Goal: Task Accomplishment & Management: Manage account settings

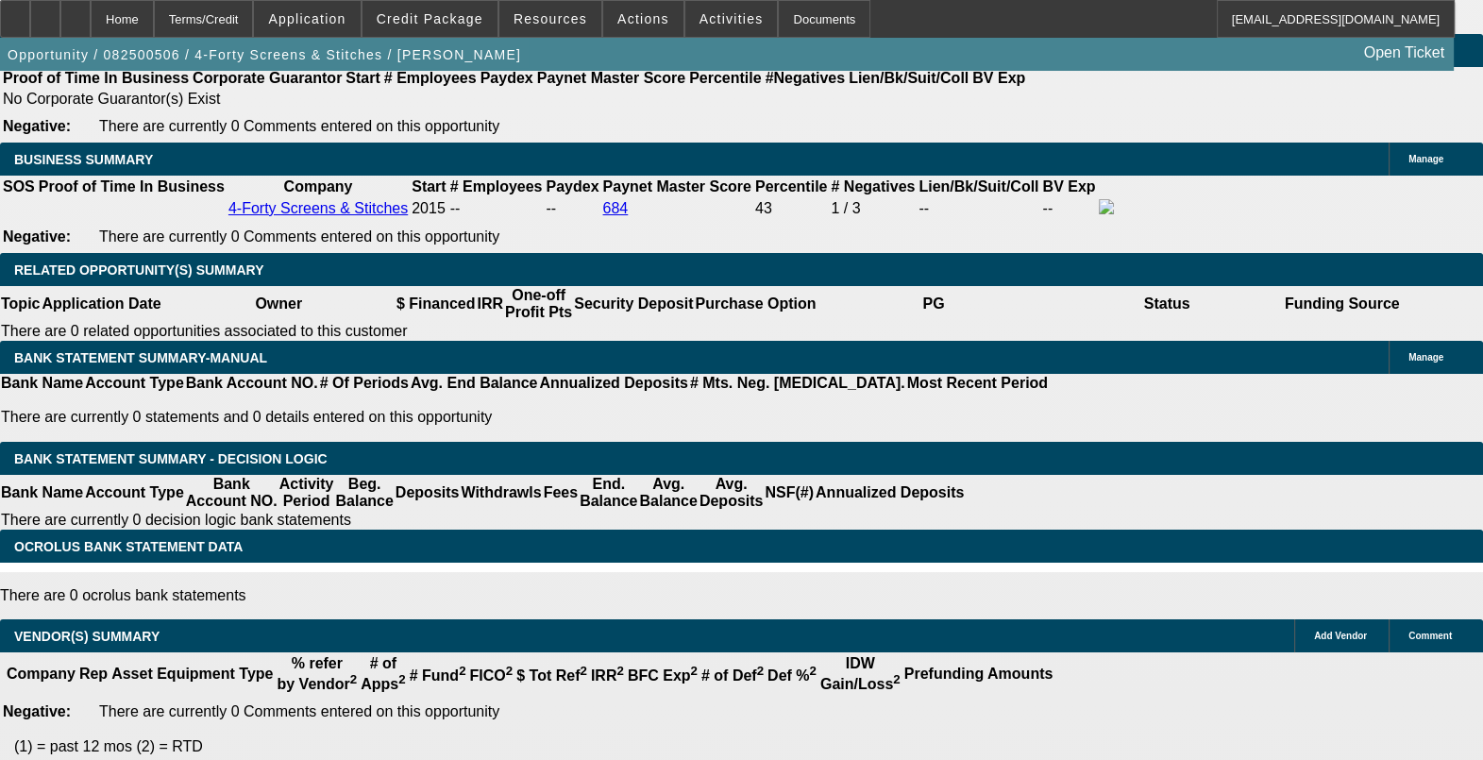
select select "0"
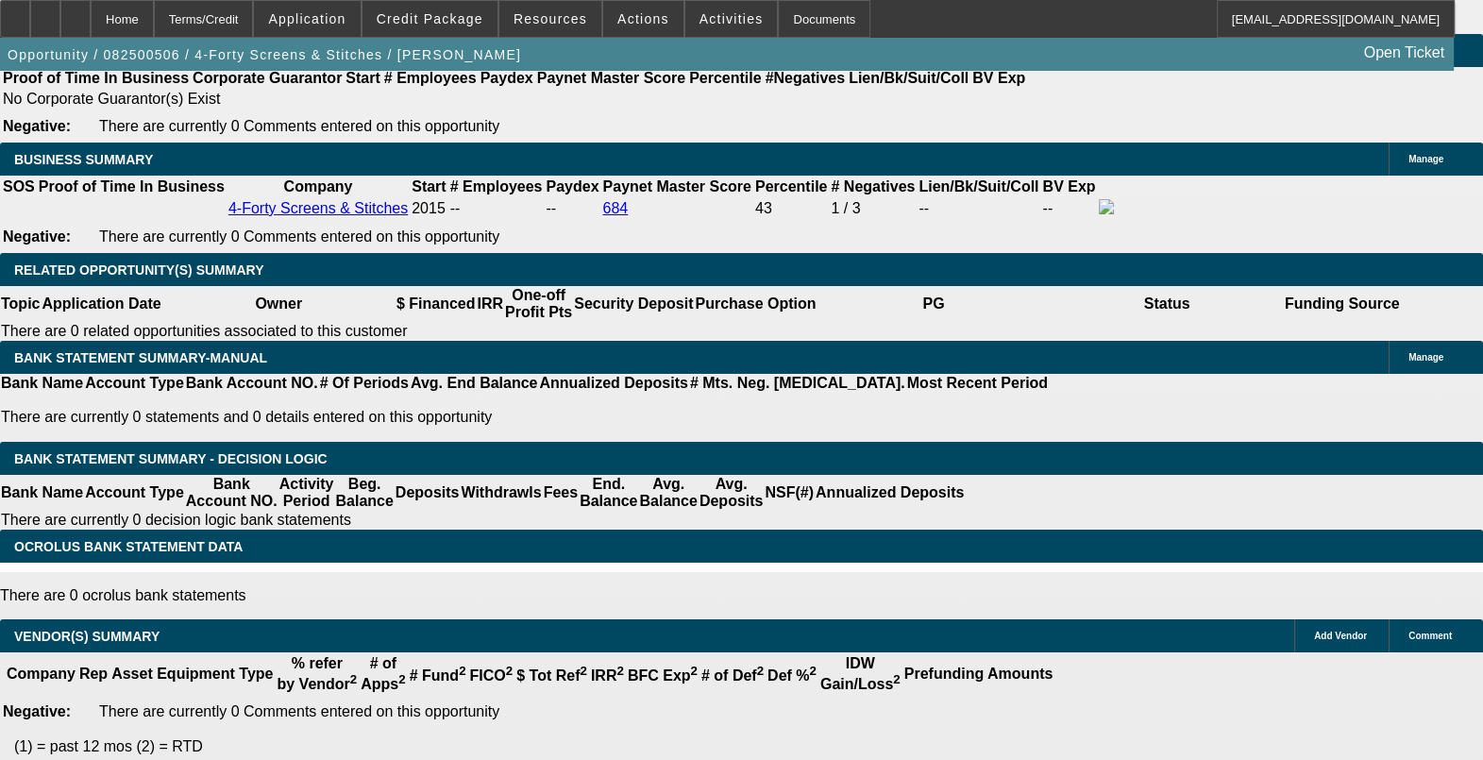
select select "0.1"
select select "0"
select select "0.1"
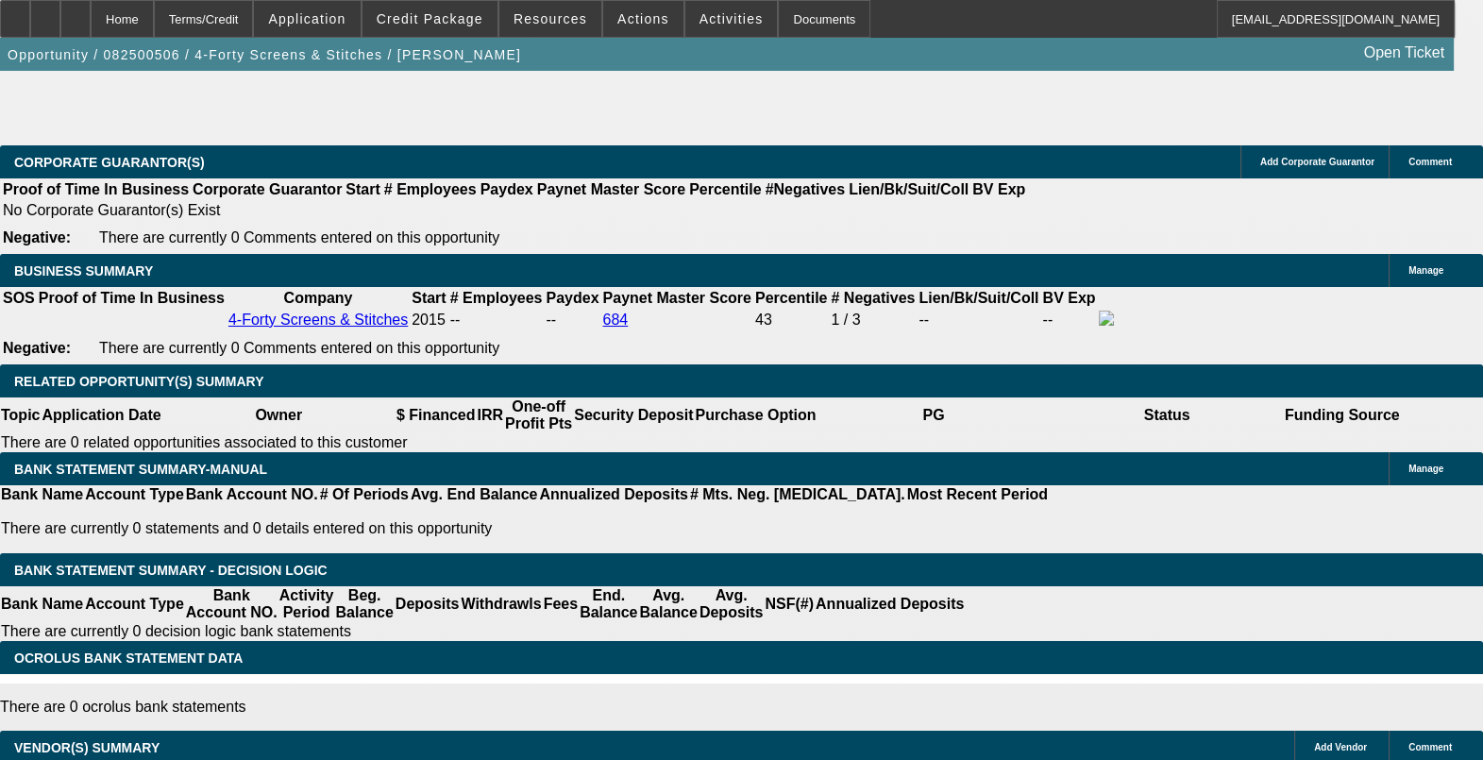
select select "1"
select select "6"
select select "1"
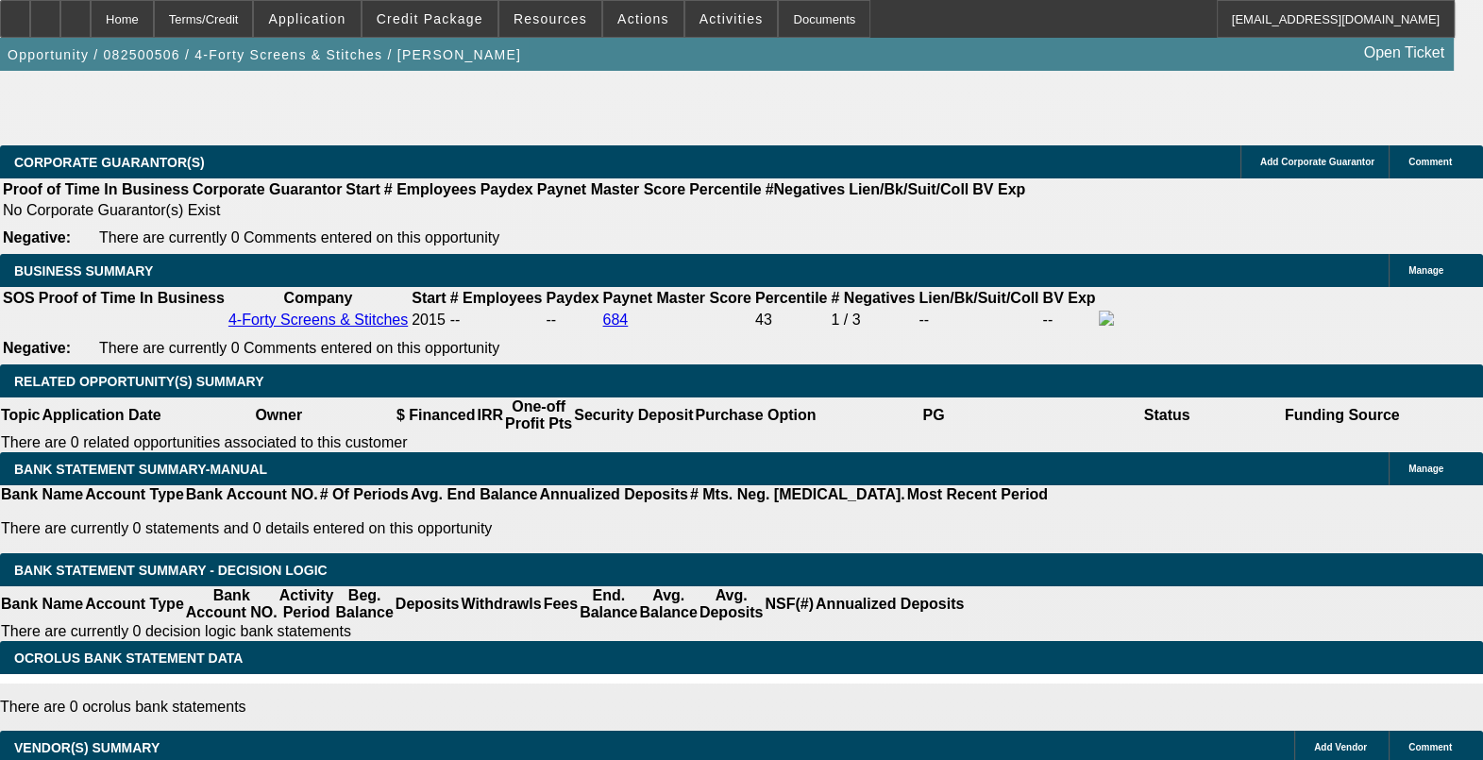
select select "4"
select select "1"
select select "4"
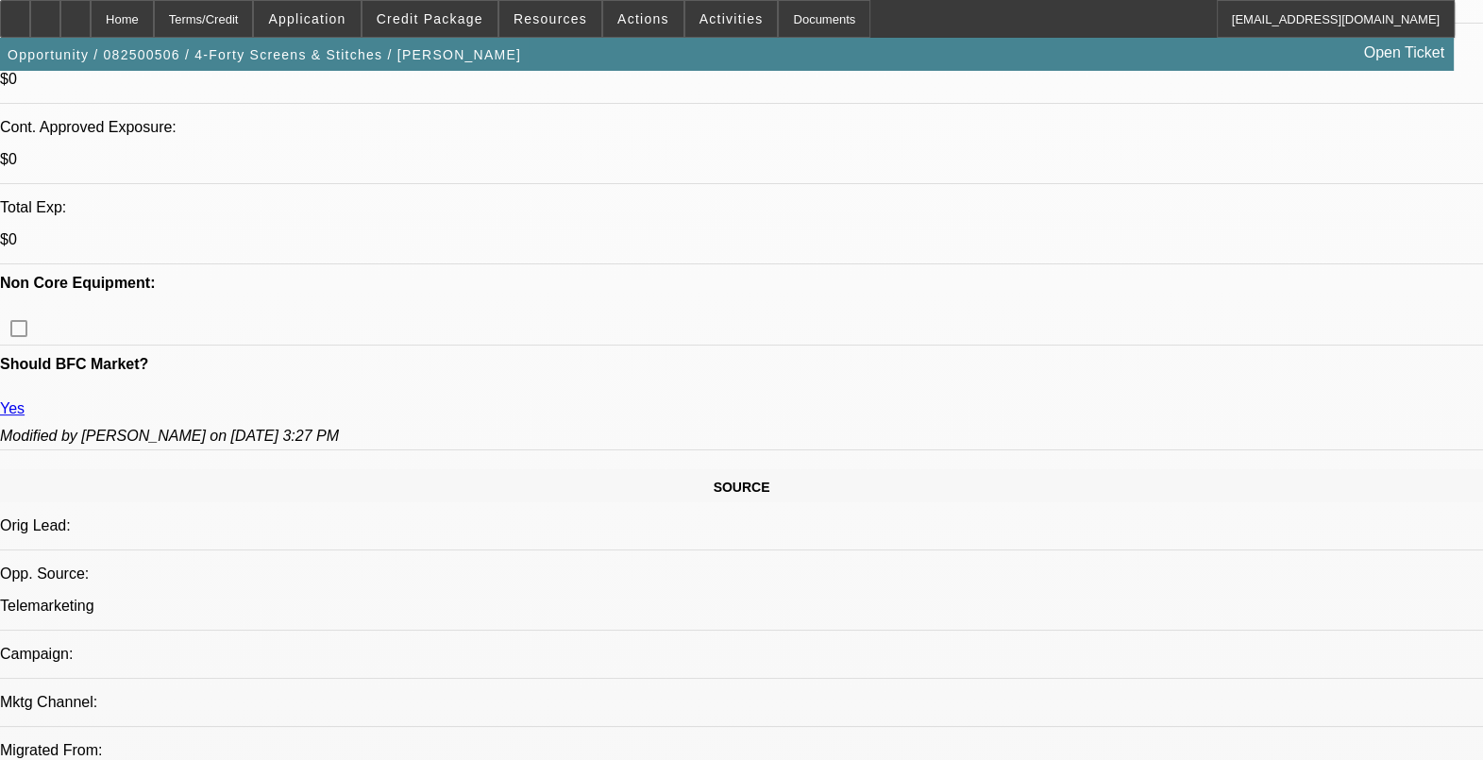
scroll to position [1095, 0]
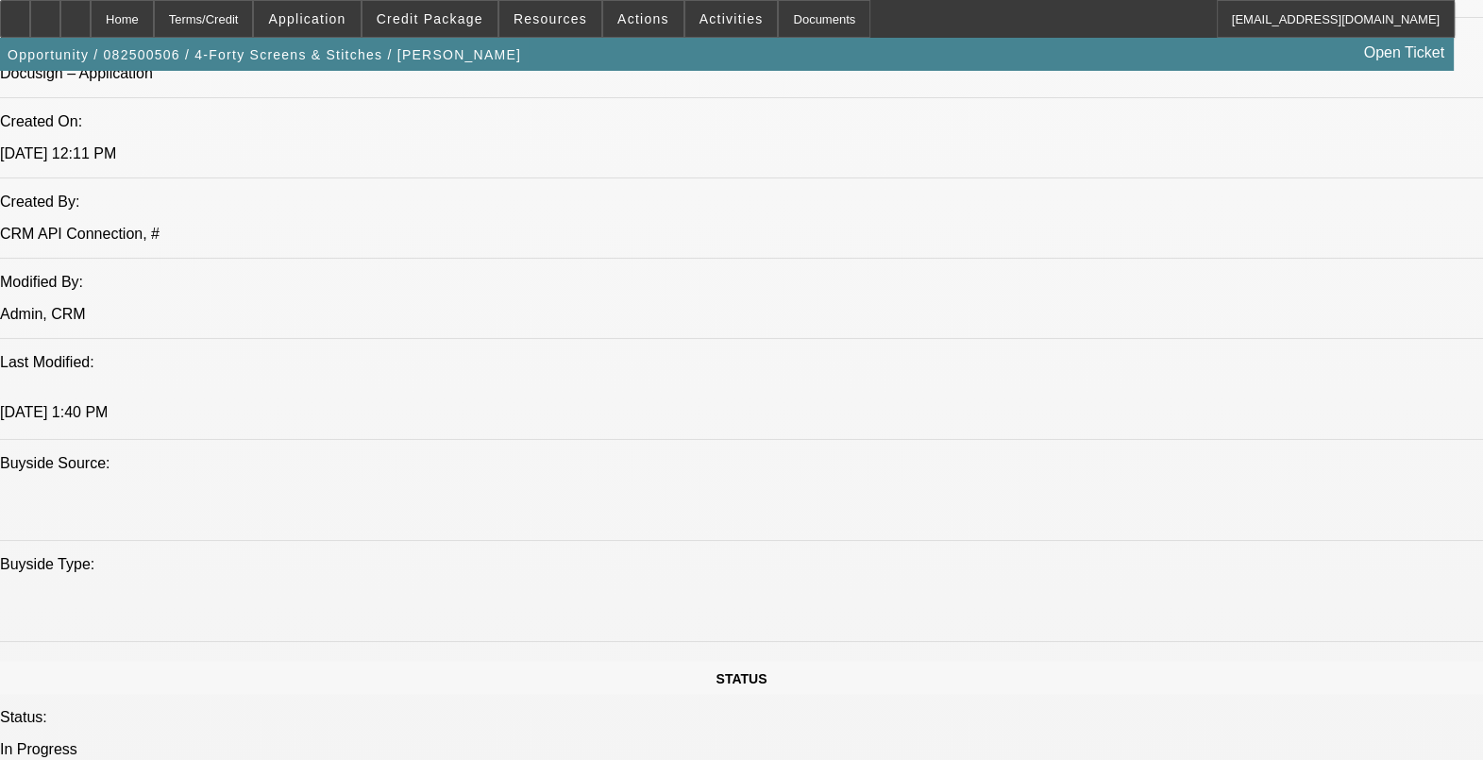
scroll to position [977, 0]
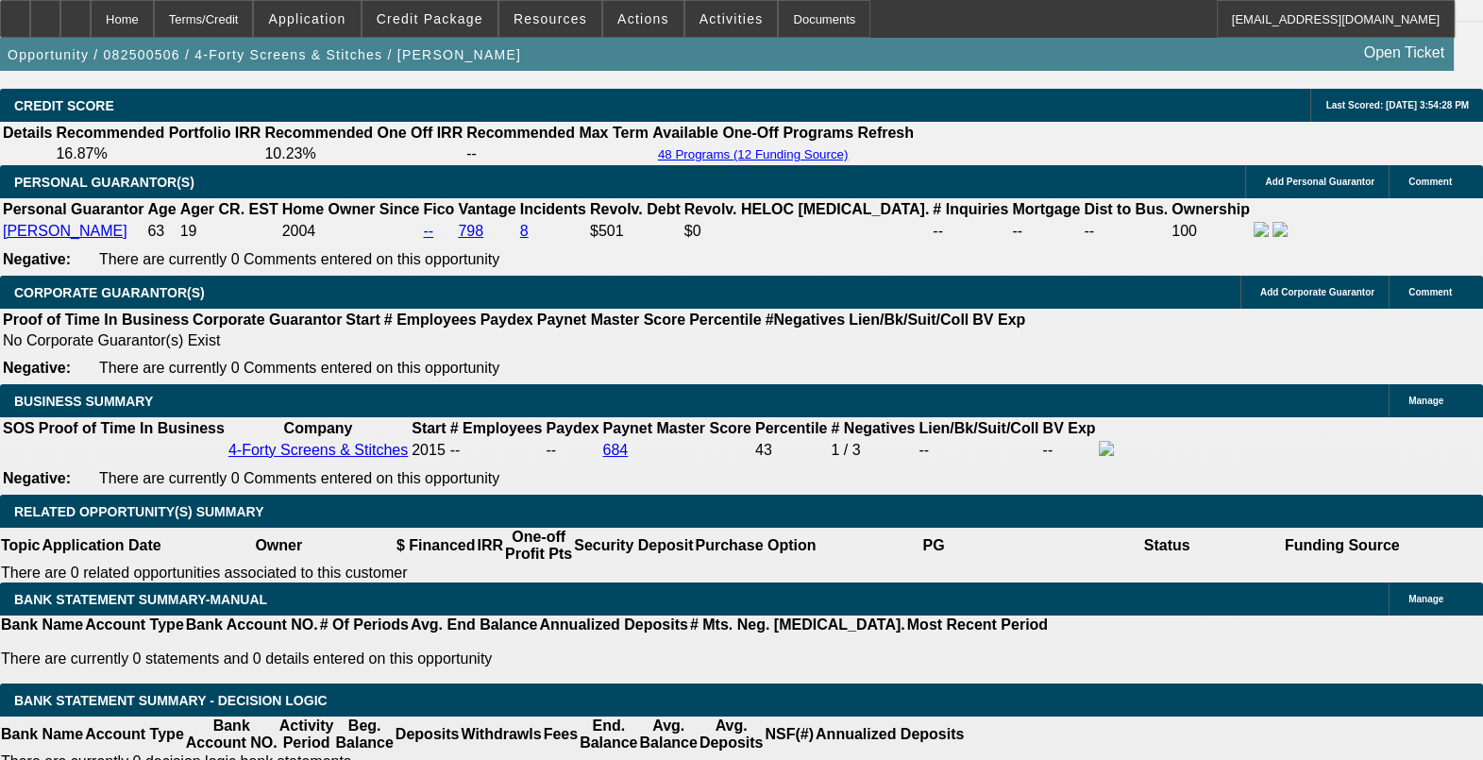
scroll to position [2511, 0]
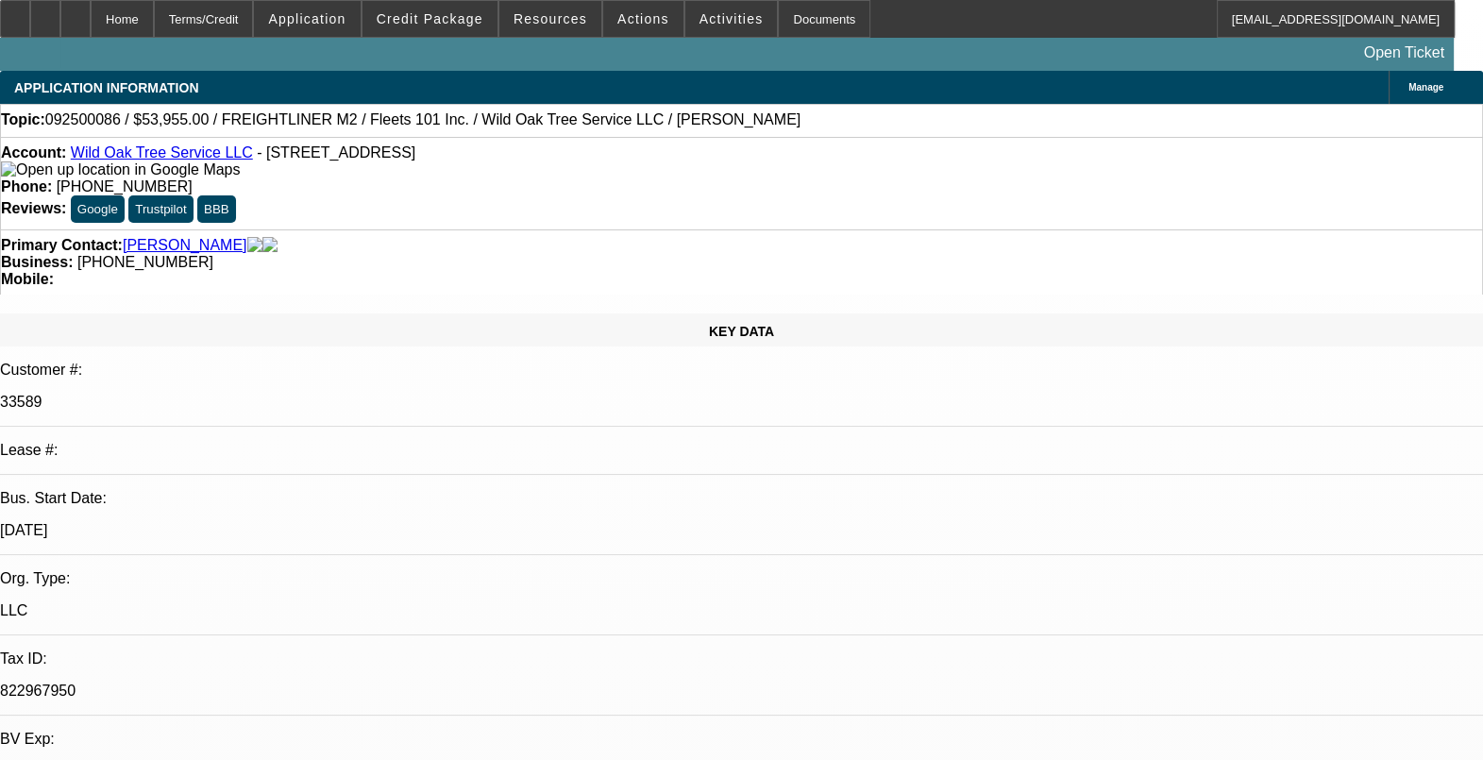
select select "0.1"
select select "2"
select select "0.1"
select select "4"
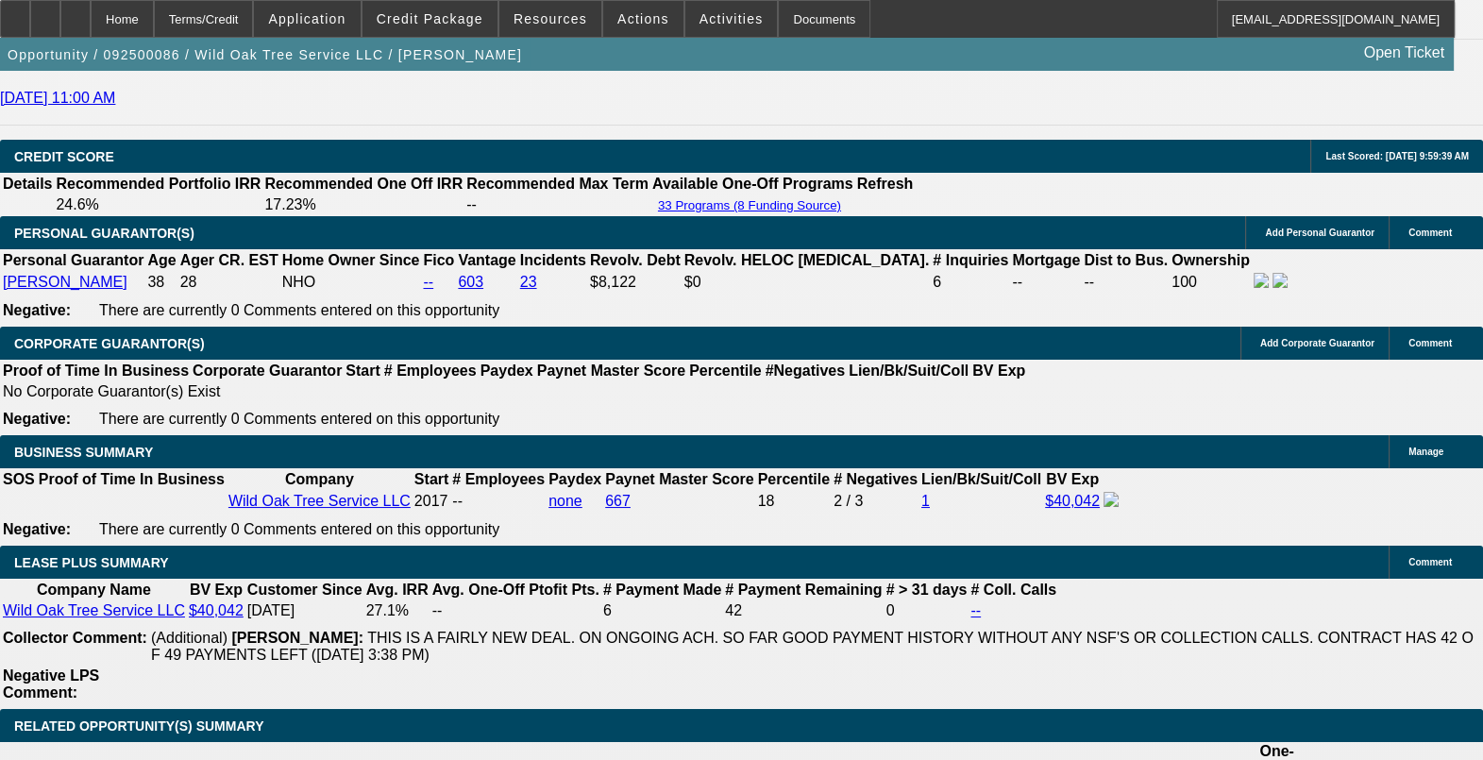
scroll to position [2832, 0]
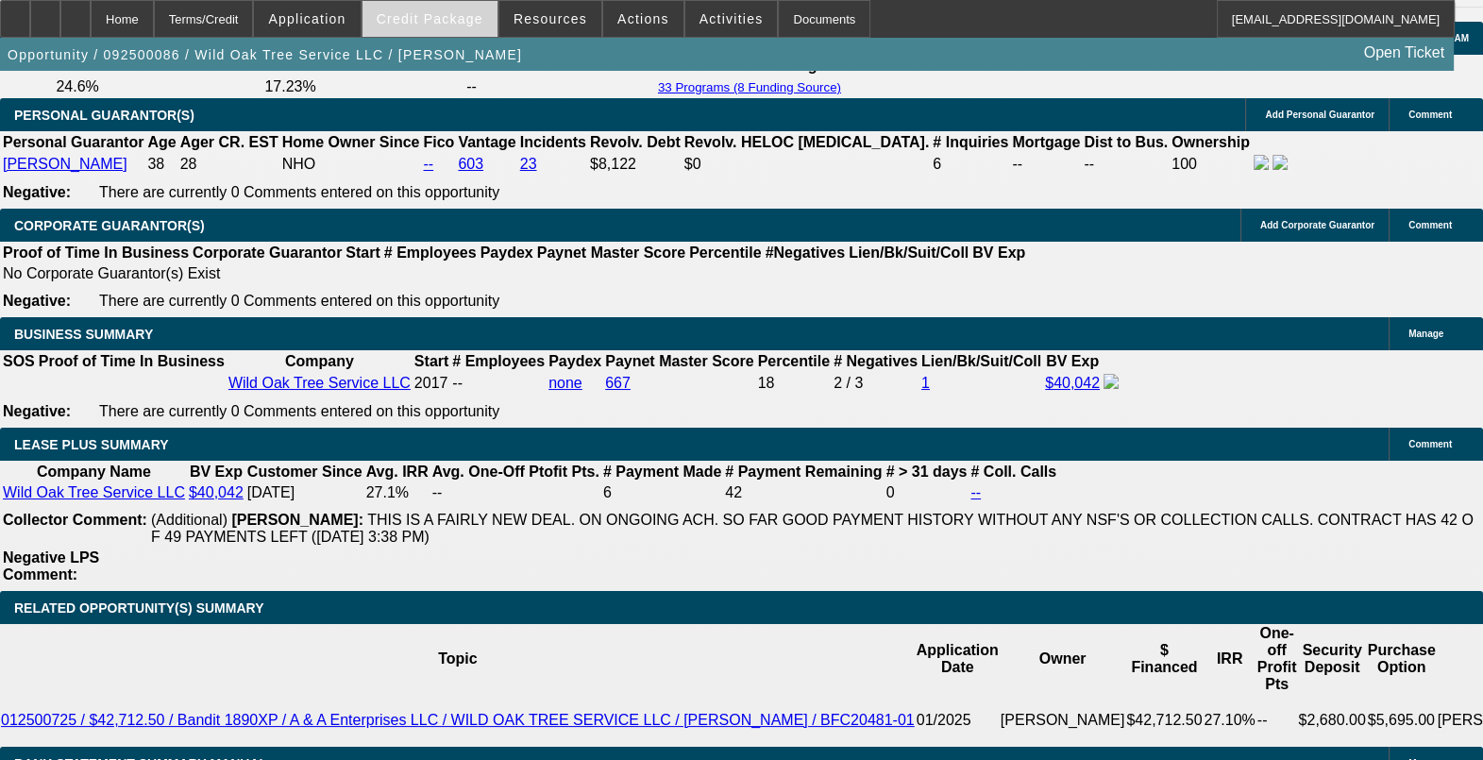
click at [420, 29] on span at bounding box center [430, 18] width 135 height 45
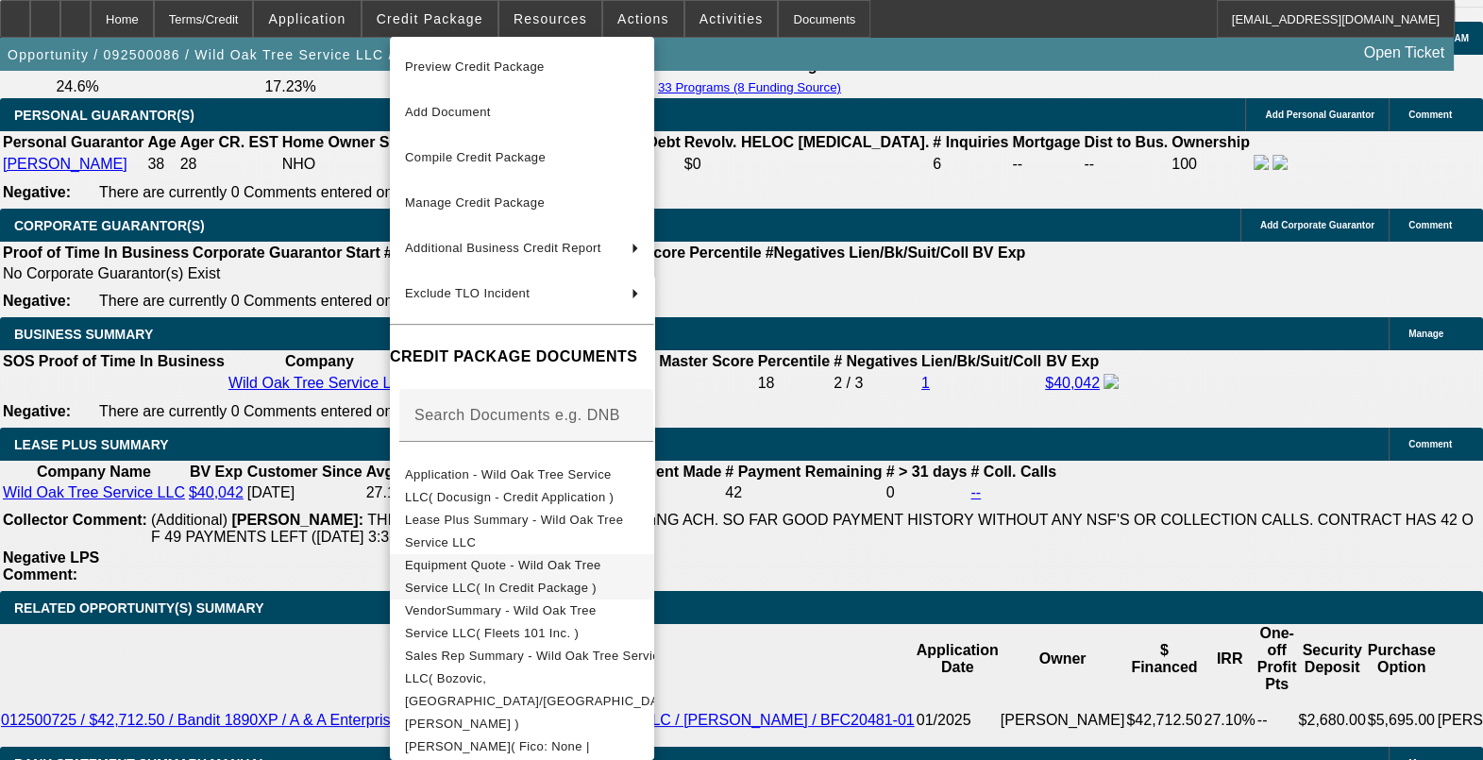
click at [615, 585] on button "Equipment Quote - Wild Oak Tree Service LLC( In Credit Package )" at bounding box center [522, 576] width 264 height 45
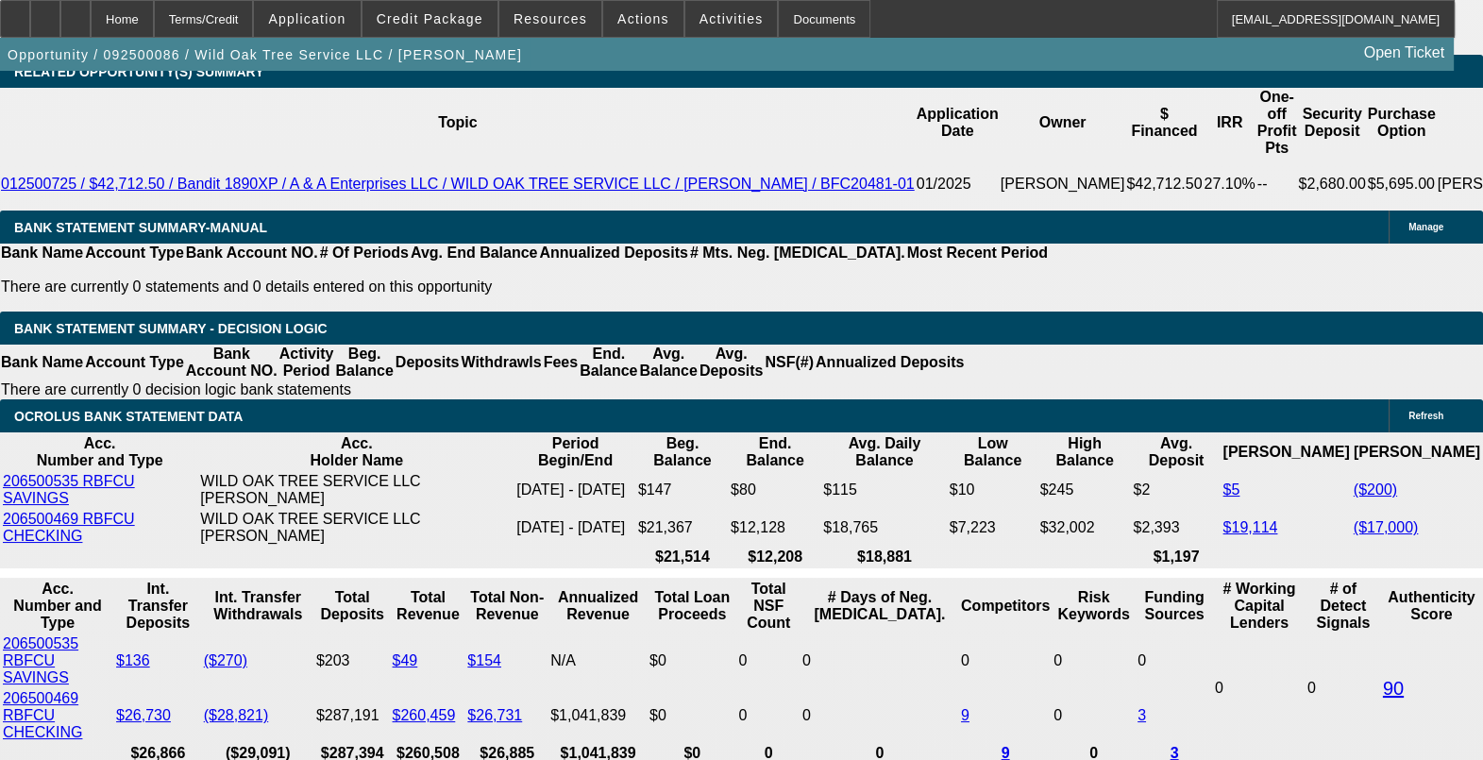
scroll to position [3422, 0]
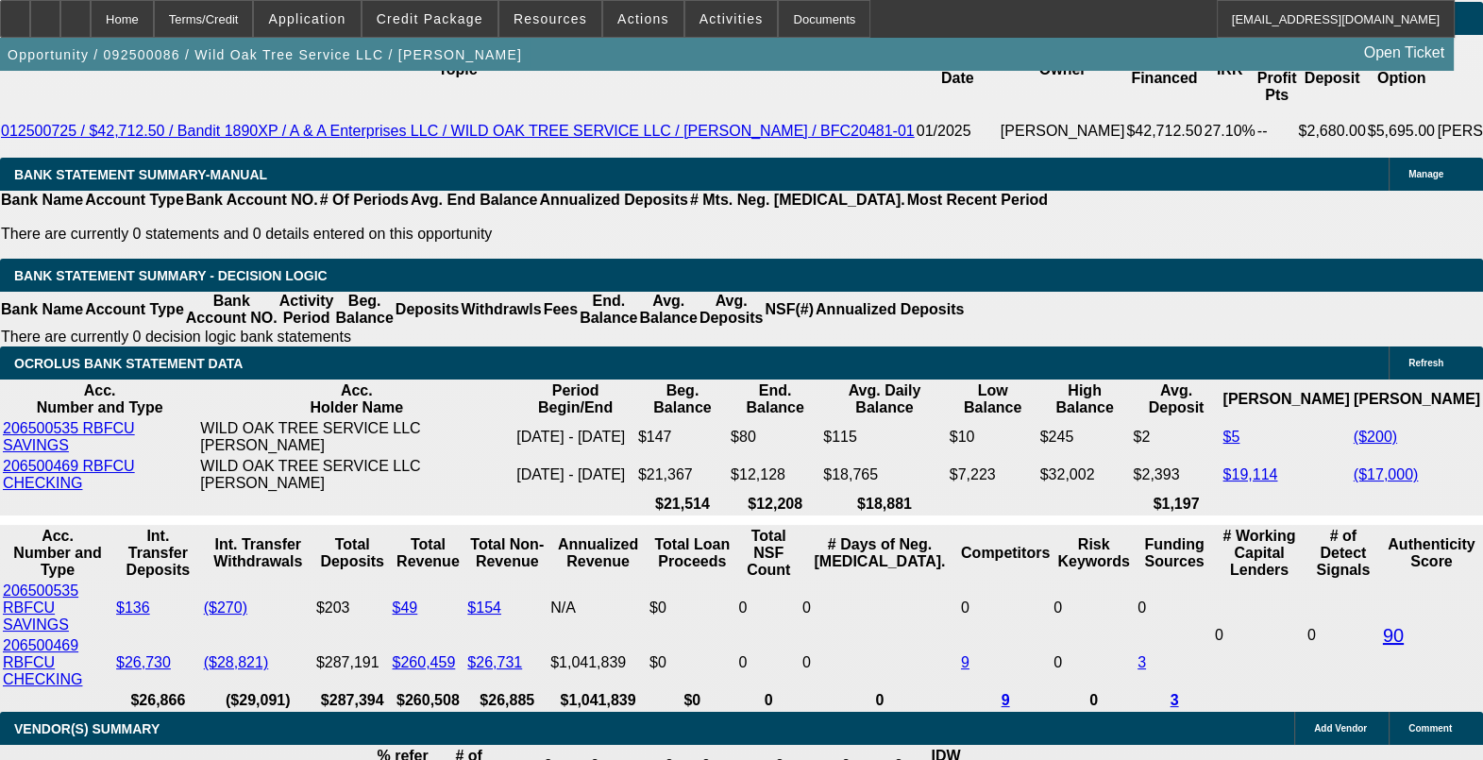
drag, startPoint x: 363, startPoint y: 456, endPoint x: 420, endPoint y: 456, distance: 57.6
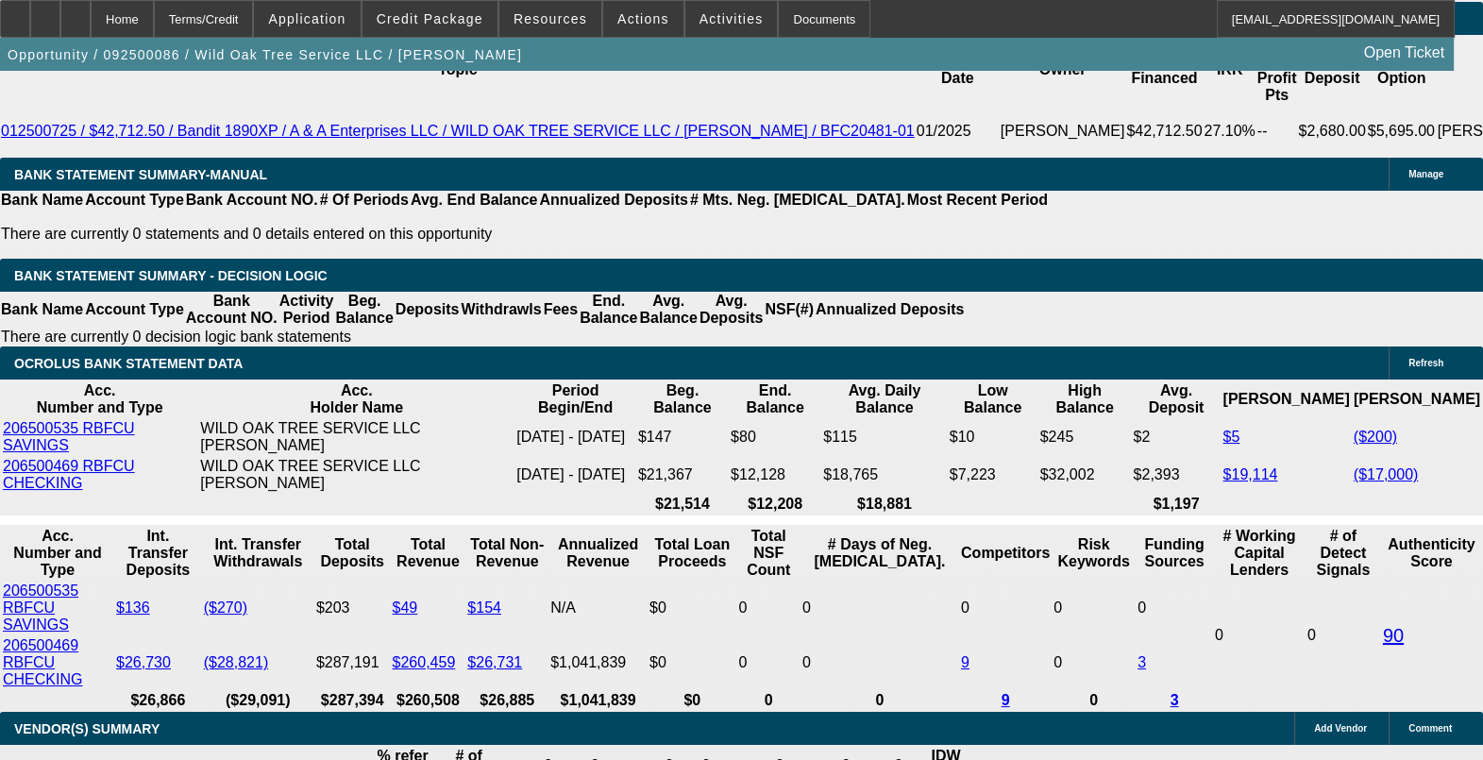
drag, startPoint x: 369, startPoint y: 460, endPoint x: 448, endPoint y: 460, distance: 78.4
drag, startPoint x: 363, startPoint y: 459, endPoint x: 465, endPoint y: 458, distance: 102.0
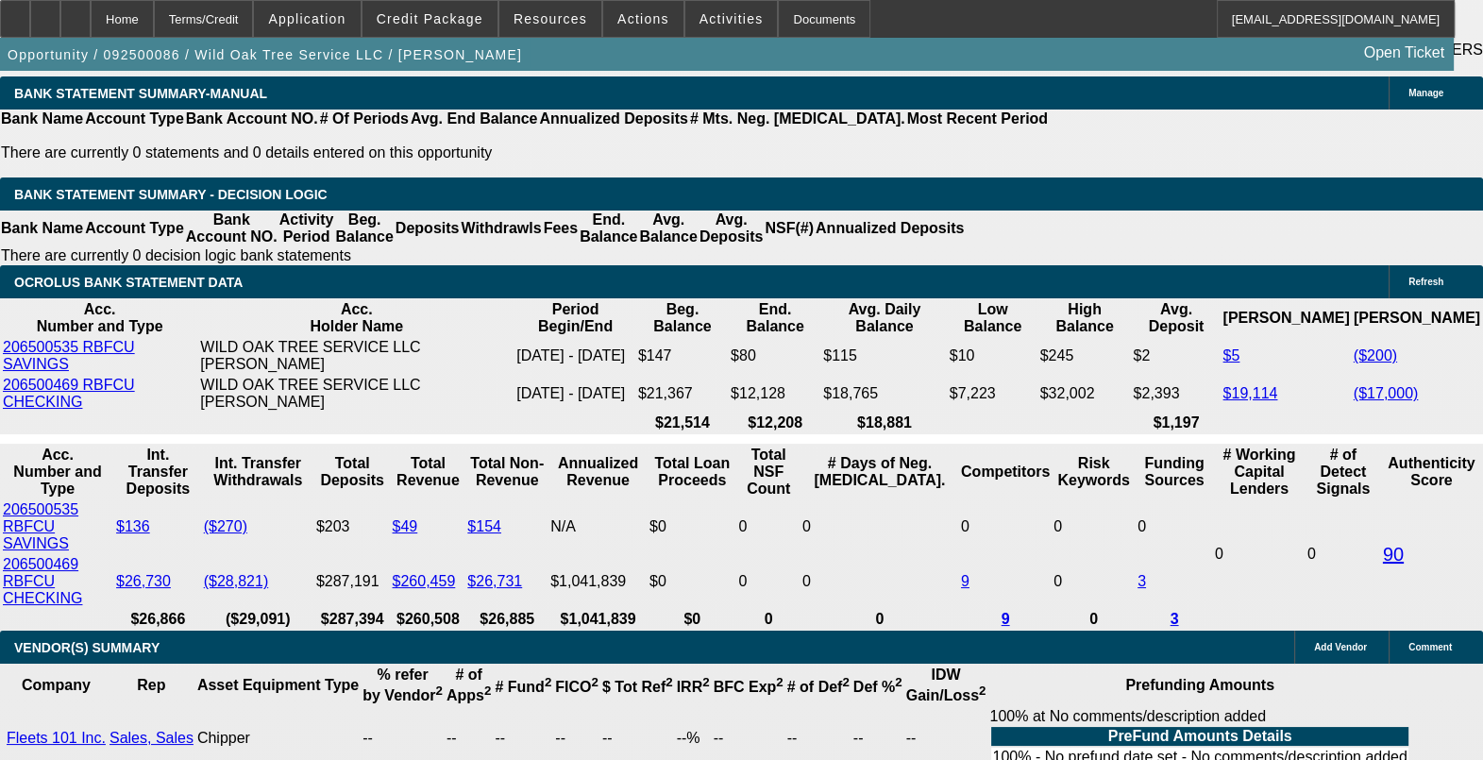
scroll to position [3540, 0]
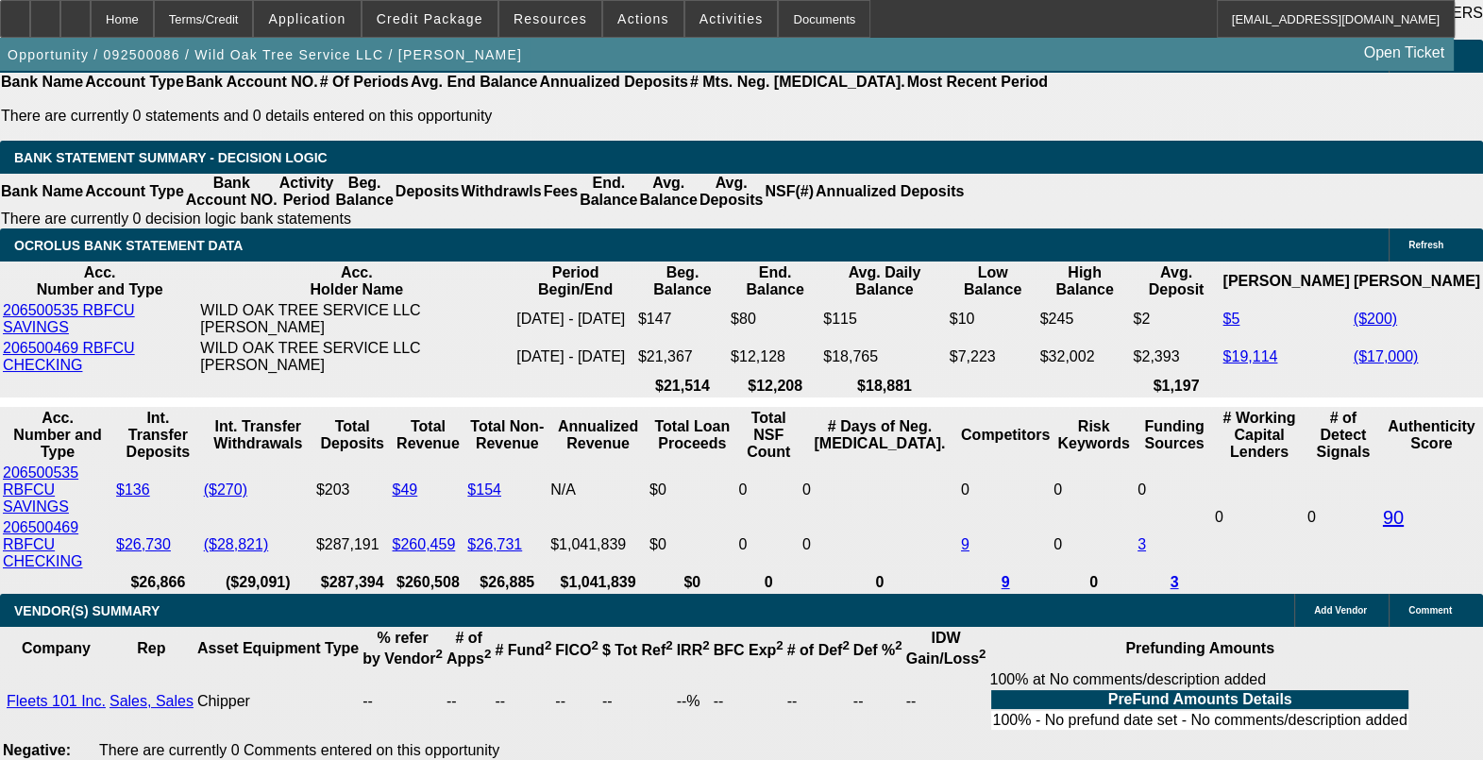
drag, startPoint x: 316, startPoint y: 543, endPoint x: 444, endPoint y: 542, distance: 127.5
drag, startPoint x: 444, startPoint y: 542, endPoint x: 600, endPoint y: 472, distance: 171.6
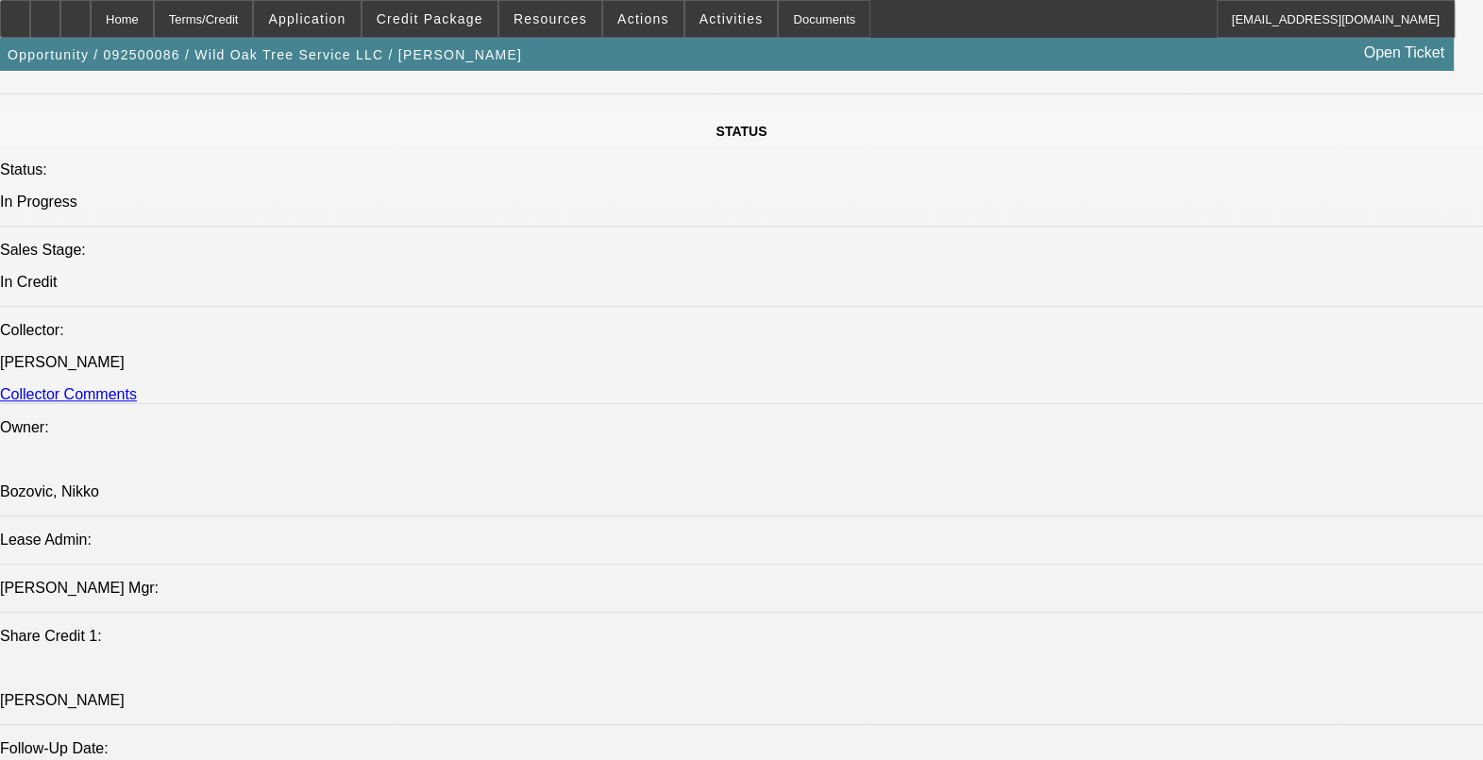
scroll to position [1769, 0]
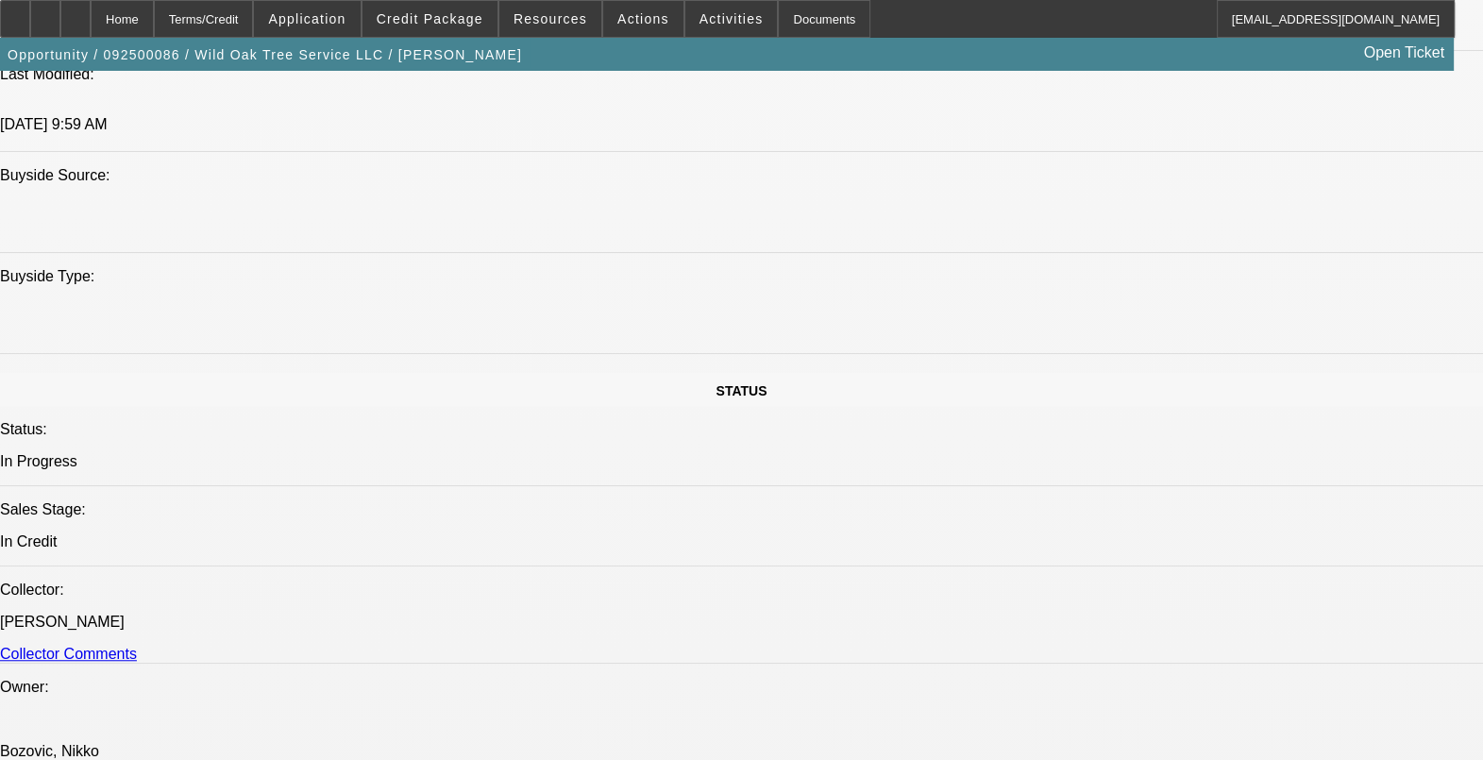
drag, startPoint x: 419, startPoint y: 605, endPoint x: 430, endPoint y: 600, distance: 11.8
drag, startPoint x: 430, startPoint y: 600, endPoint x: 486, endPoint y: 594, distance: 56.9
drag, startPoint x: 491, startPoint y: 594, endPoint x: 420, endPoint y: 600, distance: 71.1
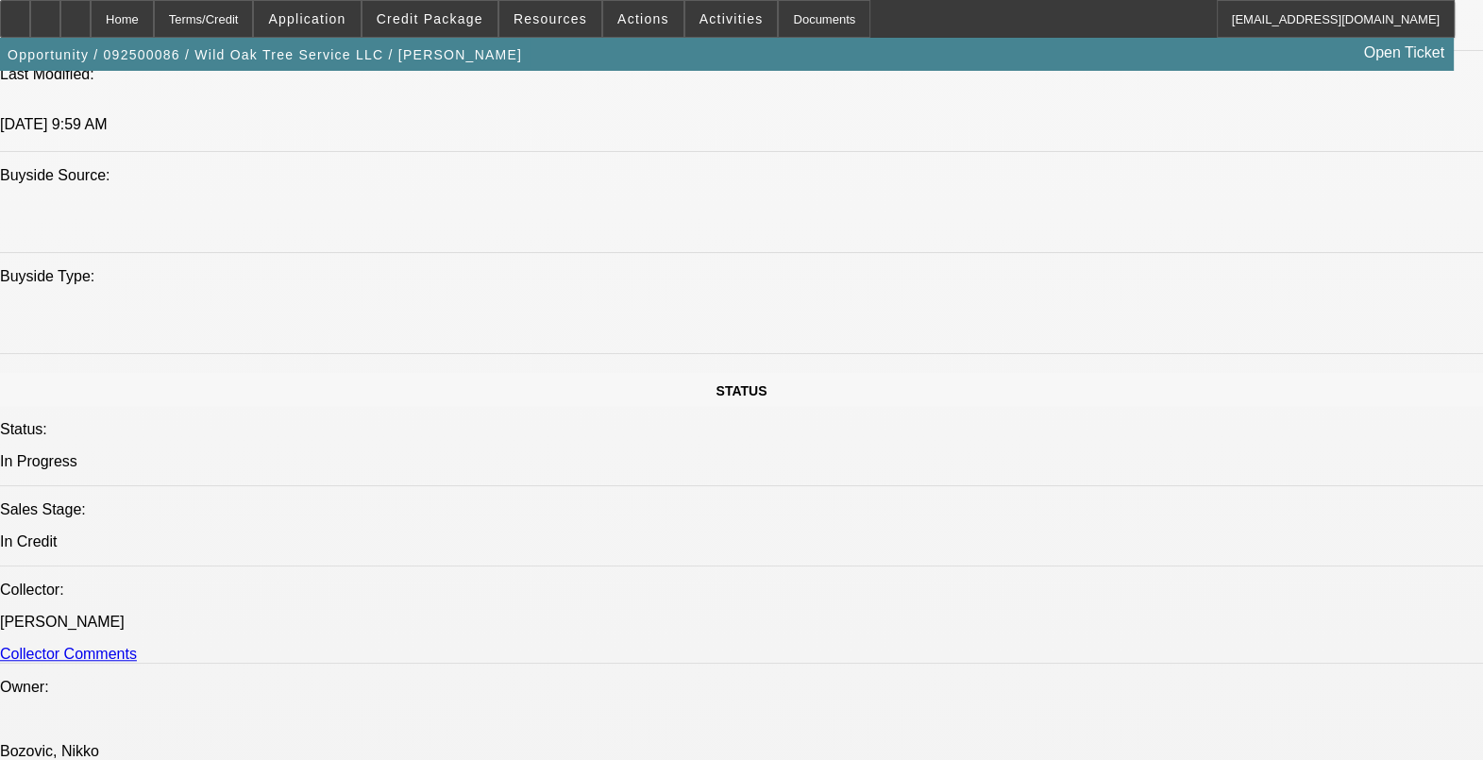
drag, startPoint x: 420, startPoint y: 600, endPoint x: 651, endPoint y: 552, distance: 236.3
drag, startPoint x: 651, startPoint y: 552, endPoint x: 806, endPoint y: 360, distance: 247.1
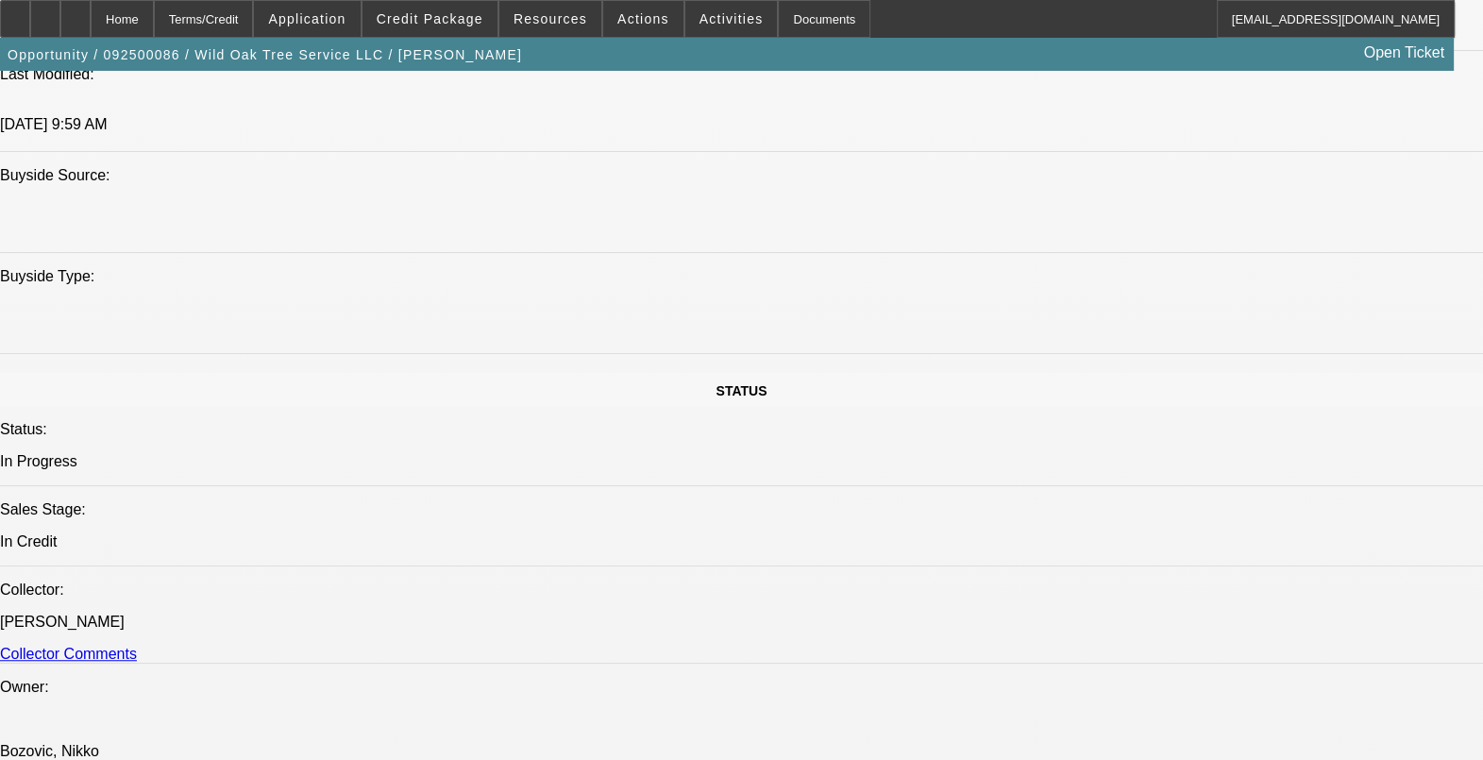
drag, startPoint x: 502, startPoint y: 600, endPoint x: 414, endPoint y: 602, distance: 87.8
drag, startPoint x: 414, startPoint y: 602, endPoint x: 781, endPoint y: 406, distance: 415.7
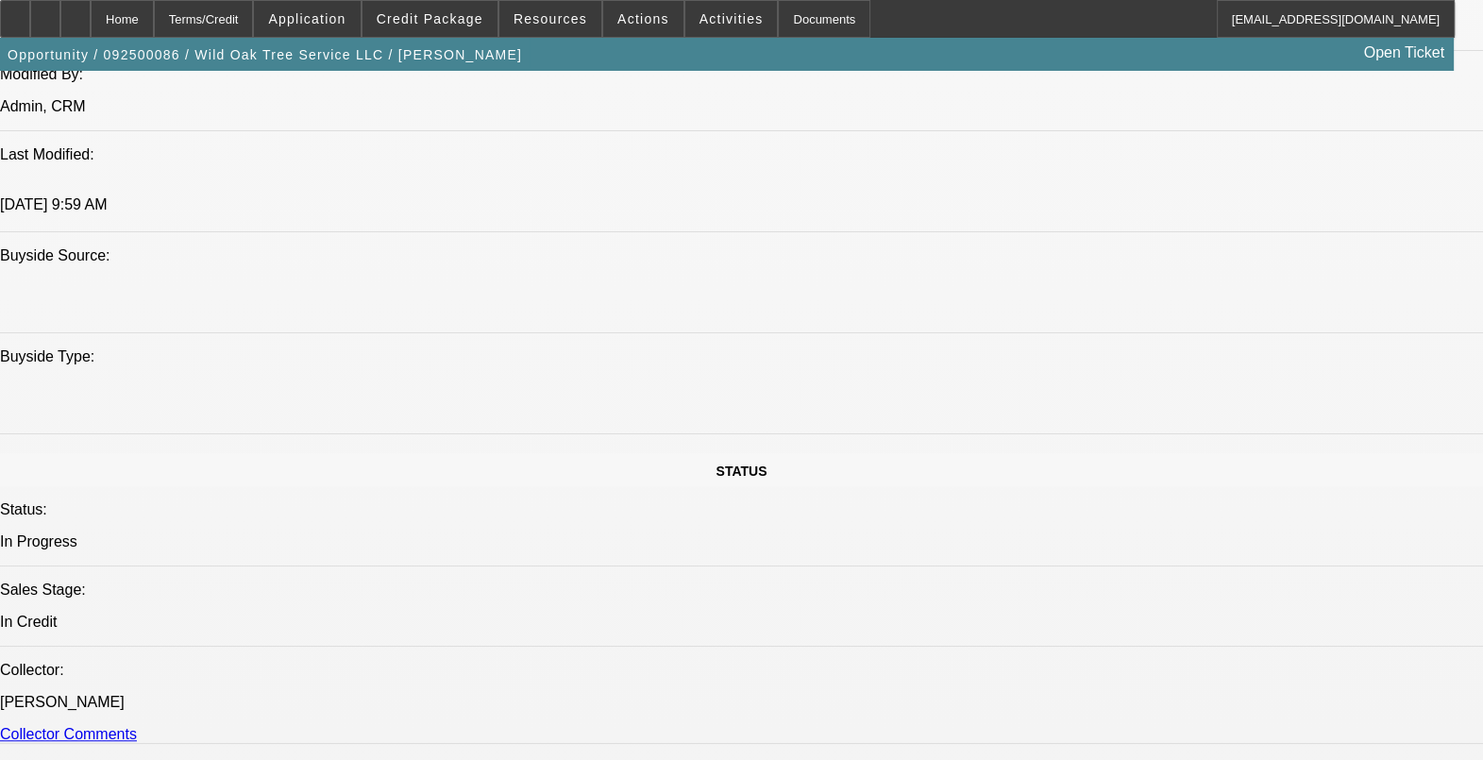
scroll to position [1651, 0]
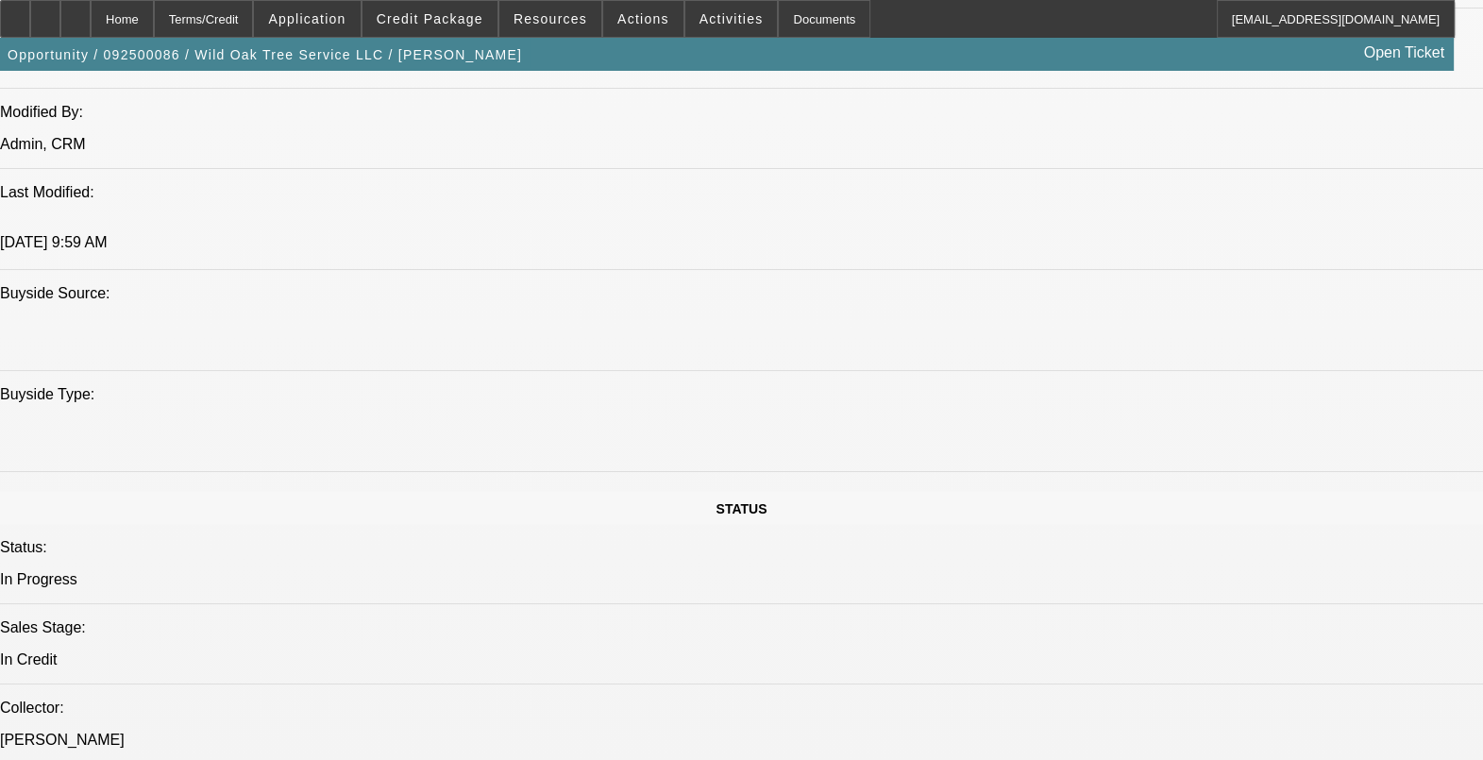
drag, startPoint x: 533, startPoint y: 452, endPoint x: 704, endPoint y: 458, distance: 171.0
drag, startPoint x: 571, startPoint y: 448, endPoint x: 633, endPoint y: 449, distance: 61.4
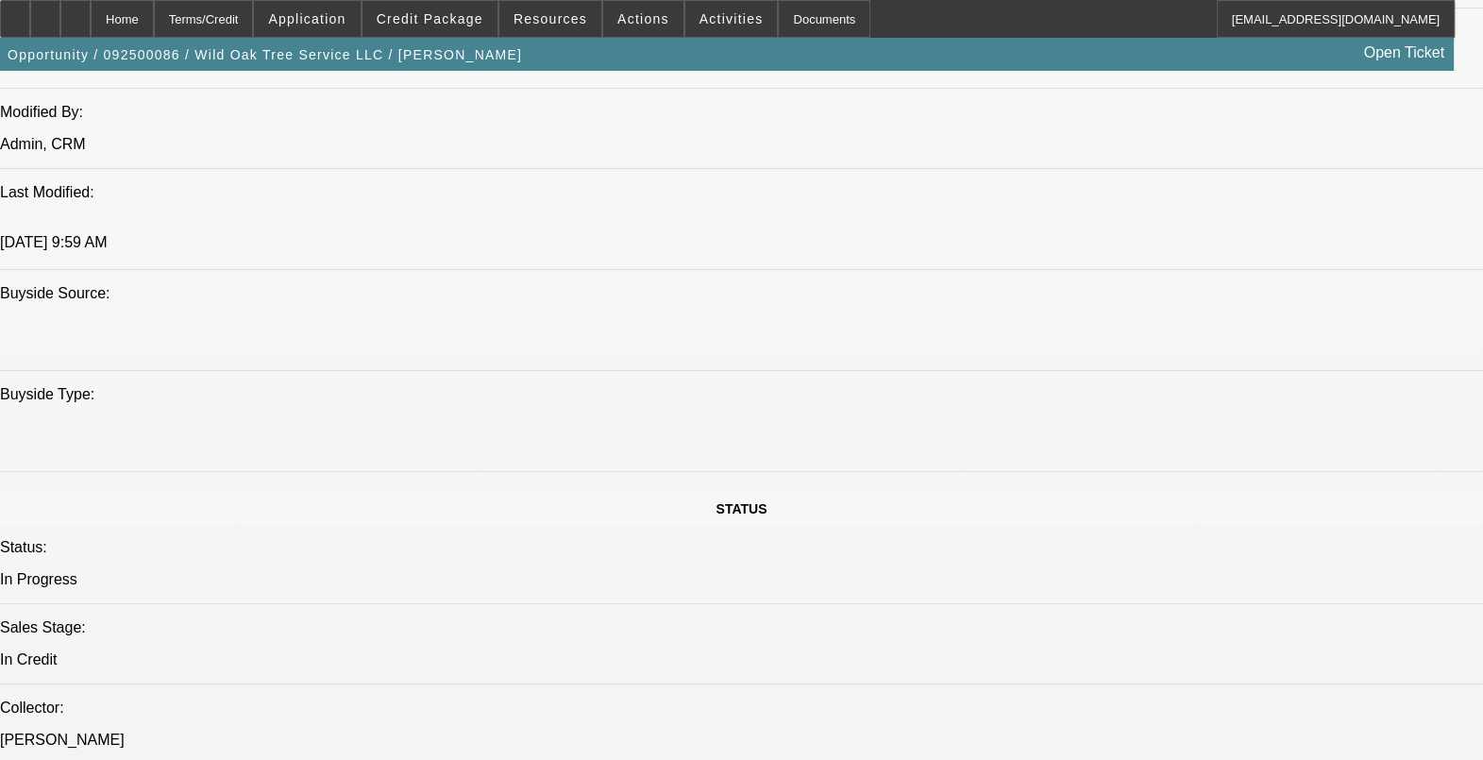
drag, startPoint x: 633, startPoint y: 449, endPoint x: 765, endPoint y: 449, distance: 132.2
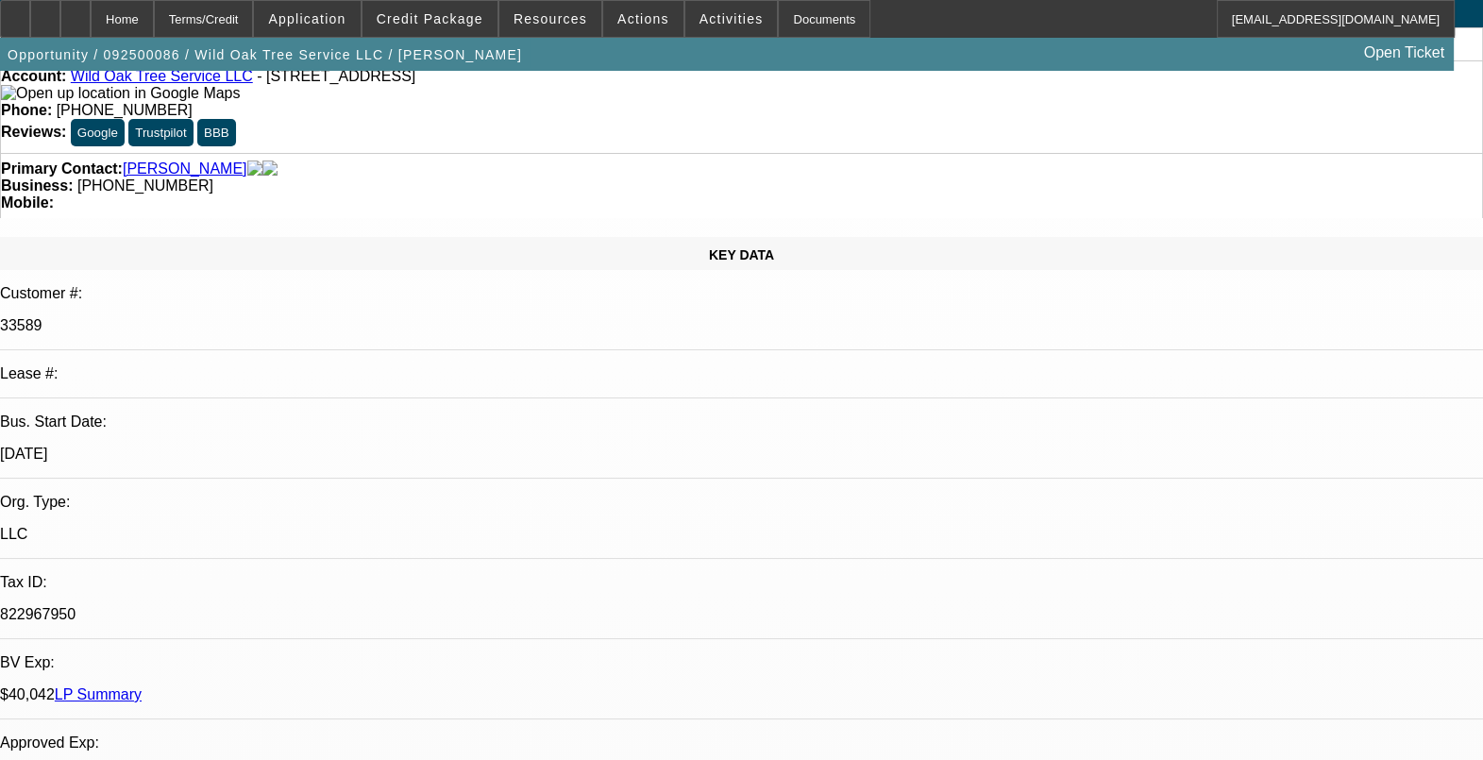
scroll to position [0, 0]
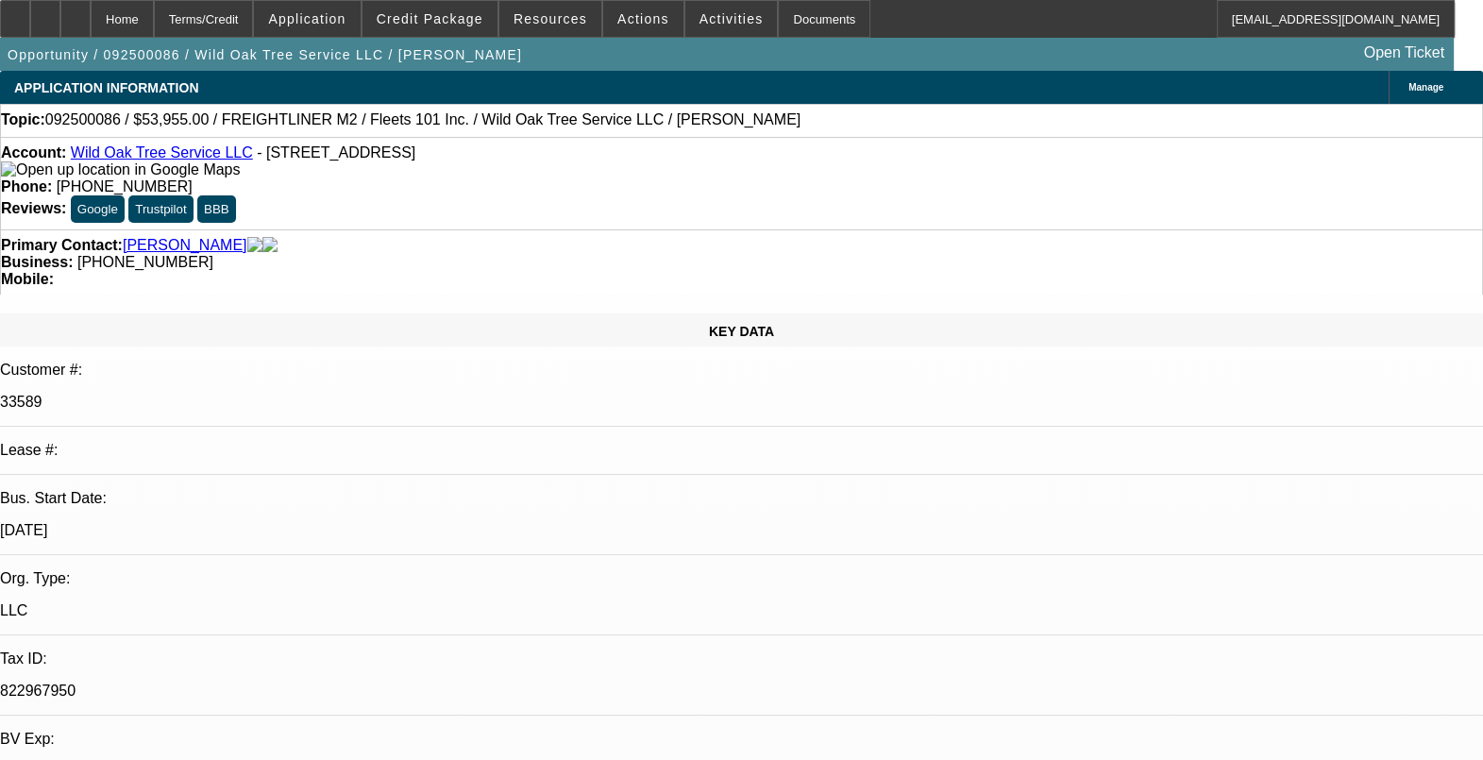
drag, startPoint x: 217, startPoint y: 359, endPoint x: 143, endPoint y: 359, distance: 74.6
click at [143, 490] on div "Bus. Start Date: 9/1/17" at bounding box center [741, 522] width 1483 height 65
drag, startPoint x: 143, startPoint y: 359, endPoint x: 328, endPoint y: 359, distance: 185.1
click at [326, 522] on div "9/1/17" at bounding box center [741, 530] width 1483 height 17
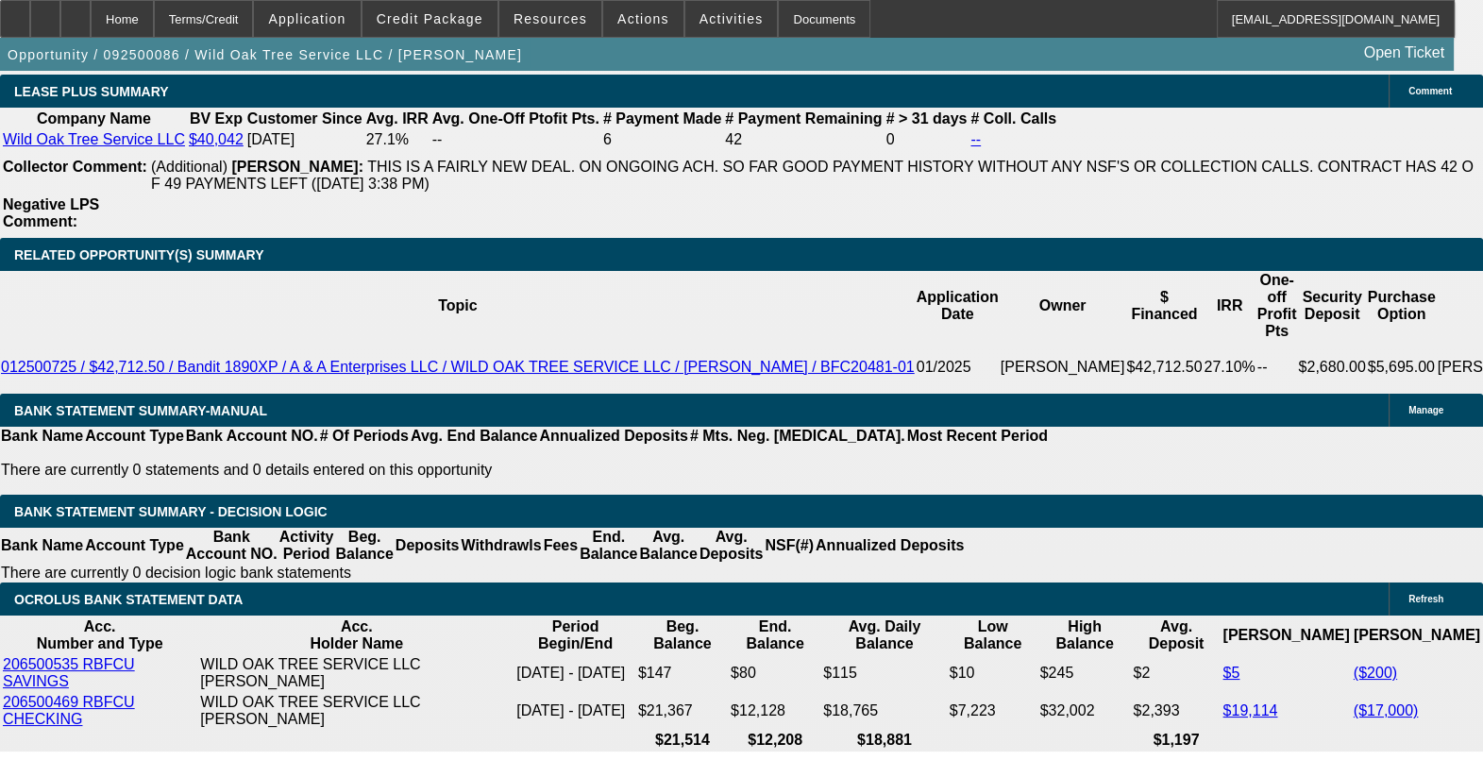
scroll to position [3658, 0]
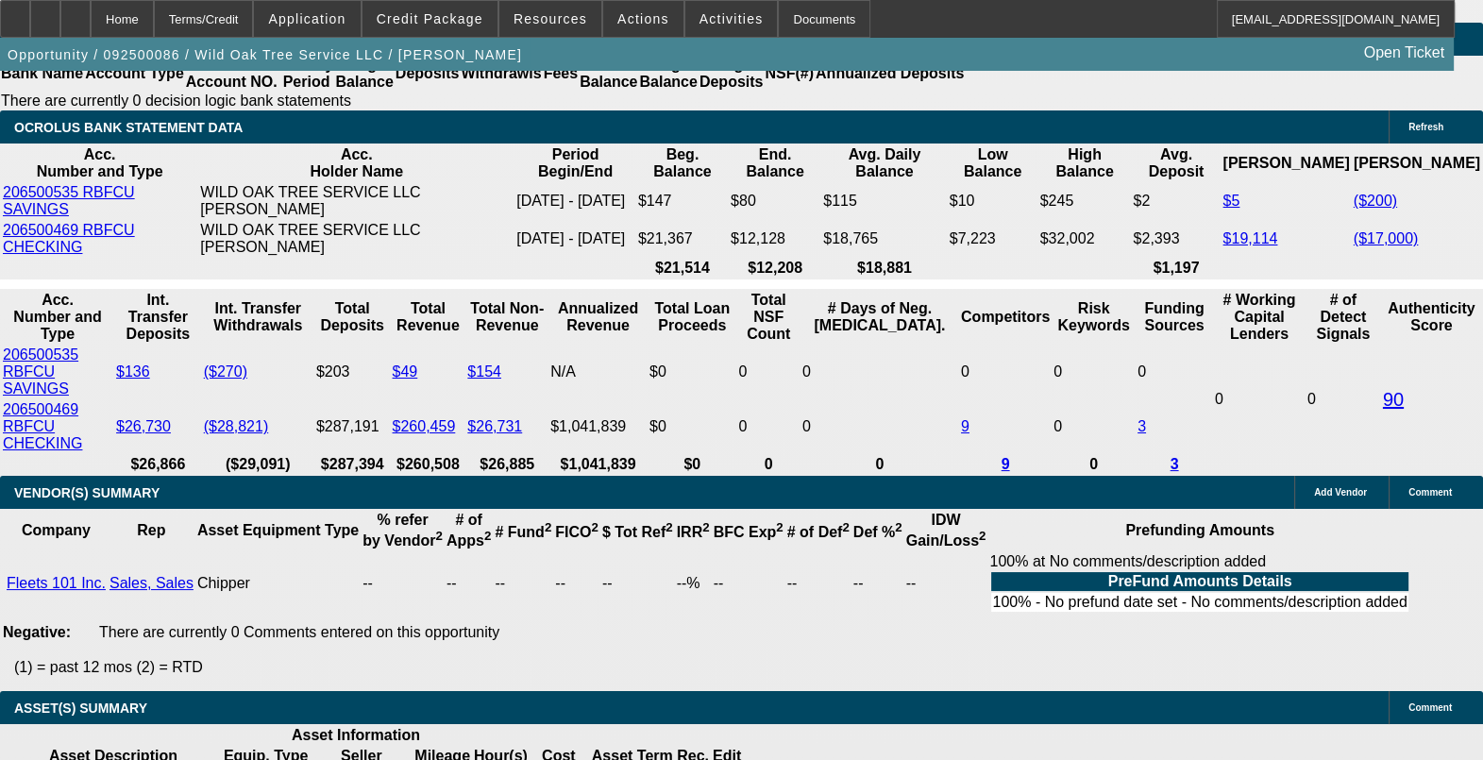
drag, startPoint x: 374, startPoint y: 496, endPoint x: 486, endPoint y: 496, distance: 112.4
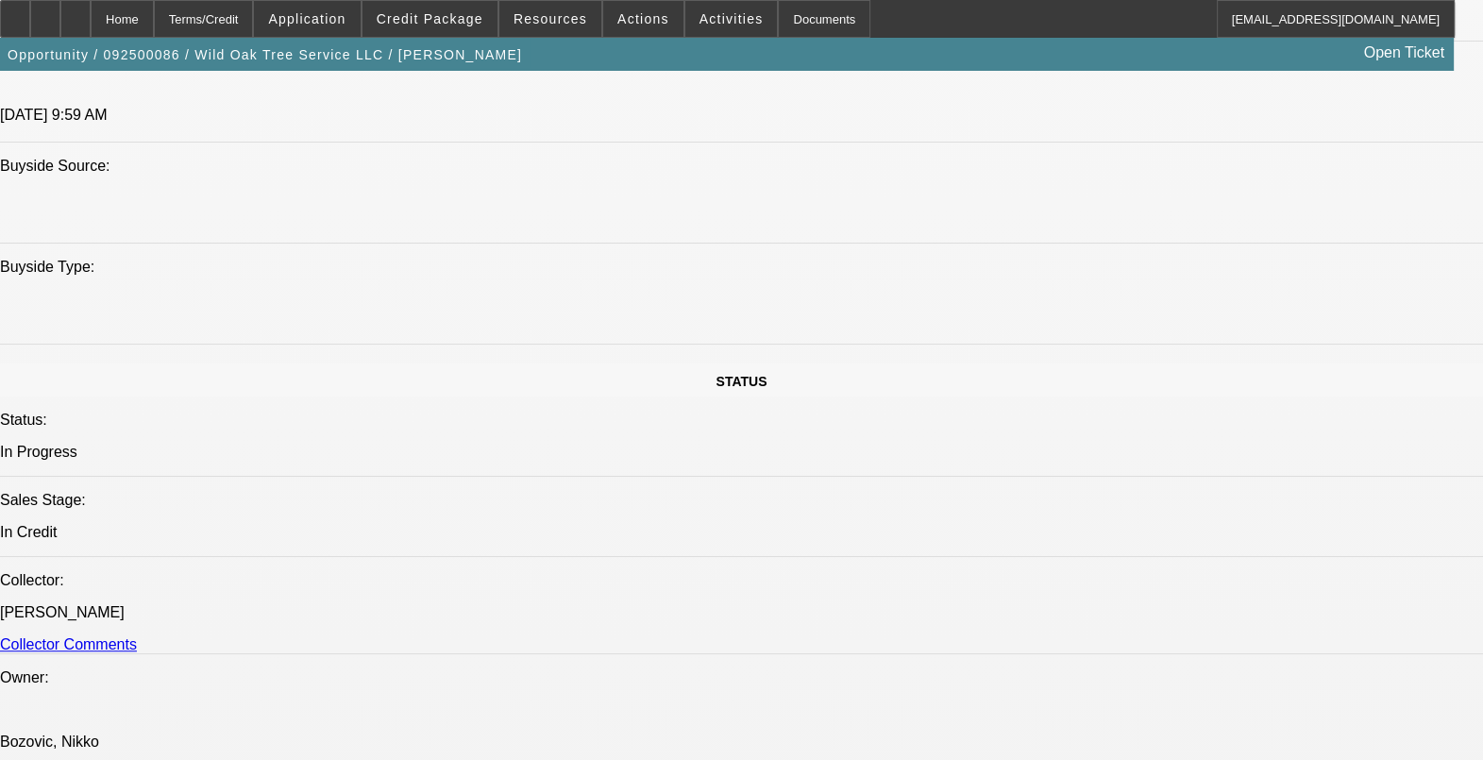
scroll to position [1533, 0]
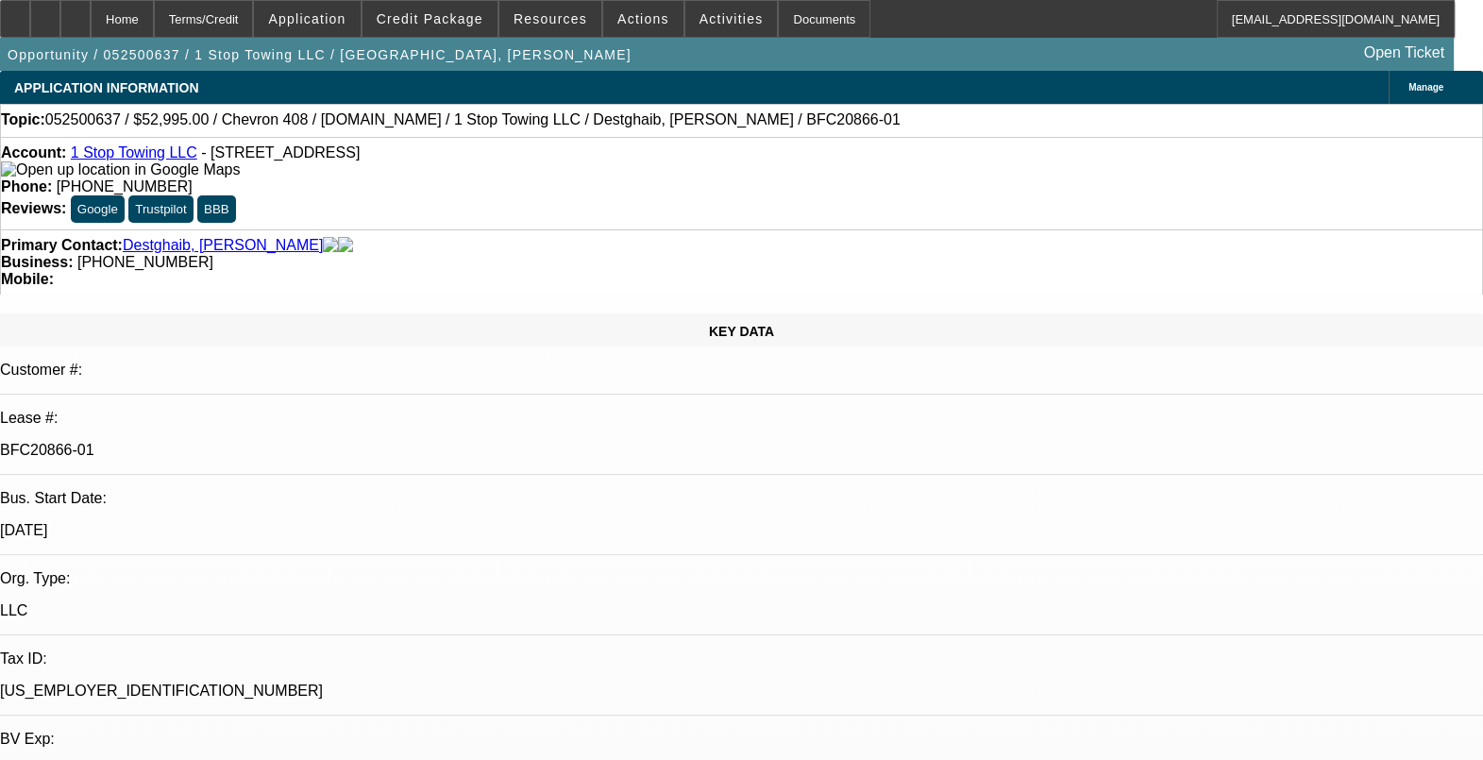
select select "0"
select select "0.1"
select select "0"
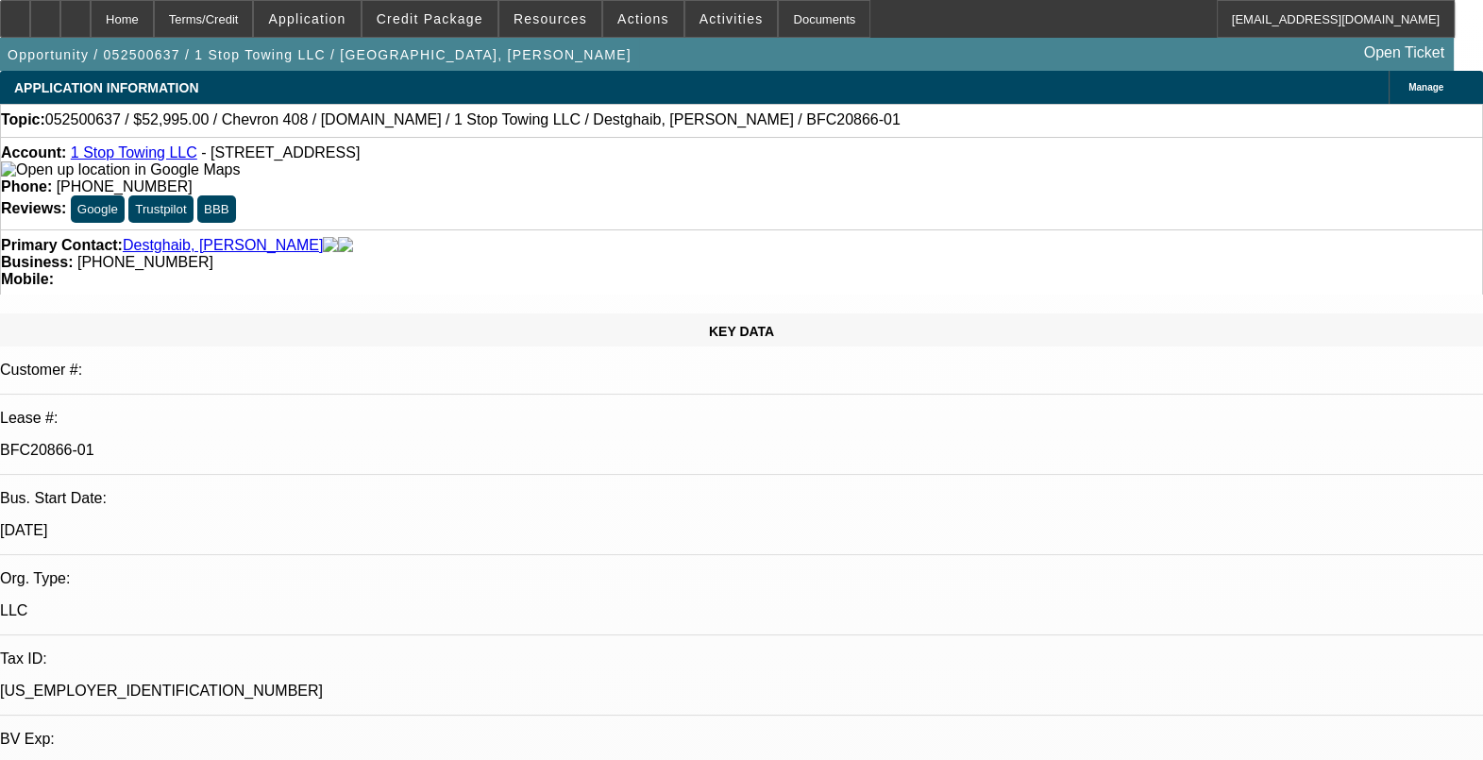
select select "0.1"
select select "0"
select select "0.1"
select select "0"
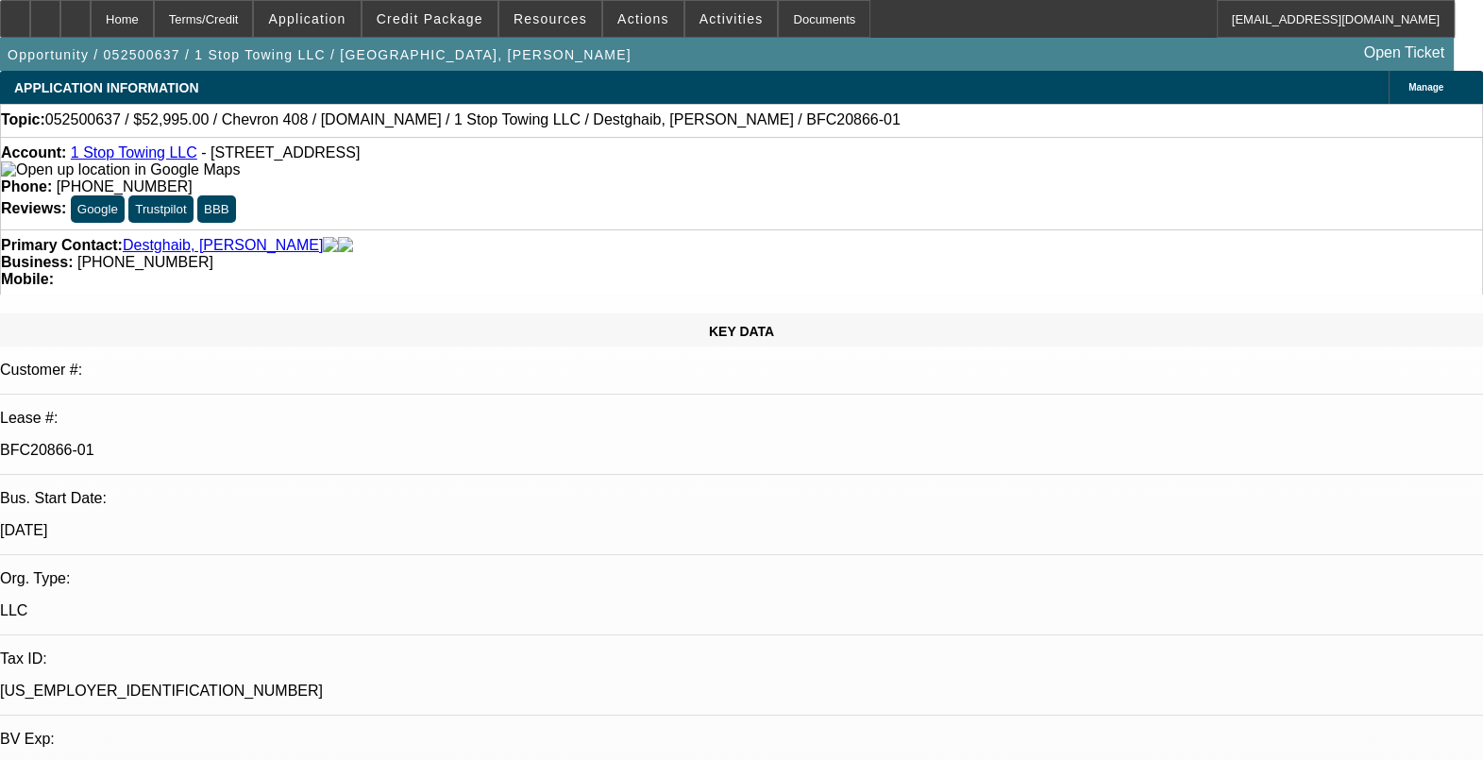
select select "0"
select select "0.1"
select select "1"
select select "3"
select select "5"
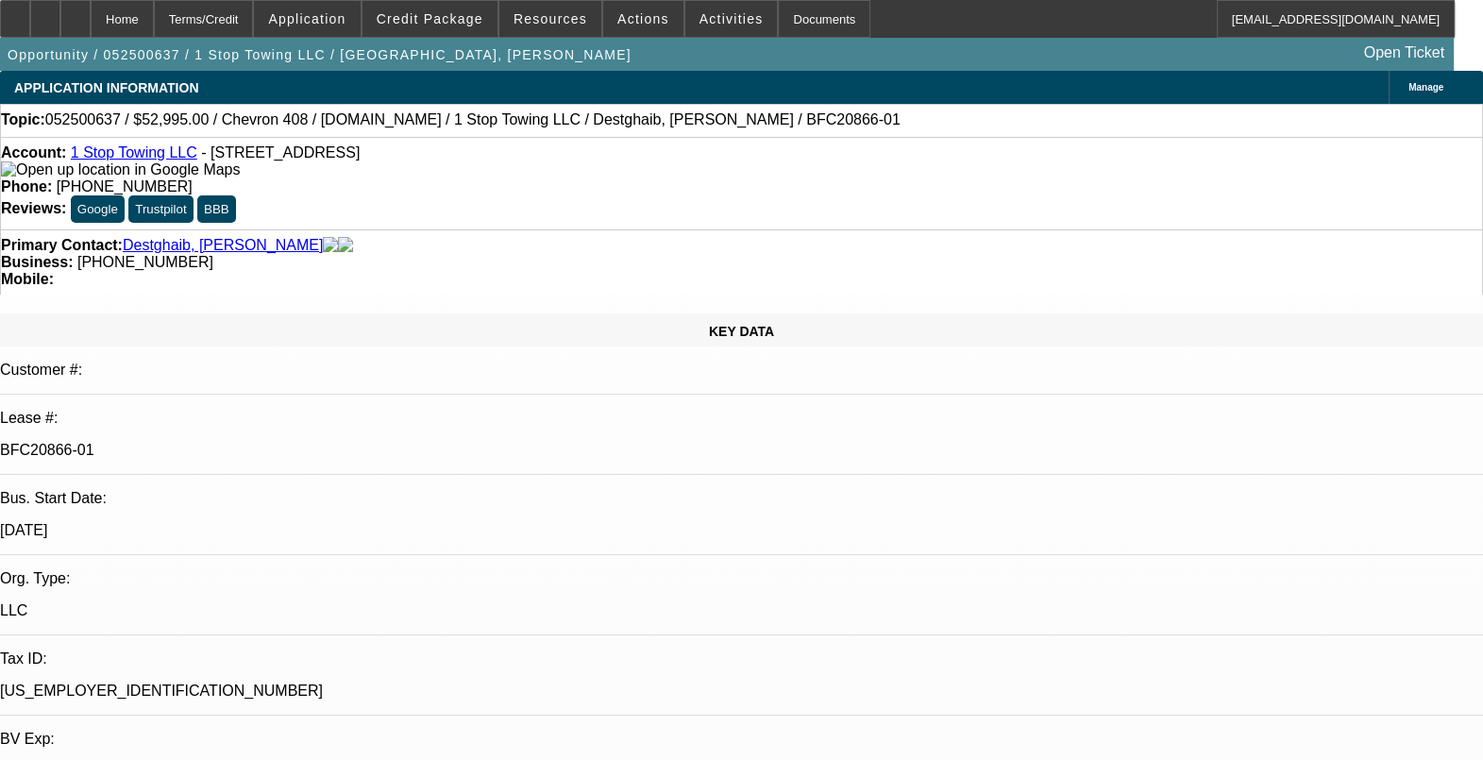
select select "1"
select select "3"
select select "5"
select select "1"
select select "3"
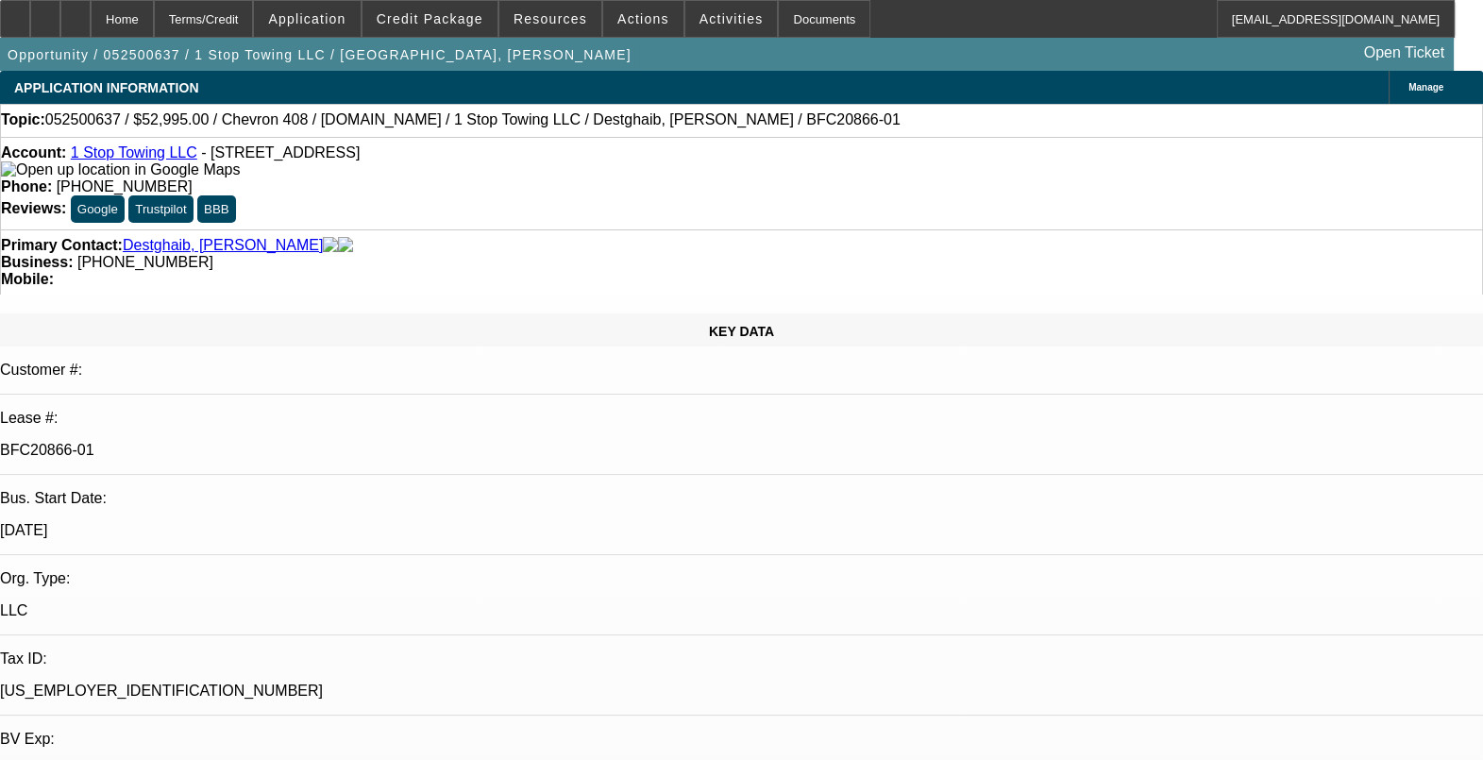
select select "5"
select select "1"
select select "3"
select select "5"
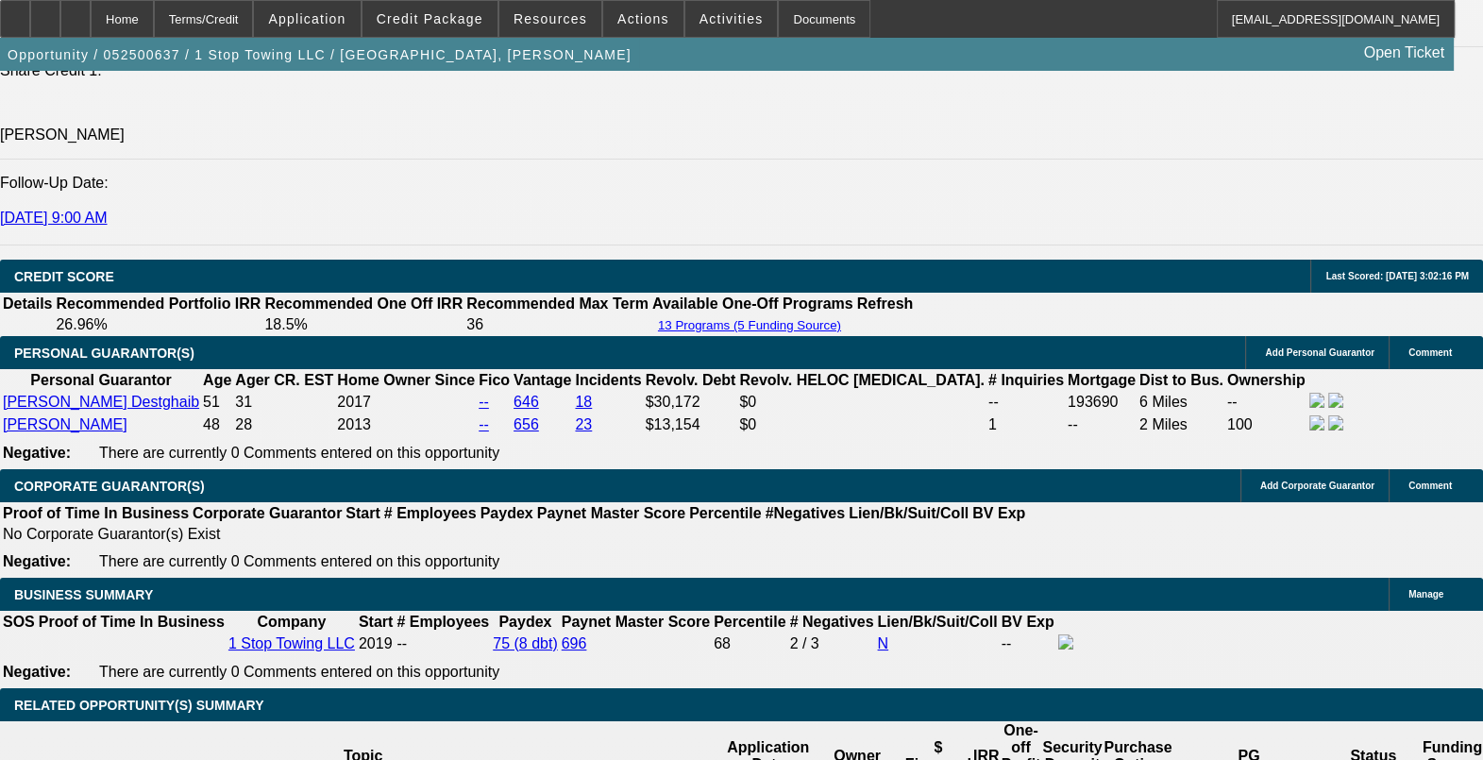
scroll to position [2478, 0]
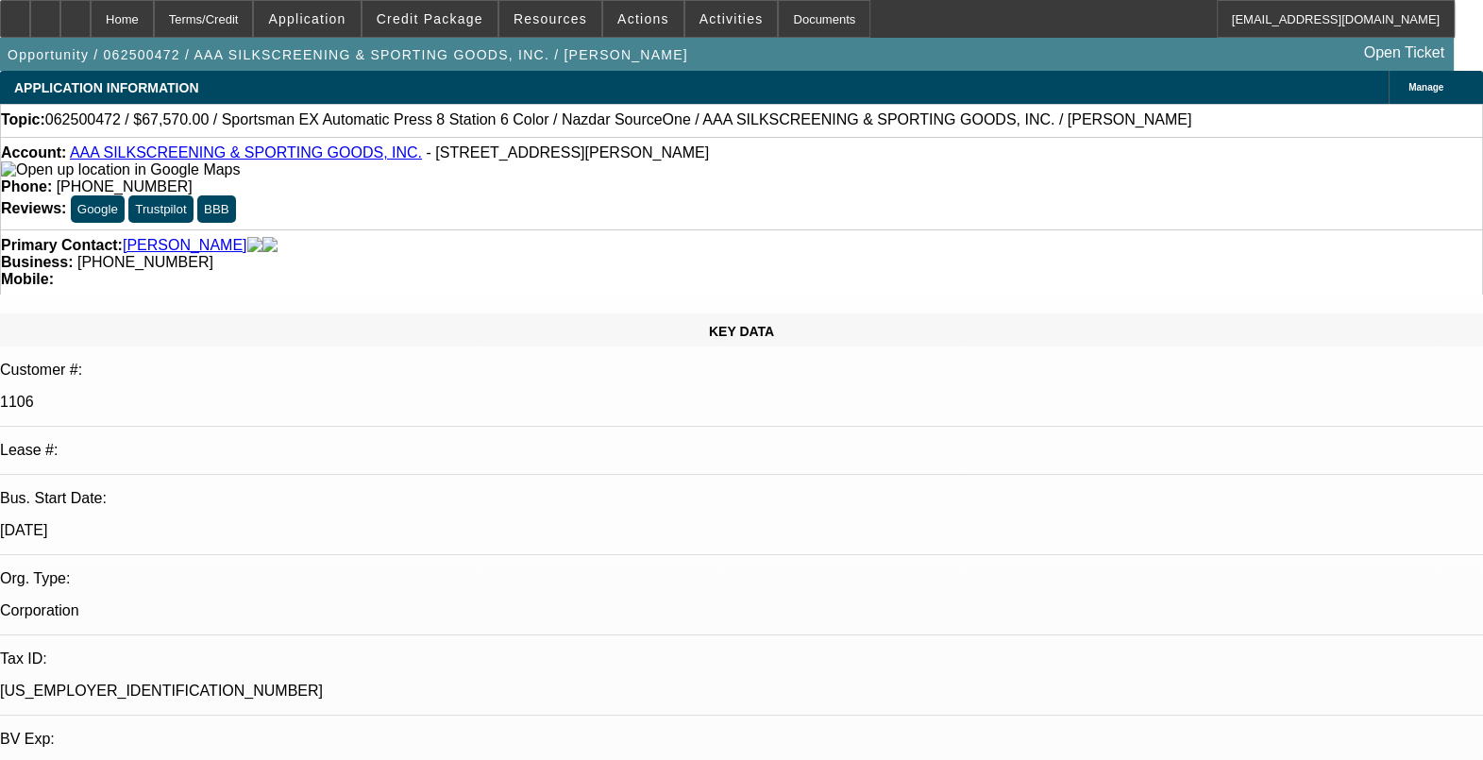
select select "0"
select select "0.1"
select select "2"
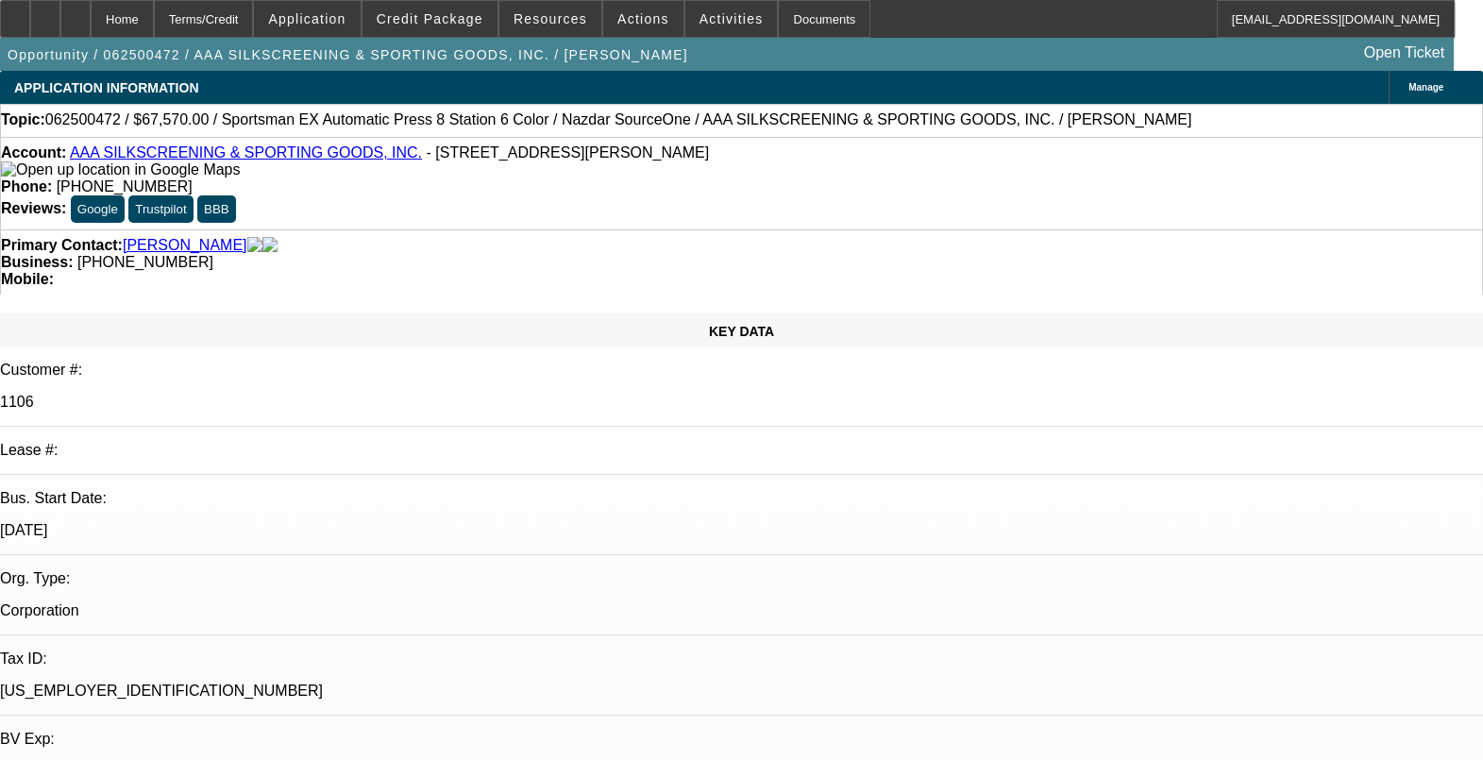
select select "0.1"
select select "0"
select select "0.1"
select select "0"
select select "2"
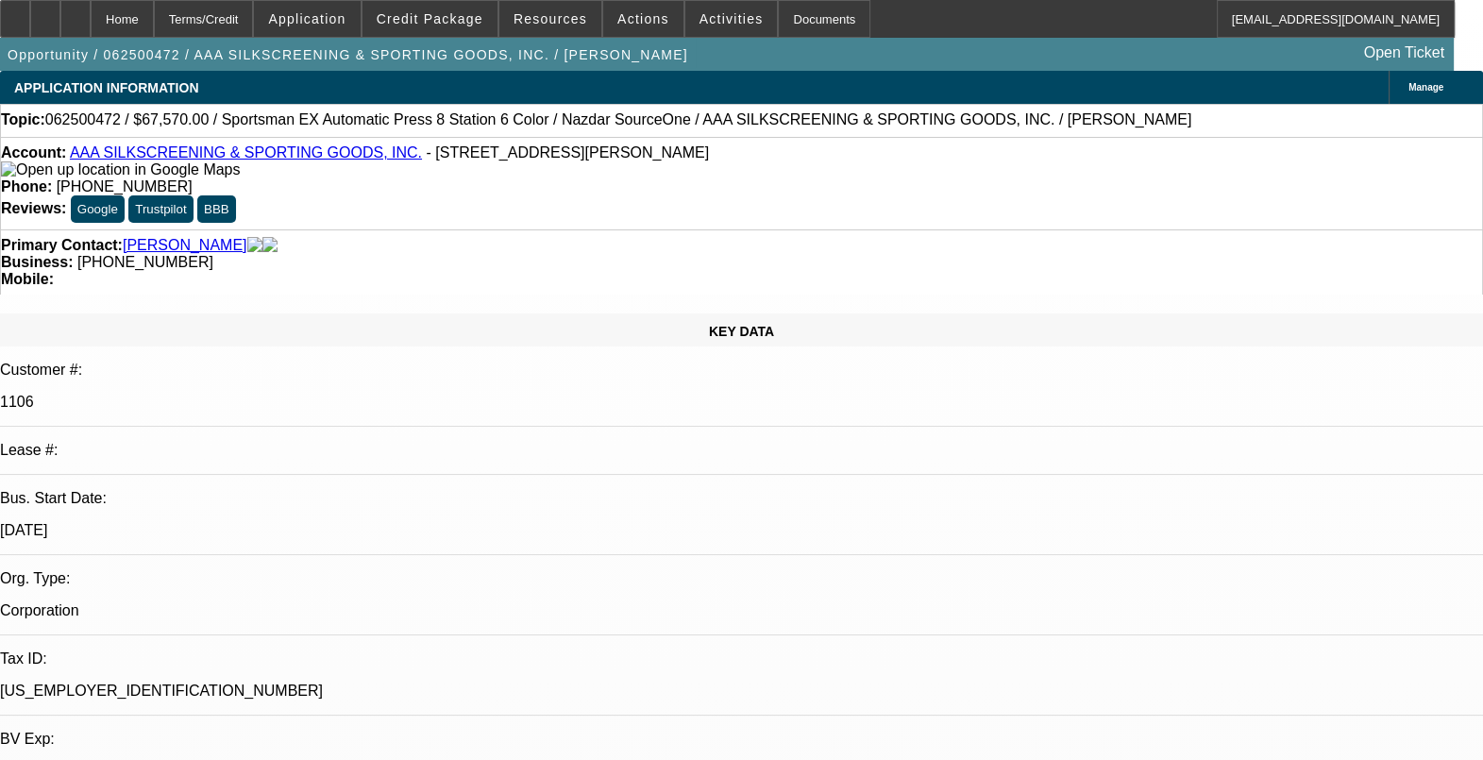
select select "0.1"
select select "1"
select select "5"
select select "6"
select select "1"
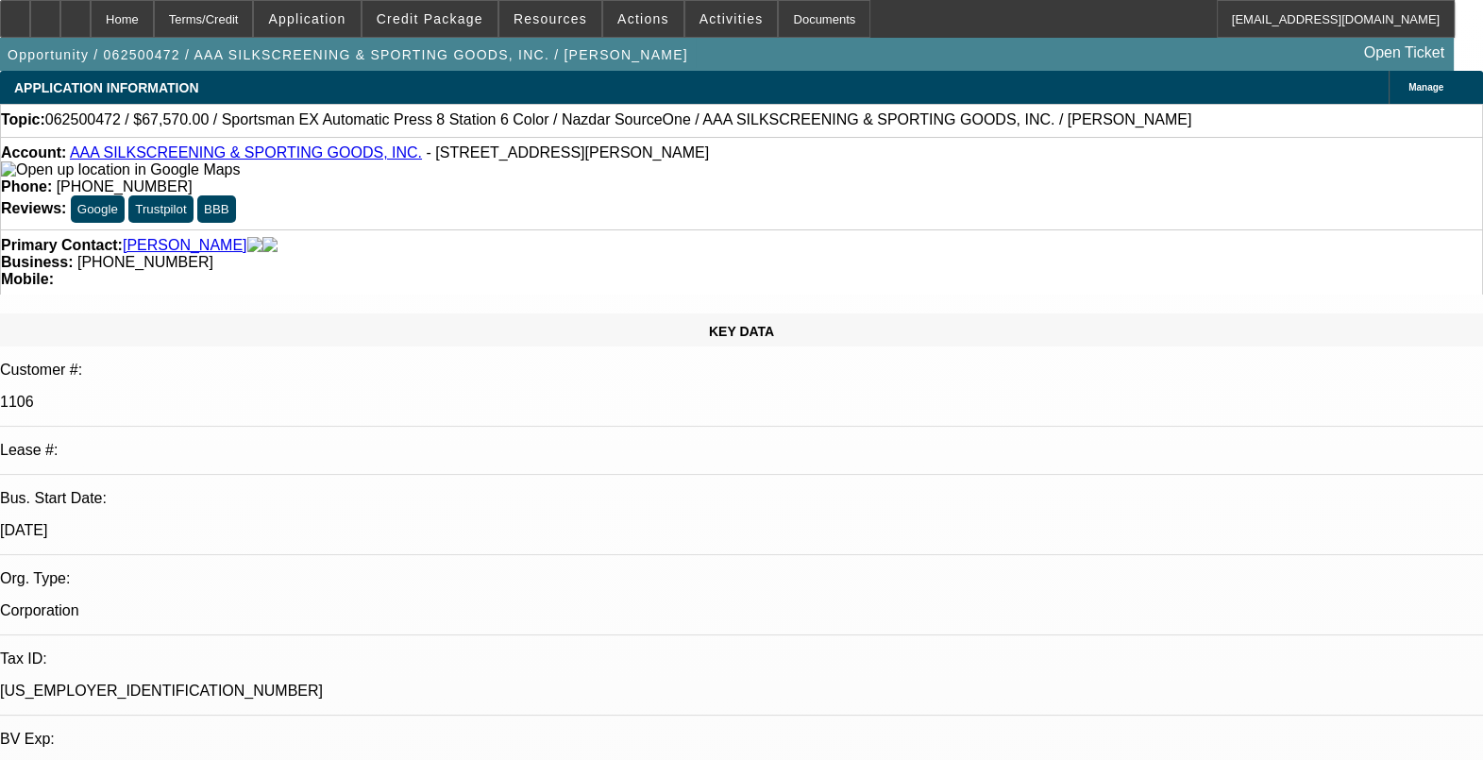
select select "2"
select select "4"
select select "1"
select select "2"
select select "4"
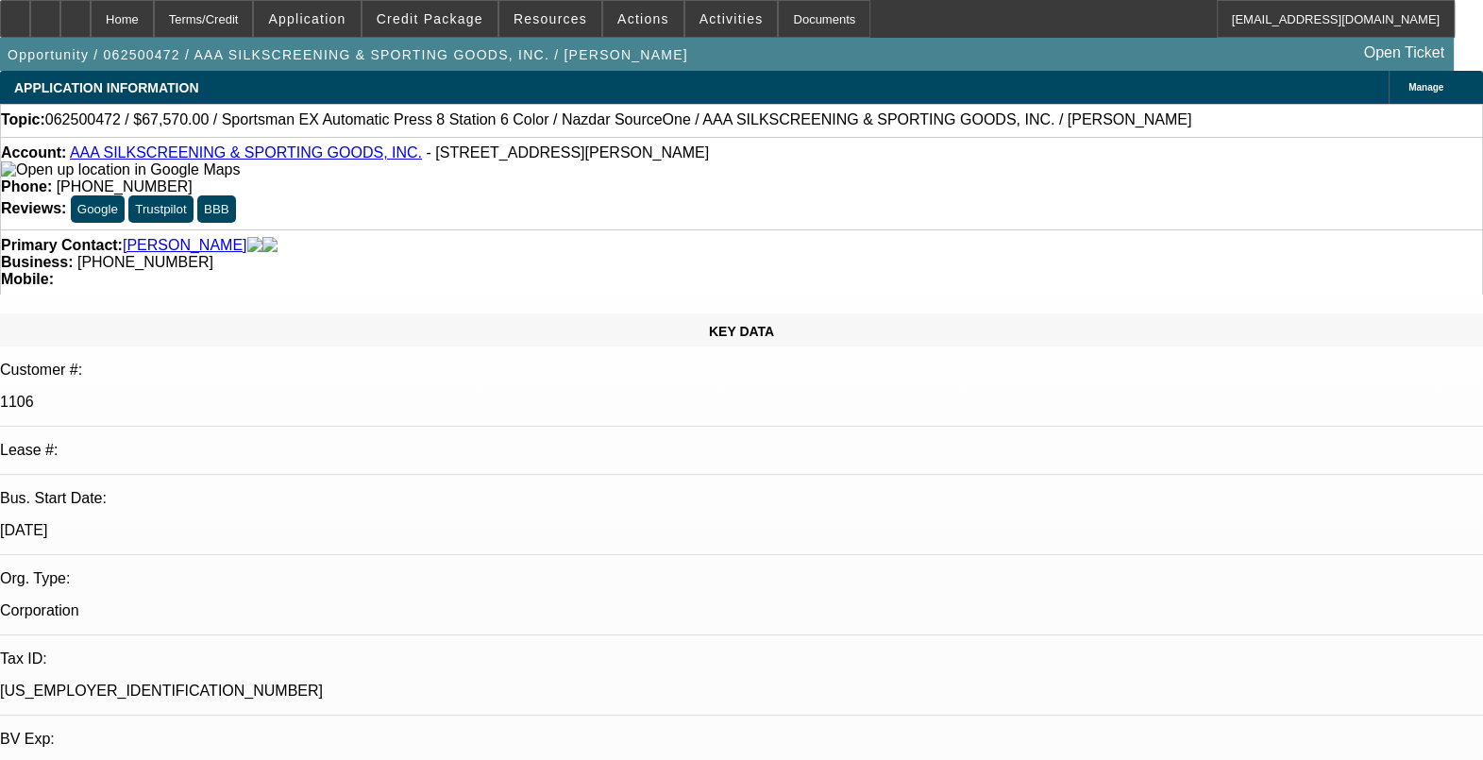
select select "1"
select select "2"
select select "4"
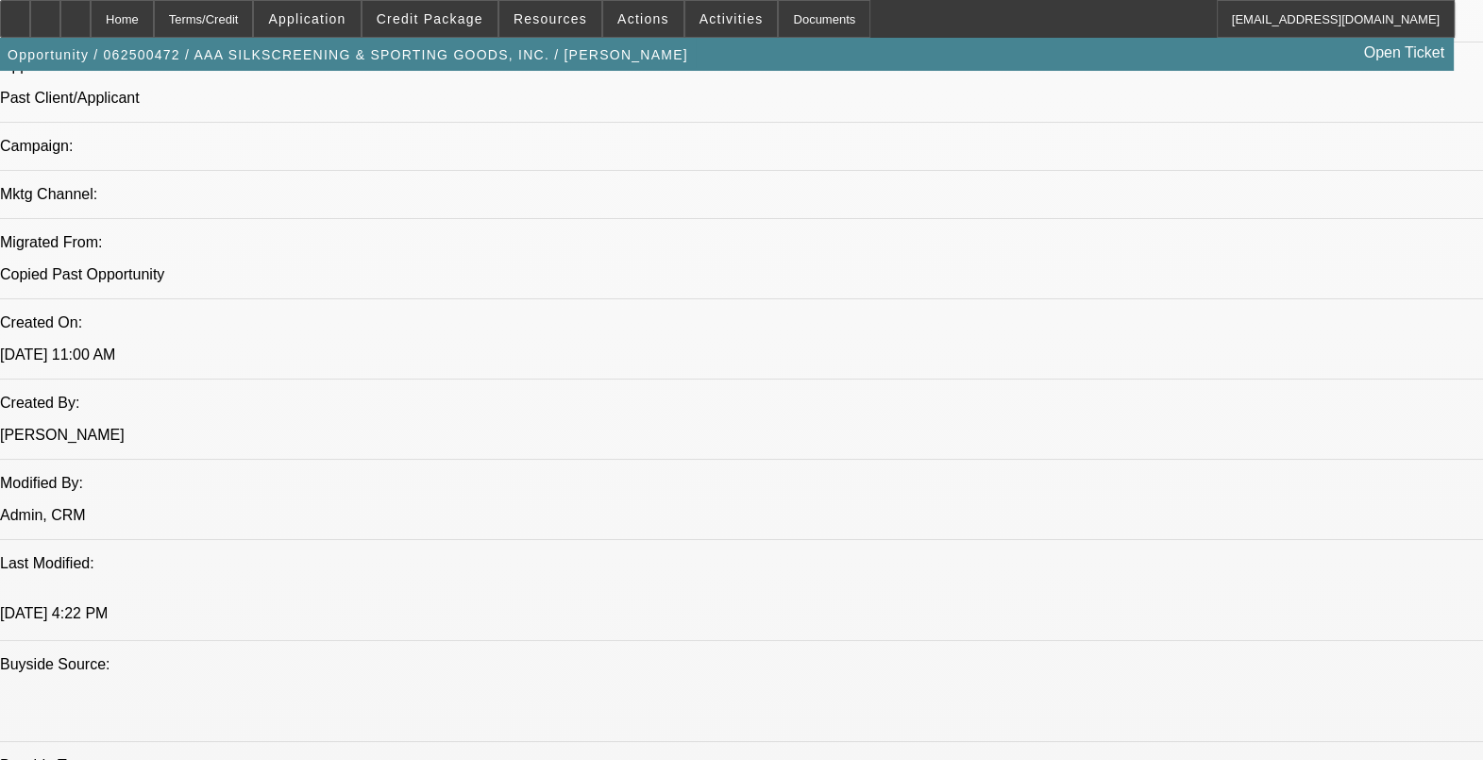
scroll to position [2124, 0]
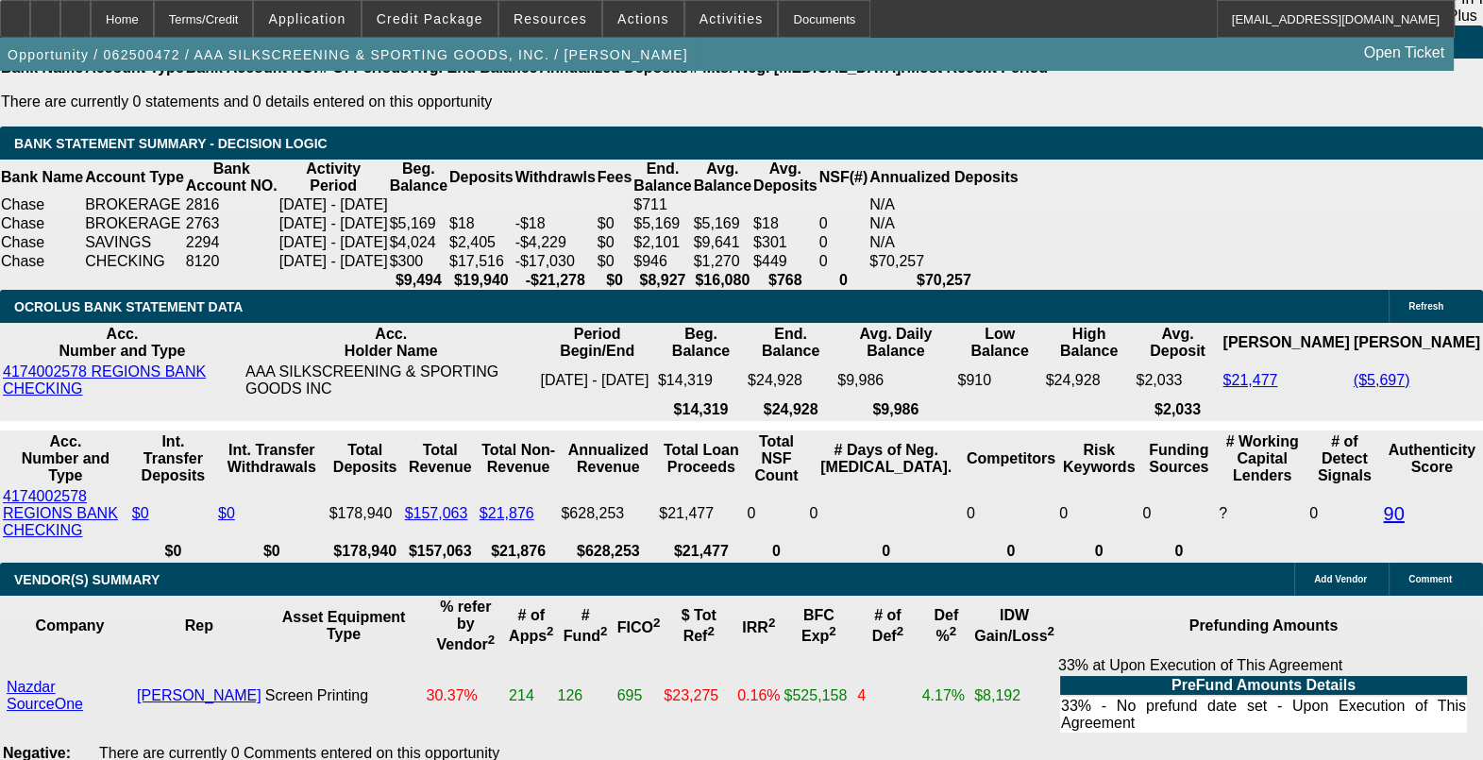
scroll to position [4013, 0]
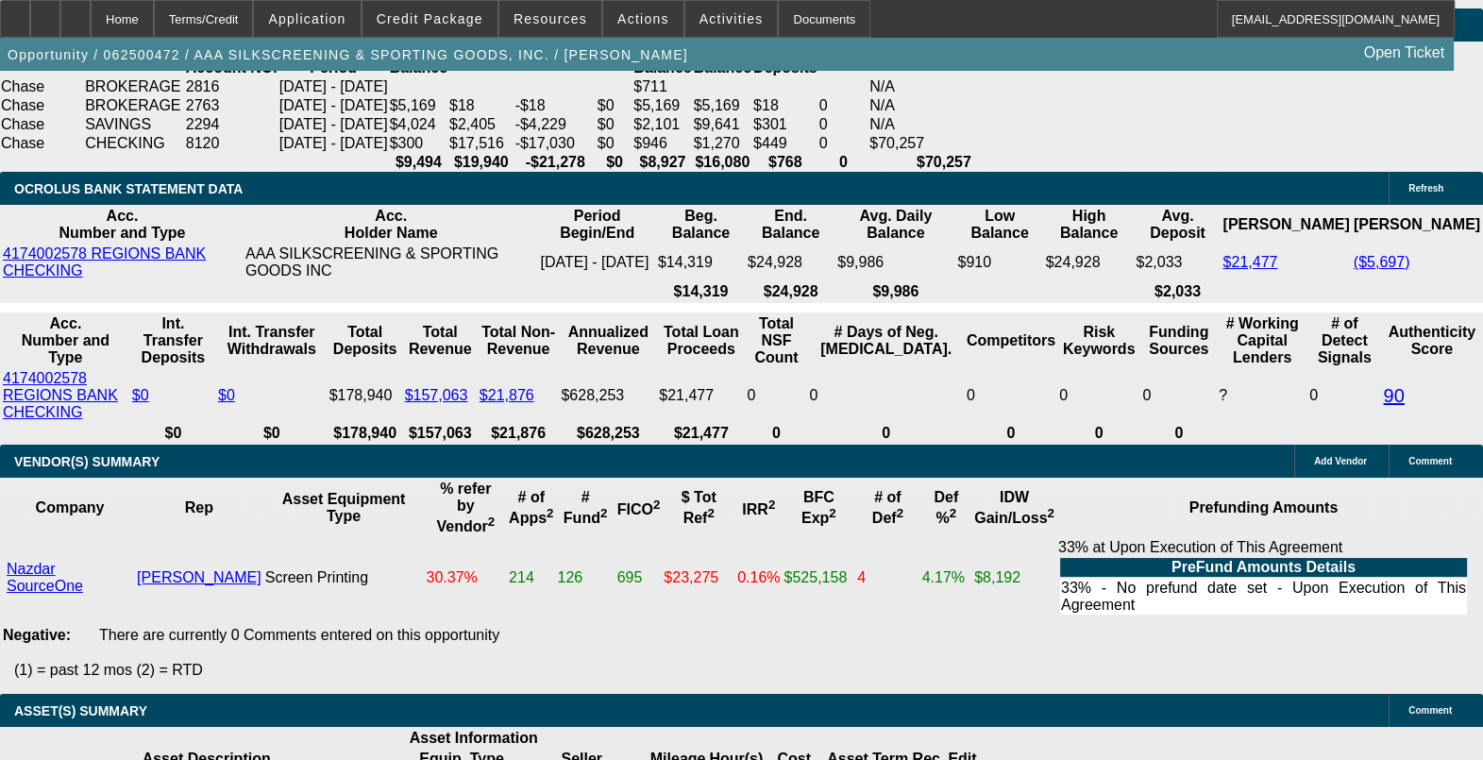
drag, startPoint x: 367, startPoint y: 343, endPoint x: 390, endPoint y: 334, distance: 24.2
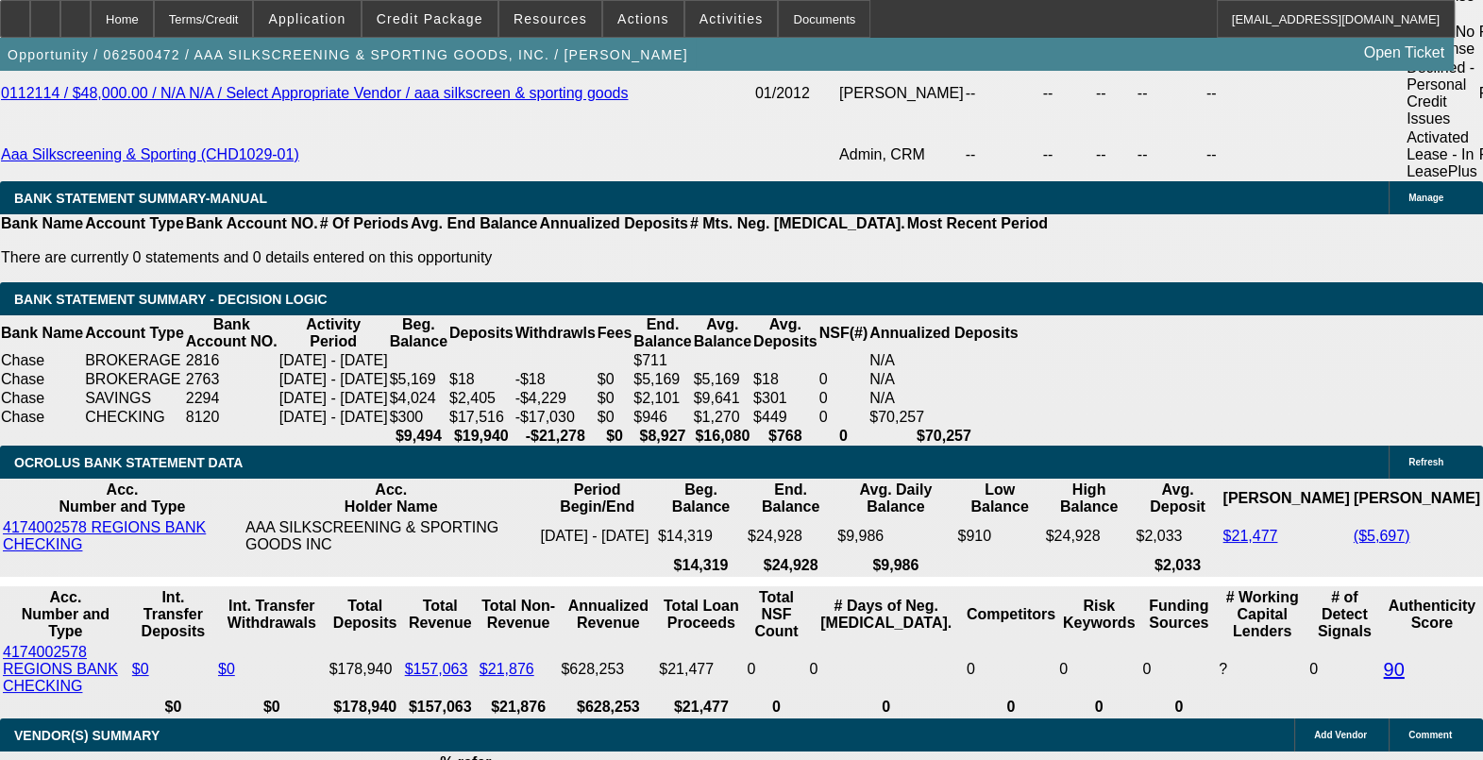
scroll to position [3776, 0]
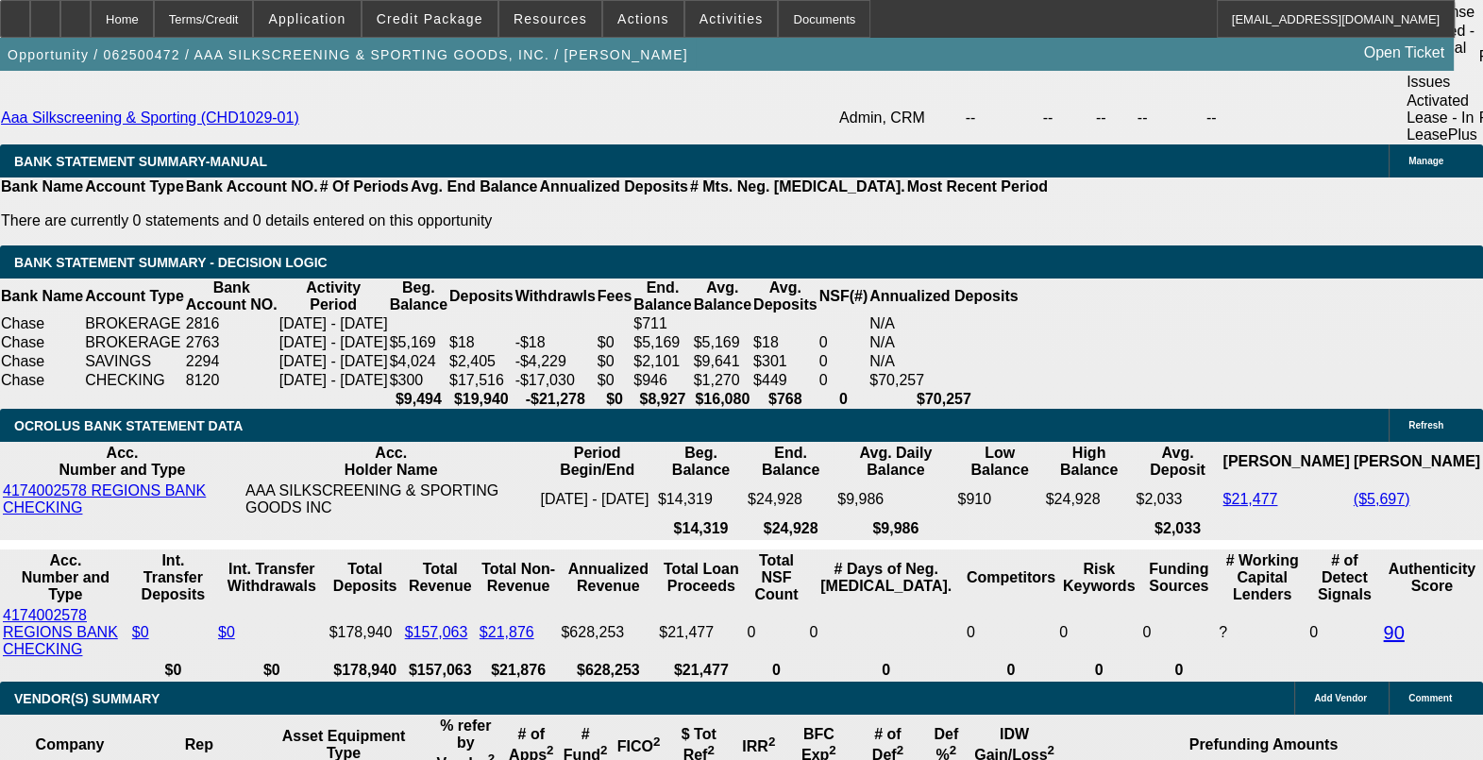
drag, startPoint x: 836, startPoint y: 577, endPoint x: 861, endPoint y: 576, distance: 25.5
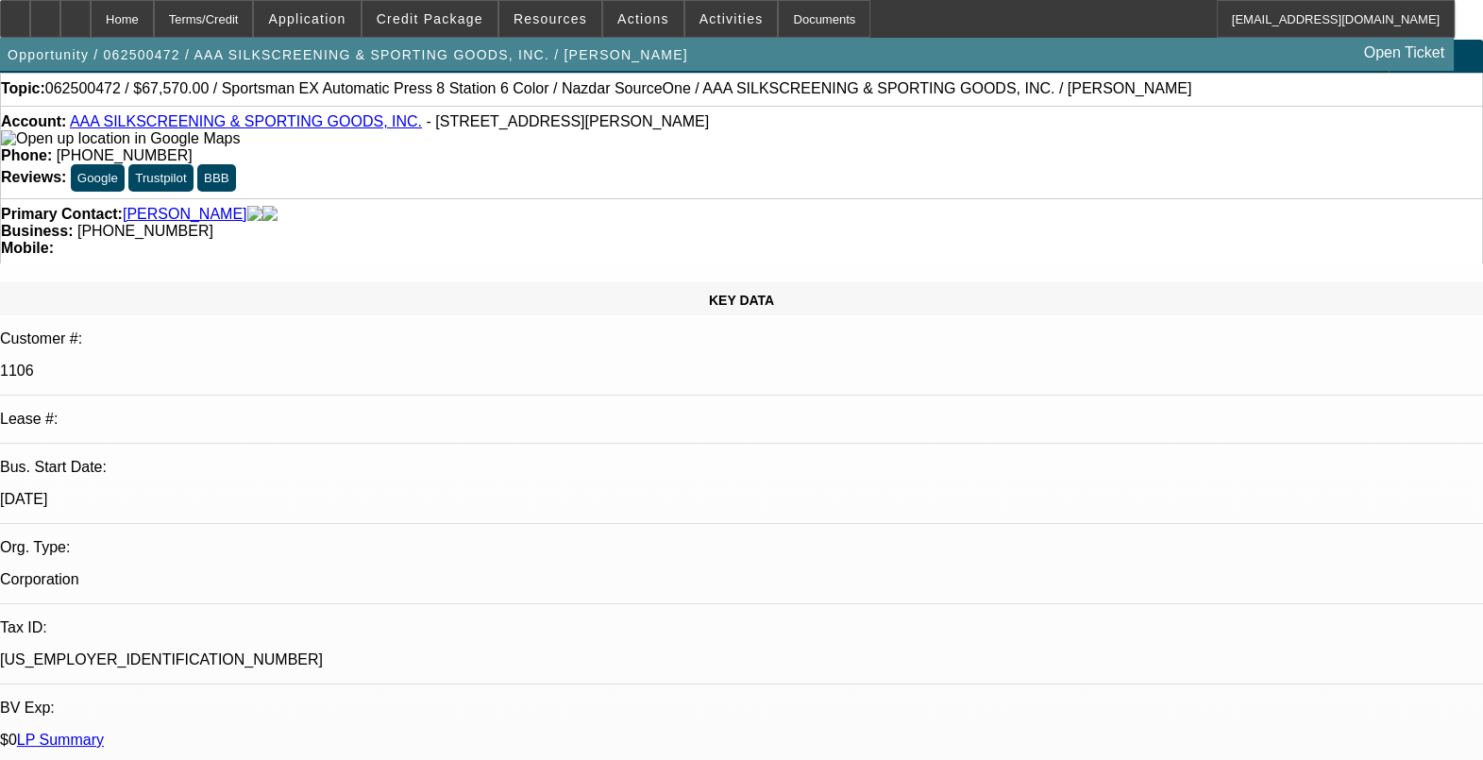
scroll to position [0, 0]
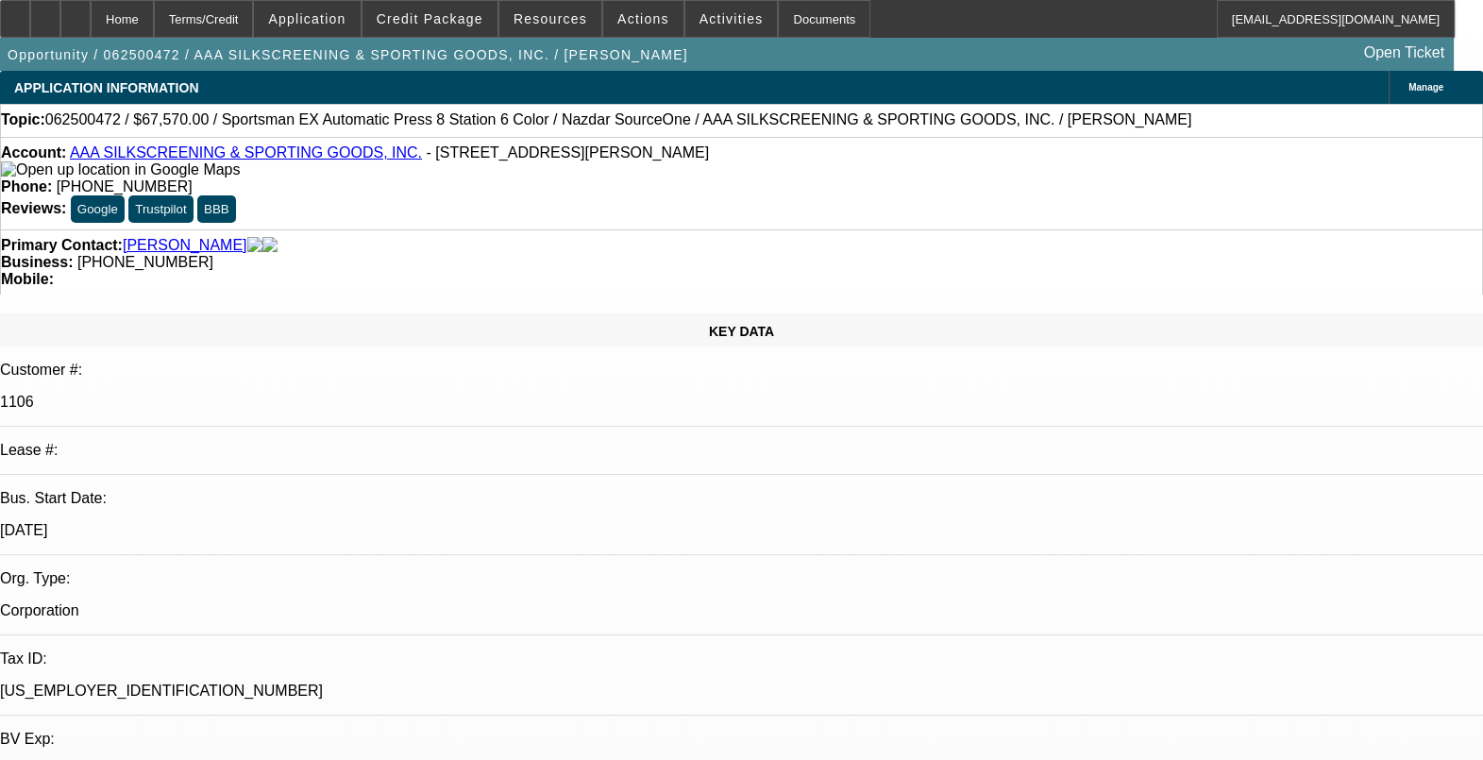
drag, startPoint x: 221, startPoint y: 373, endPoint x: 193, endPoint y: 378, distance: 28.7
click at [193, 522] on p "3/1/88" at bounding box center [741, 530] width 1483 height 17
drag, startPoint x: 193, startPoint y: 378, endPoint x: 464, endPoint y: 248, distance: 300.3
click at [464, 248] on div "Primary Contact: Bergeron, Johnny" at bounding box center [741, 245] width 1481 height 17
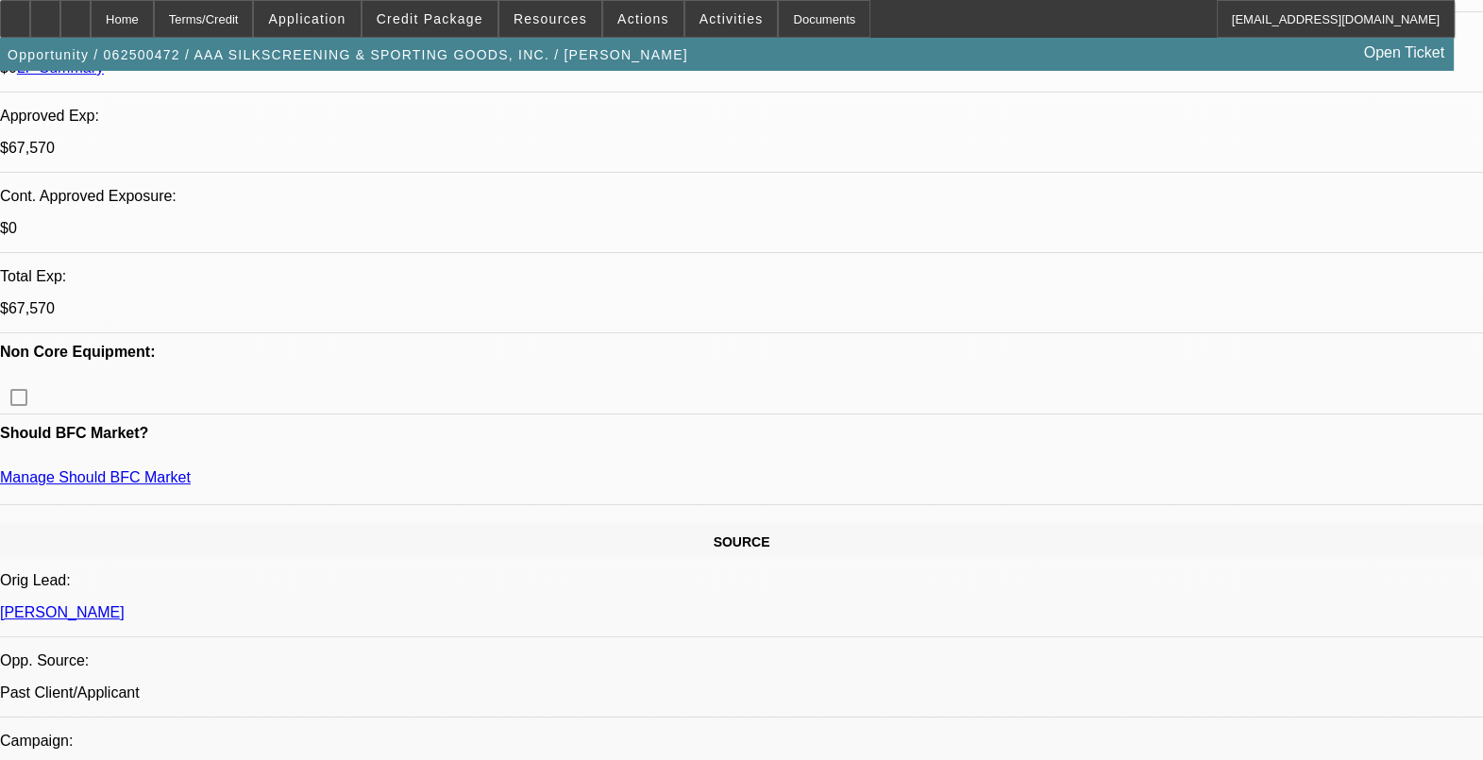
scroll to position [825, 0]
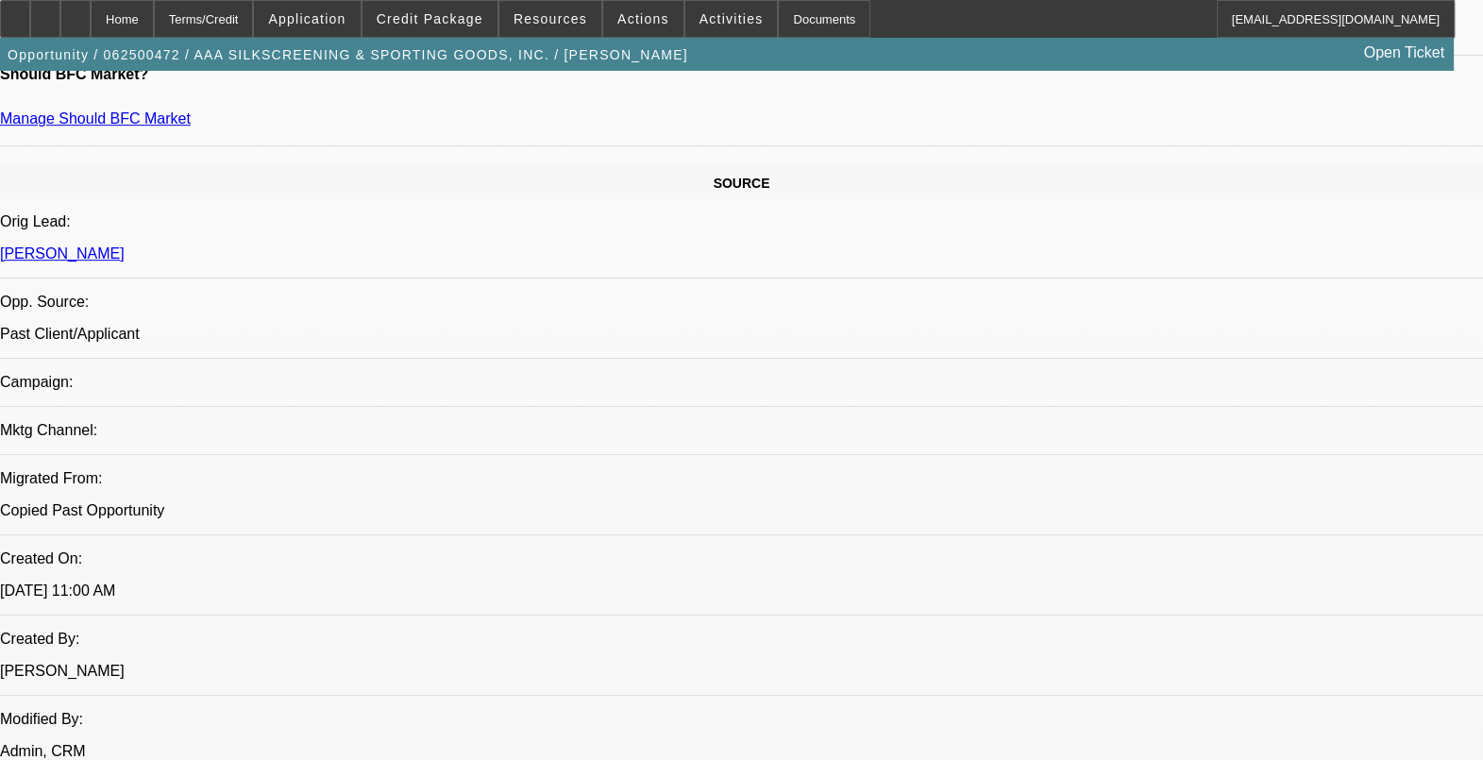
scroll to position [471, 0]
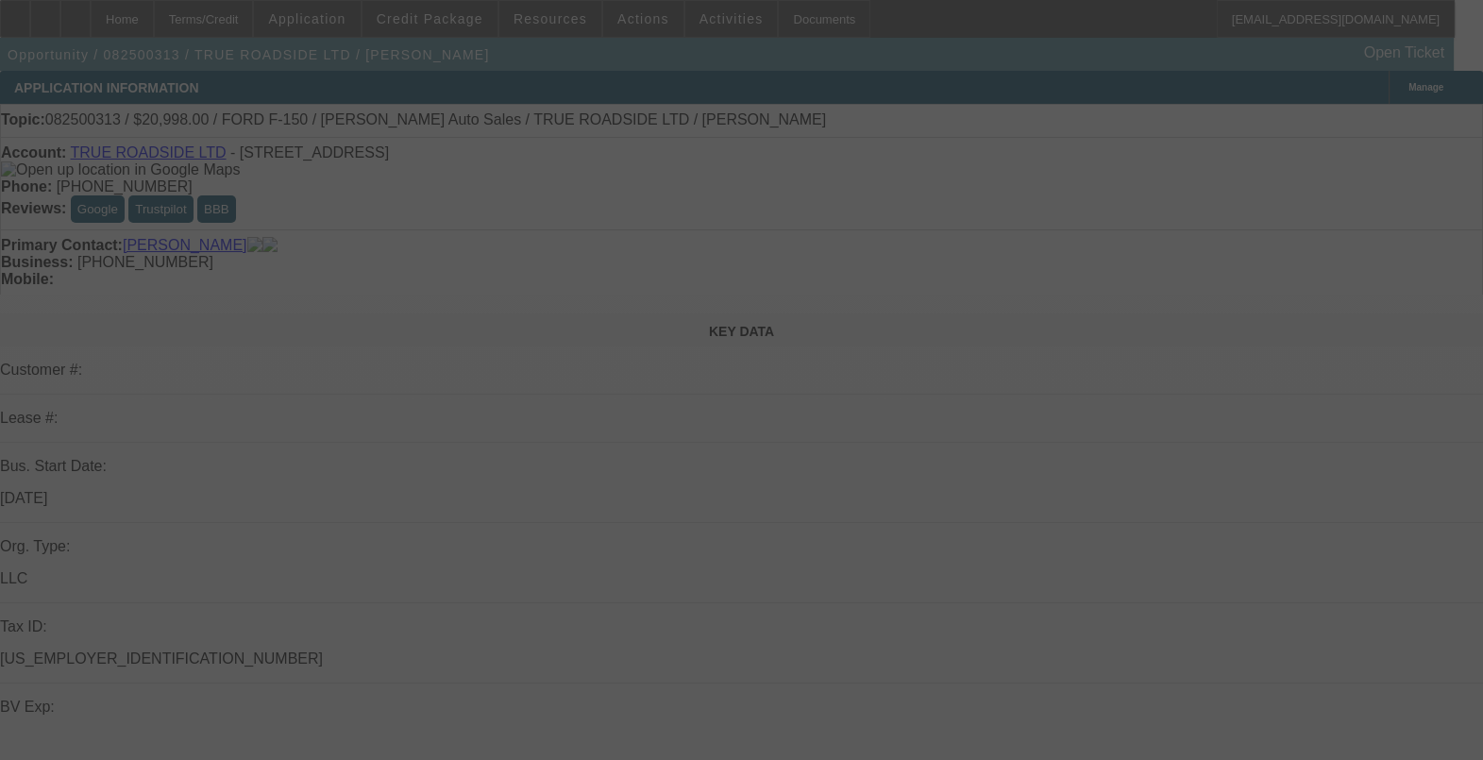
select select "0"
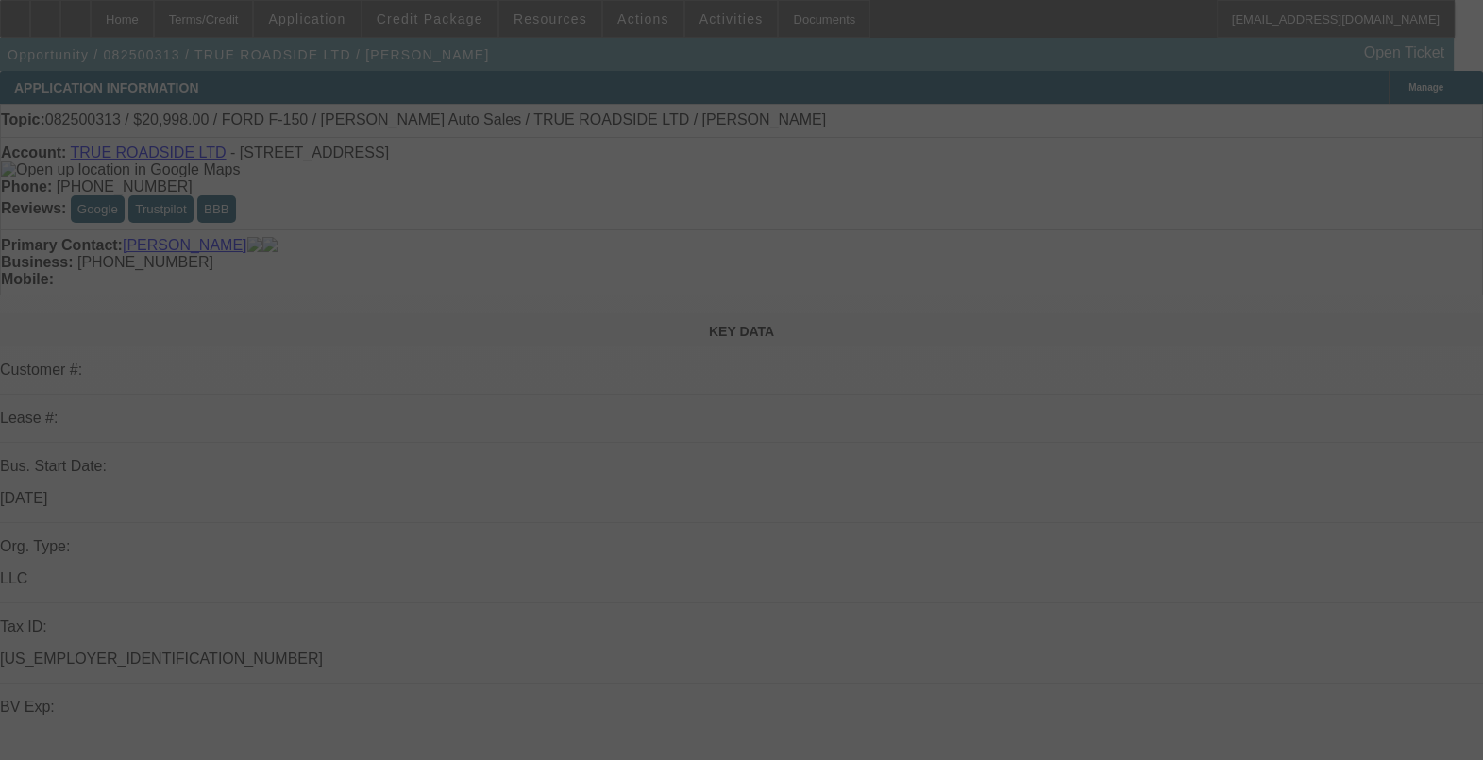
select select "0"
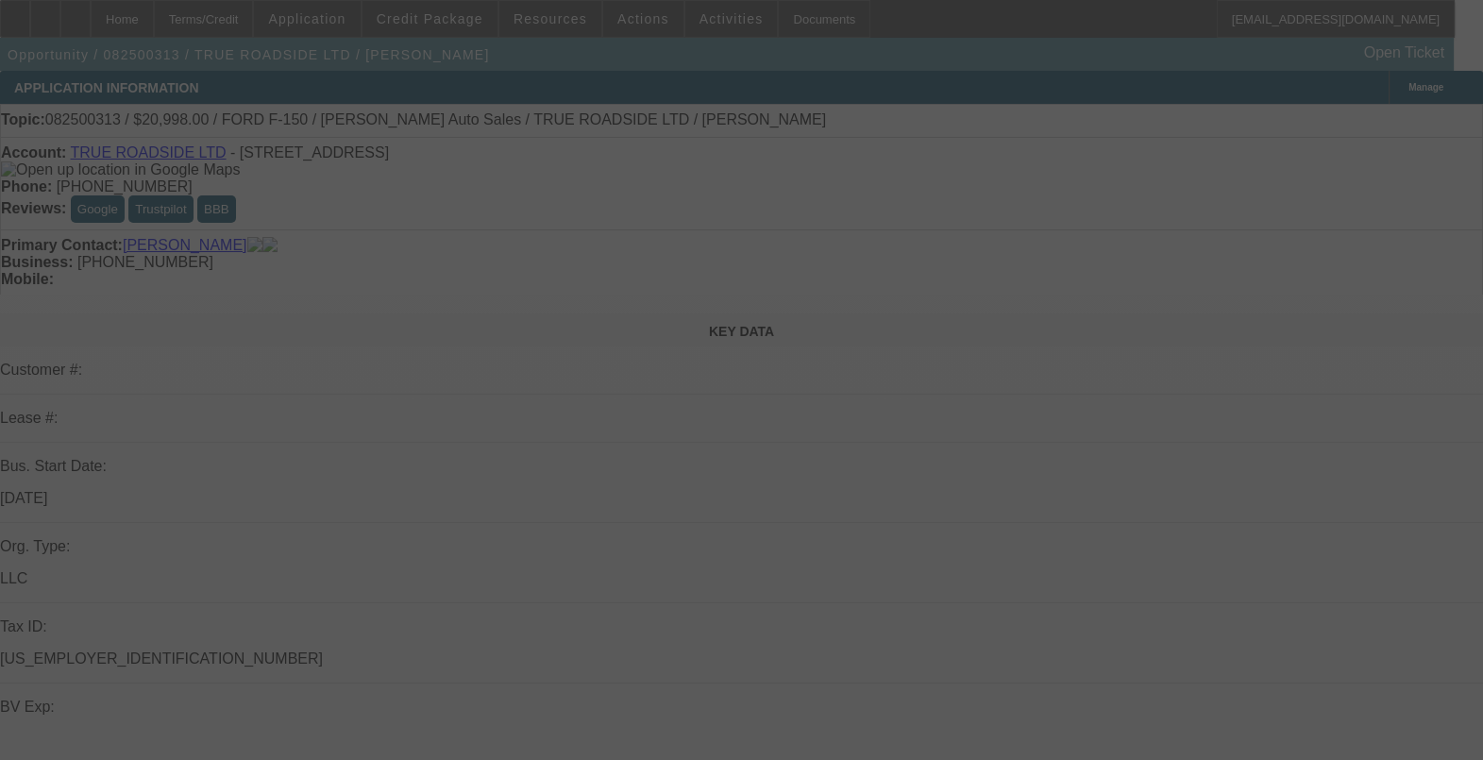
select select "0"
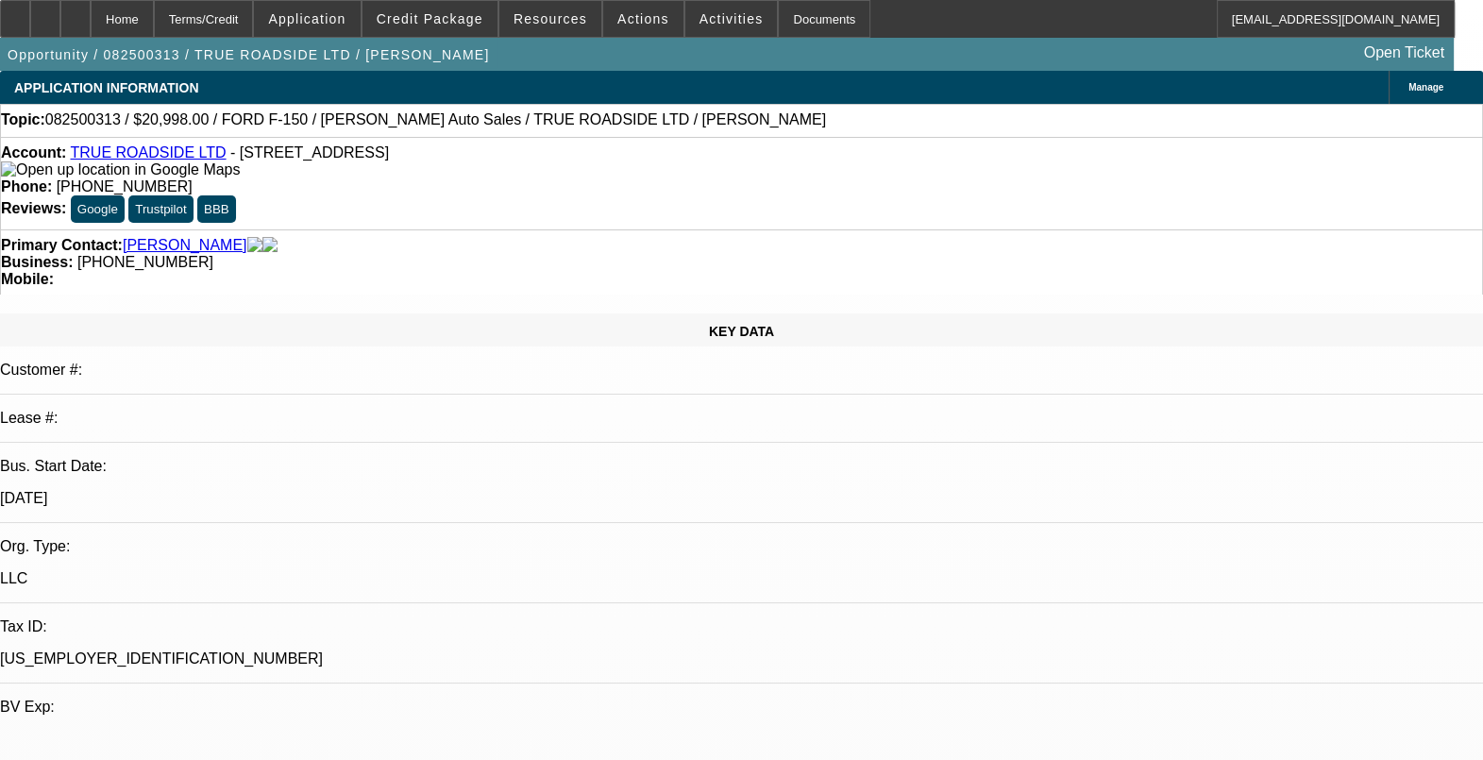
select select "1"
select select "3"
select select "6"
select select "1"
select select "3"
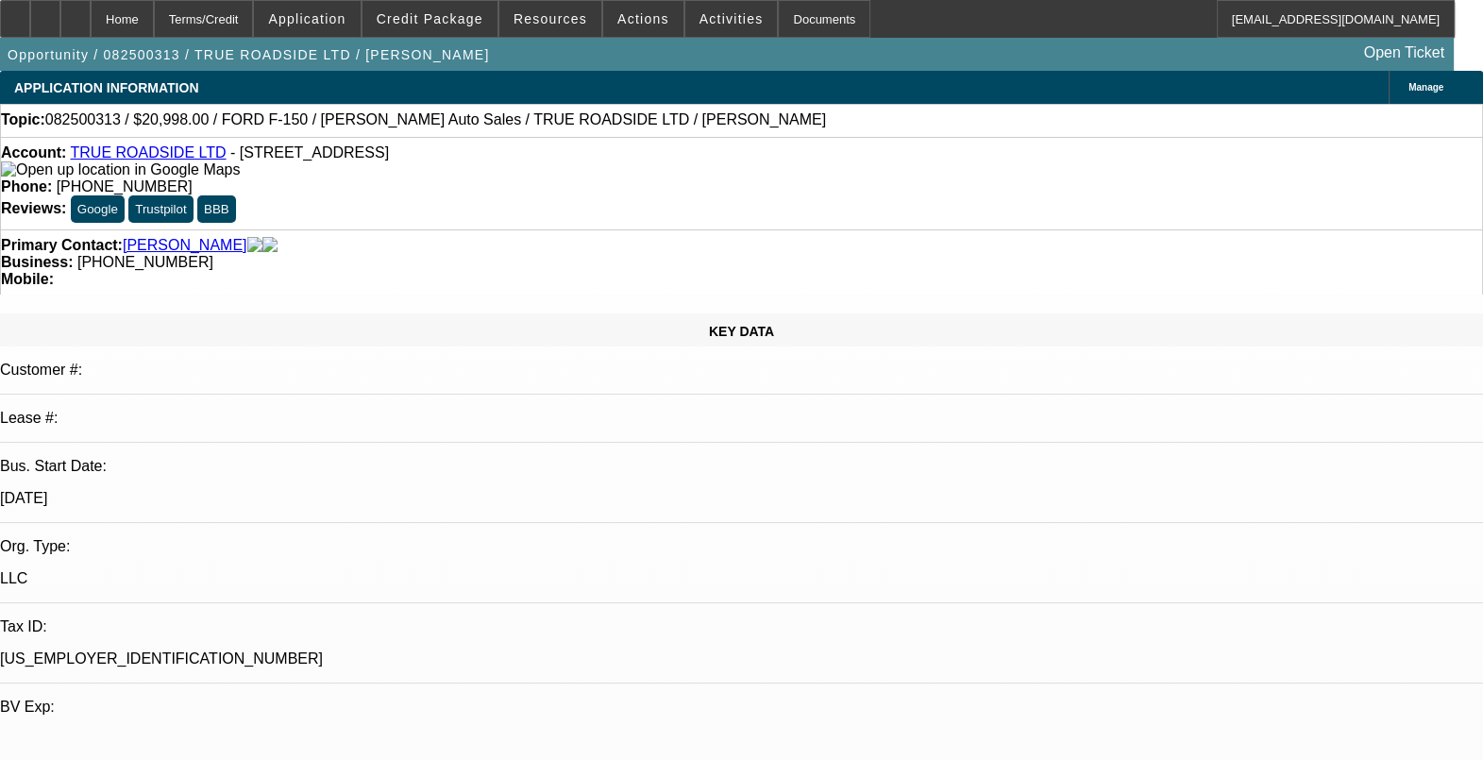
select select "6"
select select "1"
select select "3"
select select "6"
select select "1"
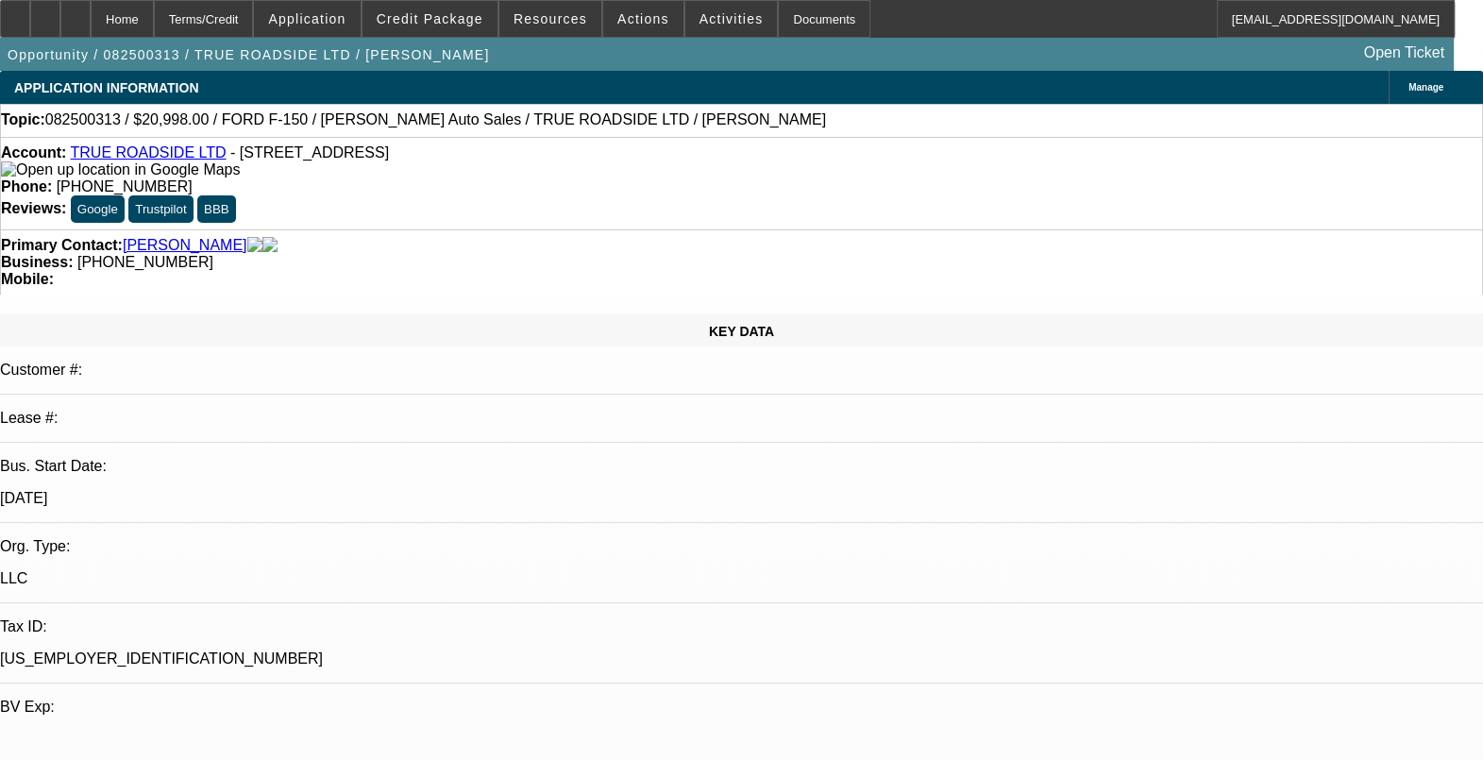
select select "3"
select select "6"
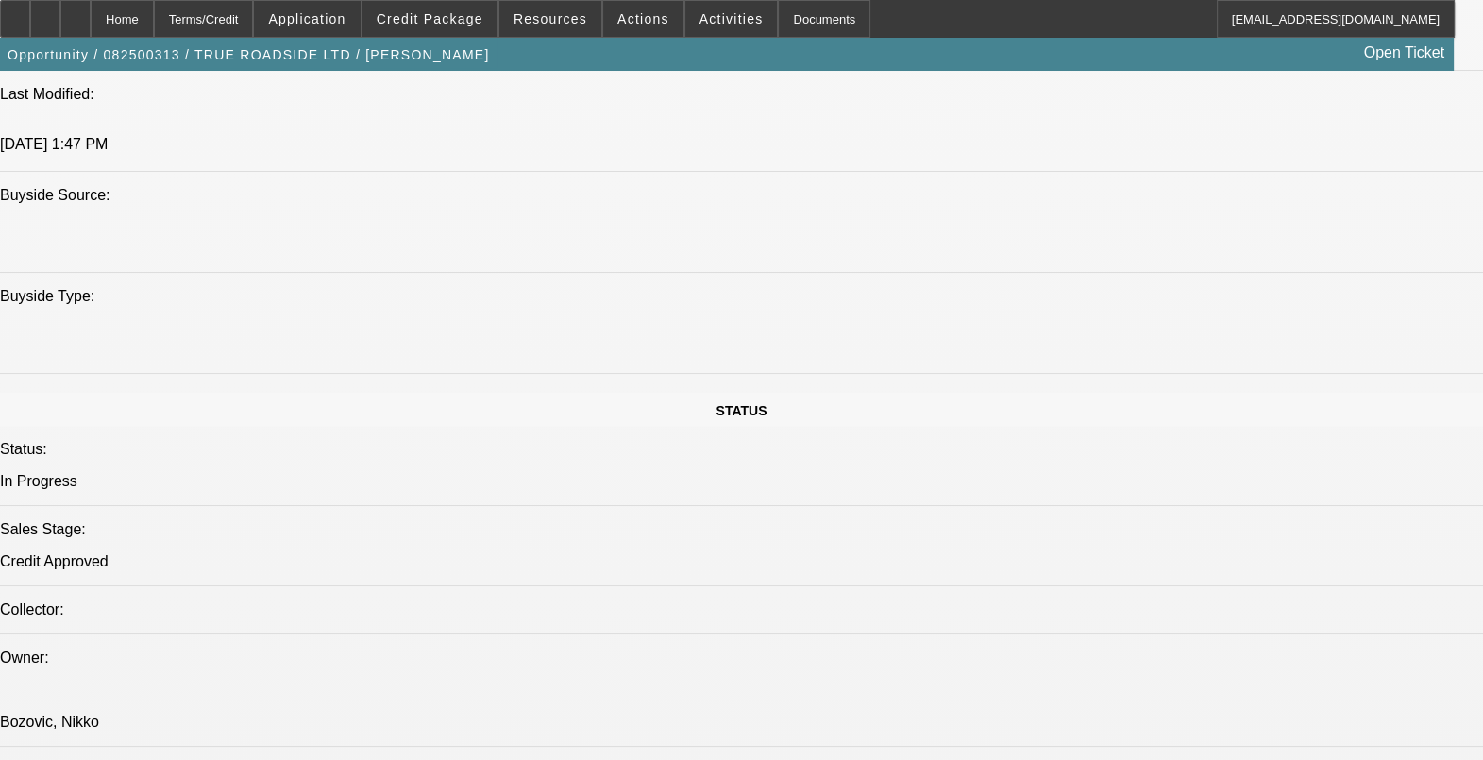
scroll to position [1887, 0]
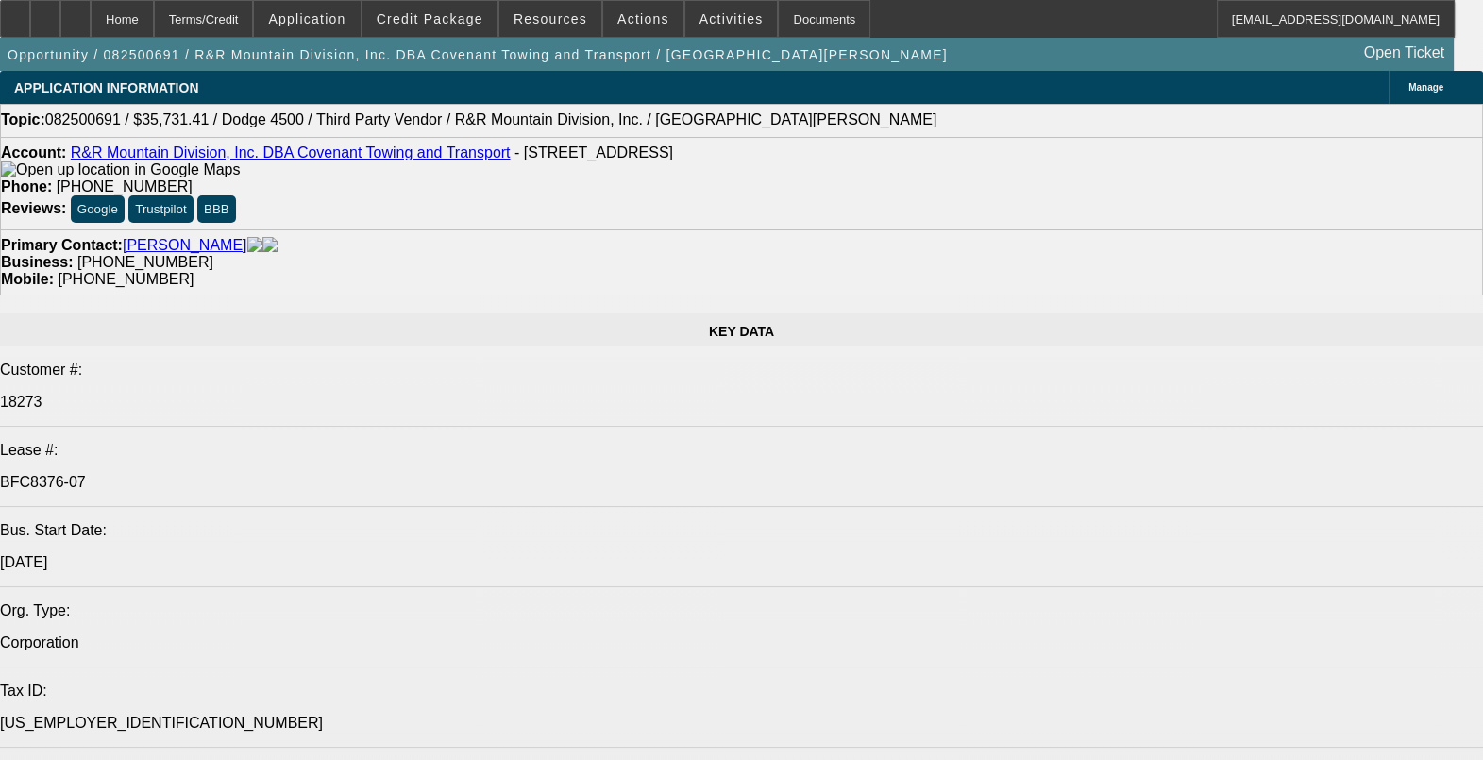
select select "0"
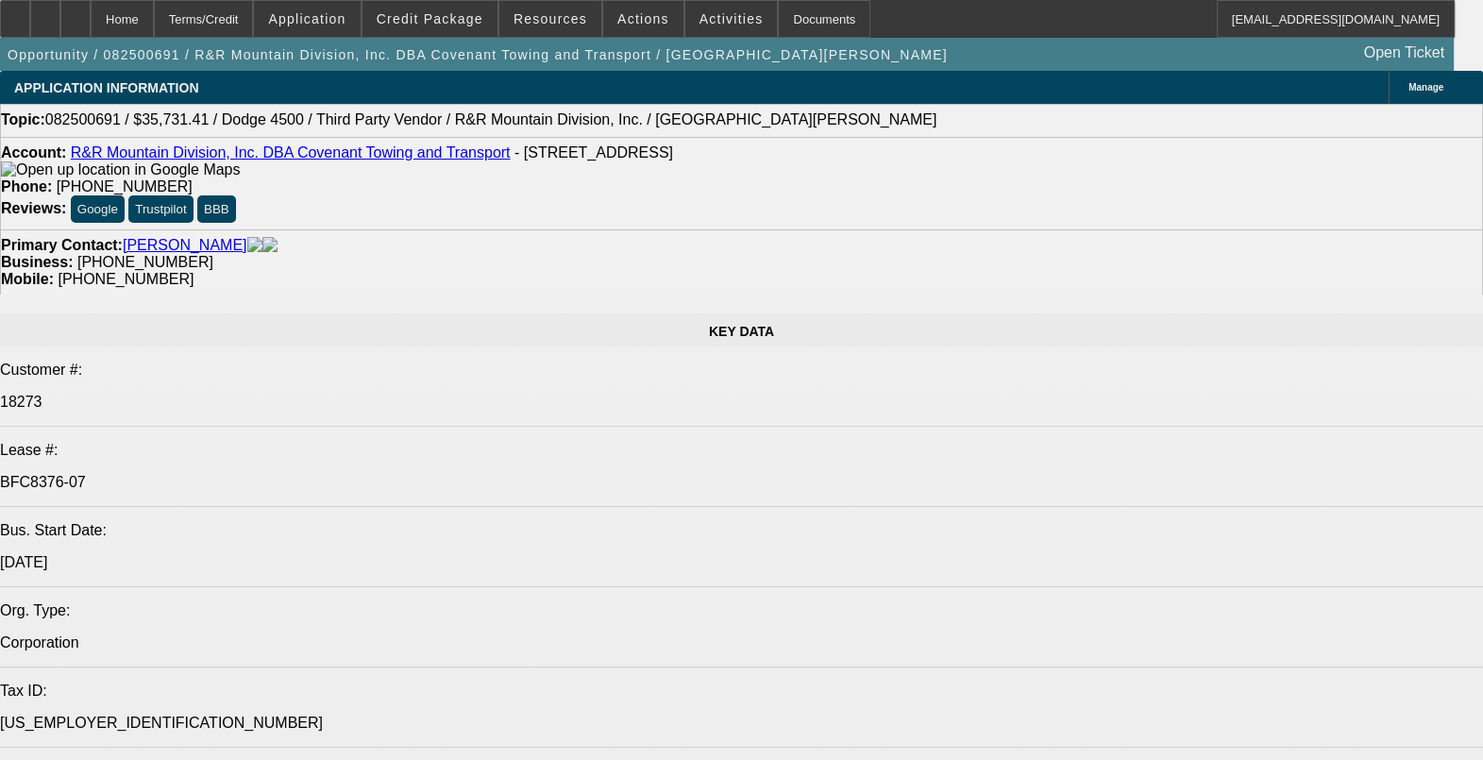
select select "0"
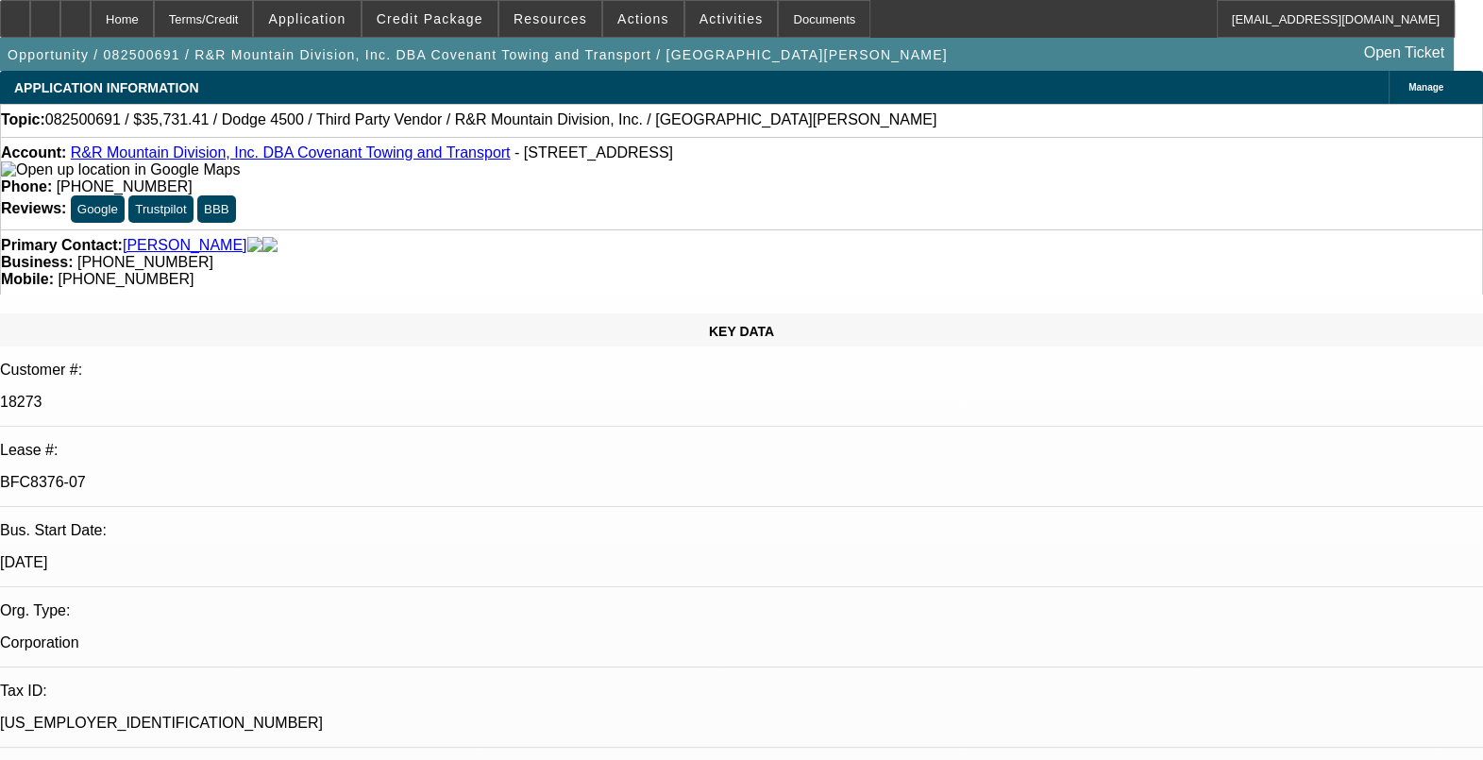
select select "1"
select select "6"
select select "1"
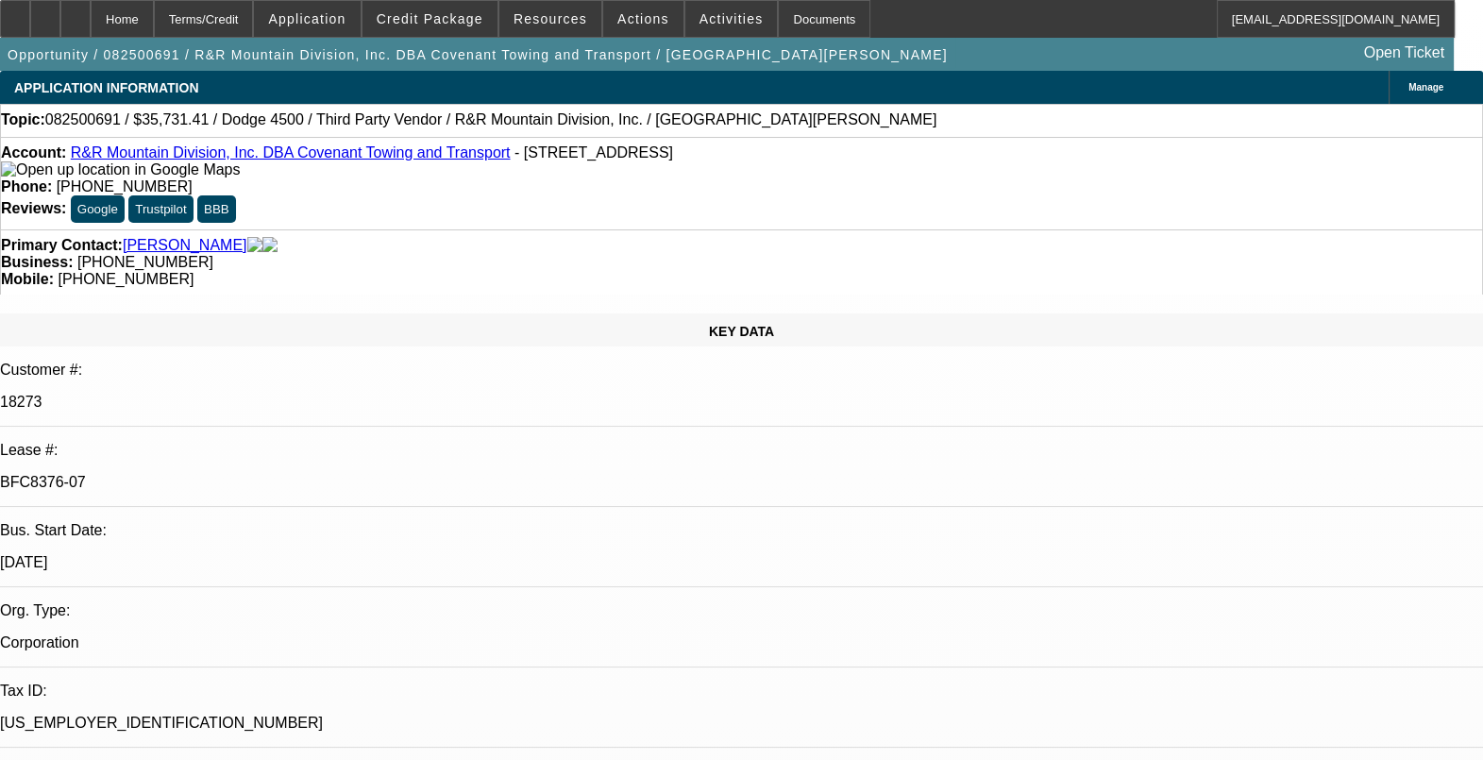
select select "6"
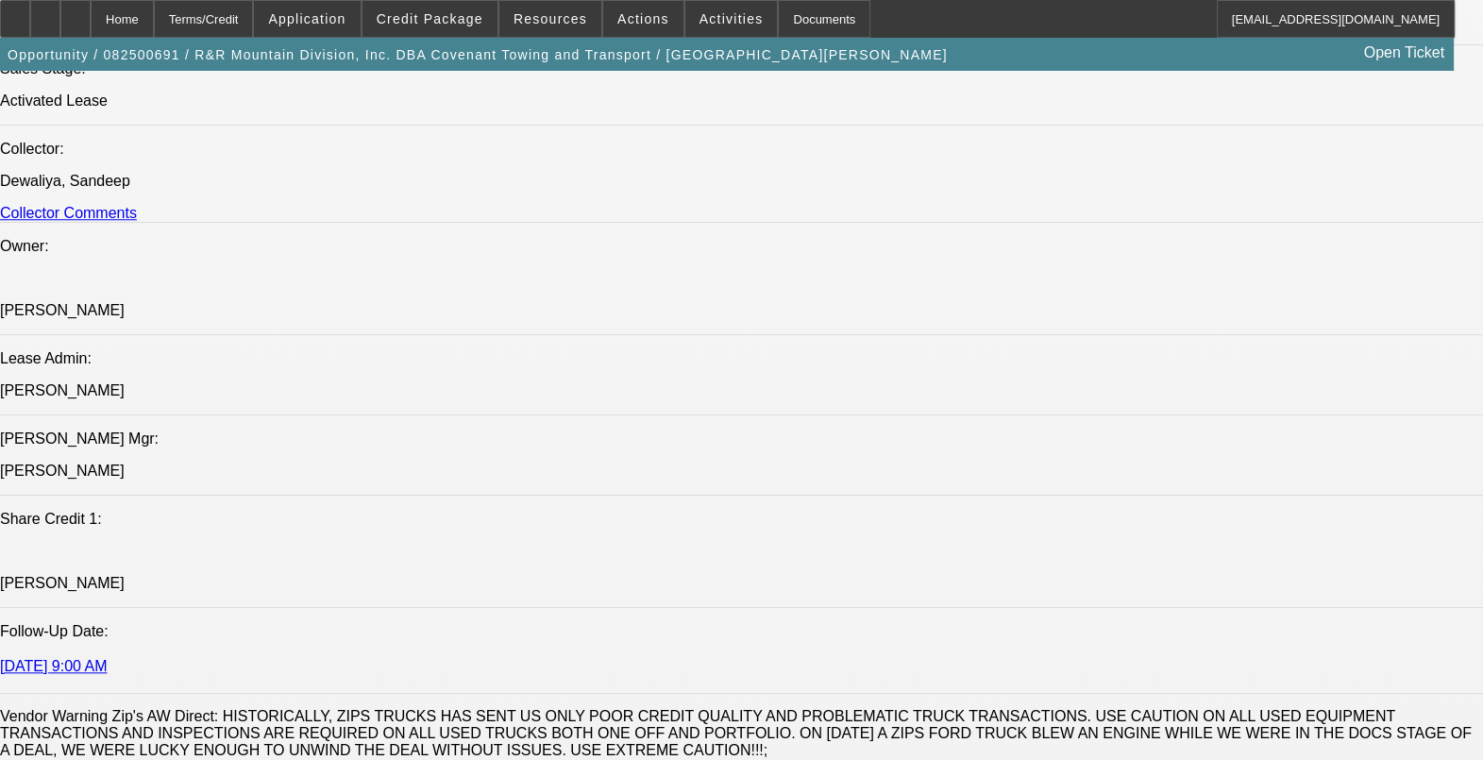
scroll to position [2242, 0]
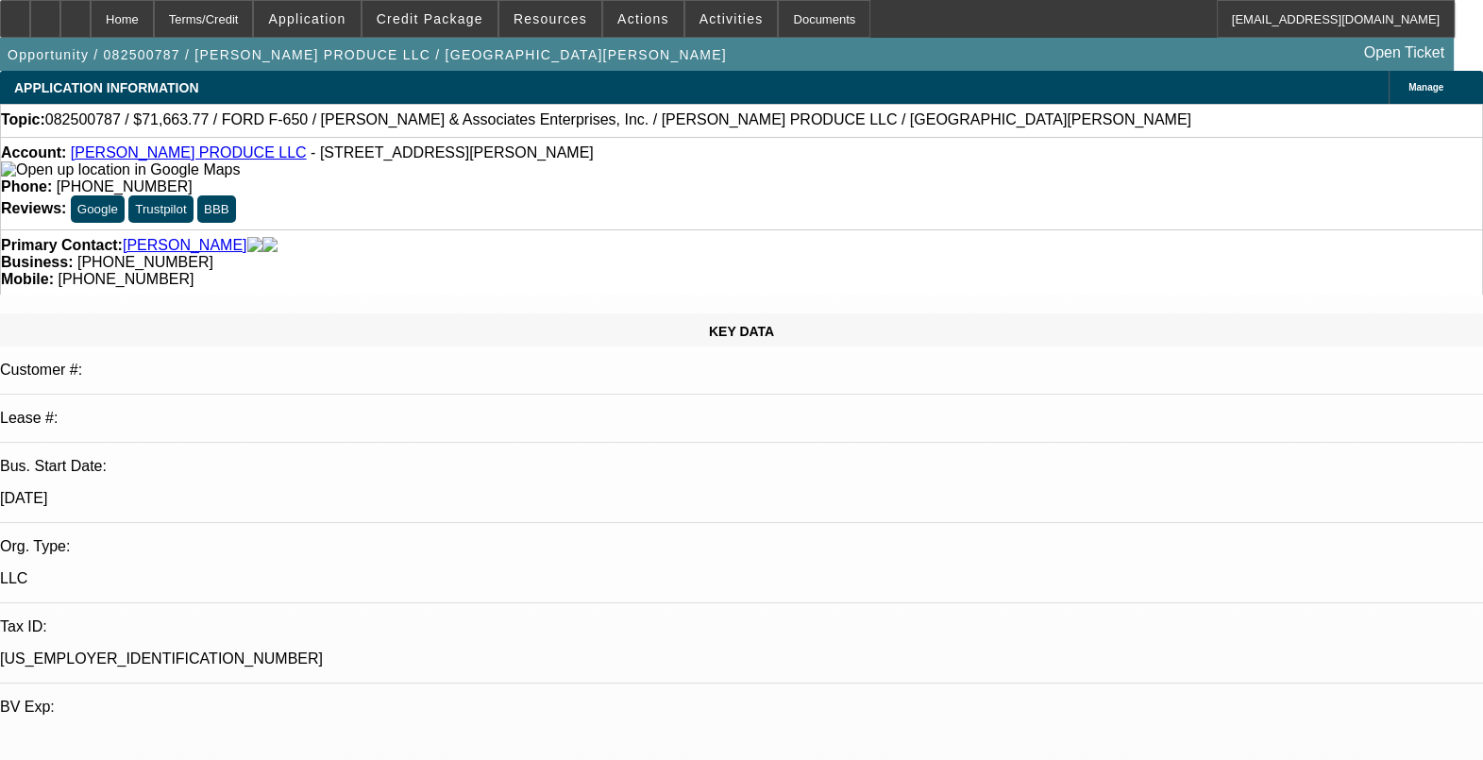
select select "0.15"
select select "0"
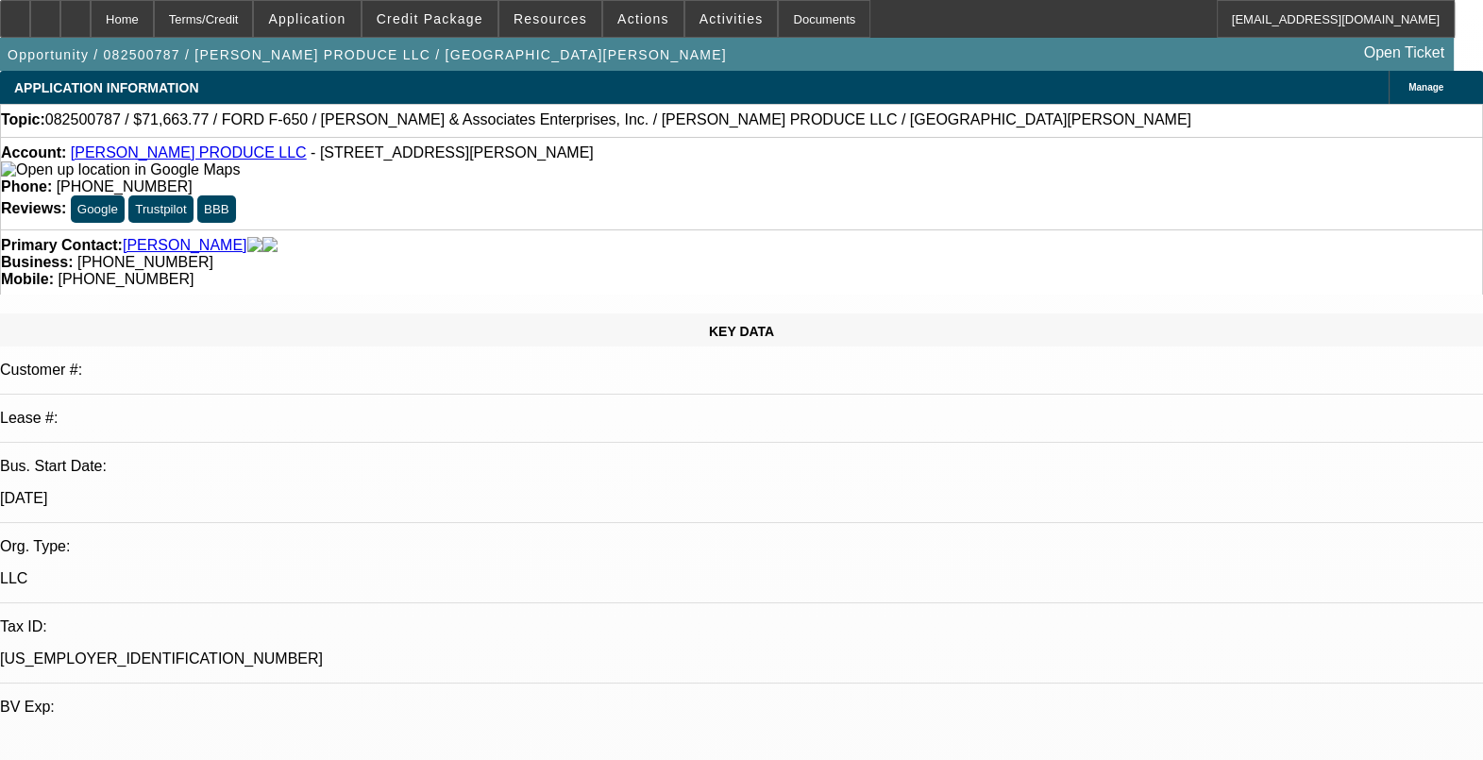
select select "0"
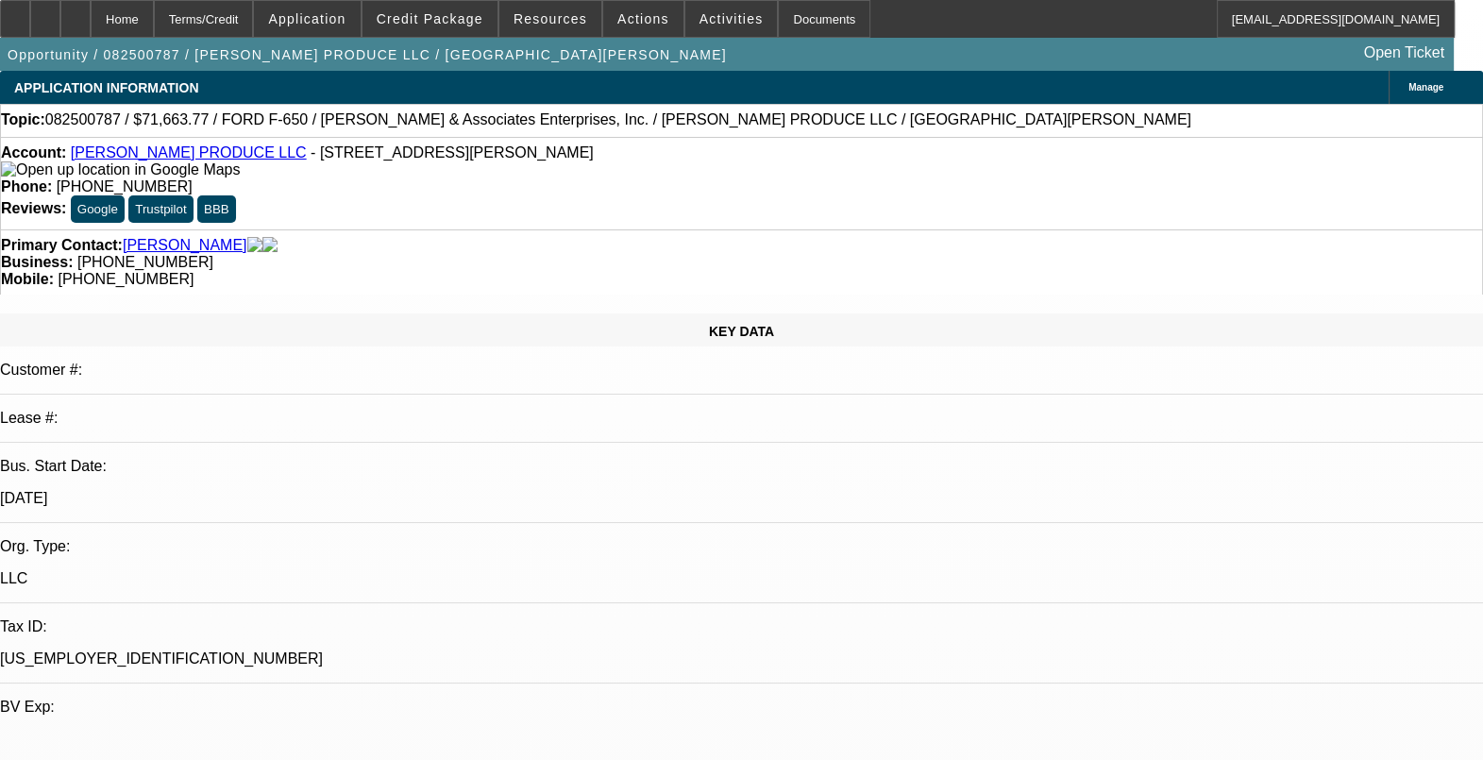
select select "0"
select select "1"
select select "6"
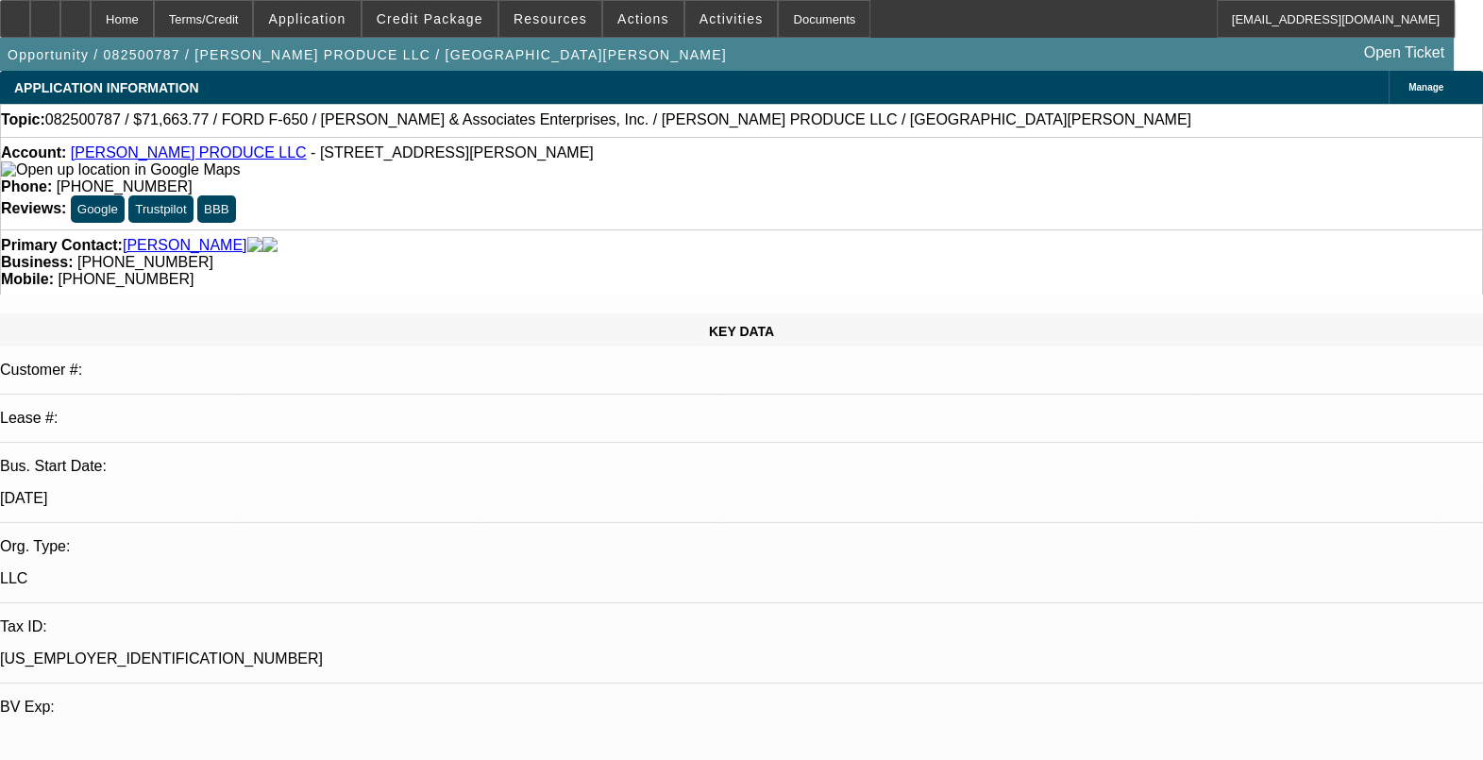
select select "1"
select select "6"
select select "1"
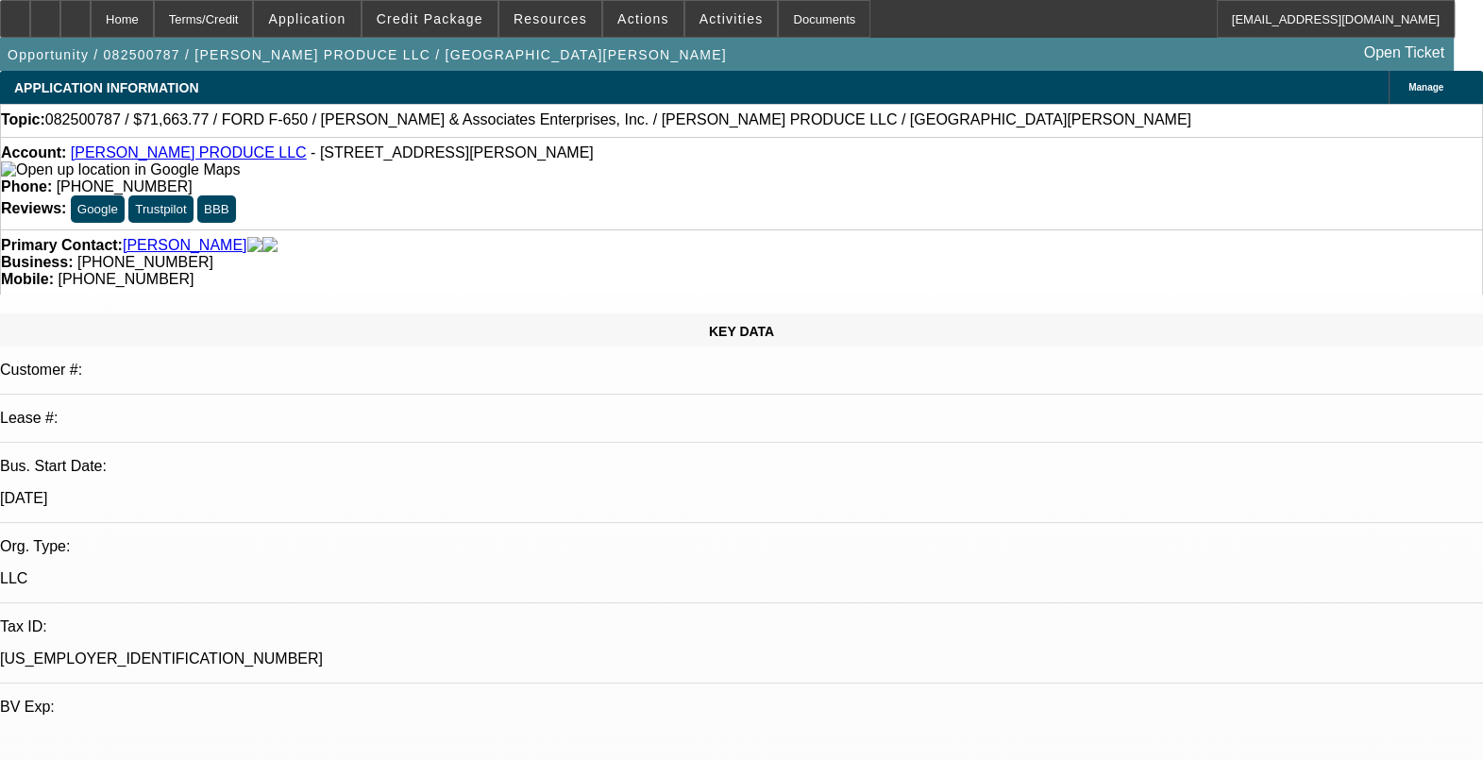
select select "6"
select select "1"
select select "6"
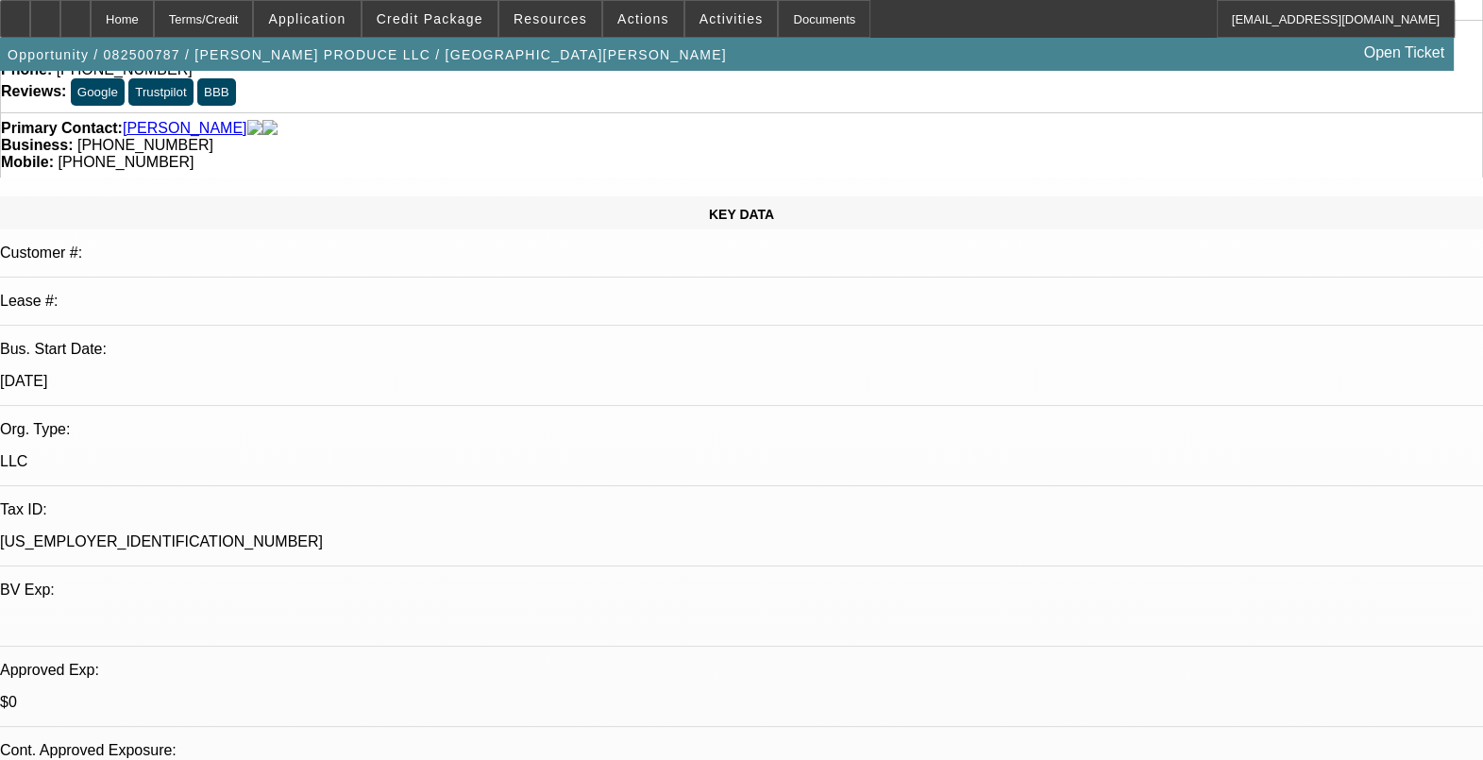
scroll to position [235, 0]
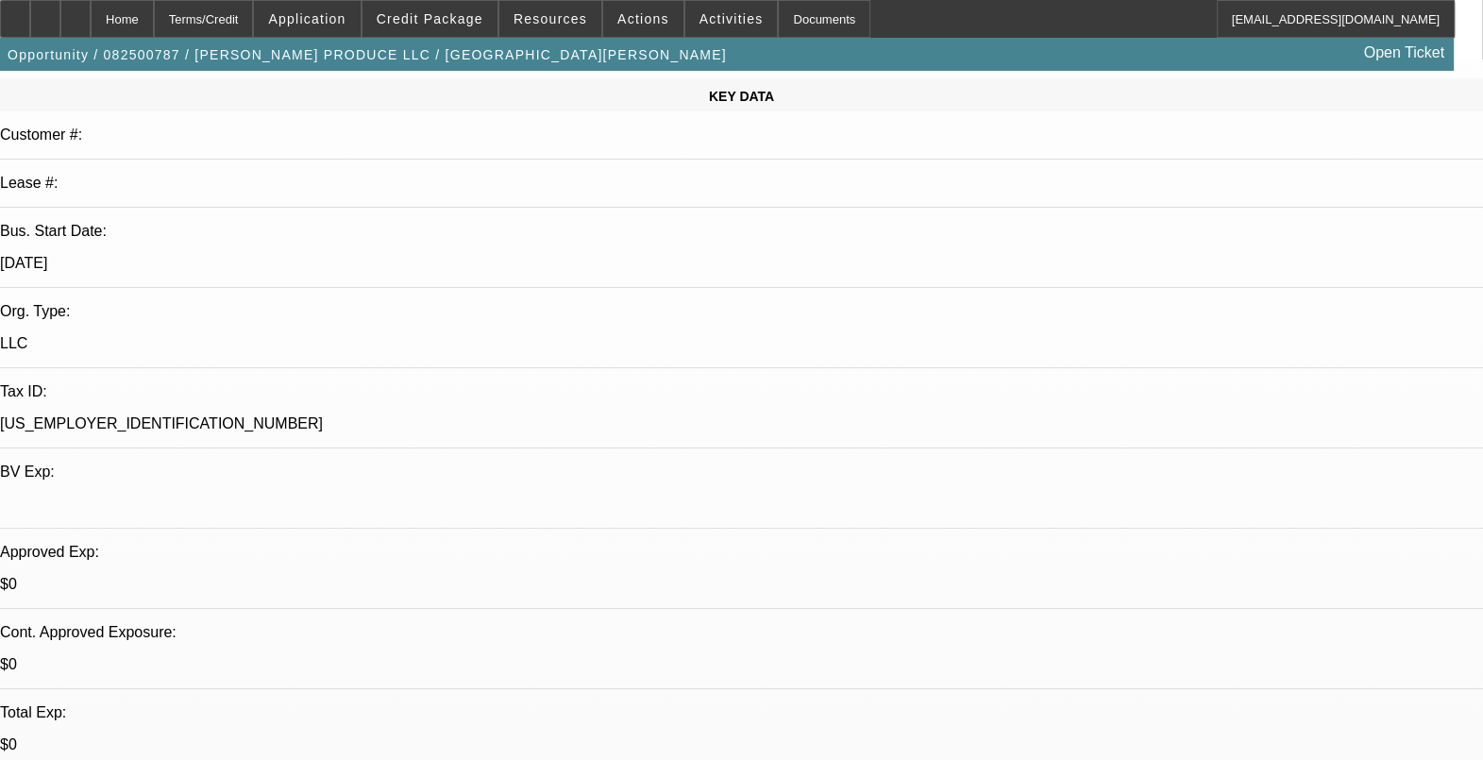
drag, startPoint x: 622, startPoint y: 173, endPoint x: 529, endPoint y: 175, distance: 93.5
drag, startPoint x: 529, startPoint y: 175, endPoint x: 749, endPoint y: 347, distance: 279.7
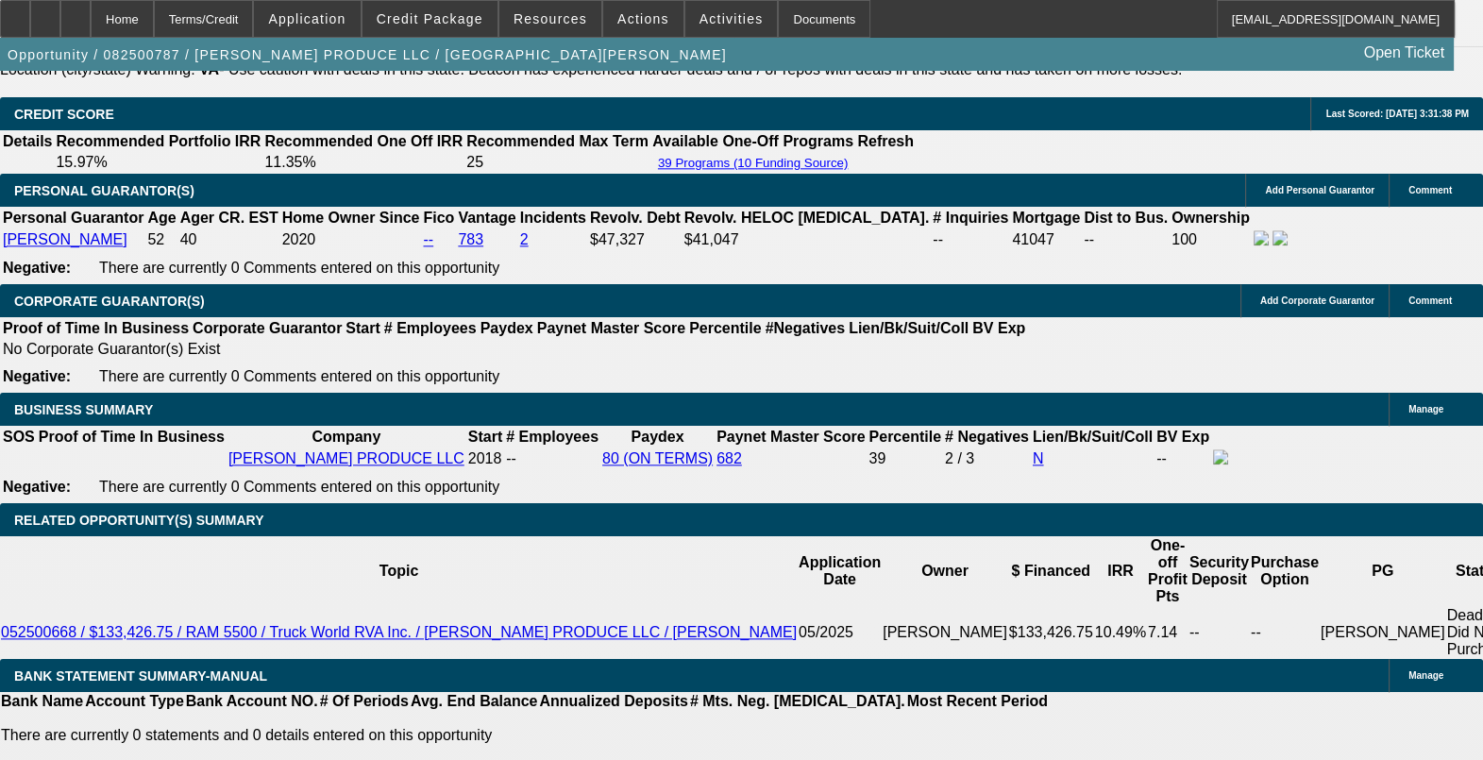
scroll to position [3068, 0]
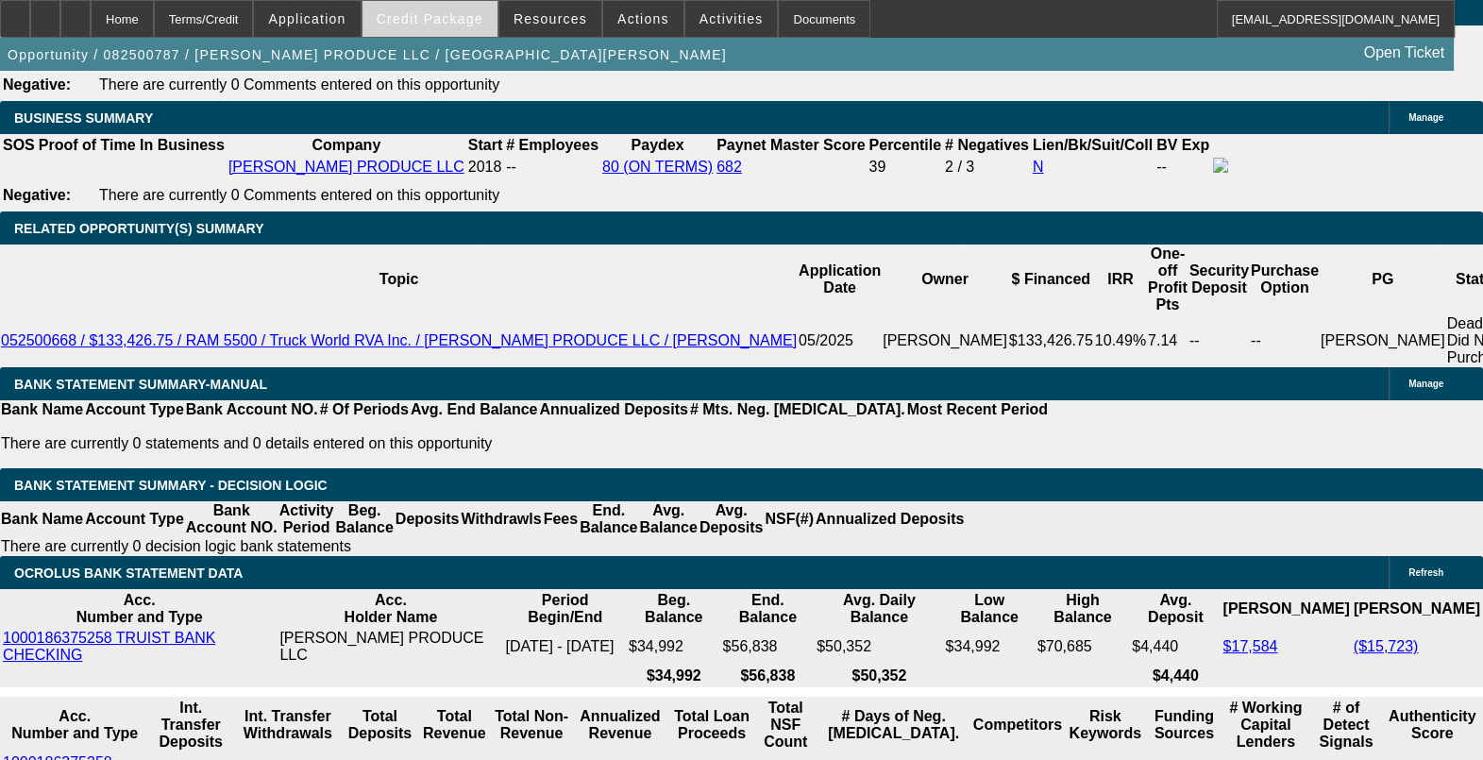
click at [444, 6] on span at bounding box center [430, 18] width 135 height 45
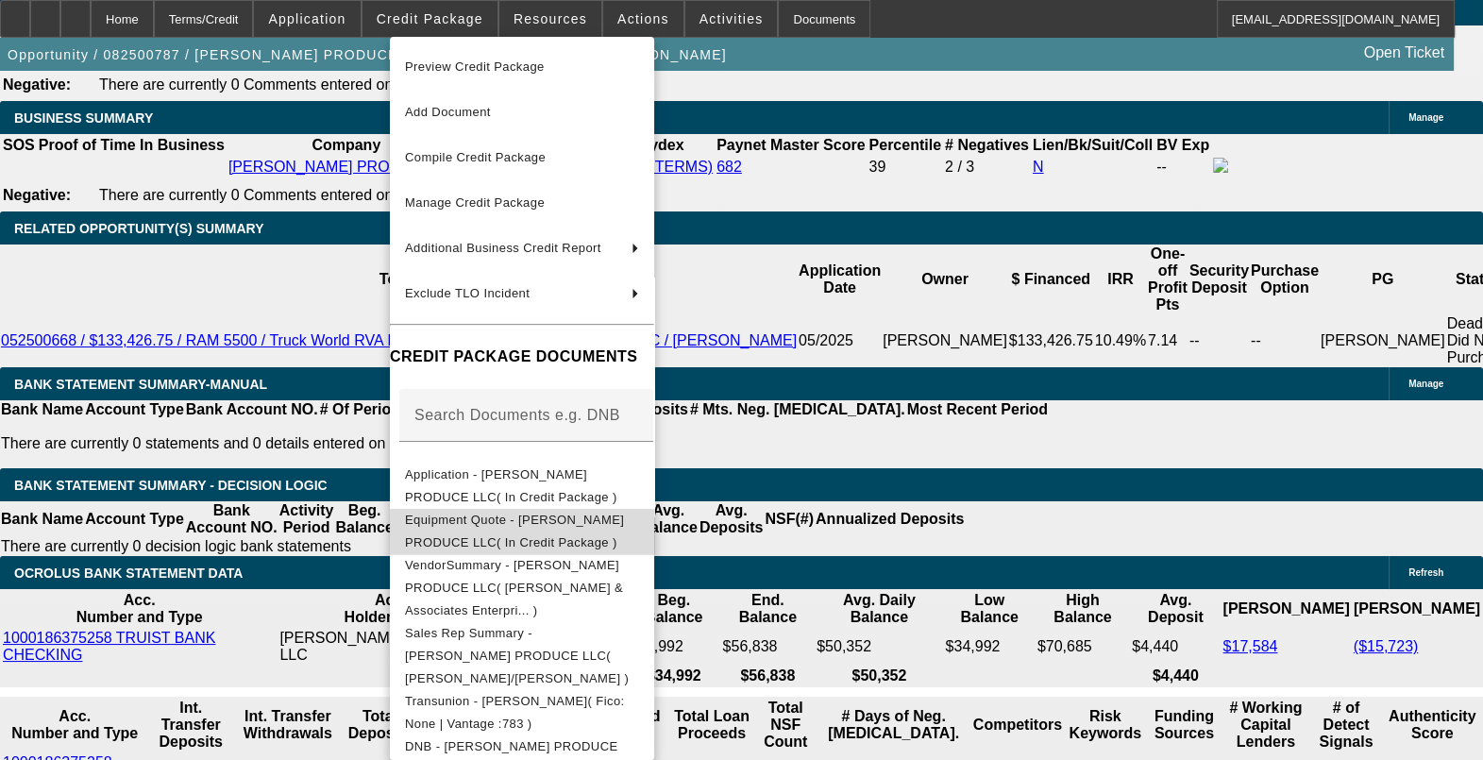
click at [639, 530] on span "Equipment Quote - REYNA PRODUCE LLC( In Credit Package )" at bounding box center [522, 531] width 234 height 45
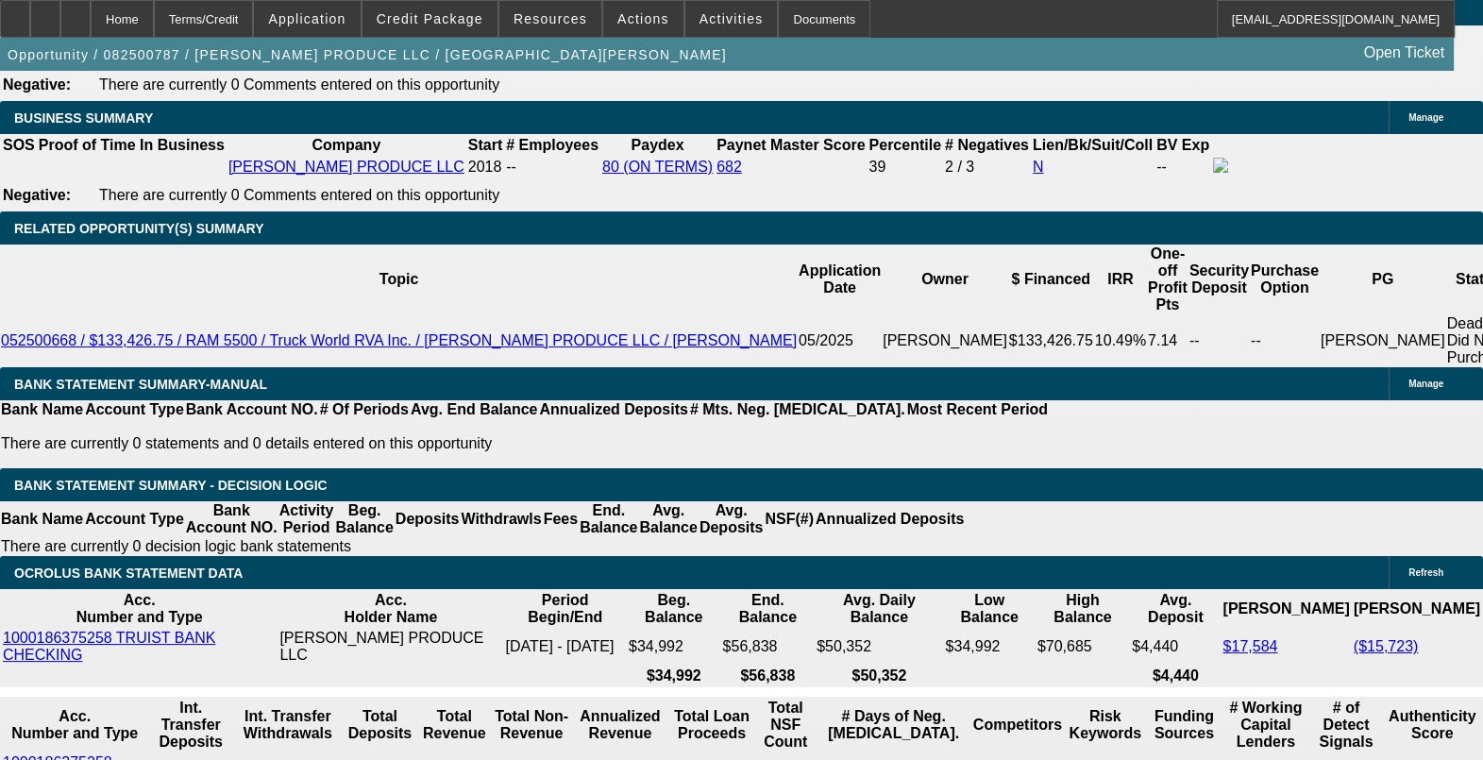
scroll to position [3186, 0]
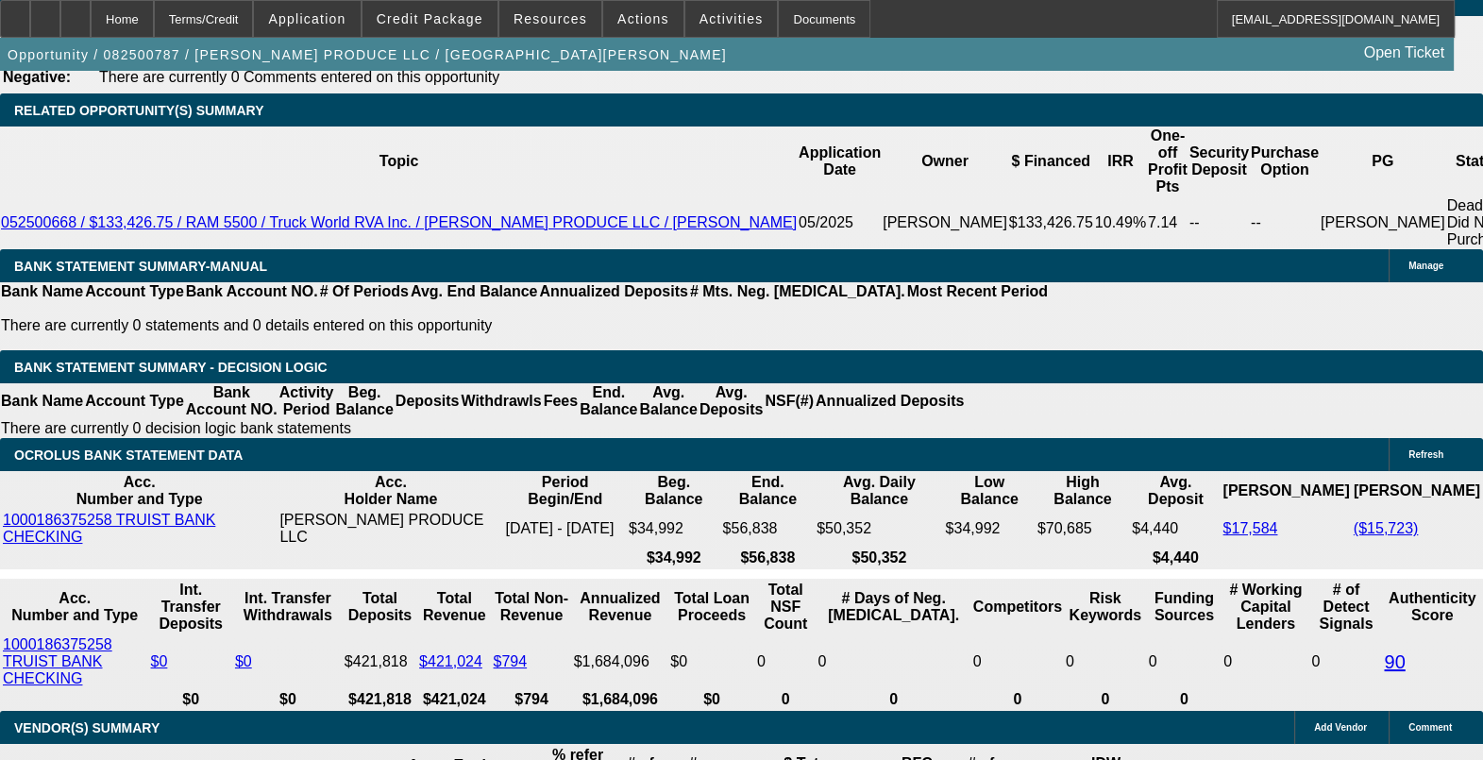
drag, startPoint x: 360, startPoint y: 326, endPoint x: 431, endPoint y: 331, distance: 71.0
drag, startPoint x: 566, startPoint y: 326, endPoint x: 591, endPoint y: 324, distance: 25.6
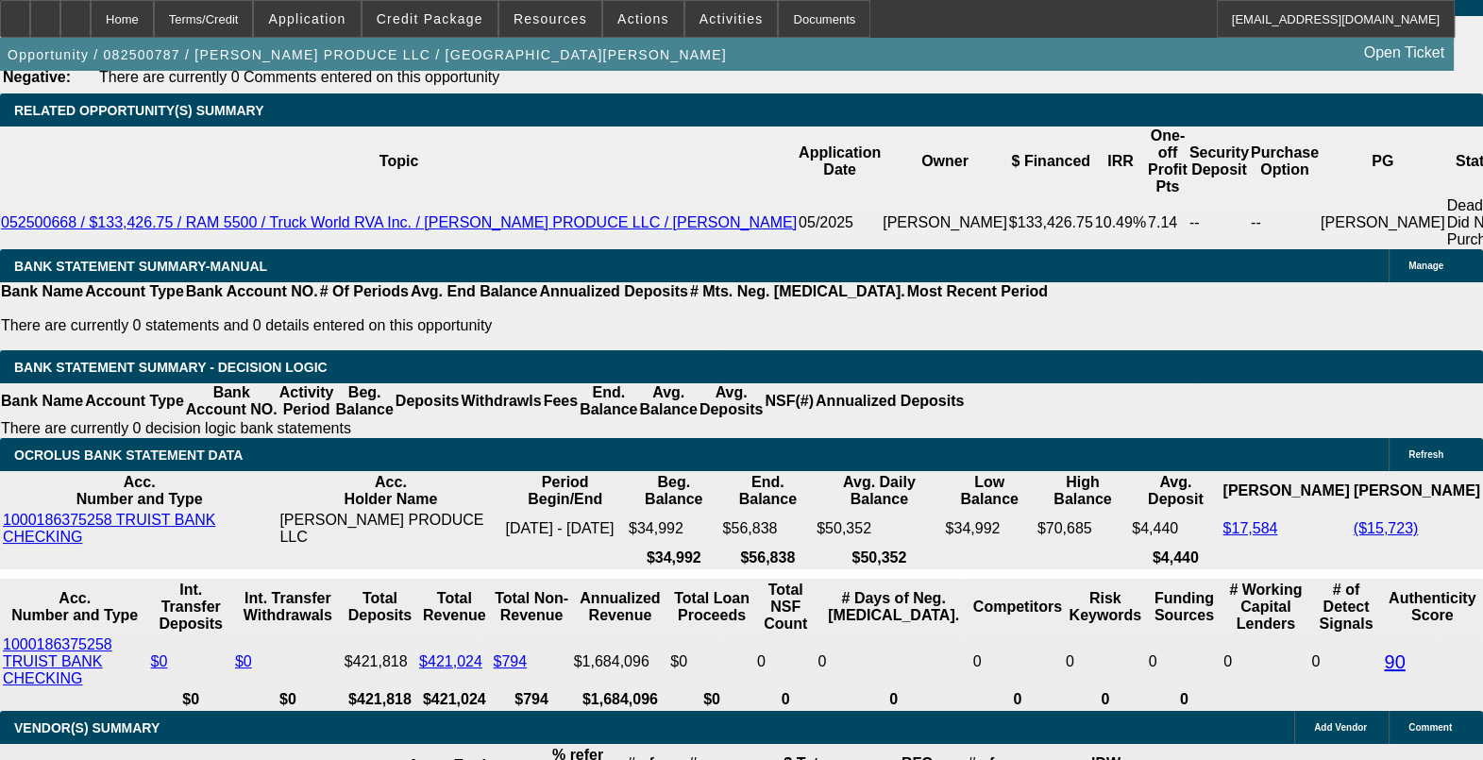
drag, startPoint x: 600, startPoint y: 328, endPoint x: 718, endPoint y: 341, distance: 118.8
drag, startPoint x: 836, startPoint y: 335, endPoint x: 859, endPoint y: 327, distance: 25.1
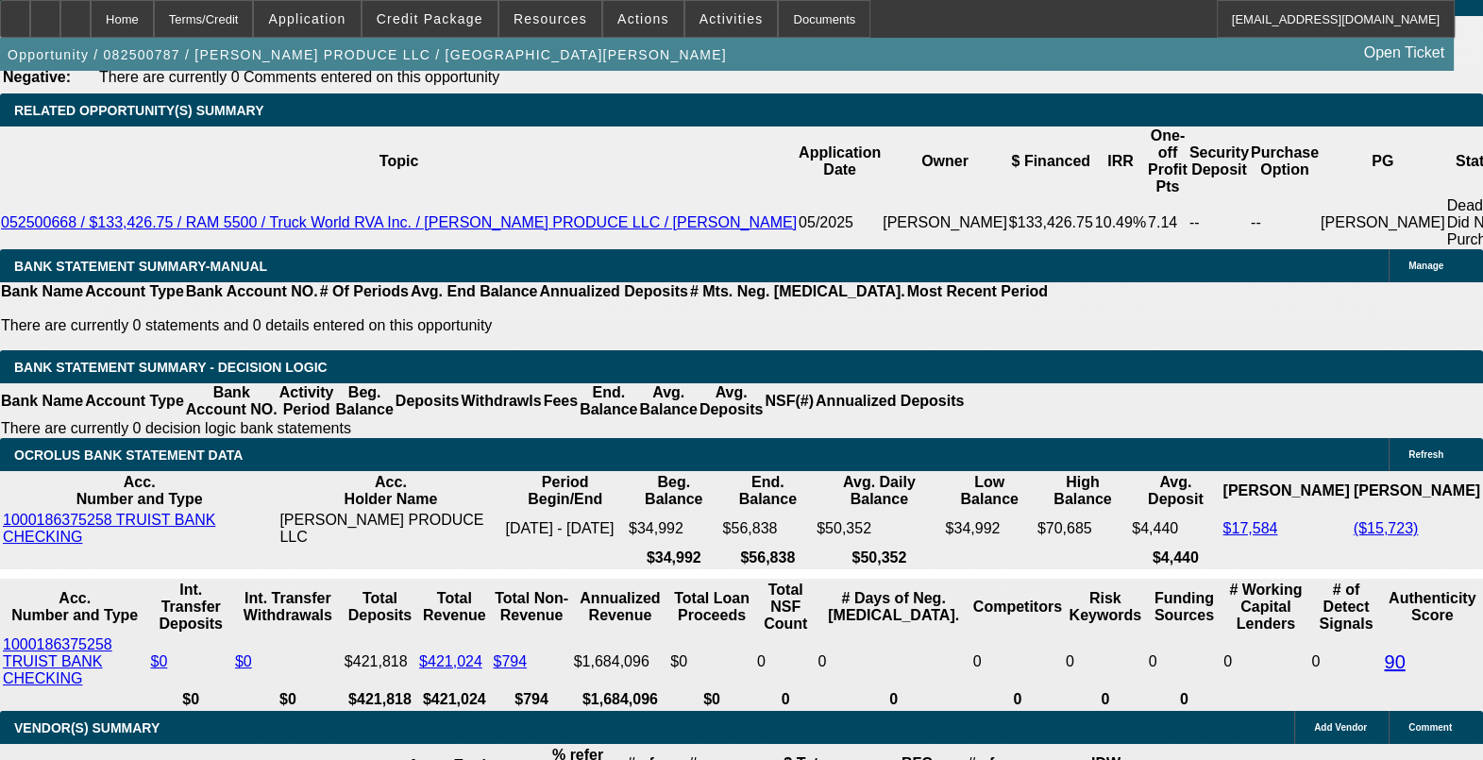
drag, startPoint x: 577, startPoint y: 411, endPoint x: 720, endPoint y: 402, distance: 143.8
drag, startPoint x: 705, startPoint y: 400, endPoint x: 660, endPoint y: 401, distance: 45.3
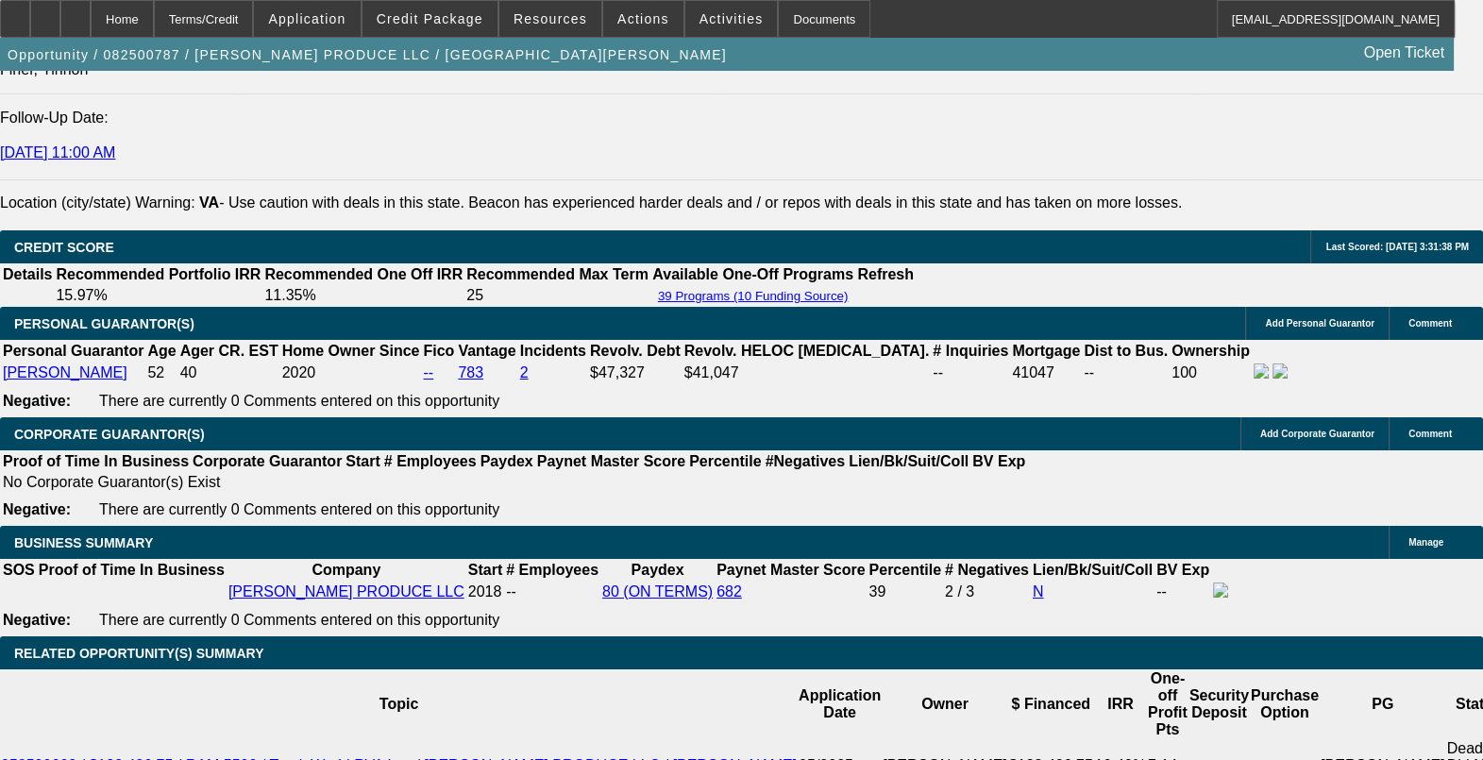
scroll to position [2832, 0]
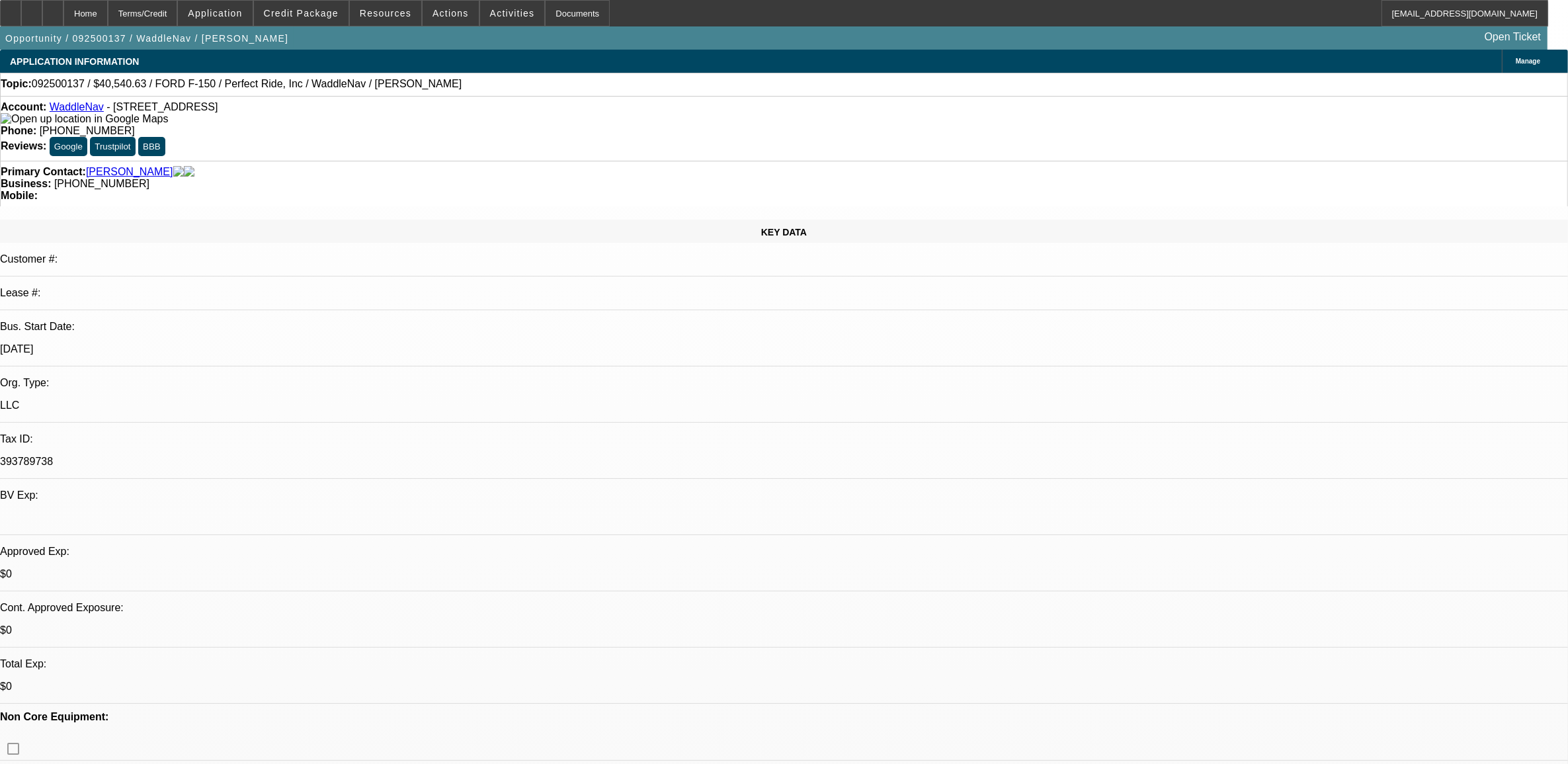
select select "0"
select select "0.2"
select select "0"
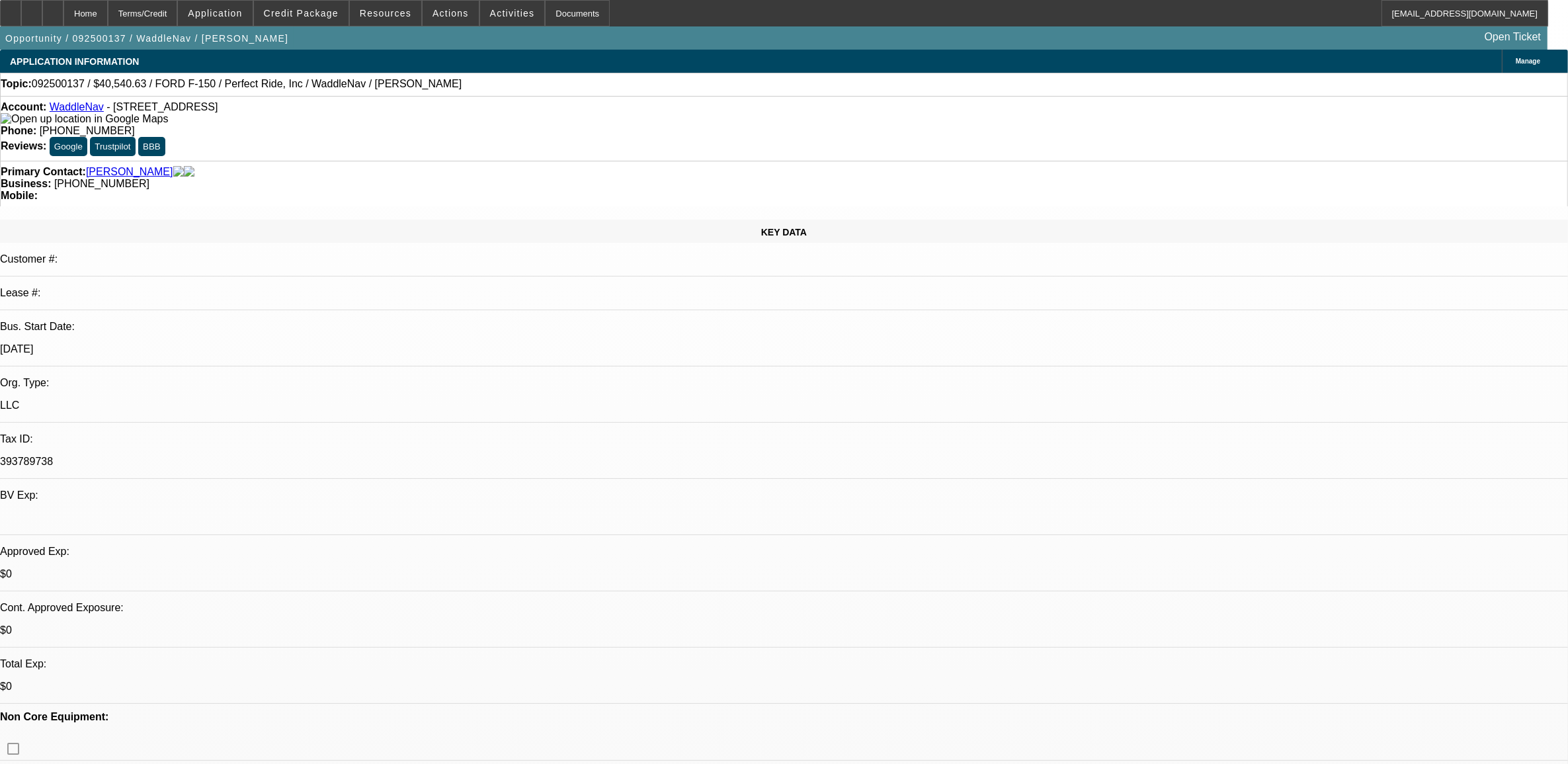
select select "0"
select select "1"
select select "6"
select select "1"
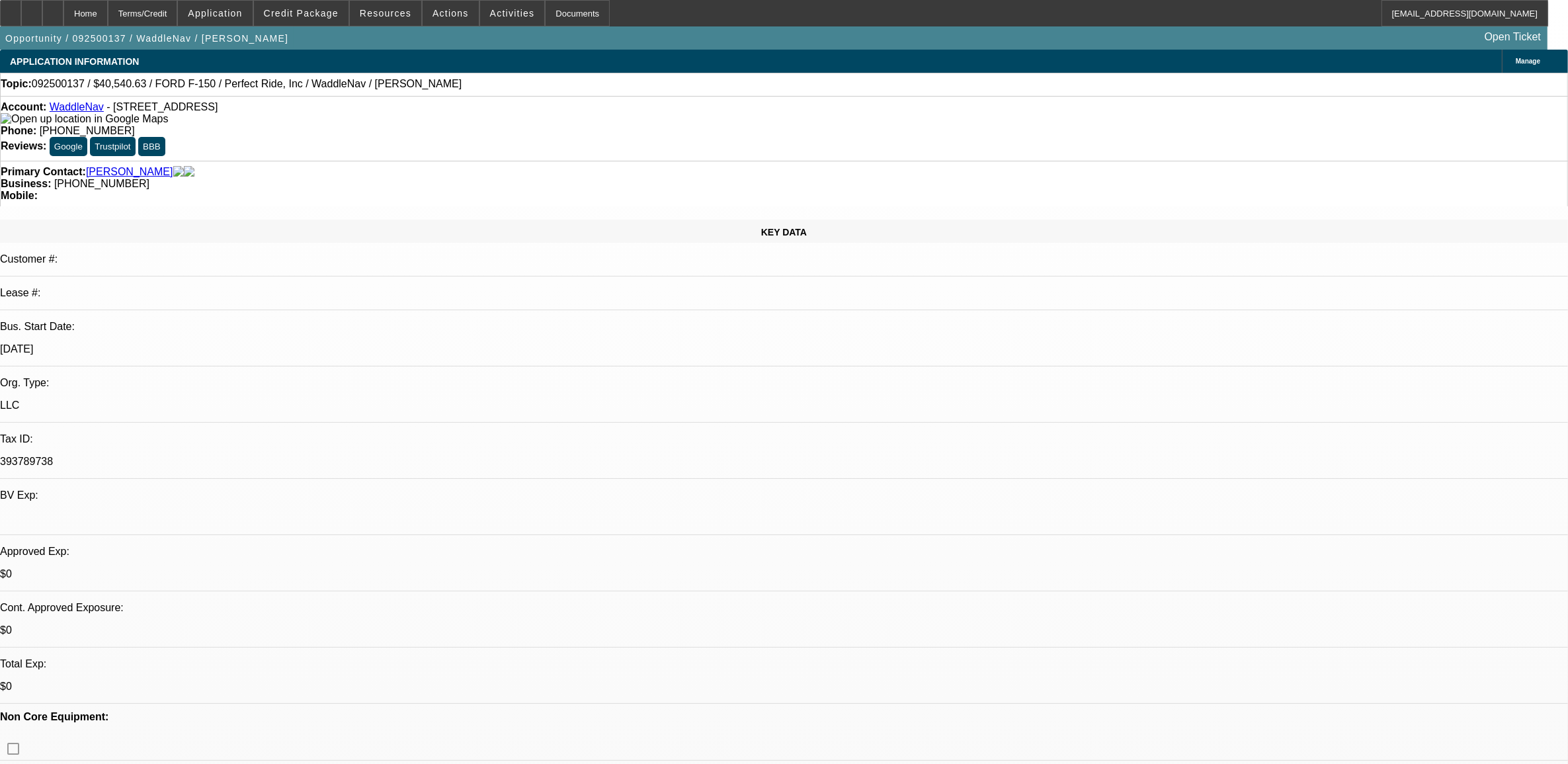
select select "2"
select select "6"
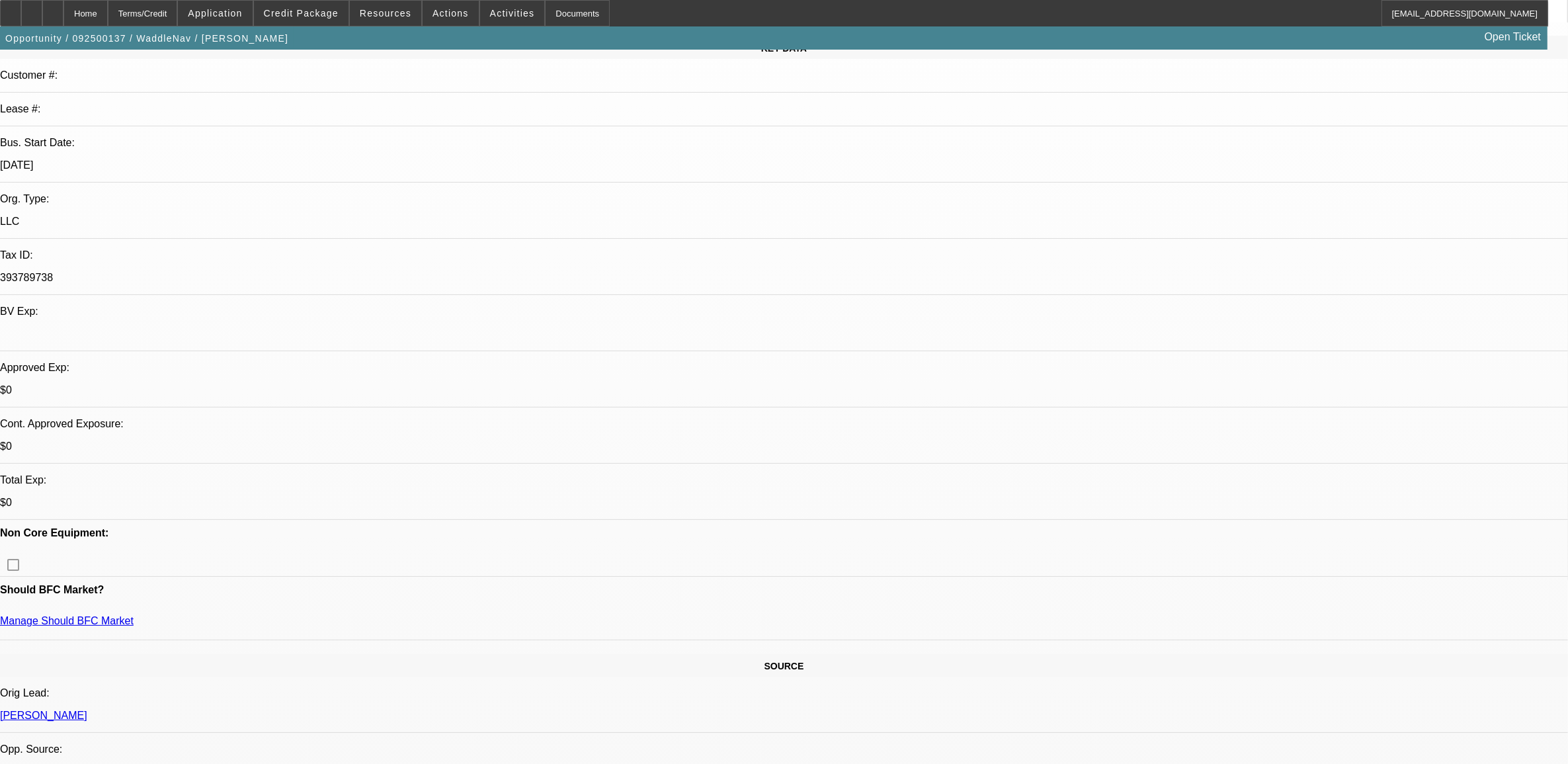
scroll to position [83, 0]
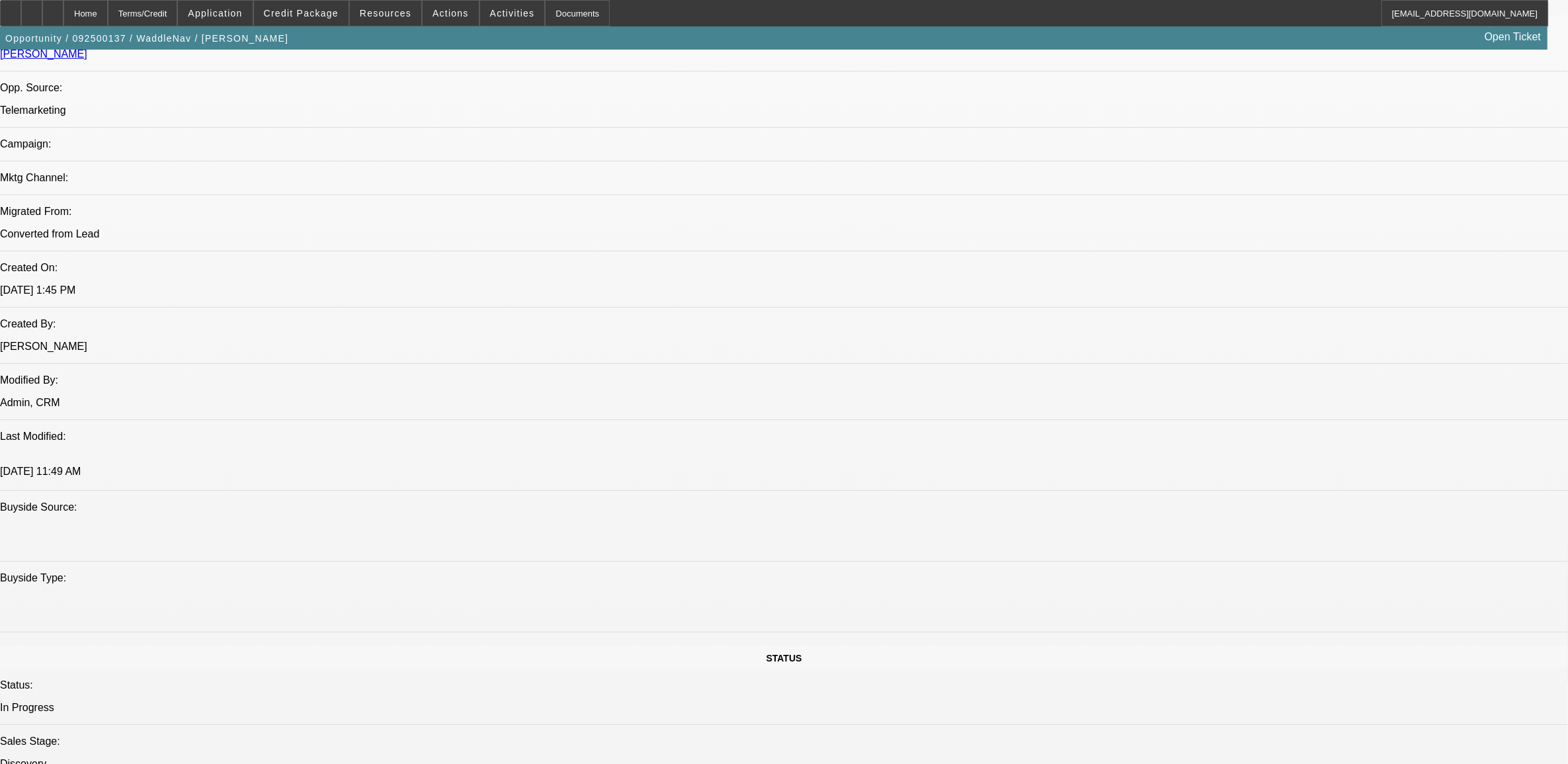
scroll to position [496, 0]
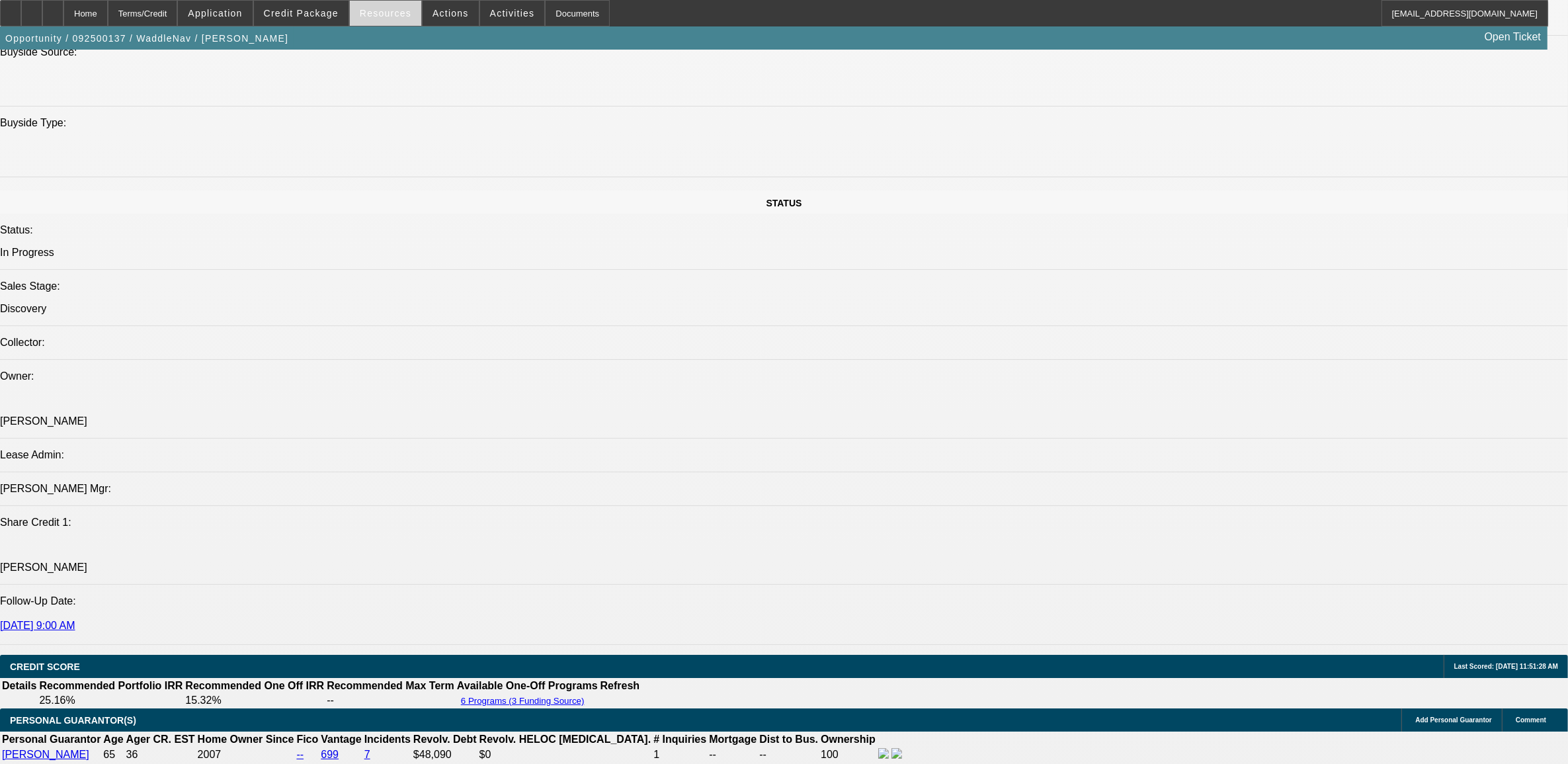
scroll to position [1239, 0]
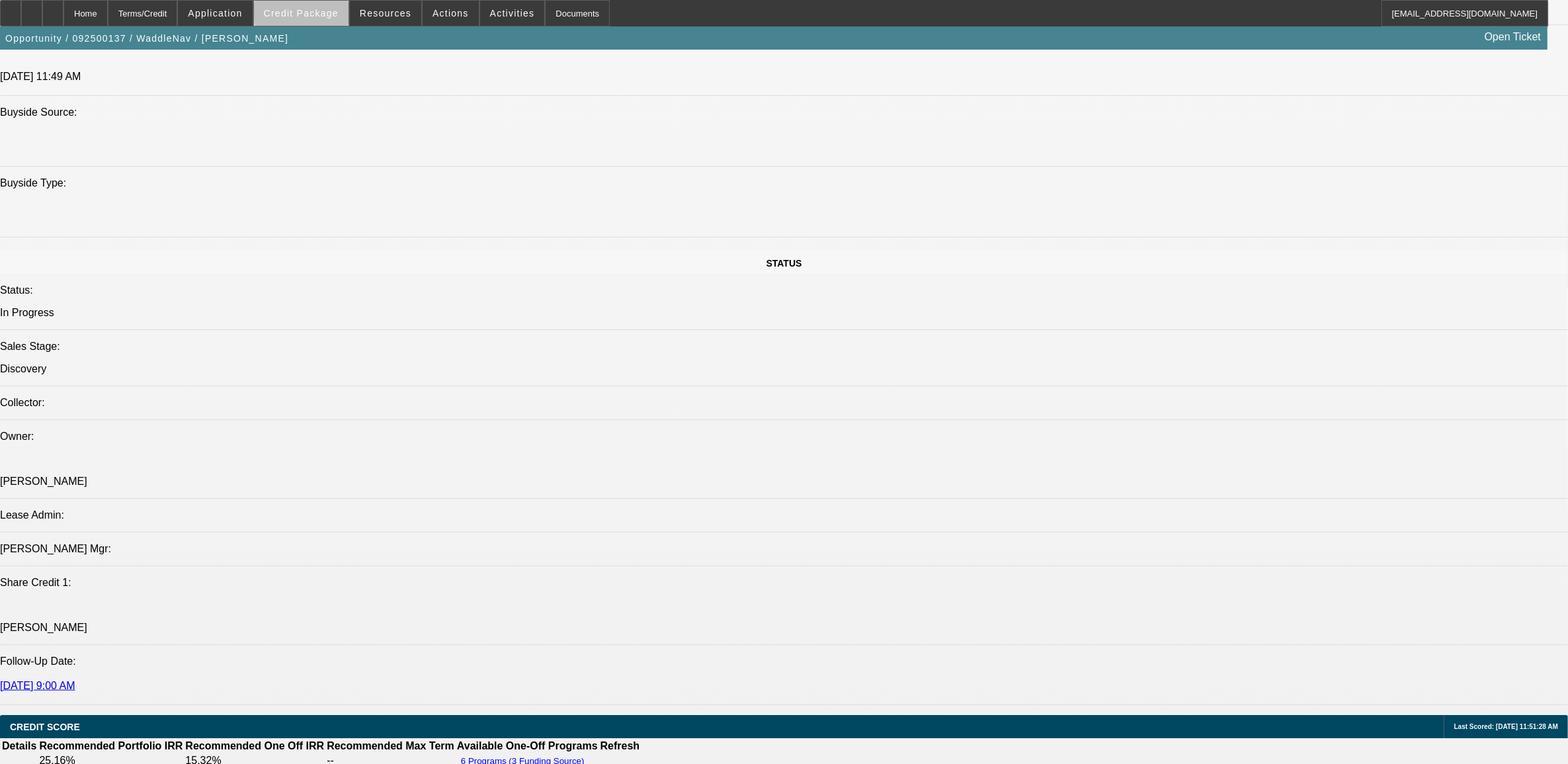
click at [325, 13] on span "Credit Package" at bounding box center [301, 13] width 75 height 11
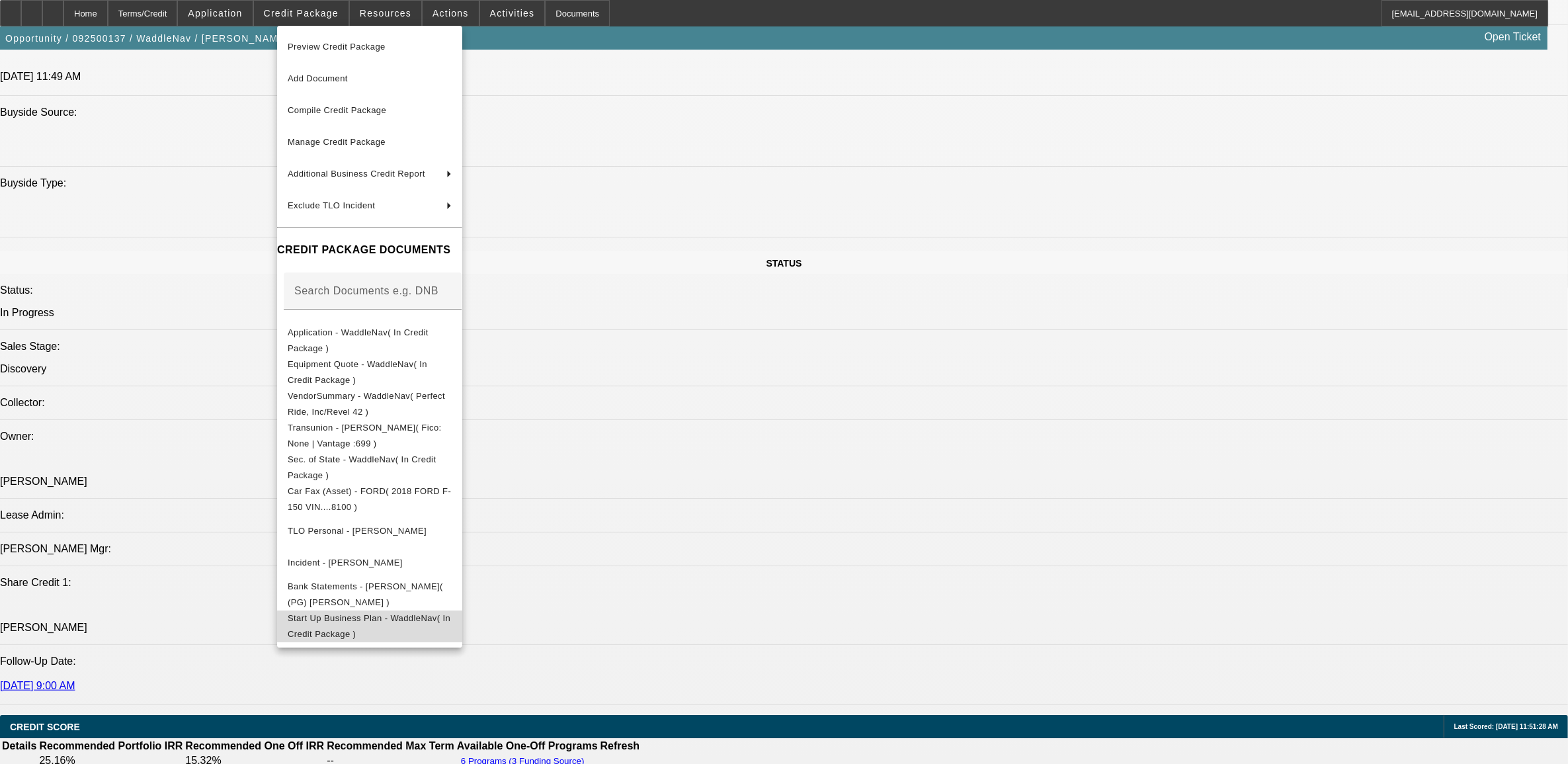
click at [392, 613] on span "Start Up Business Plan - WaddleNav( In Credit Package )" at bounding box center [370, 625] width 164 height 32
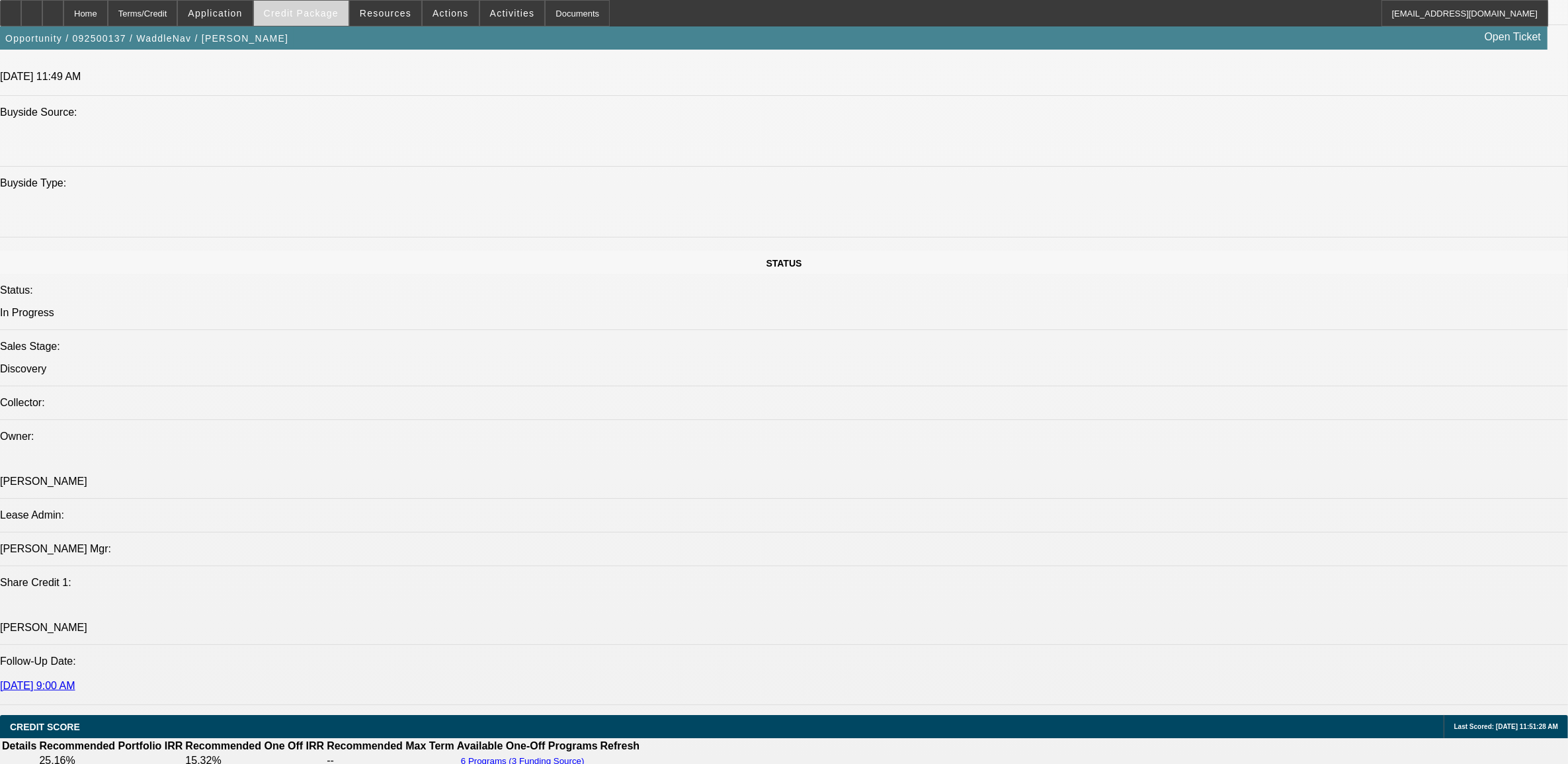
click at [296, 14] on span "Credit Package" at bounding box center [301, 13] width 75 height 11
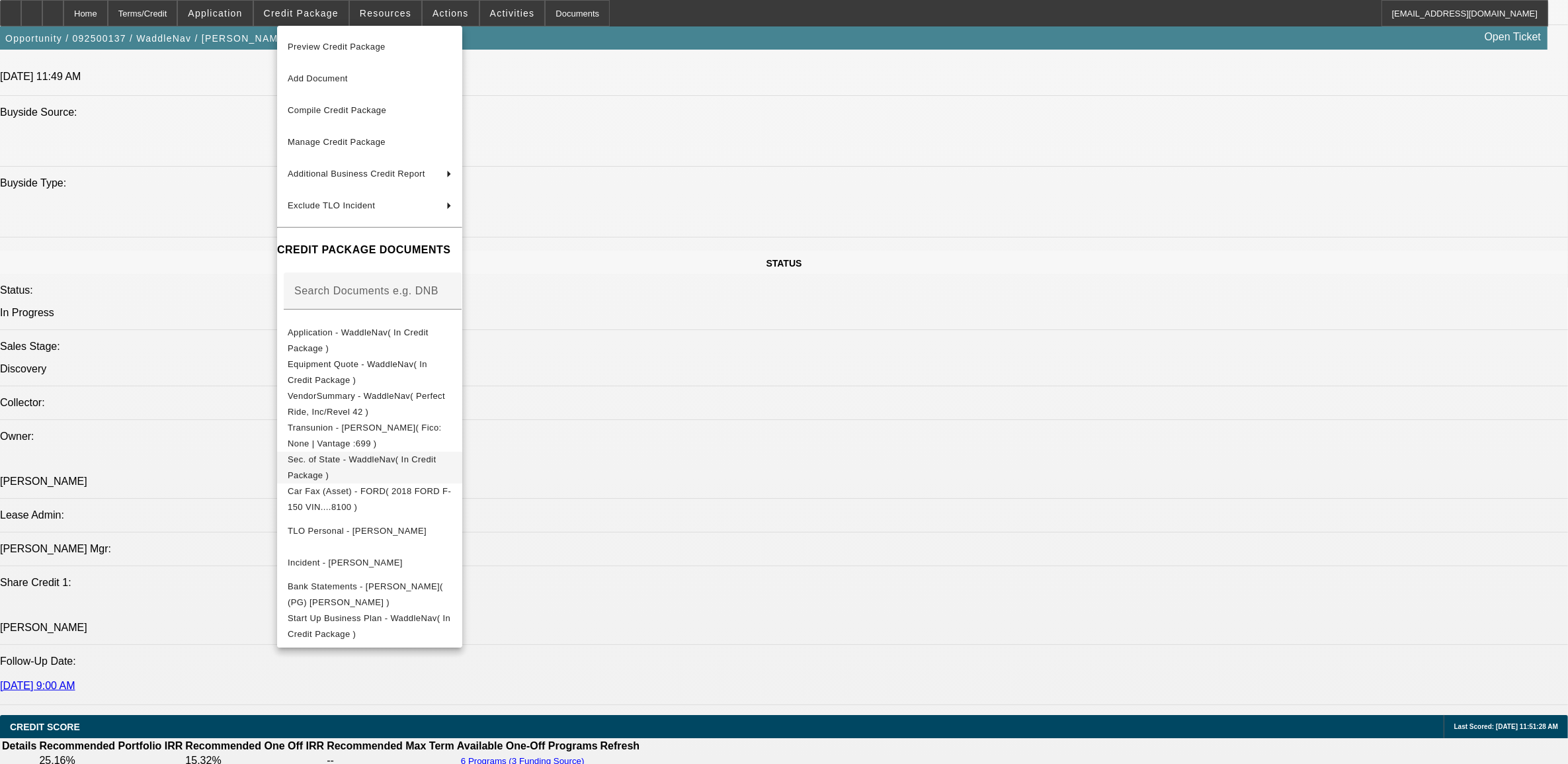
click at [369, 463] on span "Sec. of State - WaddleNav( In Credit Package )" at bounding box center [361, 466] width 148 height 26
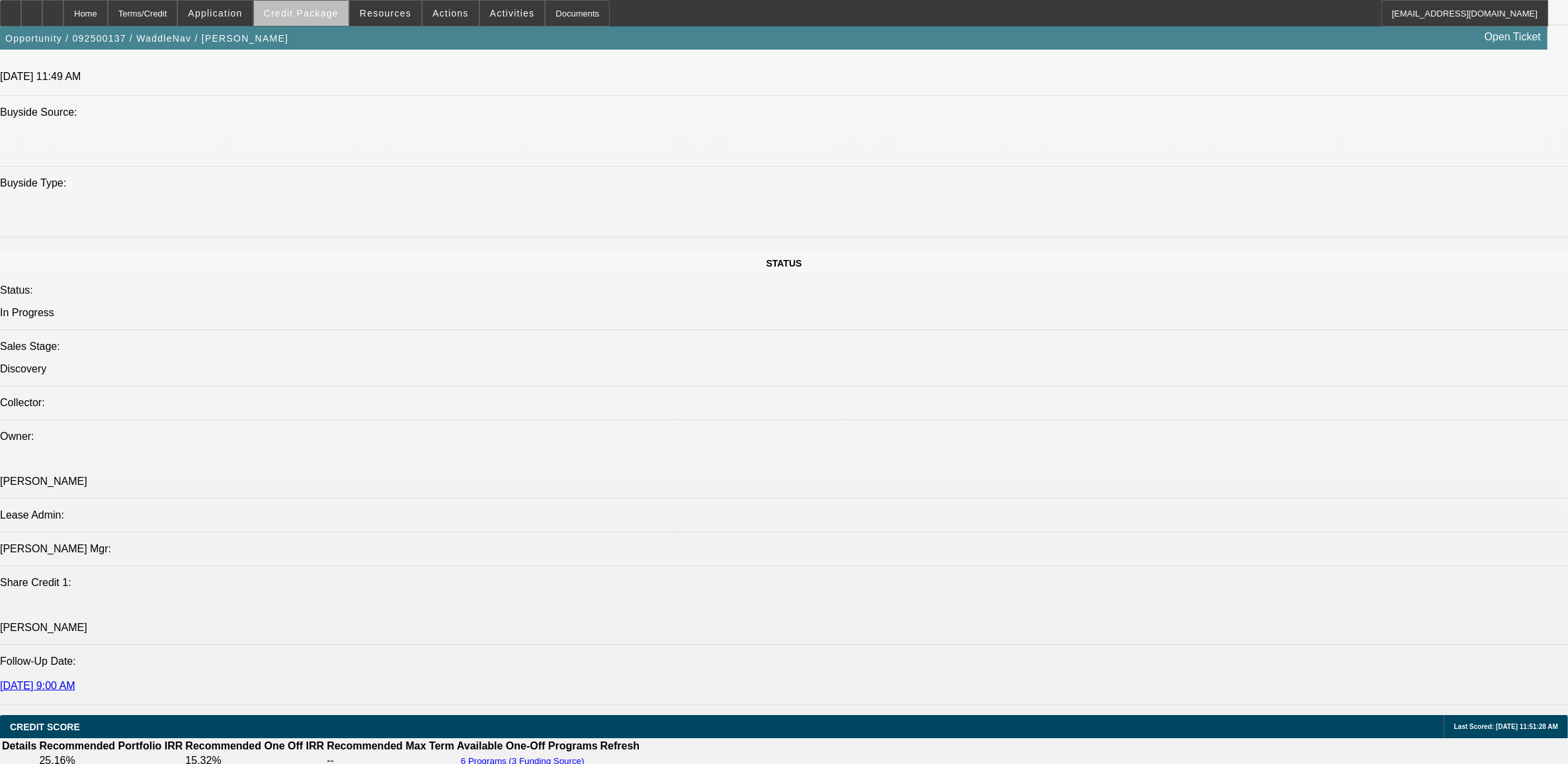
click at [338, 18] on span "Credit Package" at bounding box center [301, 13] width 75 height 11
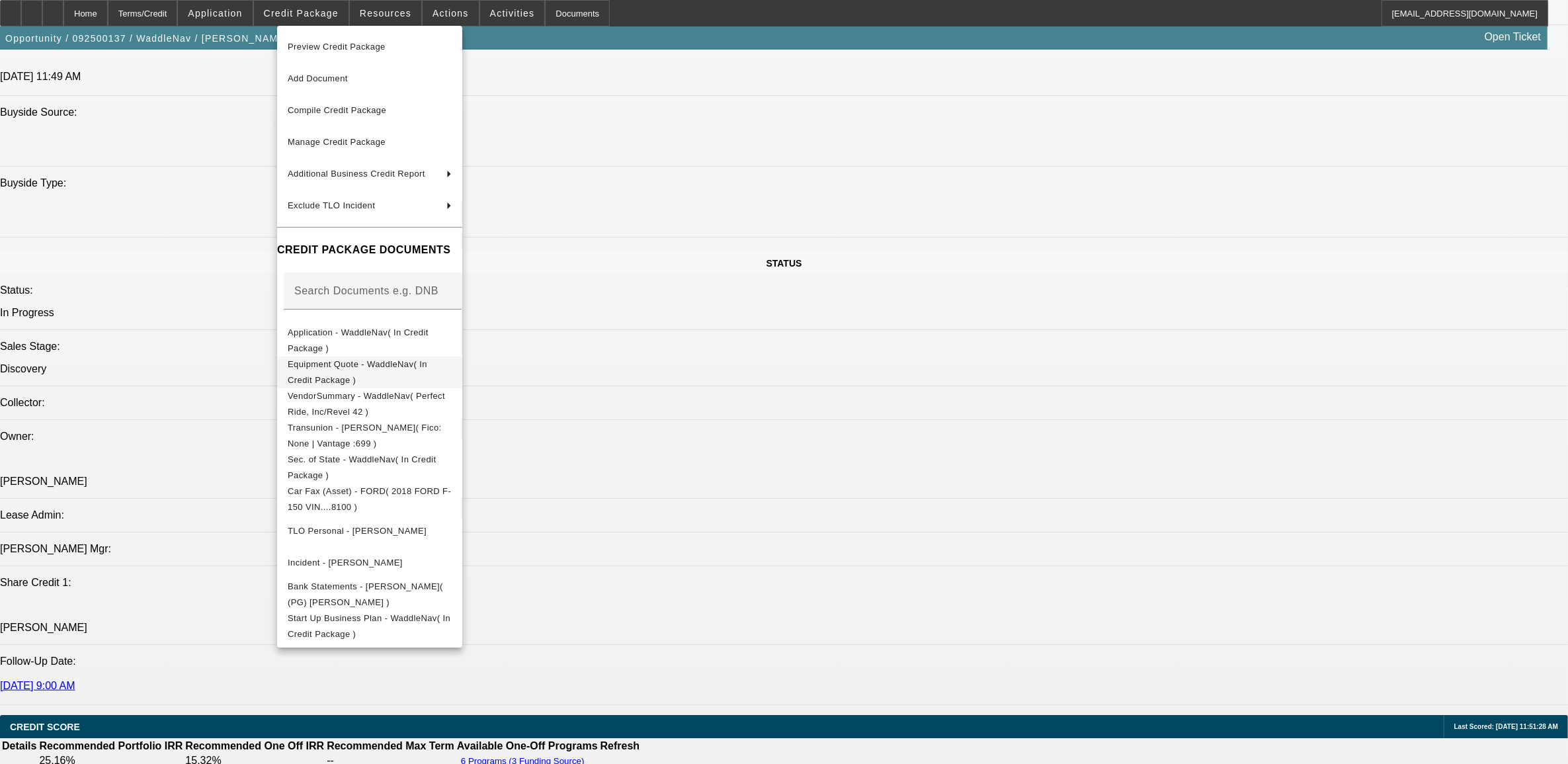
click at [432, 361] on span "Equipment Quote - WaddleNav( In Credit Package )" at bounding box center [370, 371] width 164 height 32
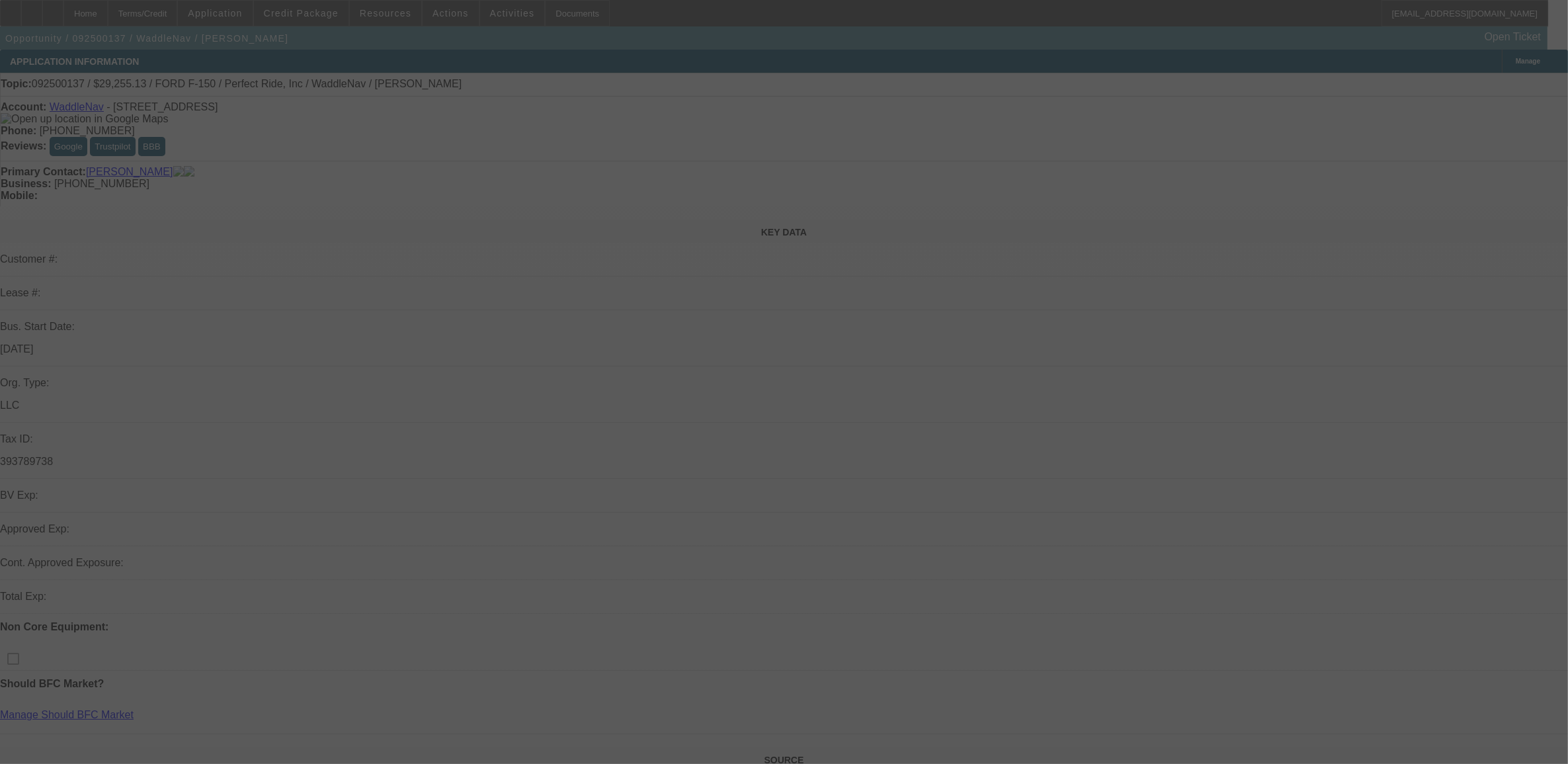
select select "0.2"
select select "0"
select select "0.1"
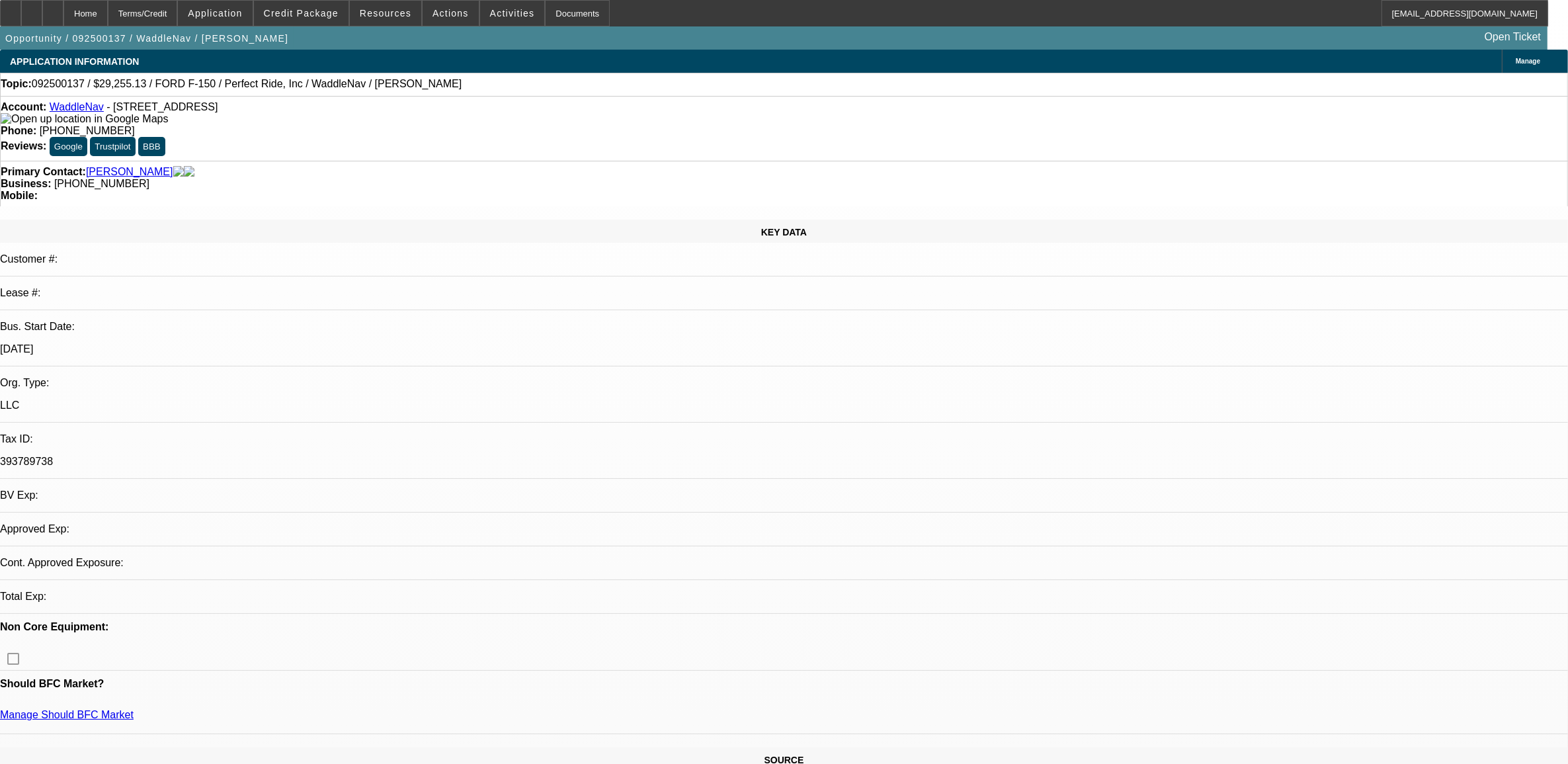
select select "1"
select select "2"
select select "6"
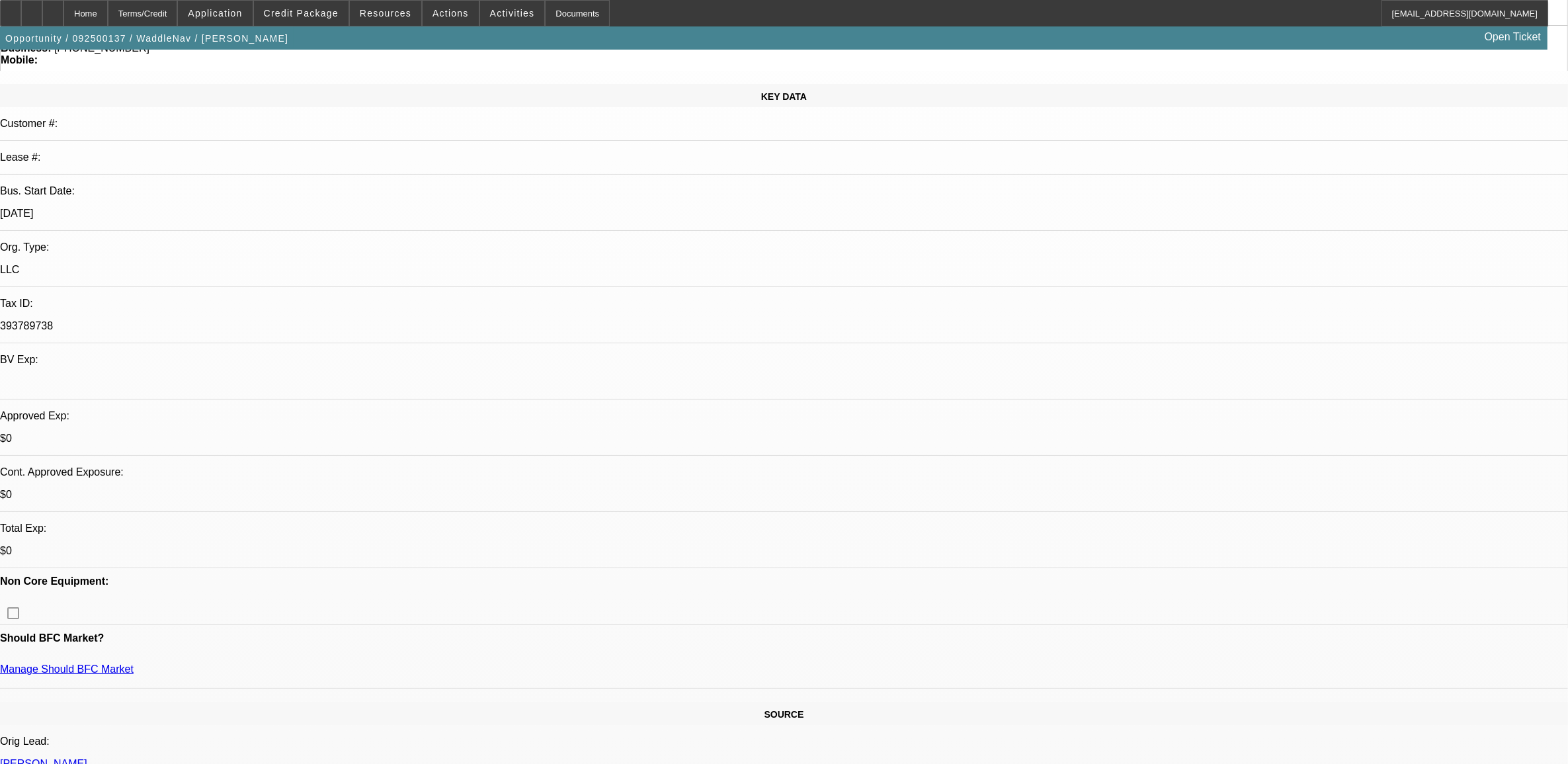
scroll to position [165, 0]
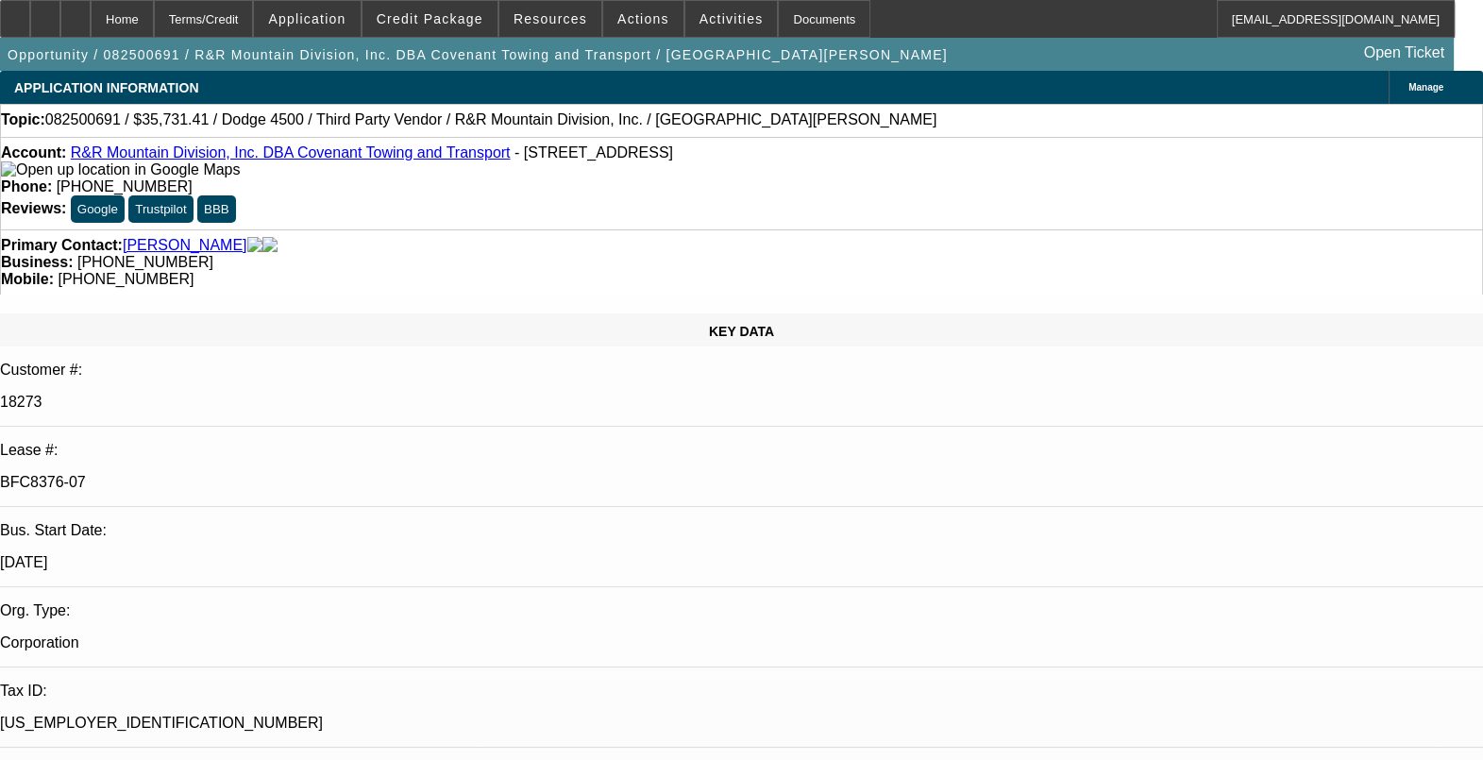
select select "0"
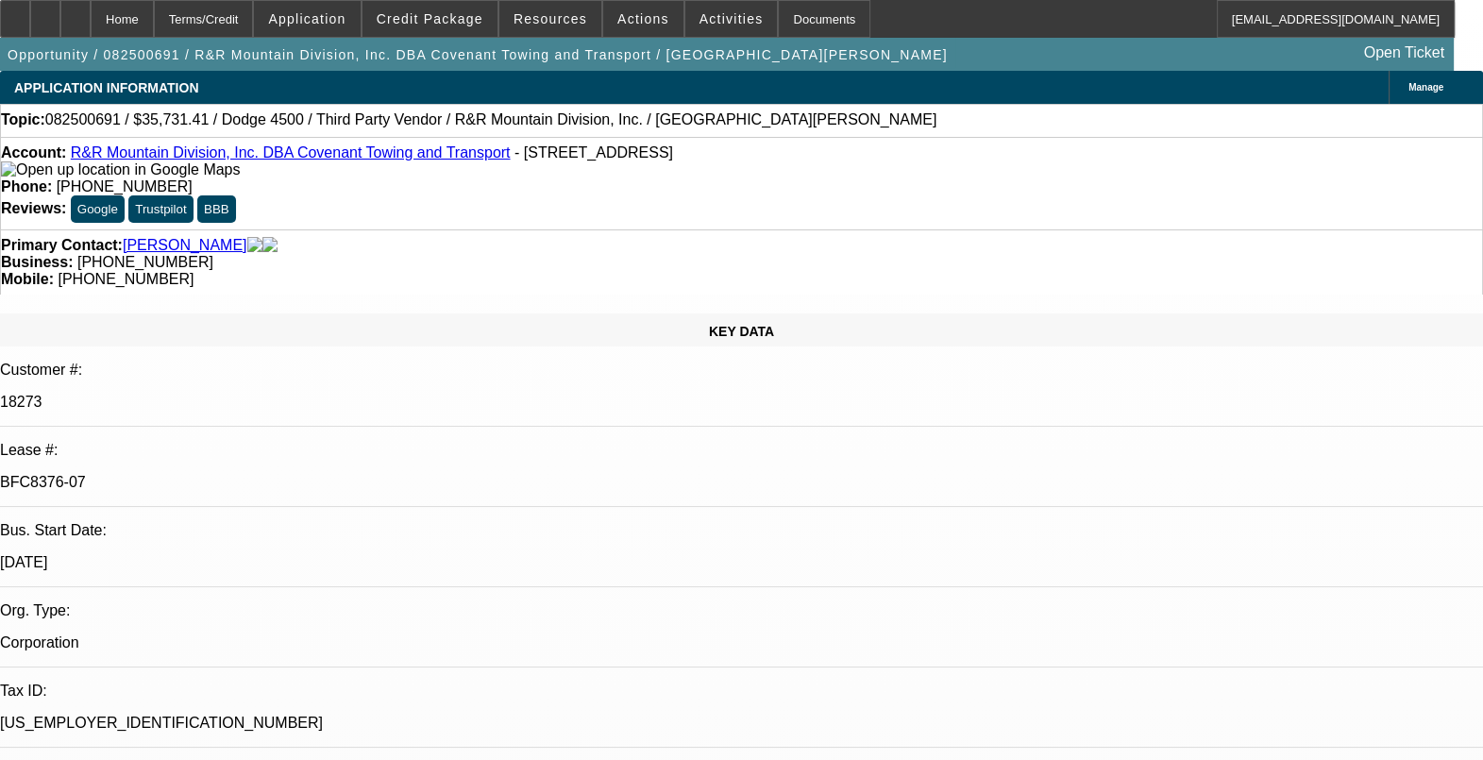
select select "0"
select select "1"
select select "6"
select select "1"
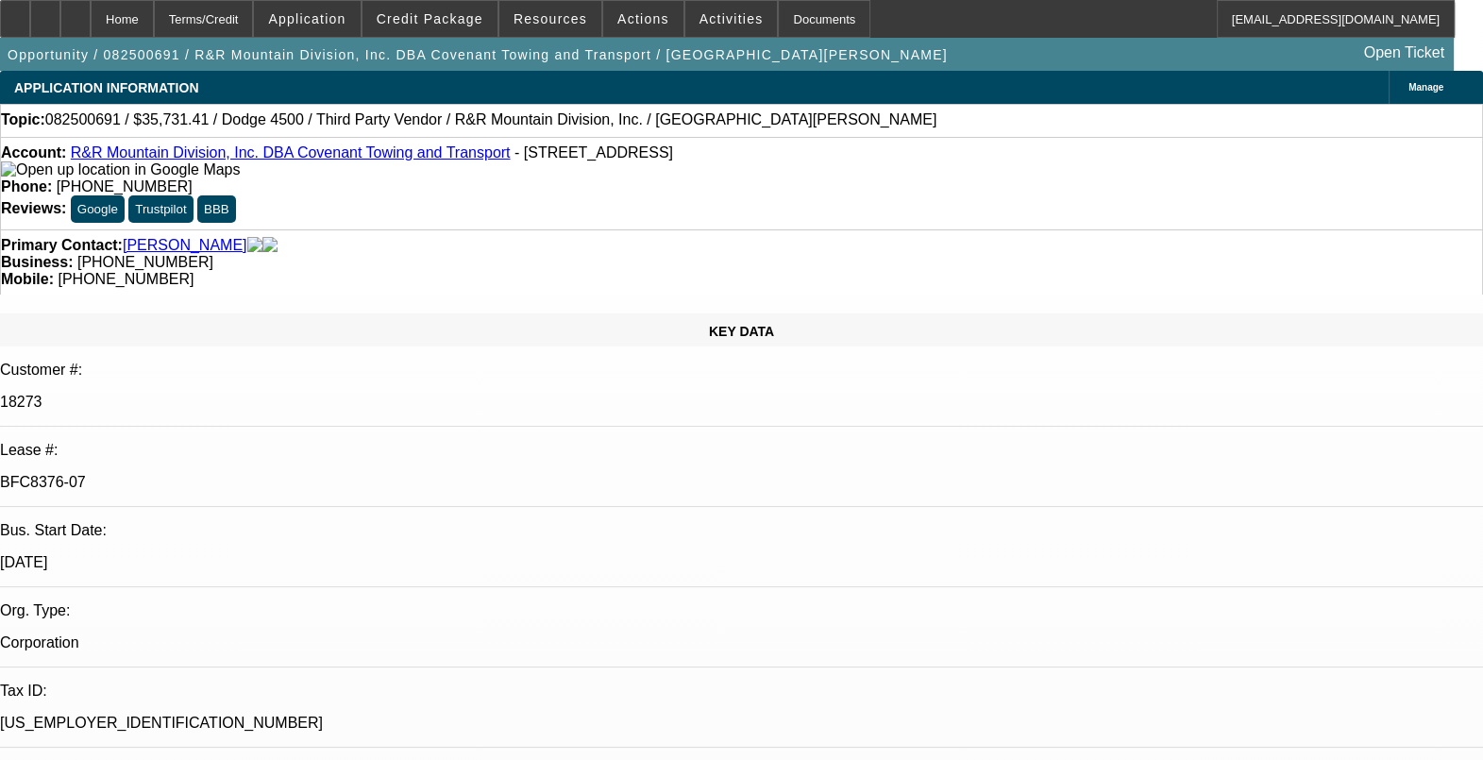
select select "1"
select select "6"
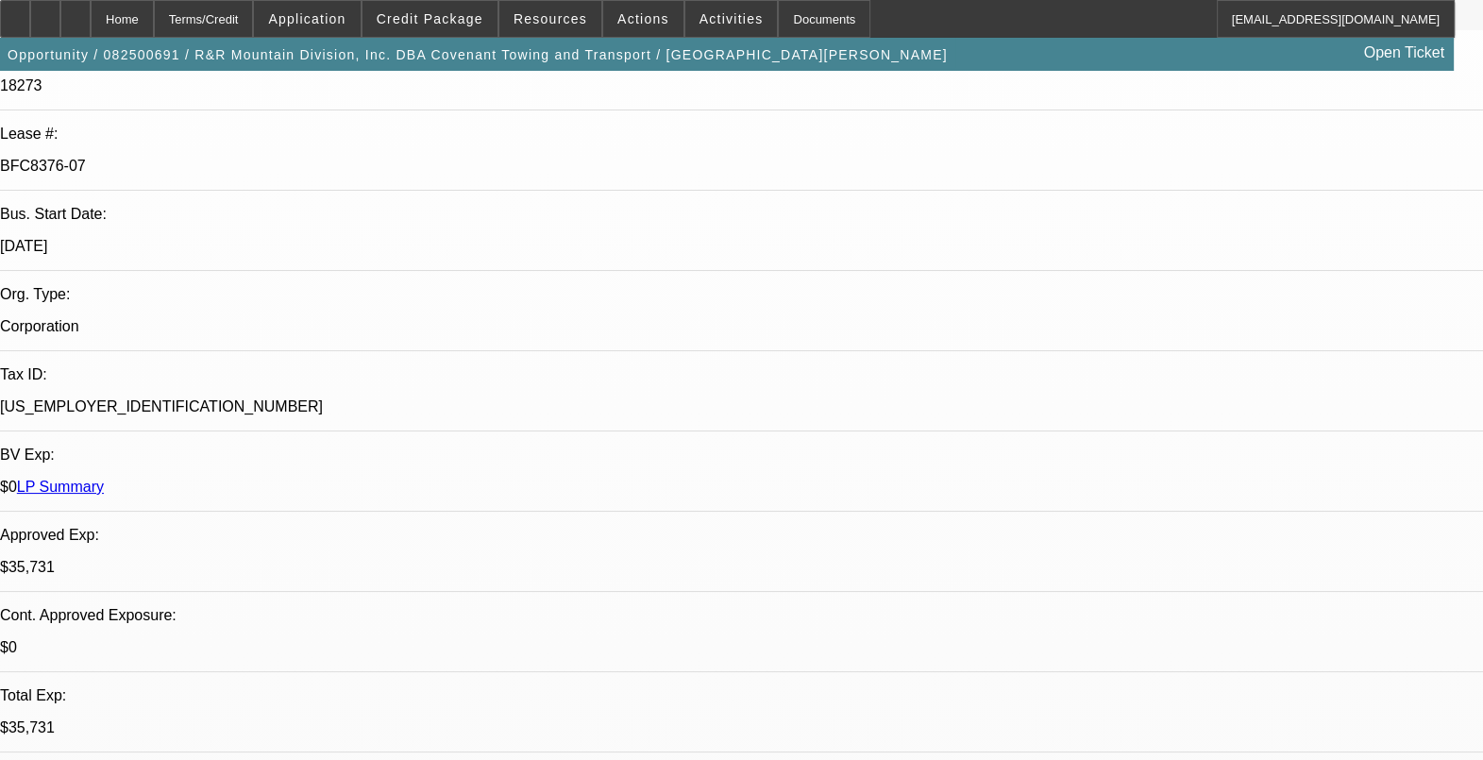
scroll to position [354, 0]
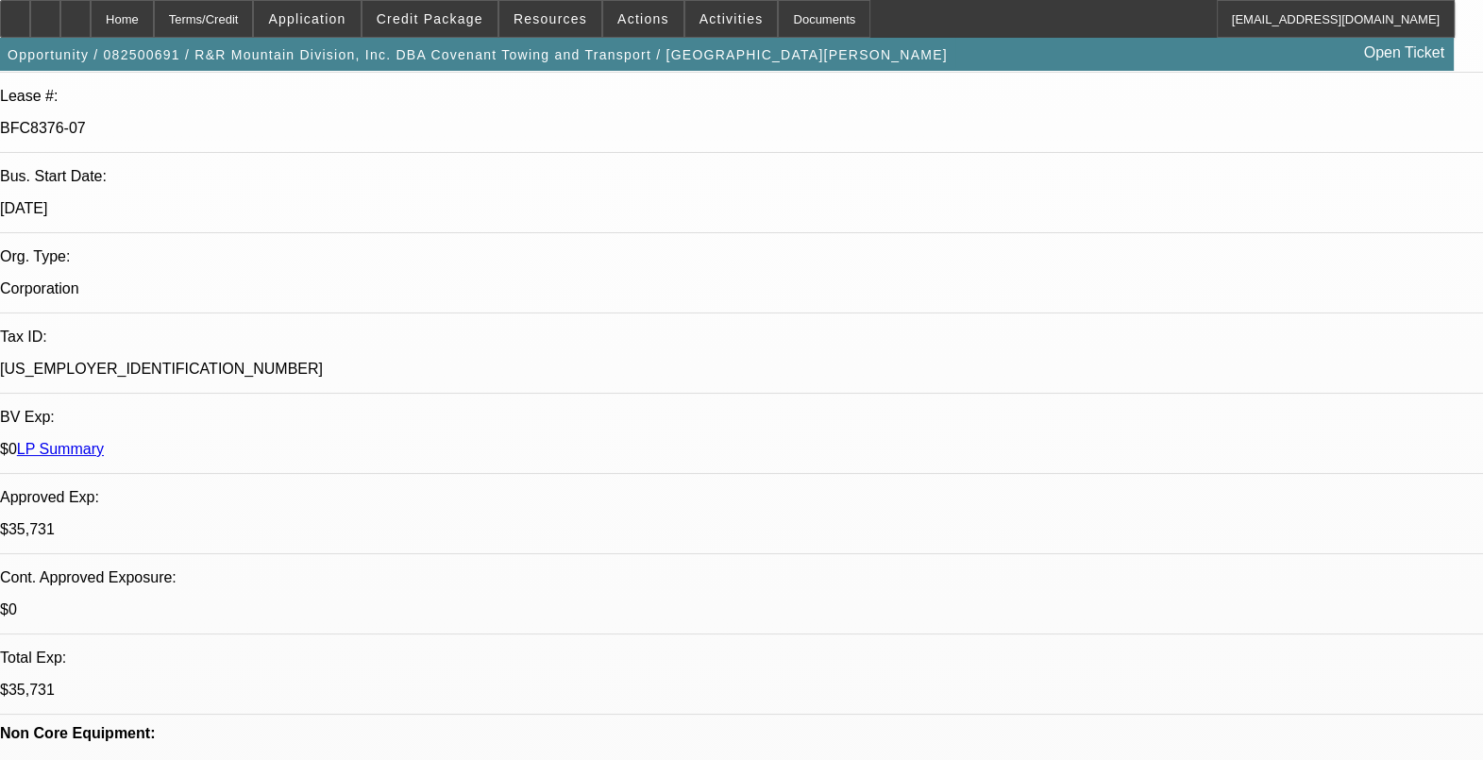
drag, startPoint x: 1130, startPoint y: 684, endPoint x: 1017, endPoint y: 590, distance: 146.9
drag, startPoint x: 1017, startPoint y: 590, endPoint x: 1254, endPoint y: 660, distance: 247.1
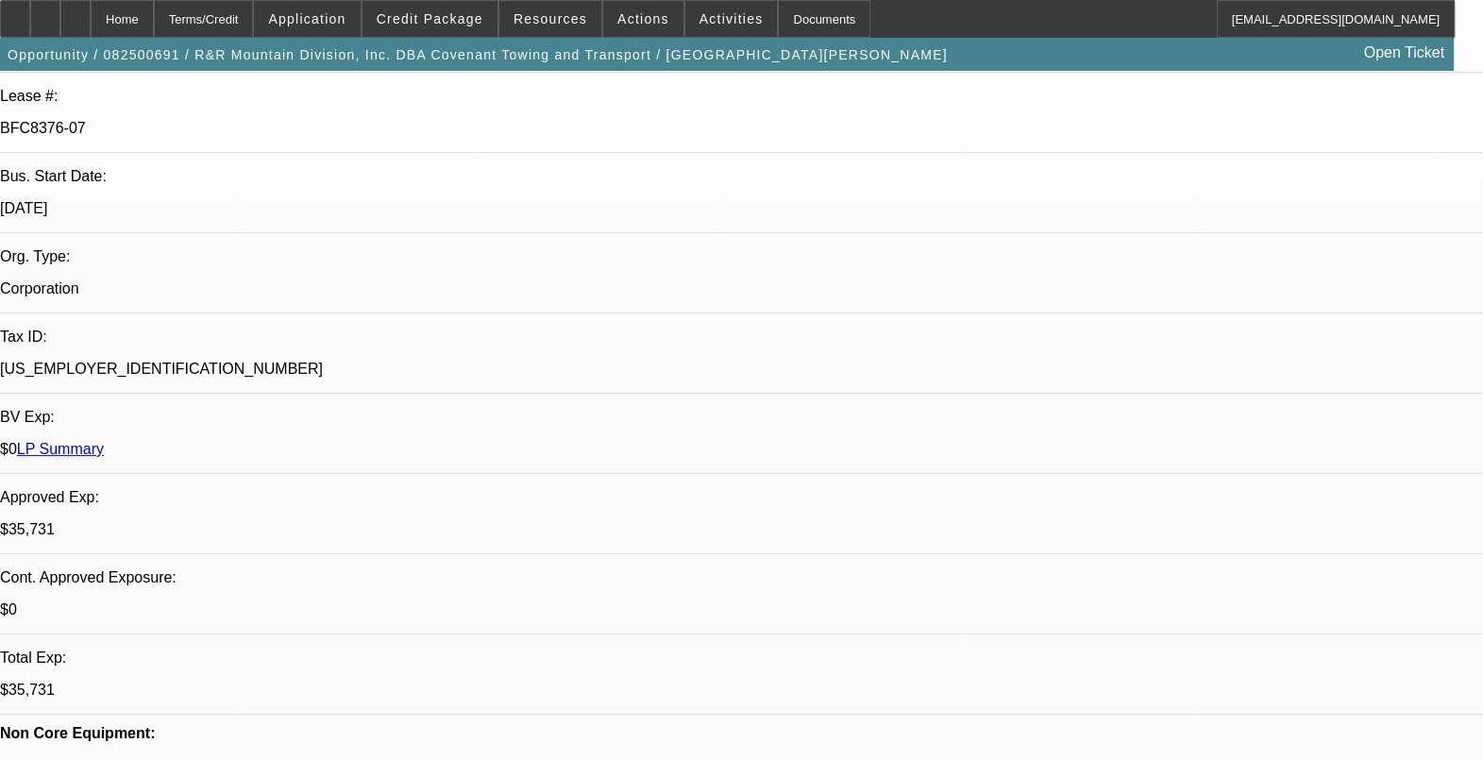
drag, startPoint x: 1083, startPoint y: 677, endPoint x: 1009, endPoint y: 604, distance: 103.5
drag, startPoint x: 1009, startPoint y: 604, endPoint x: 1100, endPoint y: 600, distance: 90.8
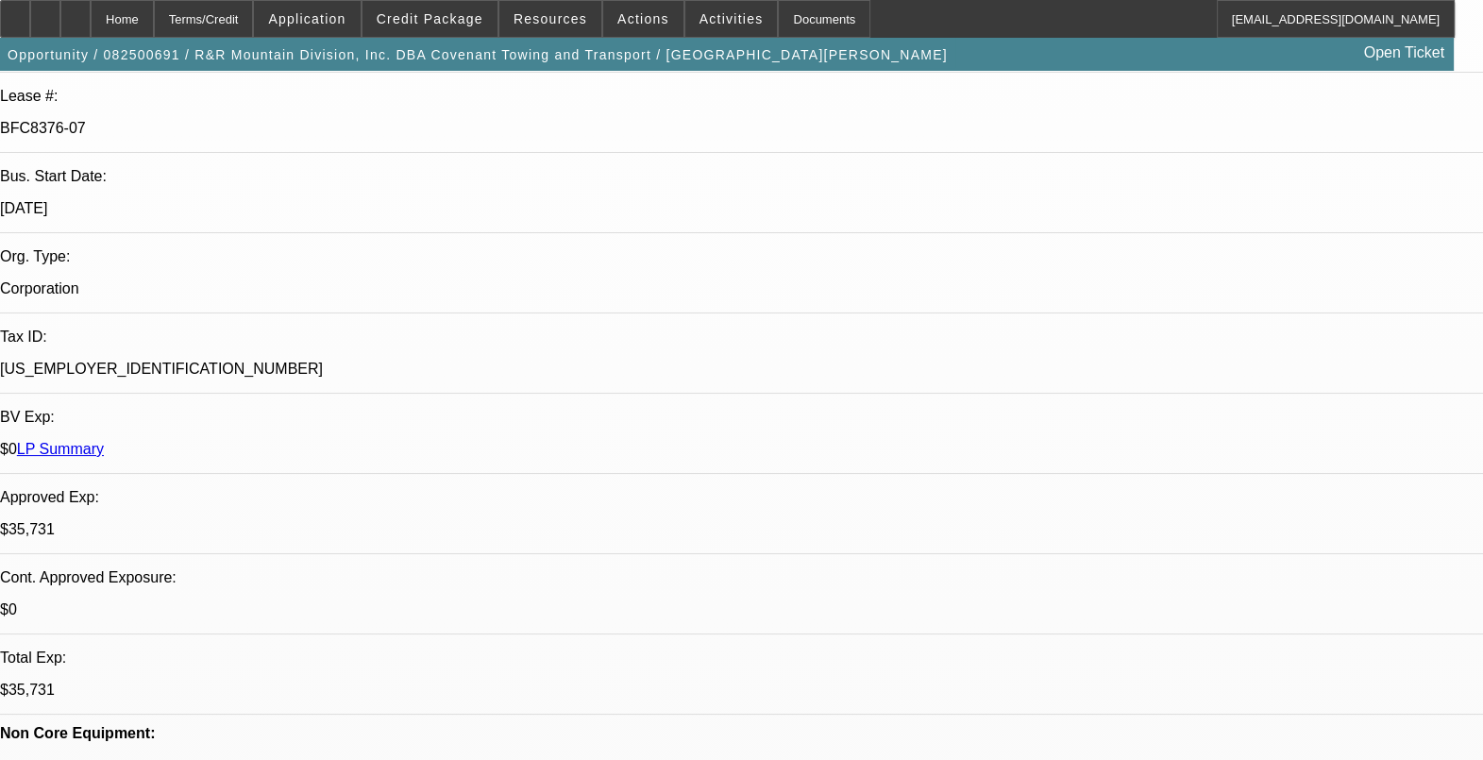
drag, startPoint x: 1011, startPoint y: 613, endPoint x: 1016, endPoint y: 604, distance: 9.7
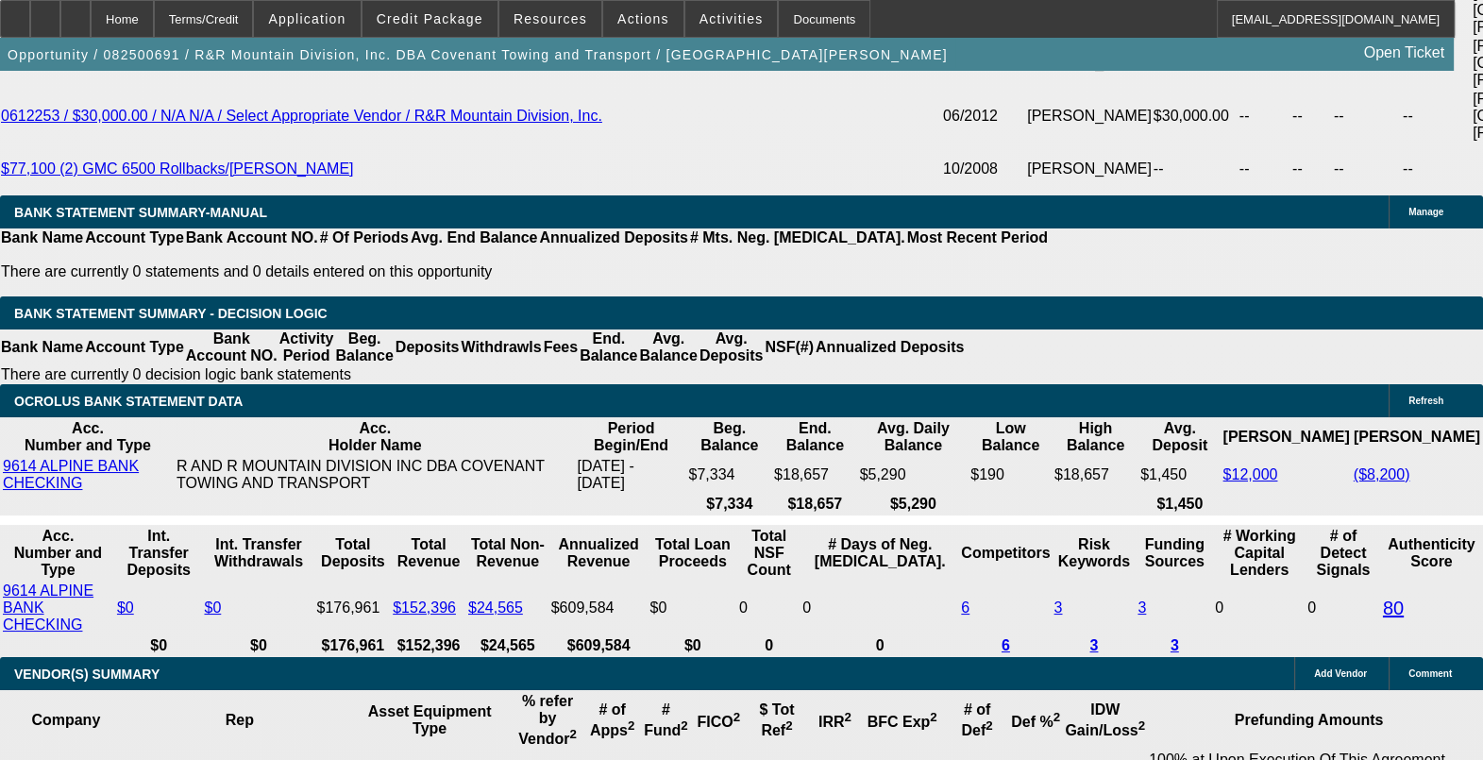
scroll to position [3895, 0]
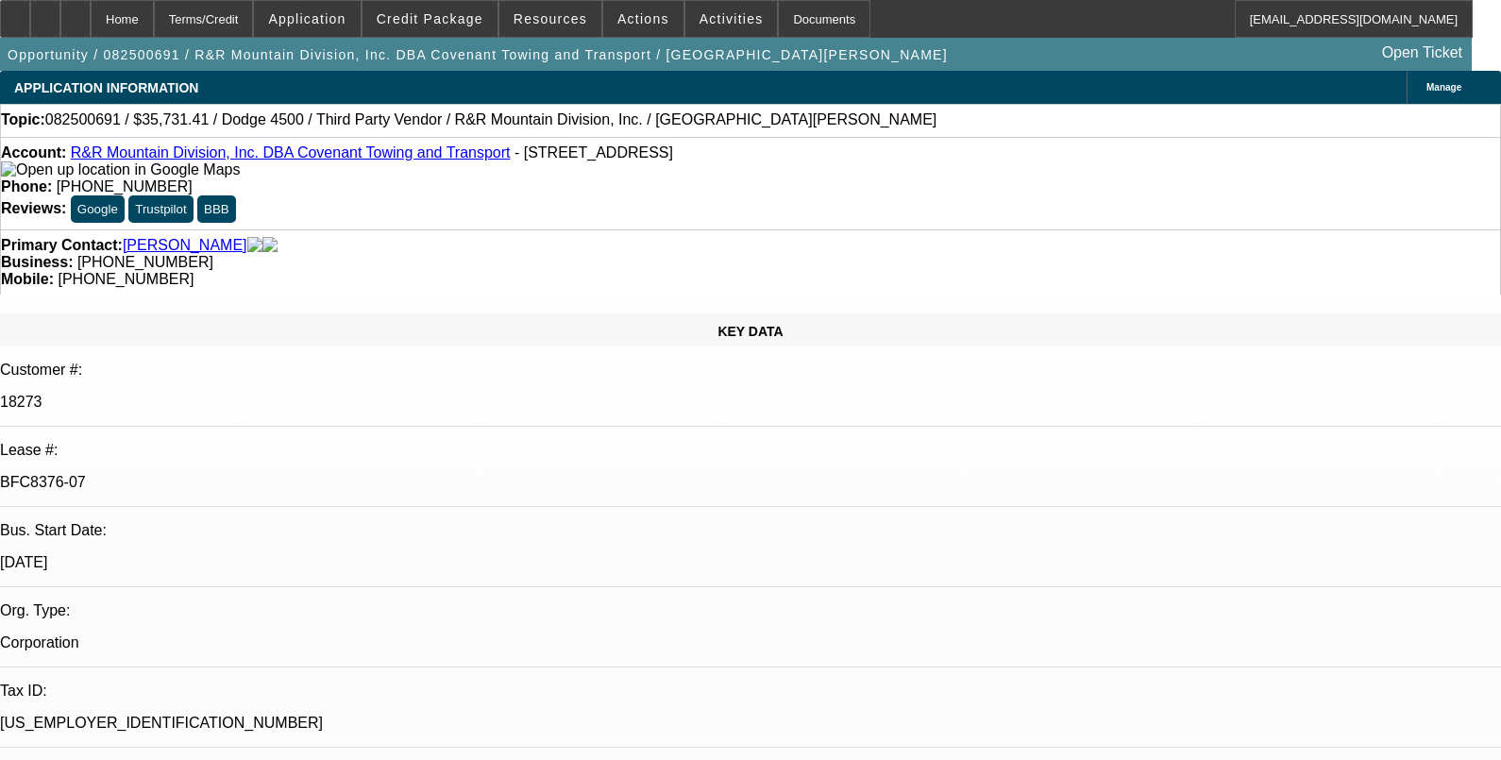
select select "0"
select select "6"
select select "0"
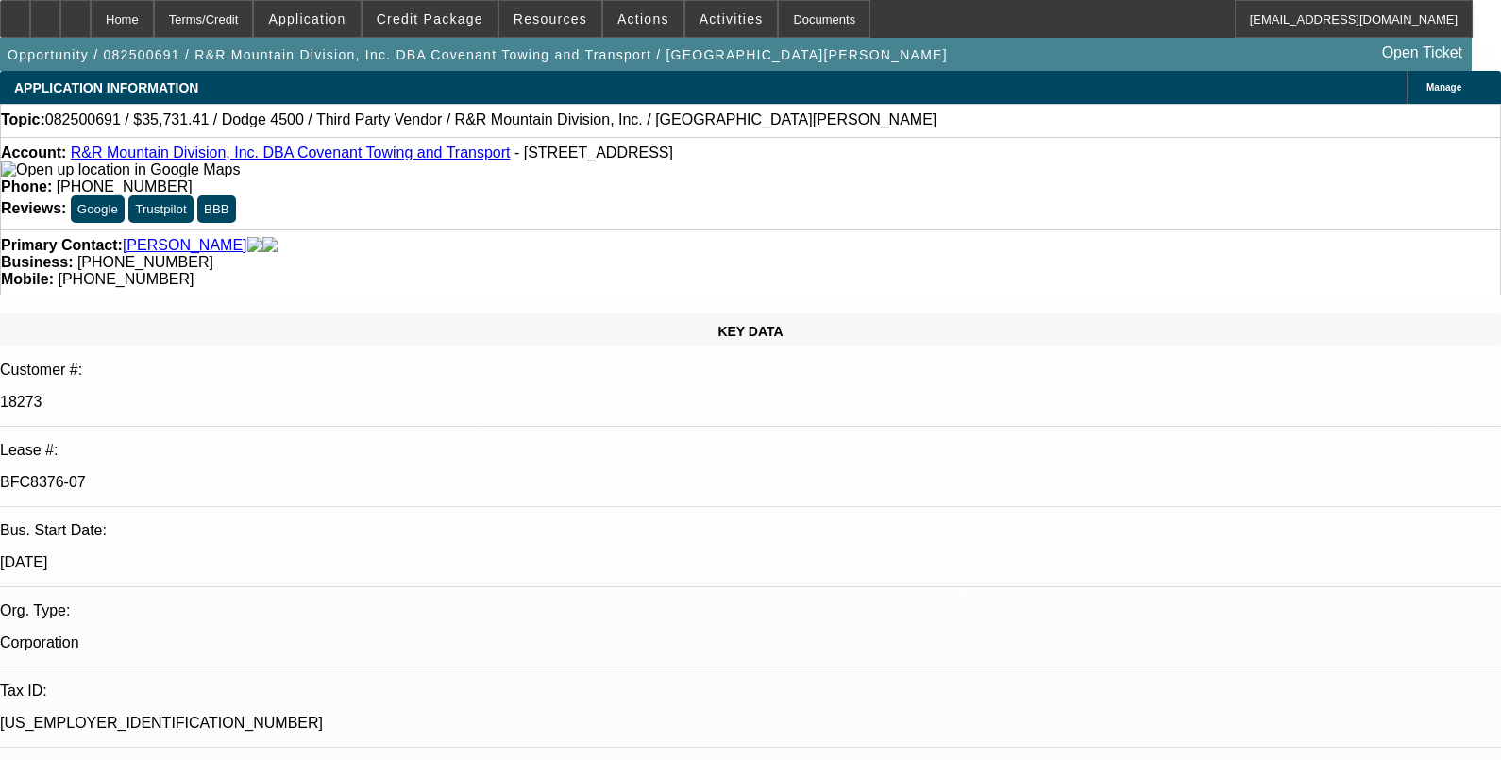
select select "0"
select select "6"
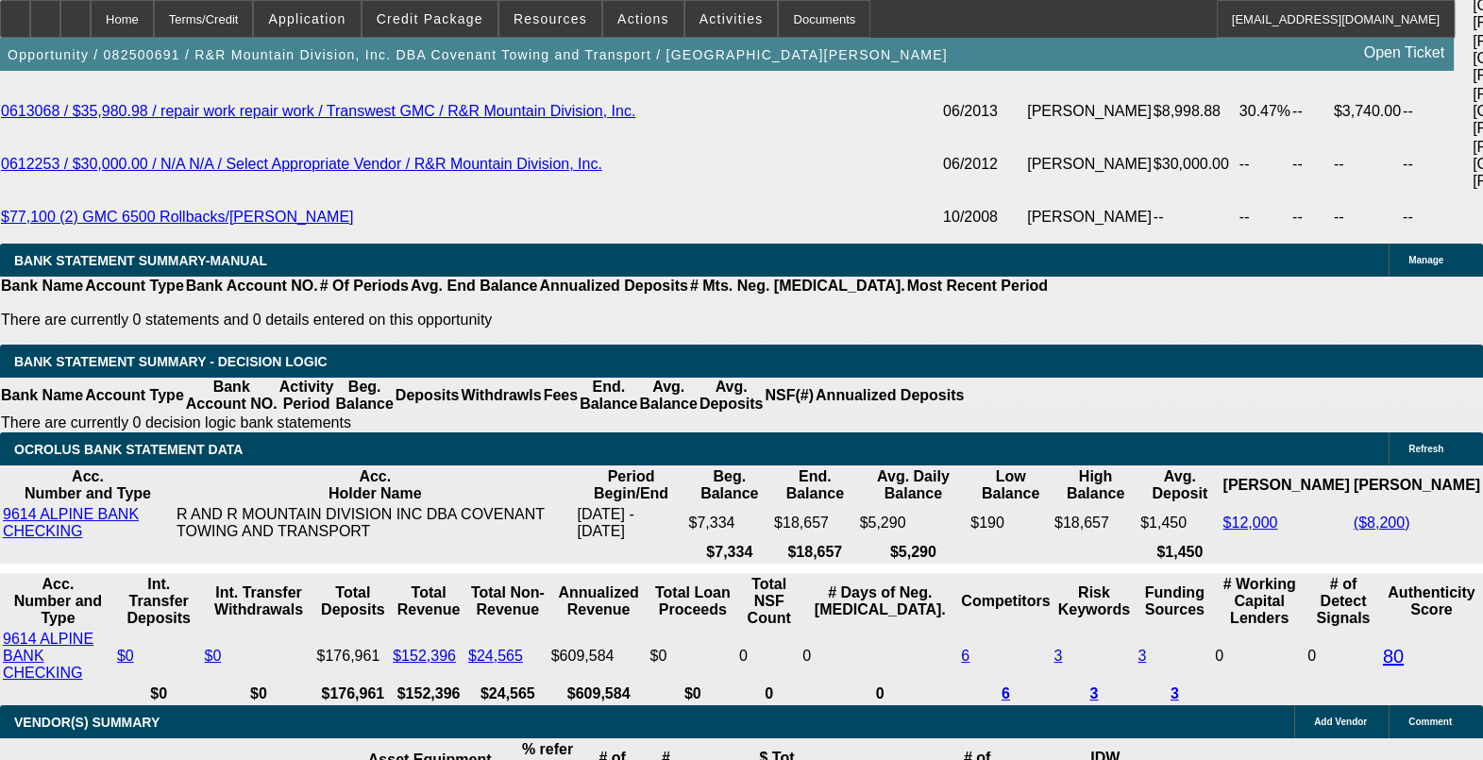
scroll to position [4013, 0]
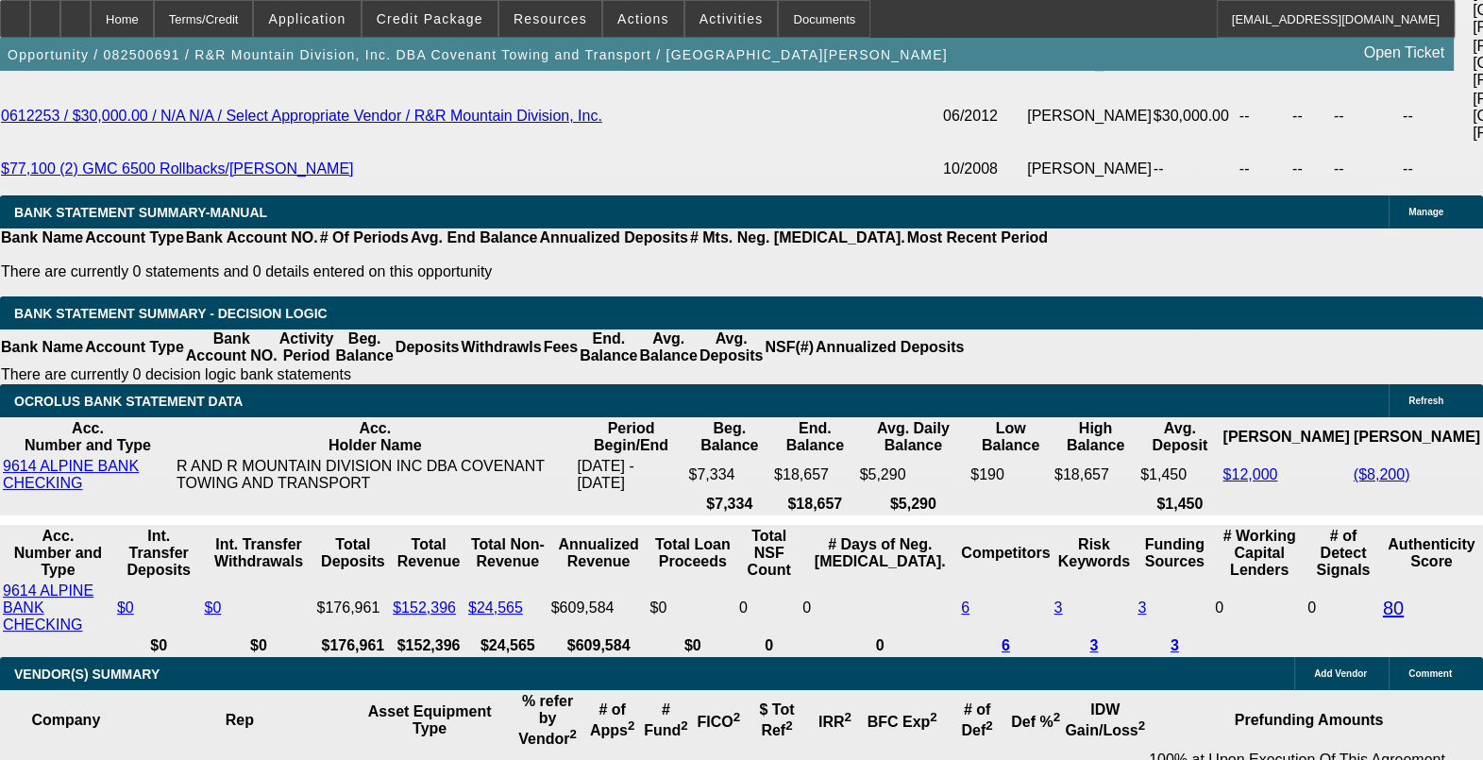
drag, startPoint x: 361, startPoint y: 545, endPoint x: 375, endPoint y: 552, distance: 16.1
drag, startPoint x: 328, startPoint y: 551, endPoint x: 347, endPoint y: 537, distance: 23.6
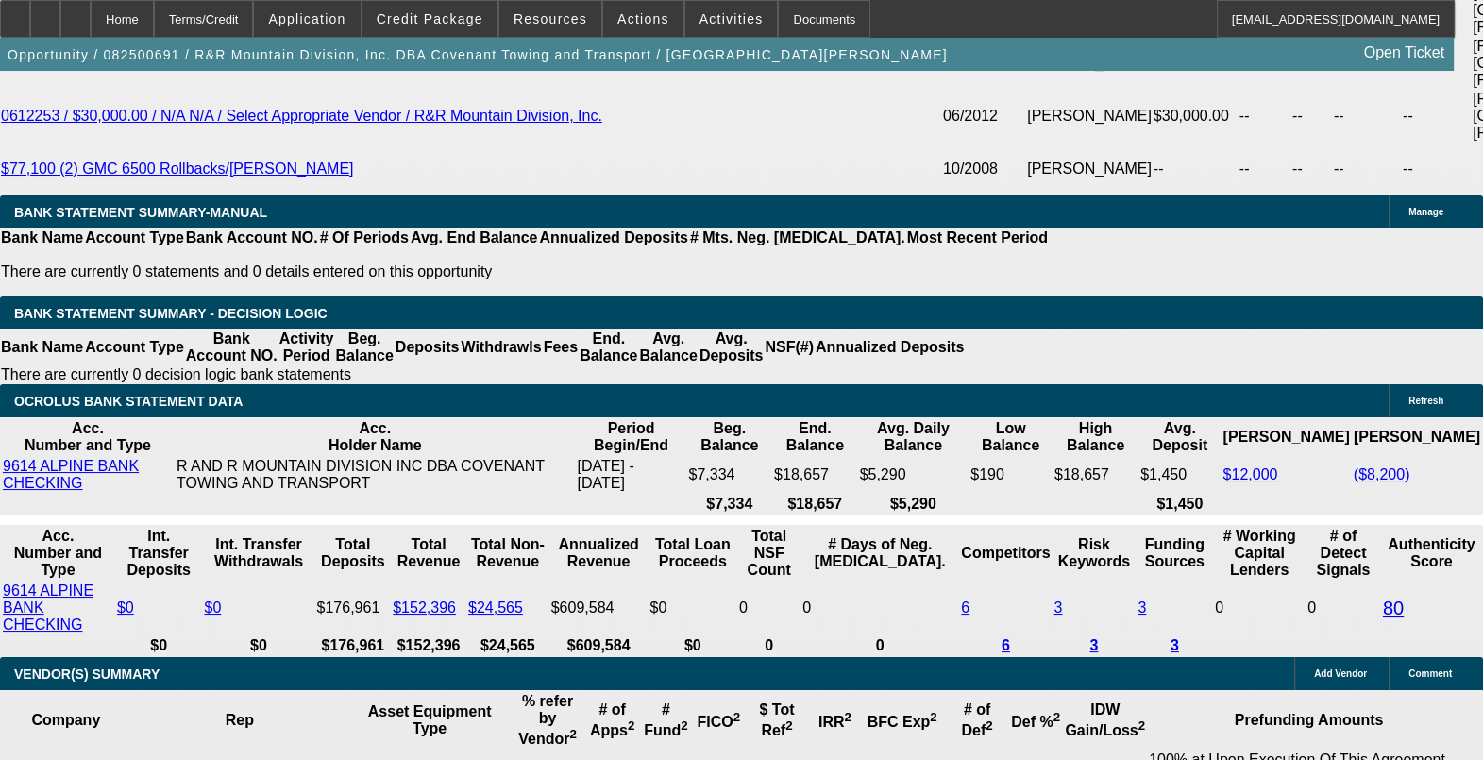
drag, startPoint x: 325, startPoint y: 547, endPoint x: 359, endPoint y: 541, distance: 34.5
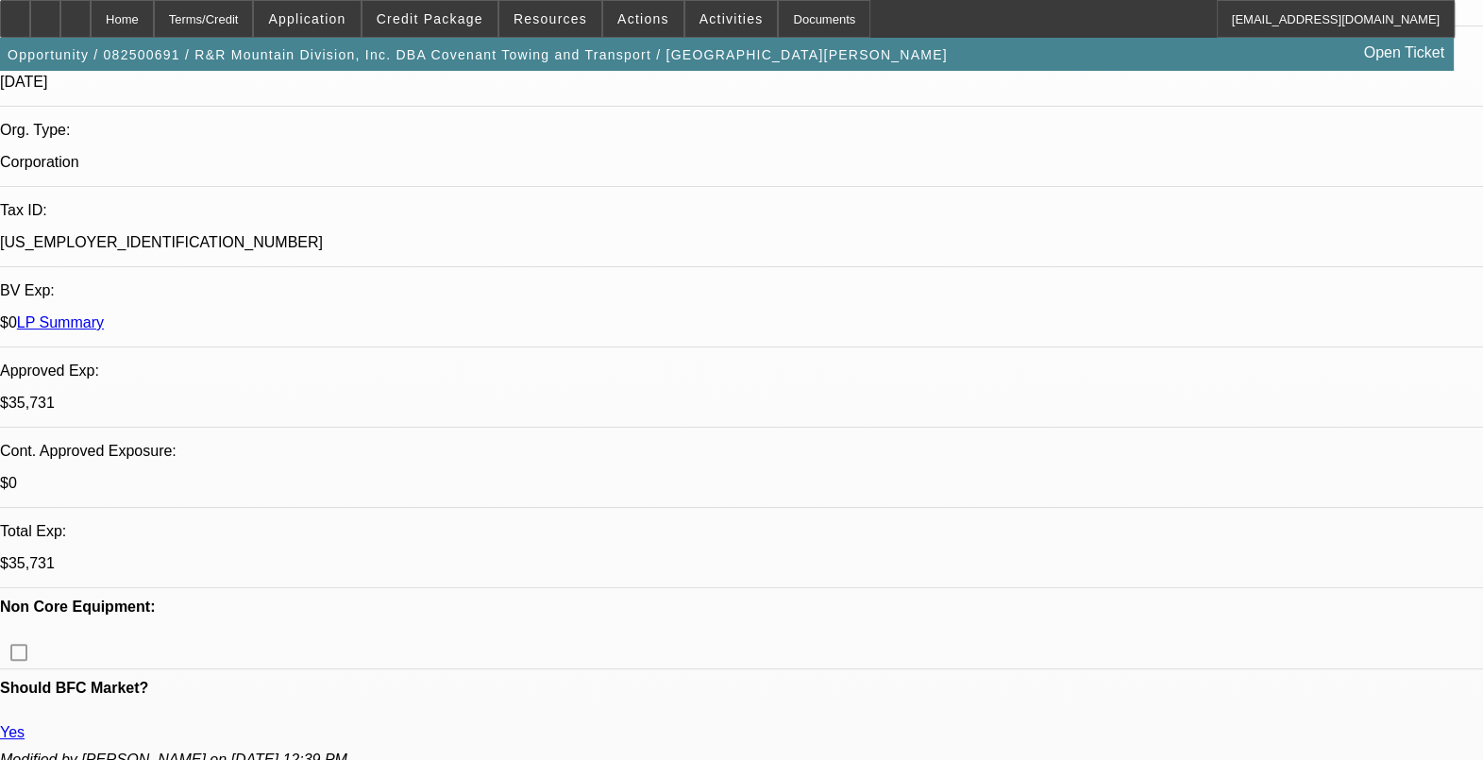
scroll to position [354, 0]
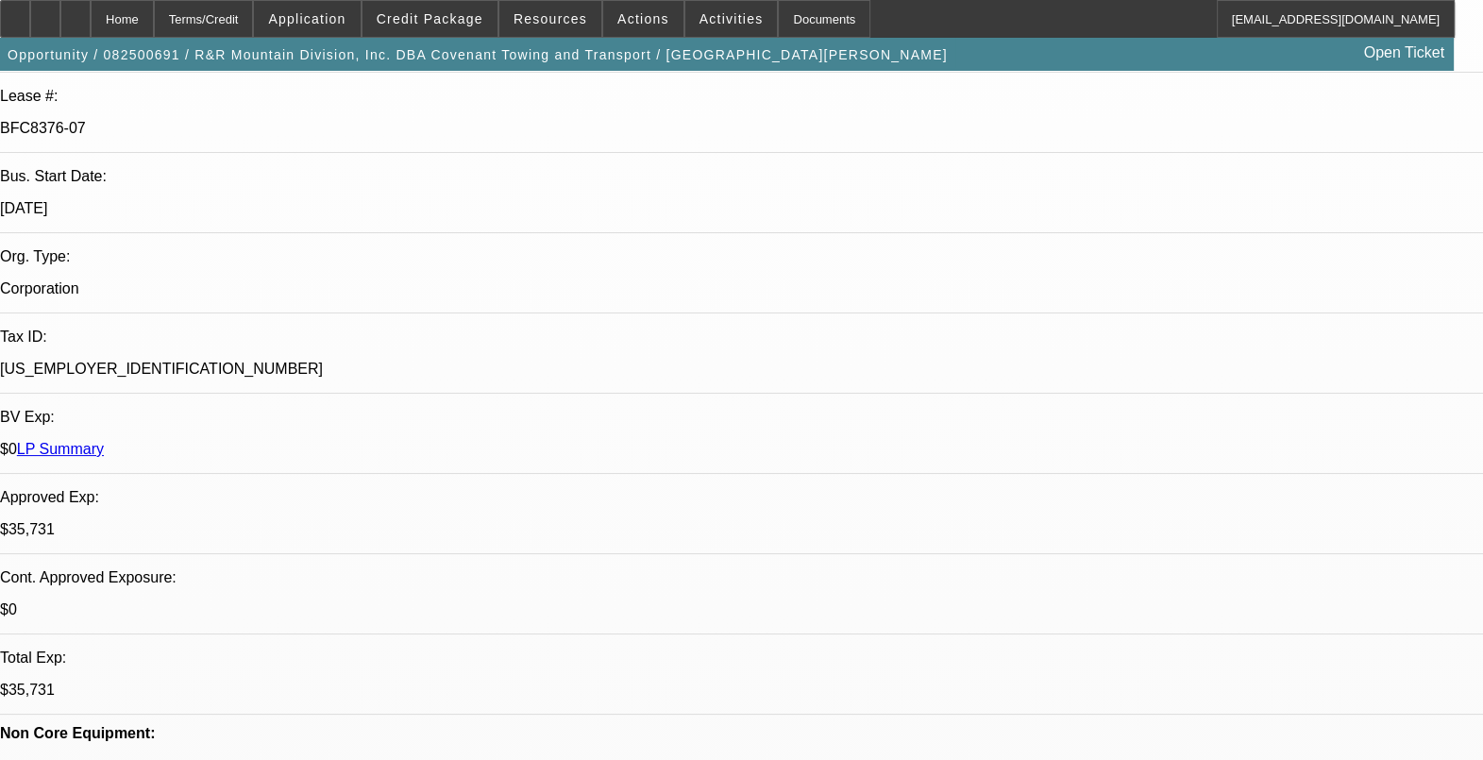
drag, startPoint x: 315, startPoint y: 513, endPoint x: 192, endPoint y: 500, distance: 124.3
drag, startPoint x: 221, startPoint y: 499, endPoint x: 365, endPoint y: 506, distance: 144.6
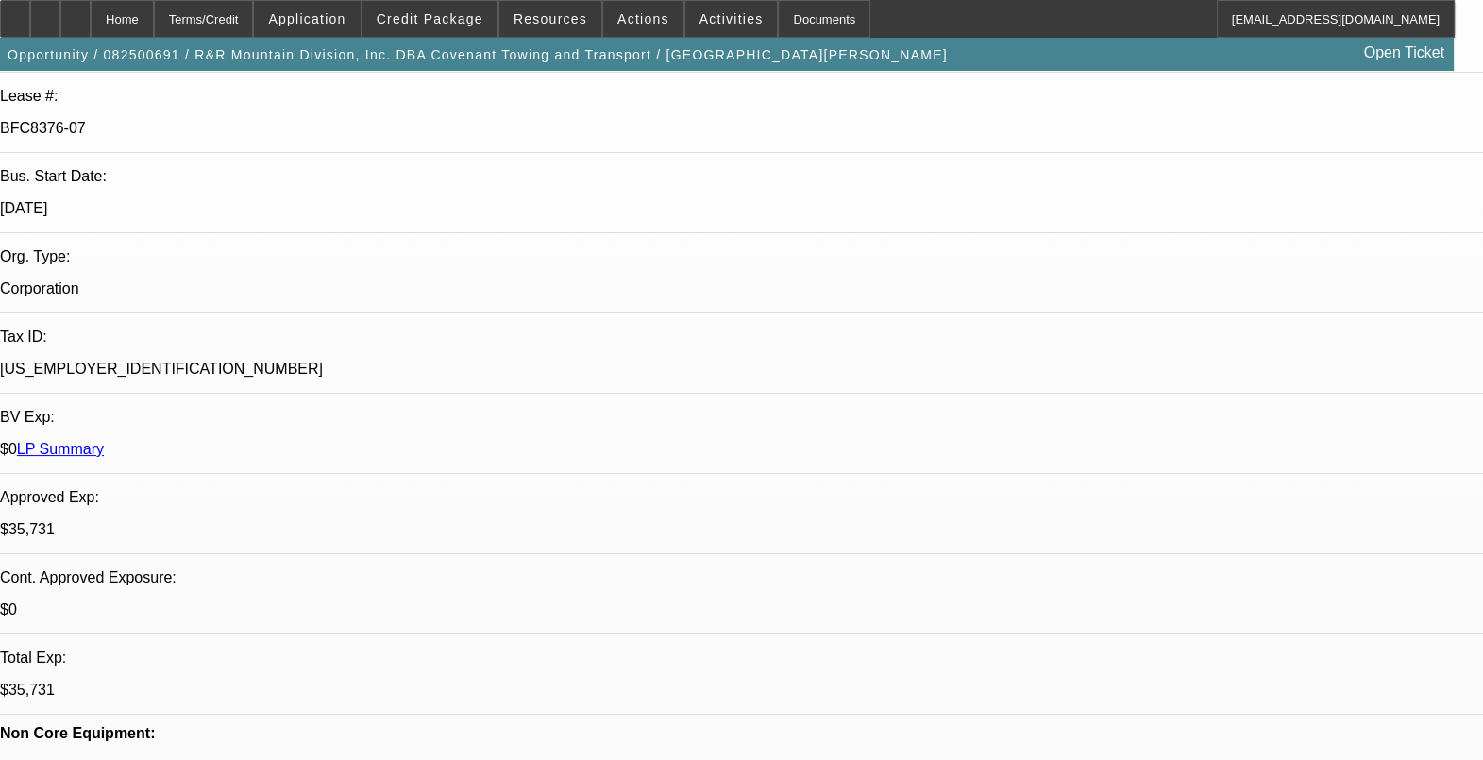
drag, startPoint x: 383, startPoint y: 506, endPoint x: 397, endPoint y: 509, distance: 13.5
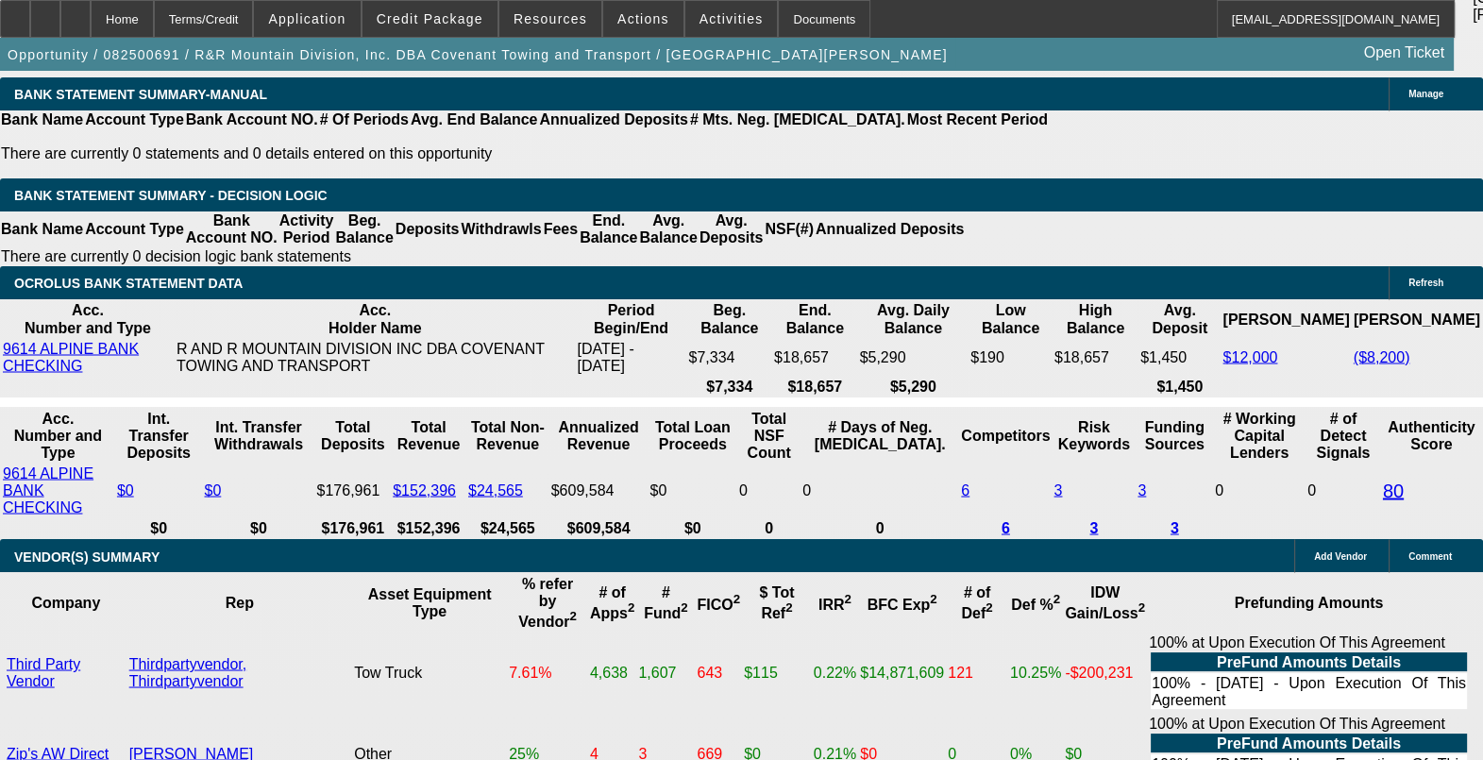
scroll to position [4249, 0]
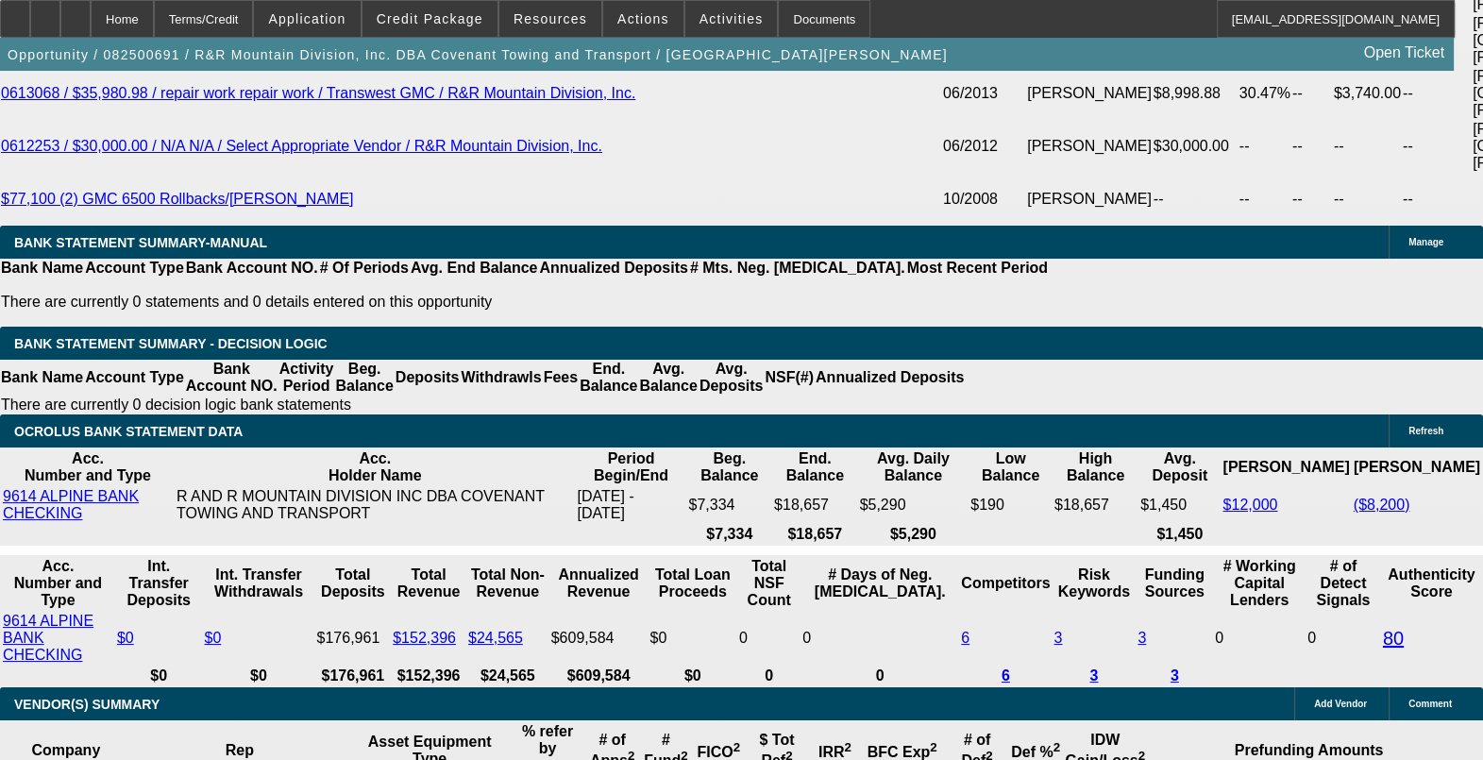
scroll to position [3776, 0]
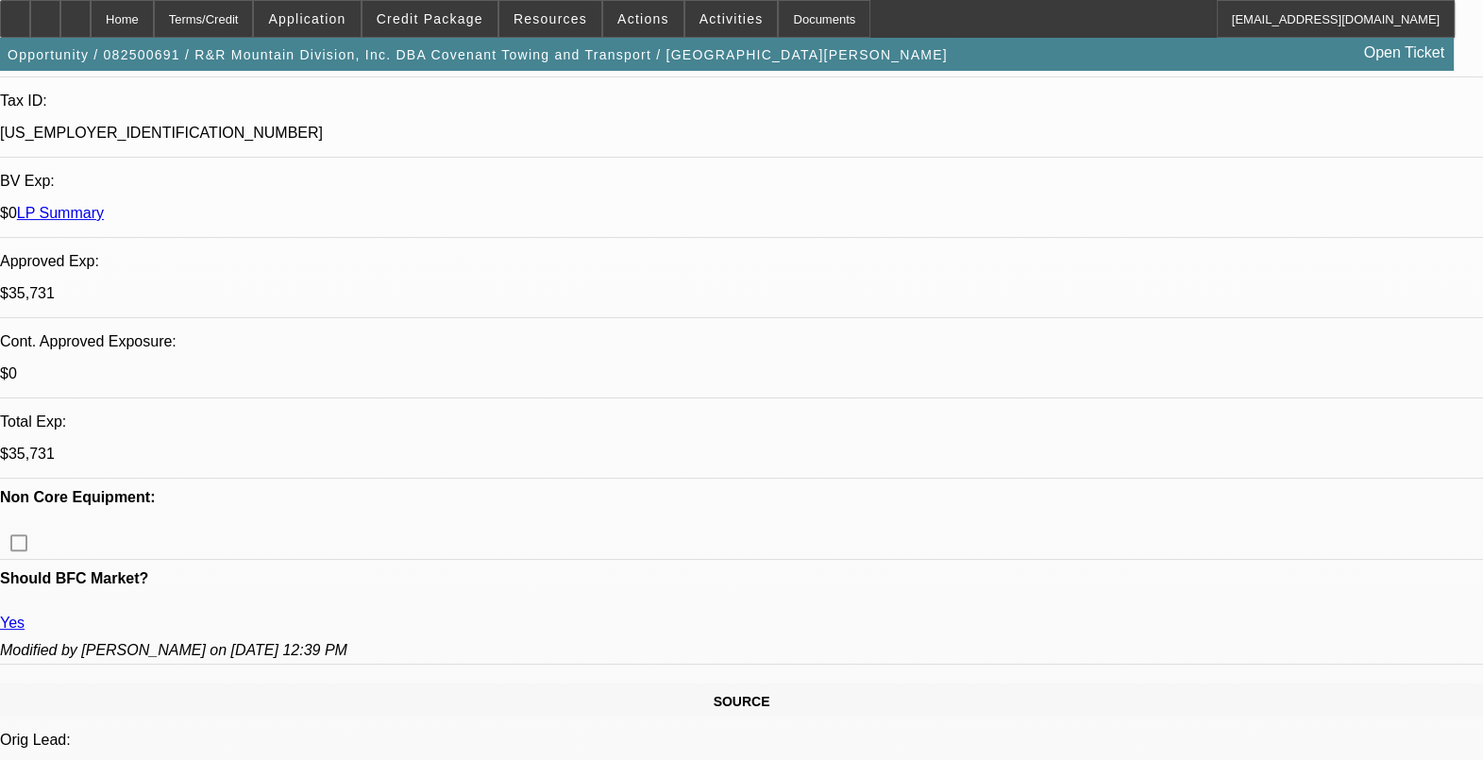
scroll to position [0, 0]
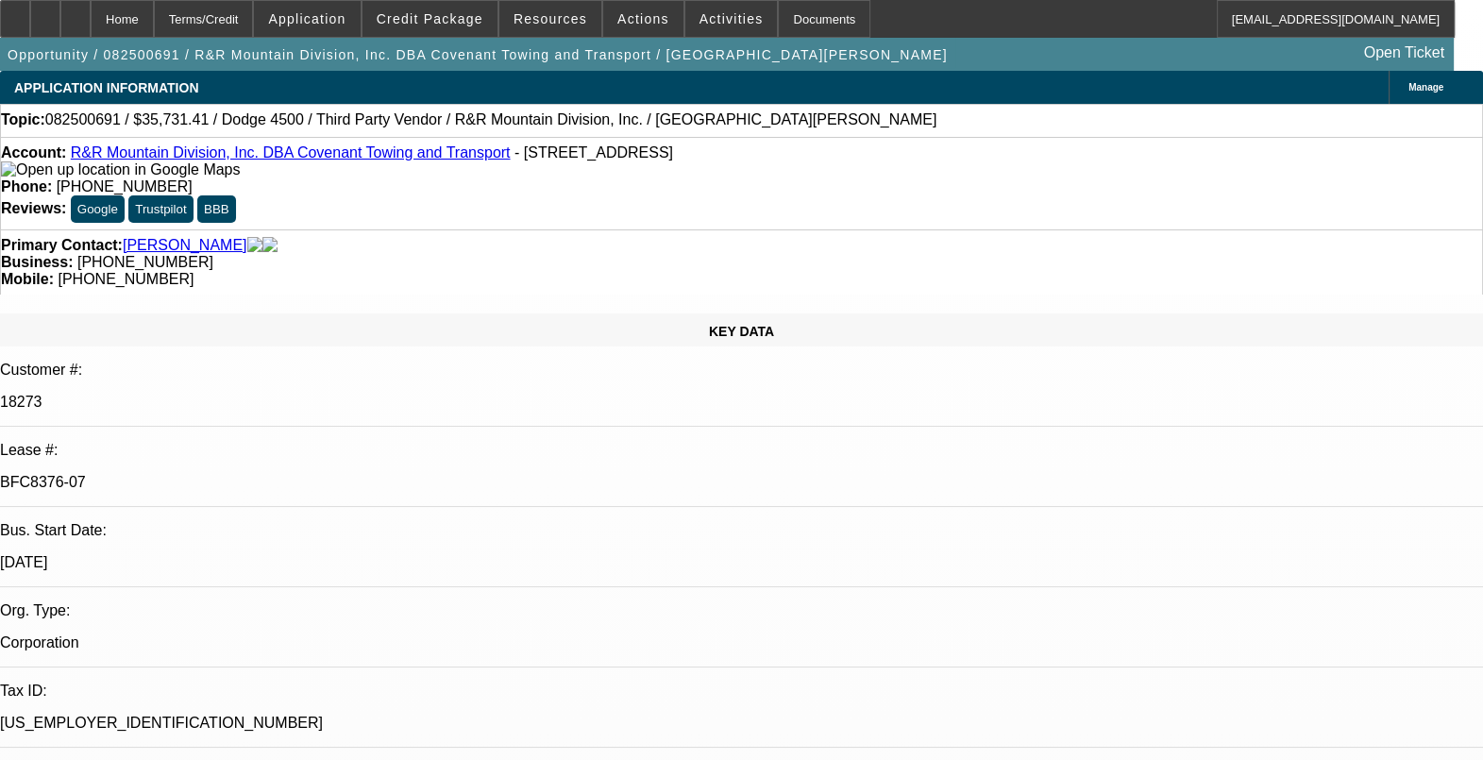
click at [187, 237] on link "Rauman, Russell" at bounding box center [185, 245] width 125 height 17
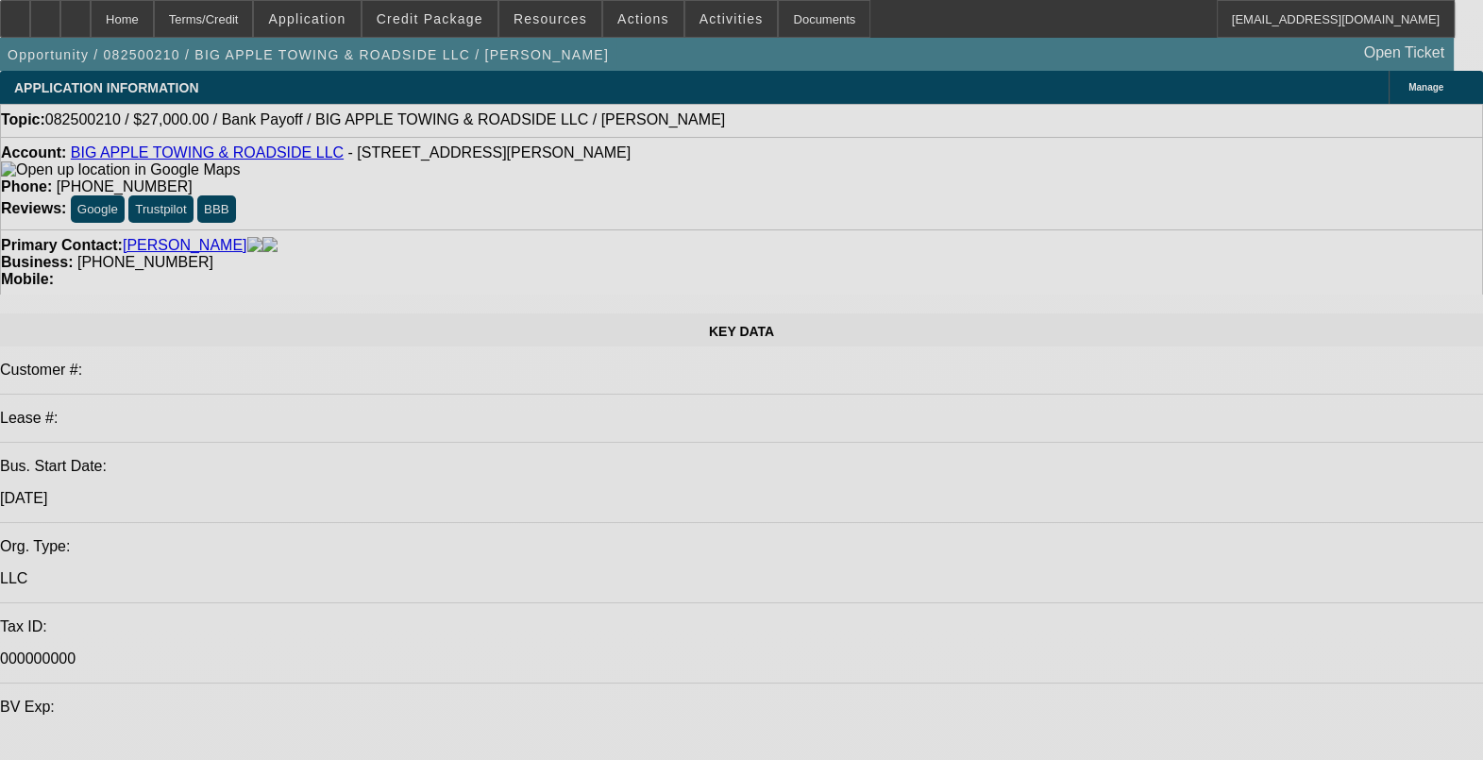
select select "0.1"
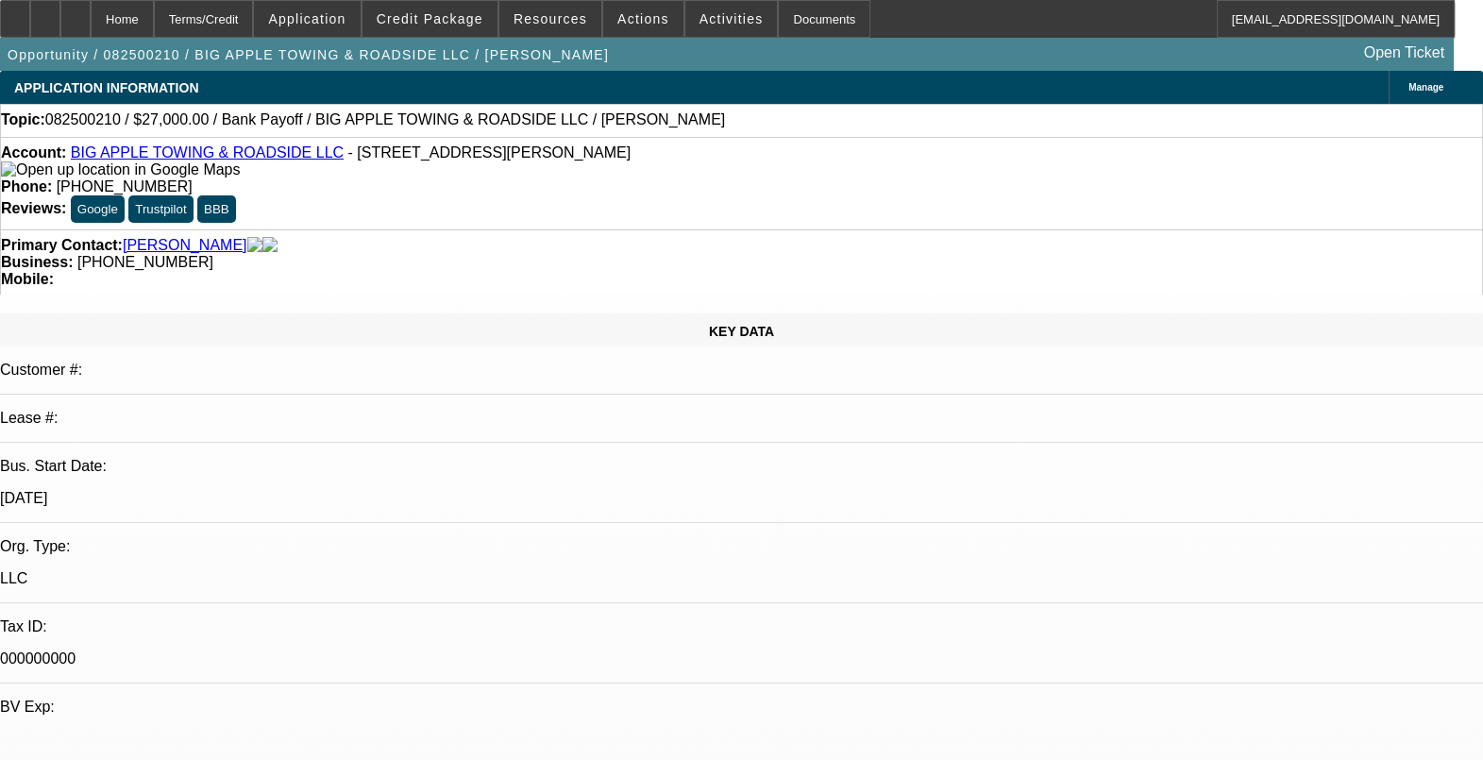
select select "2"
select select "0"
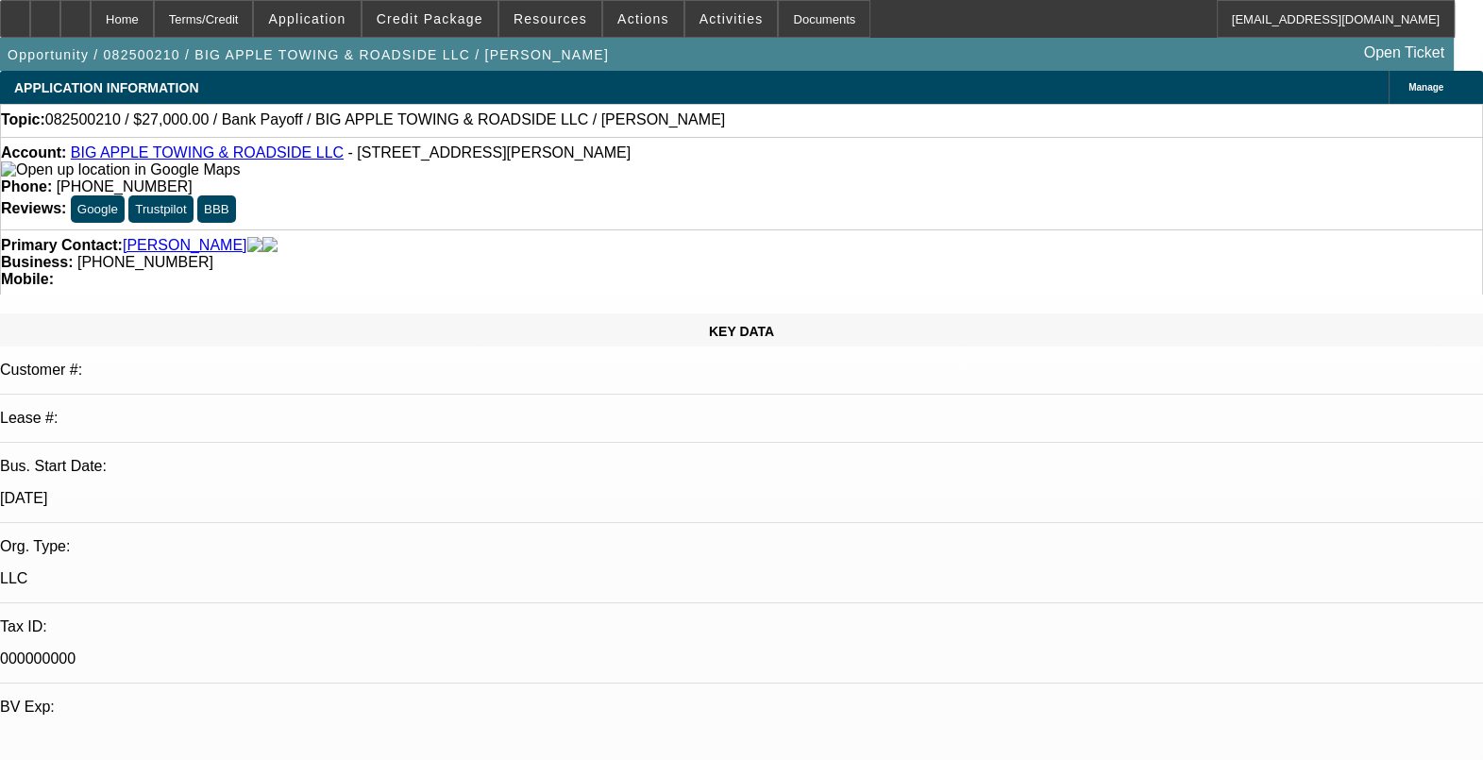
select select "1"
select select "2"
select select "6"
select select "1"
select select "2"
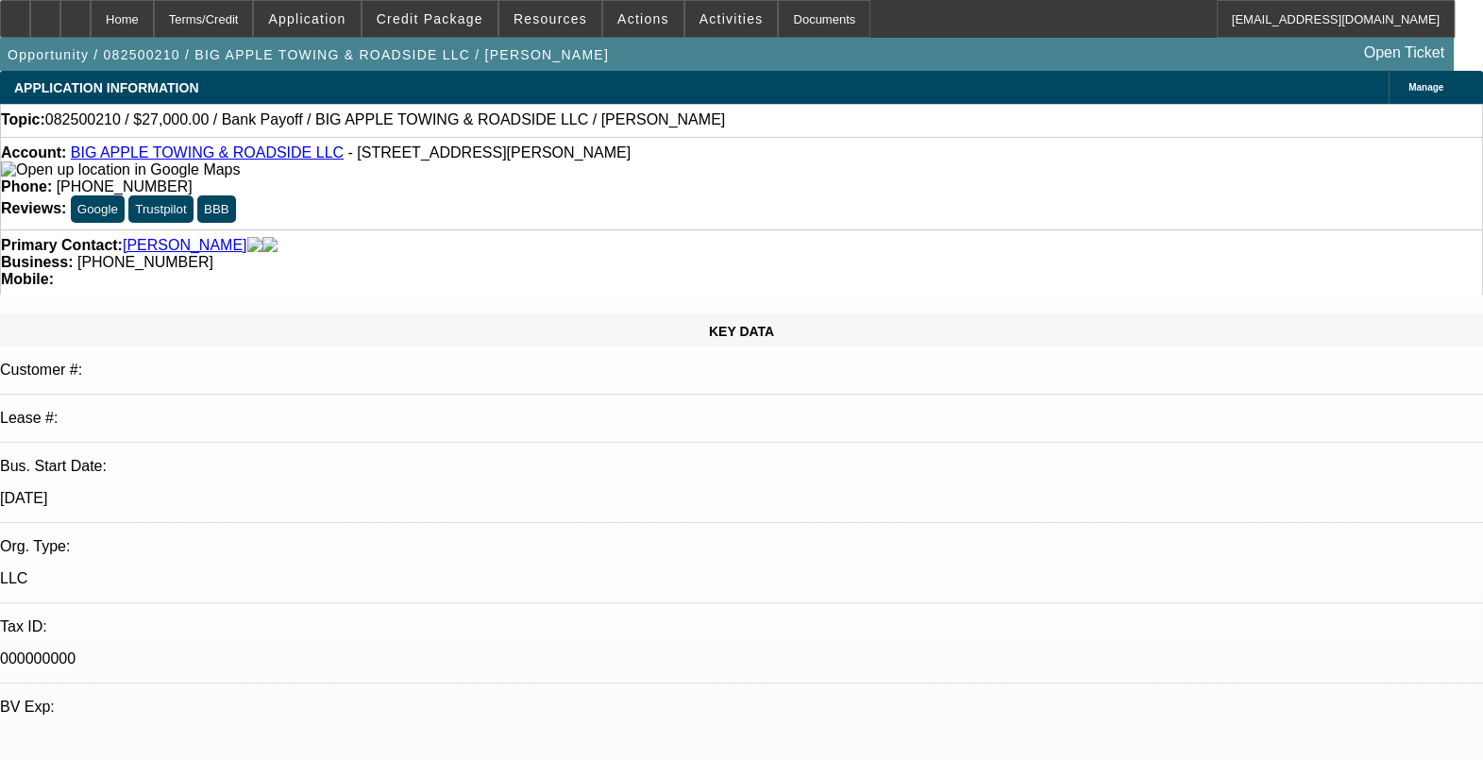
select select "6"
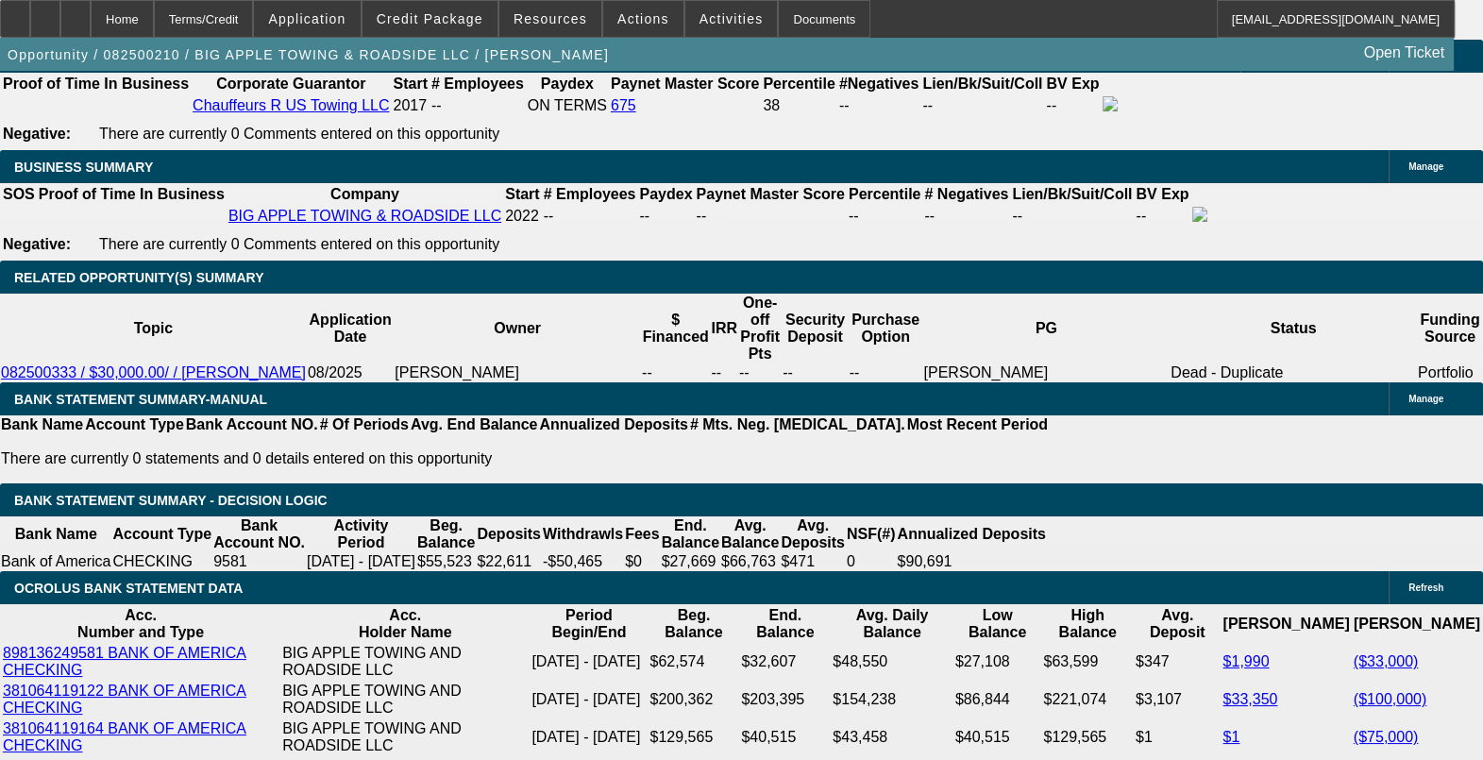
scroll to position [3304, 0]
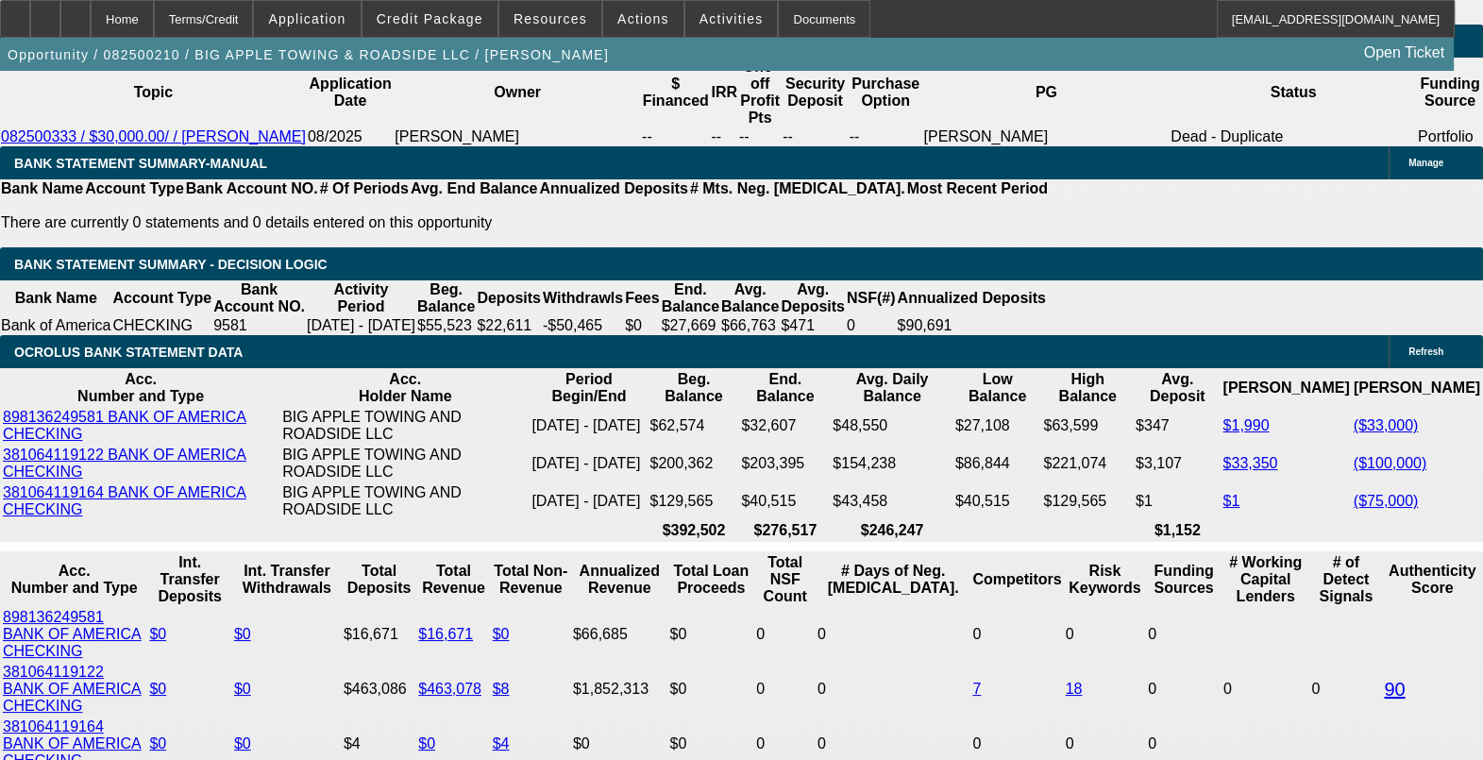
drag, startPoint x: 319, startPoint y: 626, endPoint x: 330, endPoint y: 624, distance: 10.6
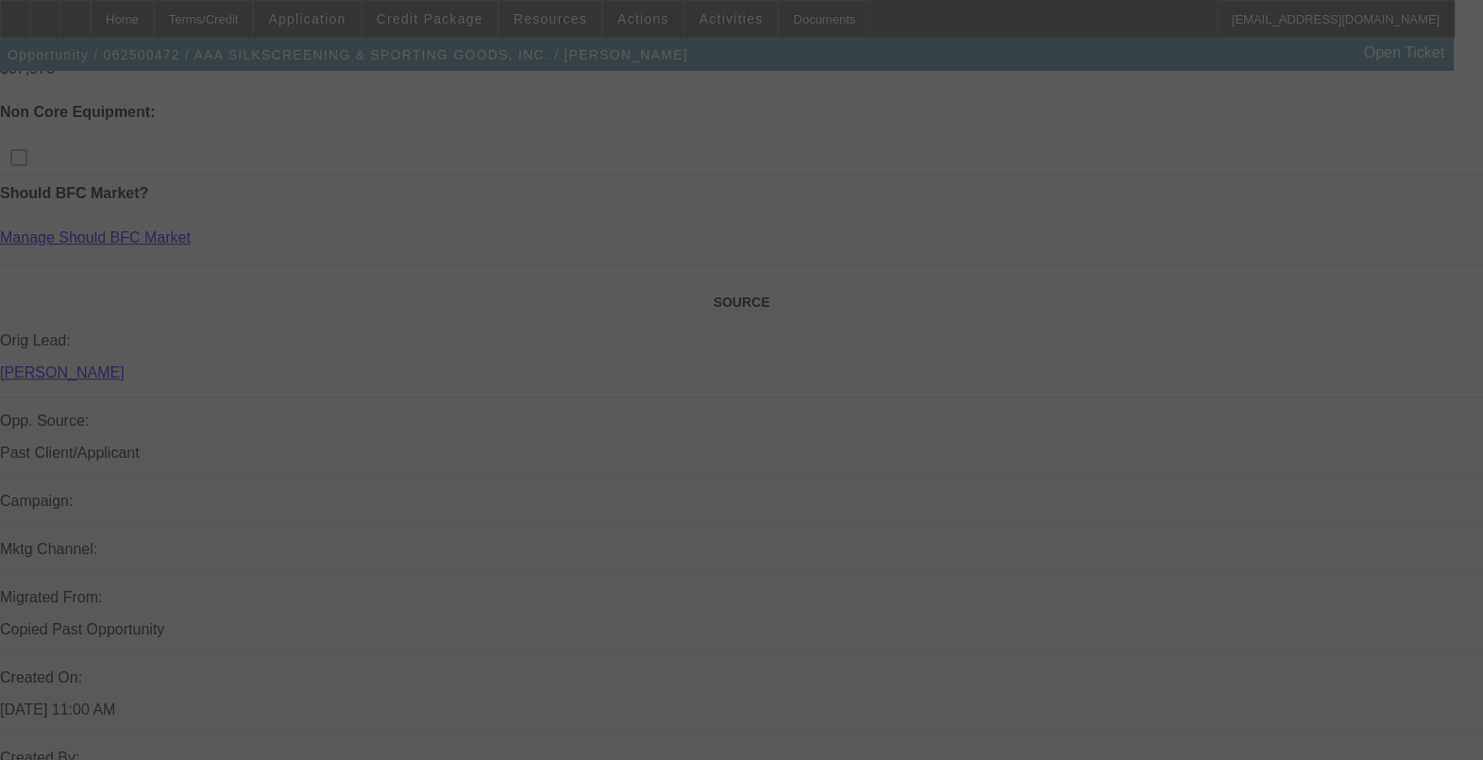
scroll to position [235, 0]
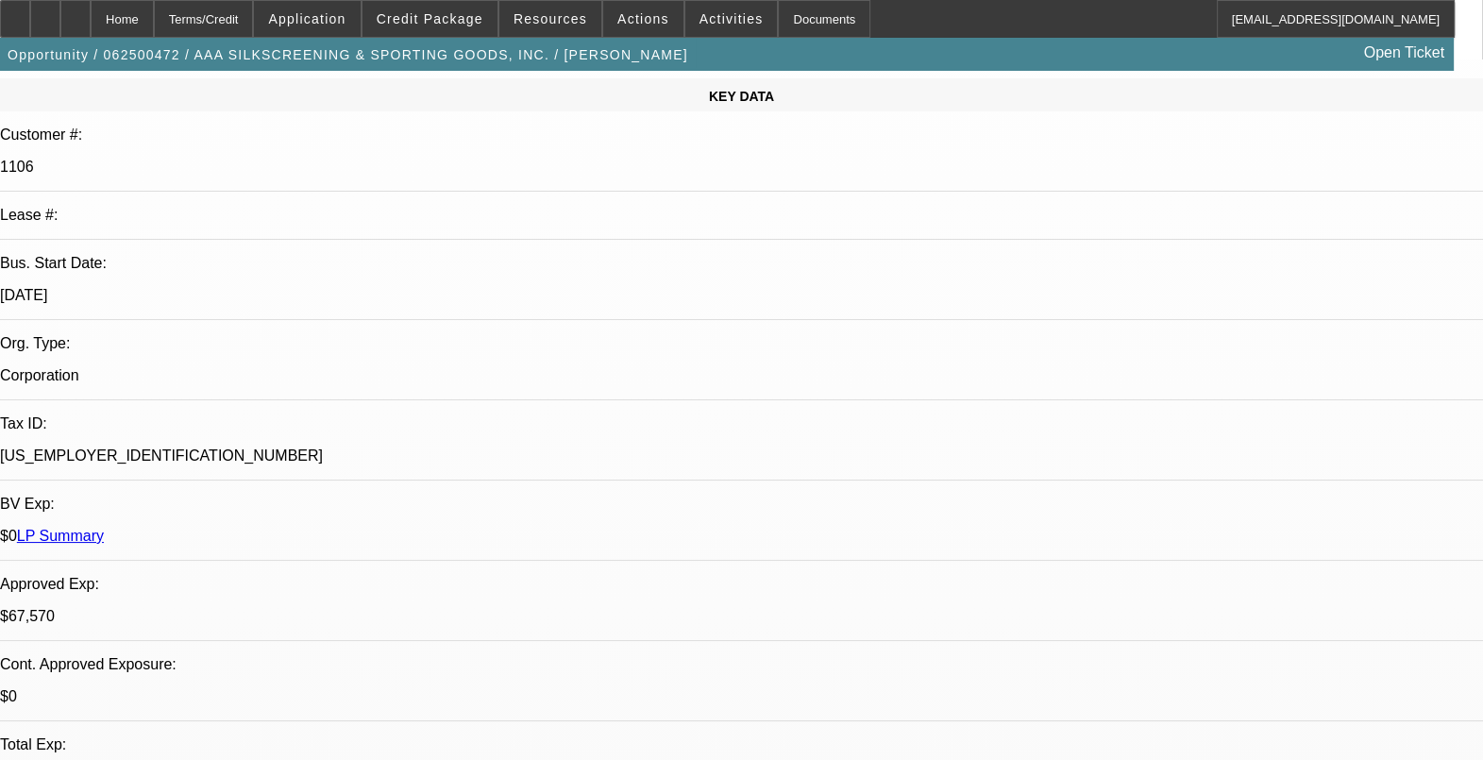
select select "0"
select select "0.1"
select select "2"
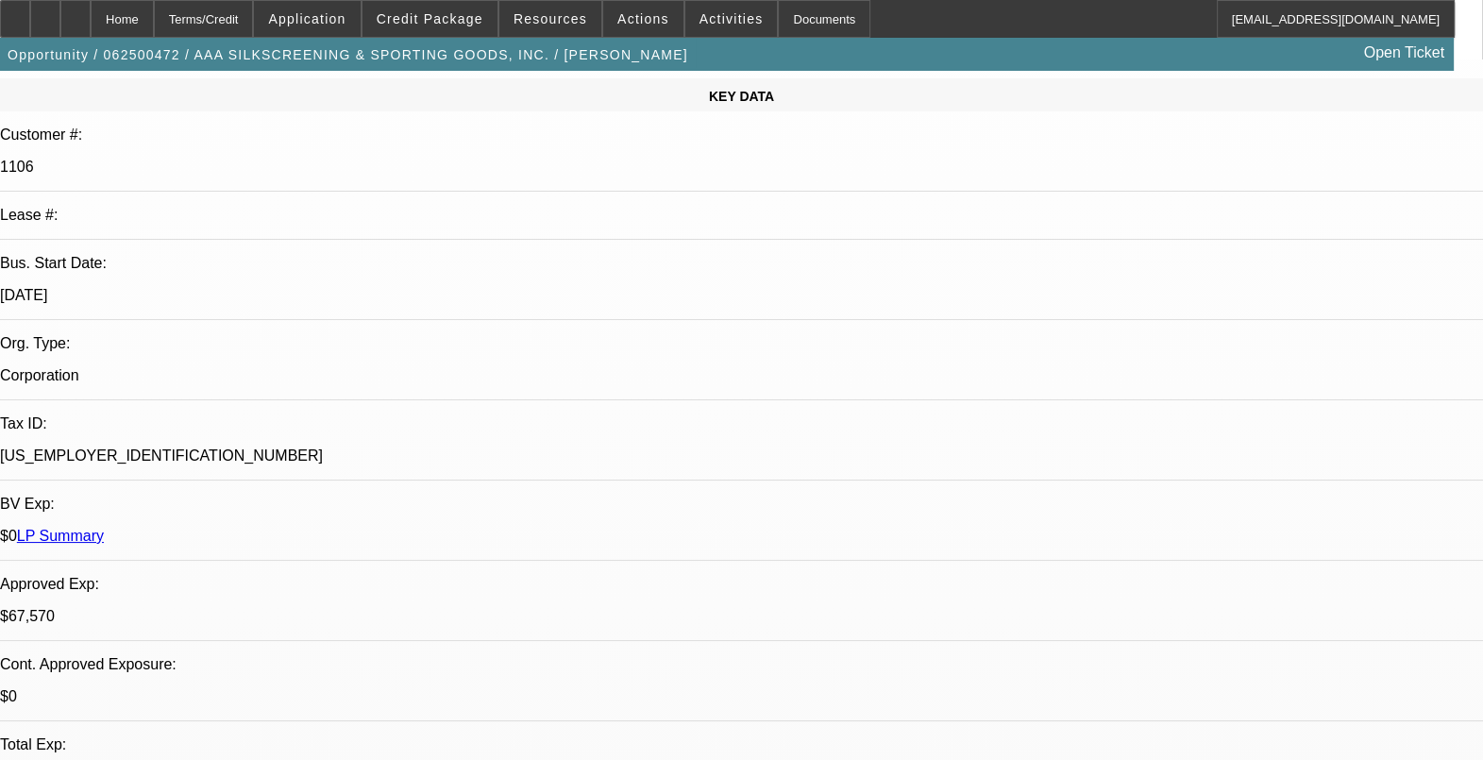
select select "0.1"
select select "0"
select select "0.1"
select select "0"
select select "2"
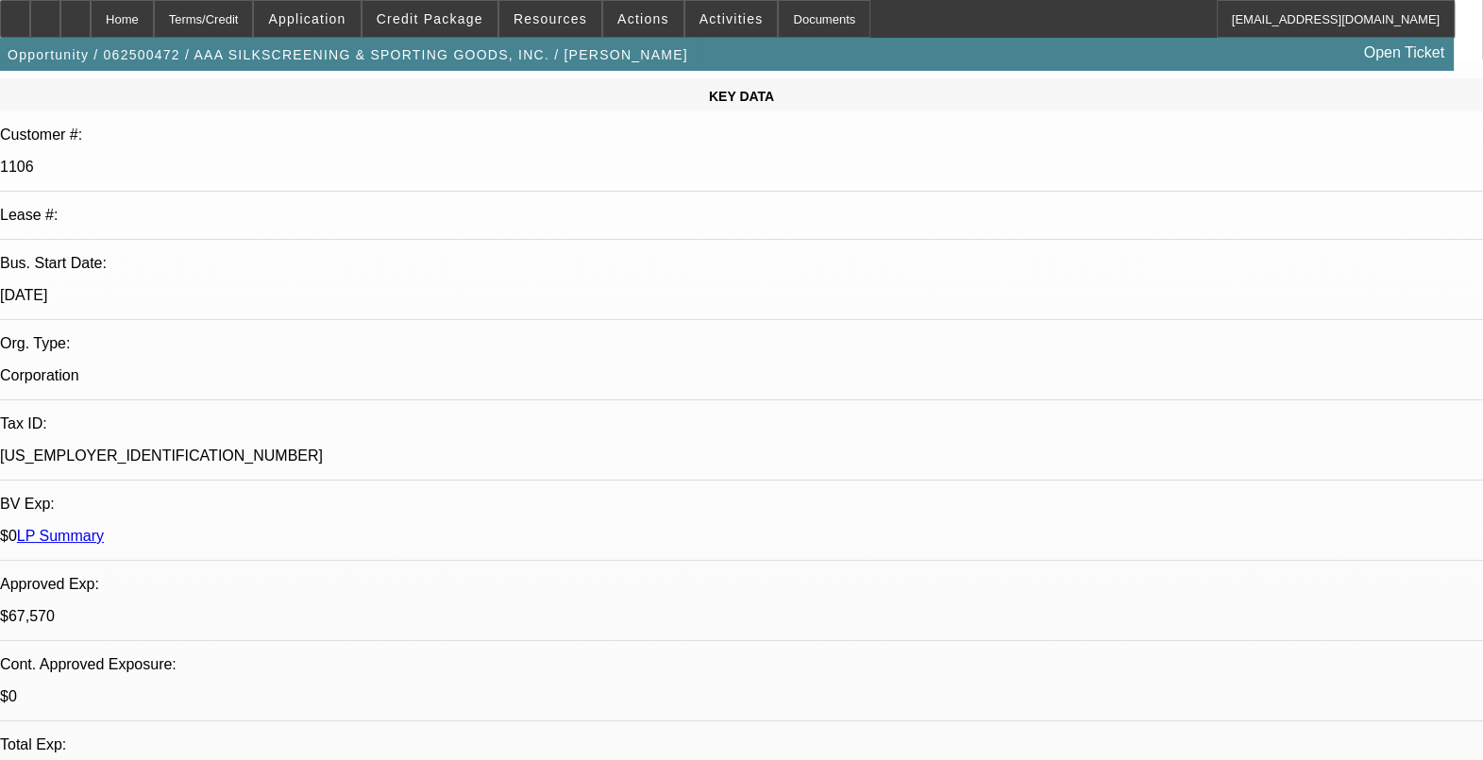
select select "0.1"
select select "1"
select select "5"
select select "6"
select select "1"
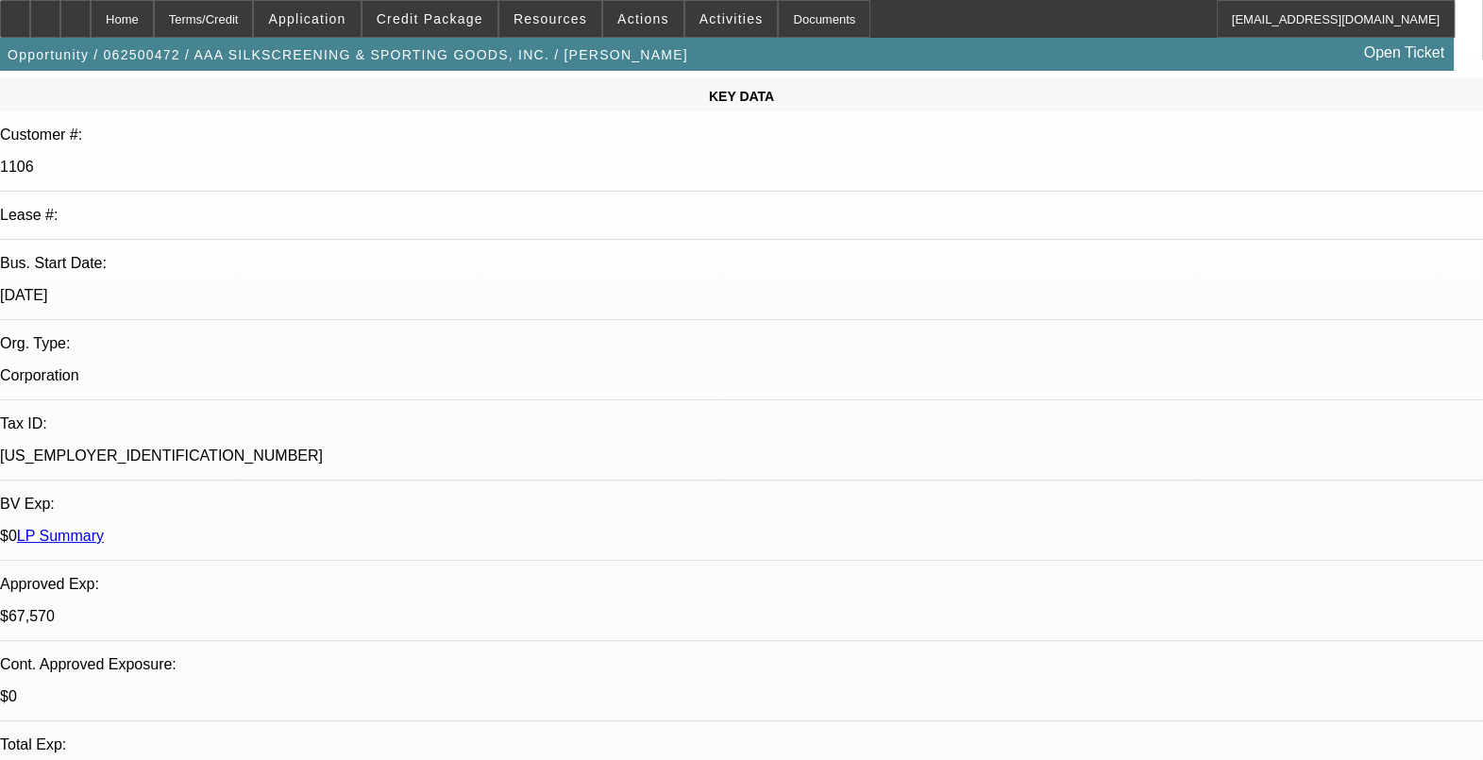
select select "2"
select select "4"
select select "1"
select select "2"
select select "4"
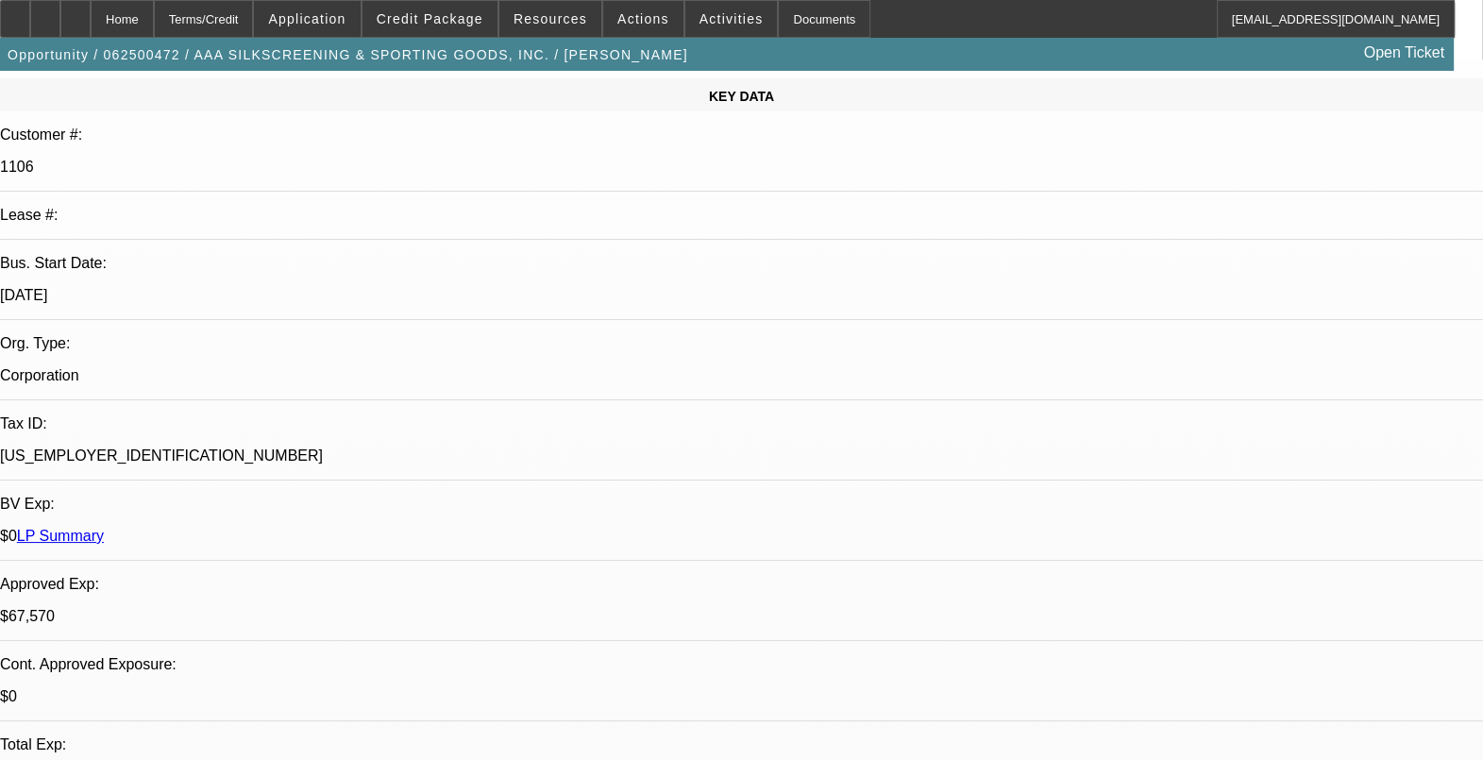
select select "1"
select select "2"
select select "4"
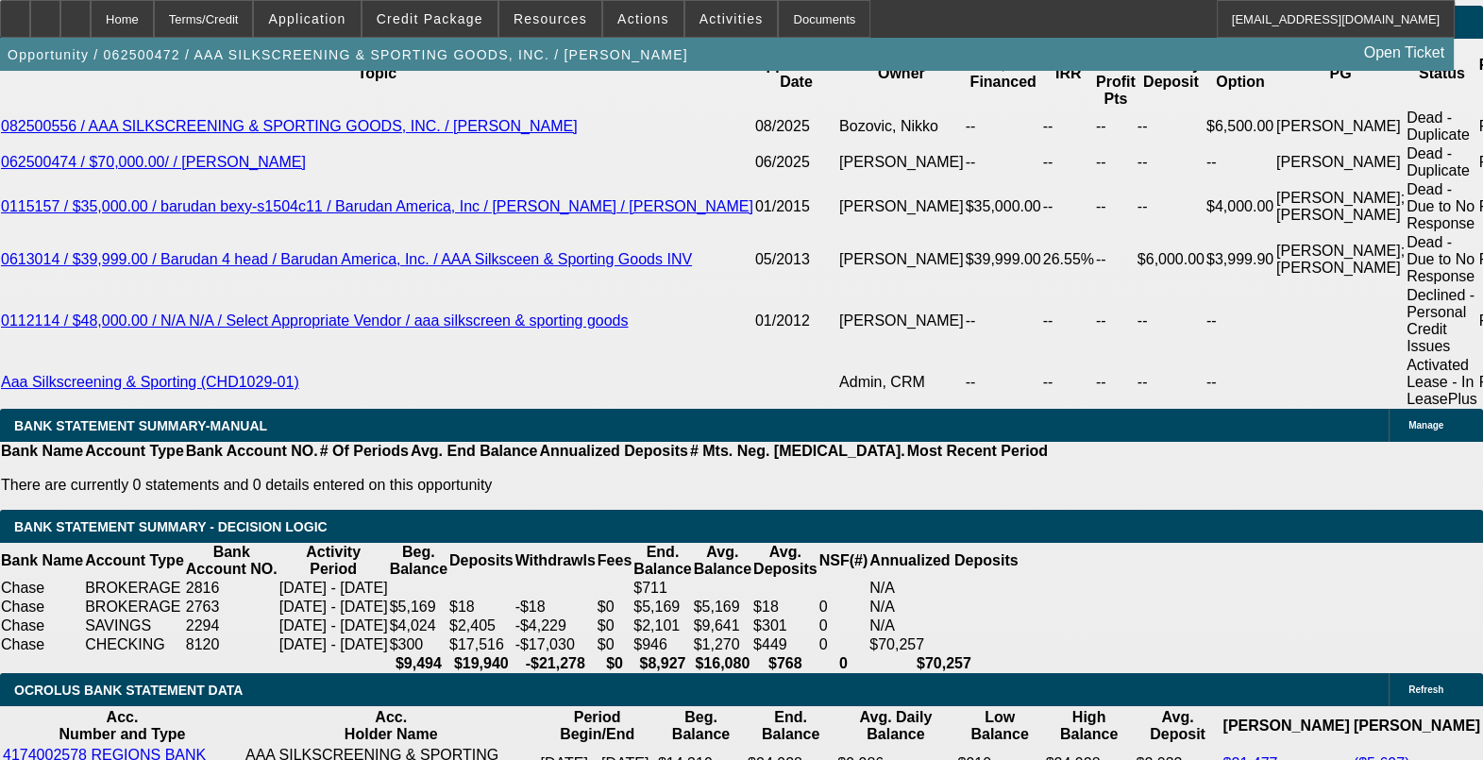
scroll to position [3796, 0]
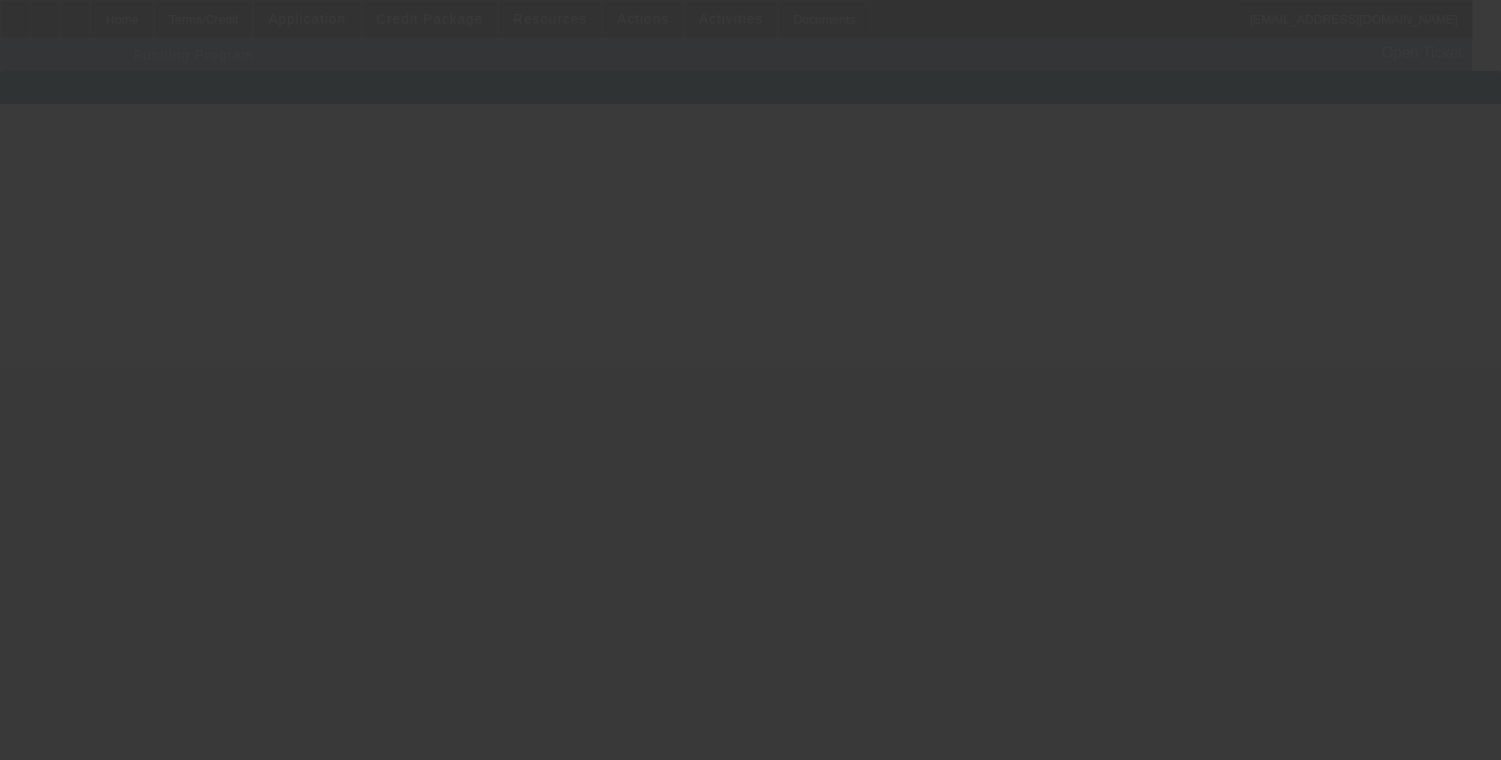
click at [335, 500] on div at bounding box center [750, 380] width 1501 height 760
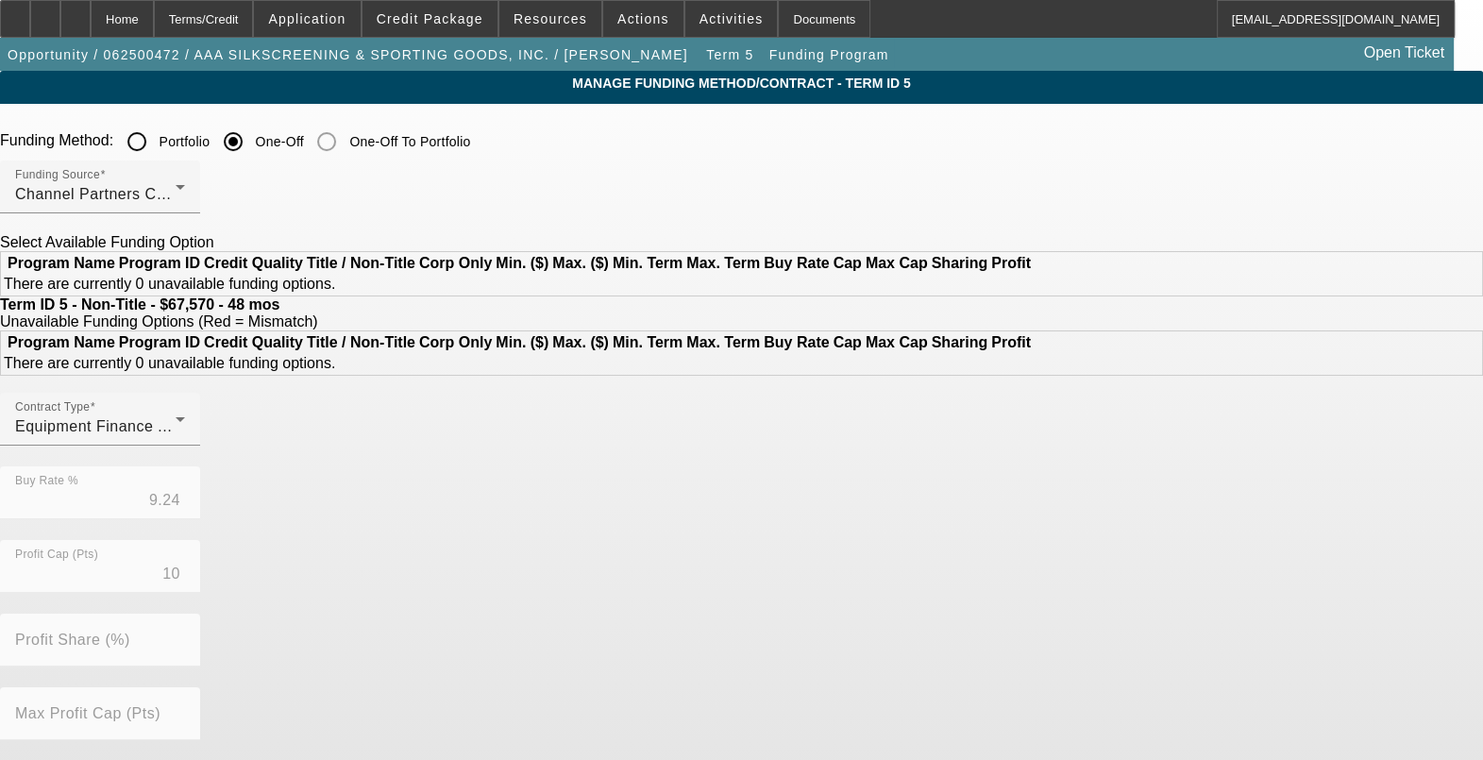
click at [493, 268] on th "Corp Only" at bounding box center [455, 263] width 75 height 19
click at [666, 294] on td "There are currently 0 unavailable funding options." at bounding box center [519, 284] width 1033 height 19
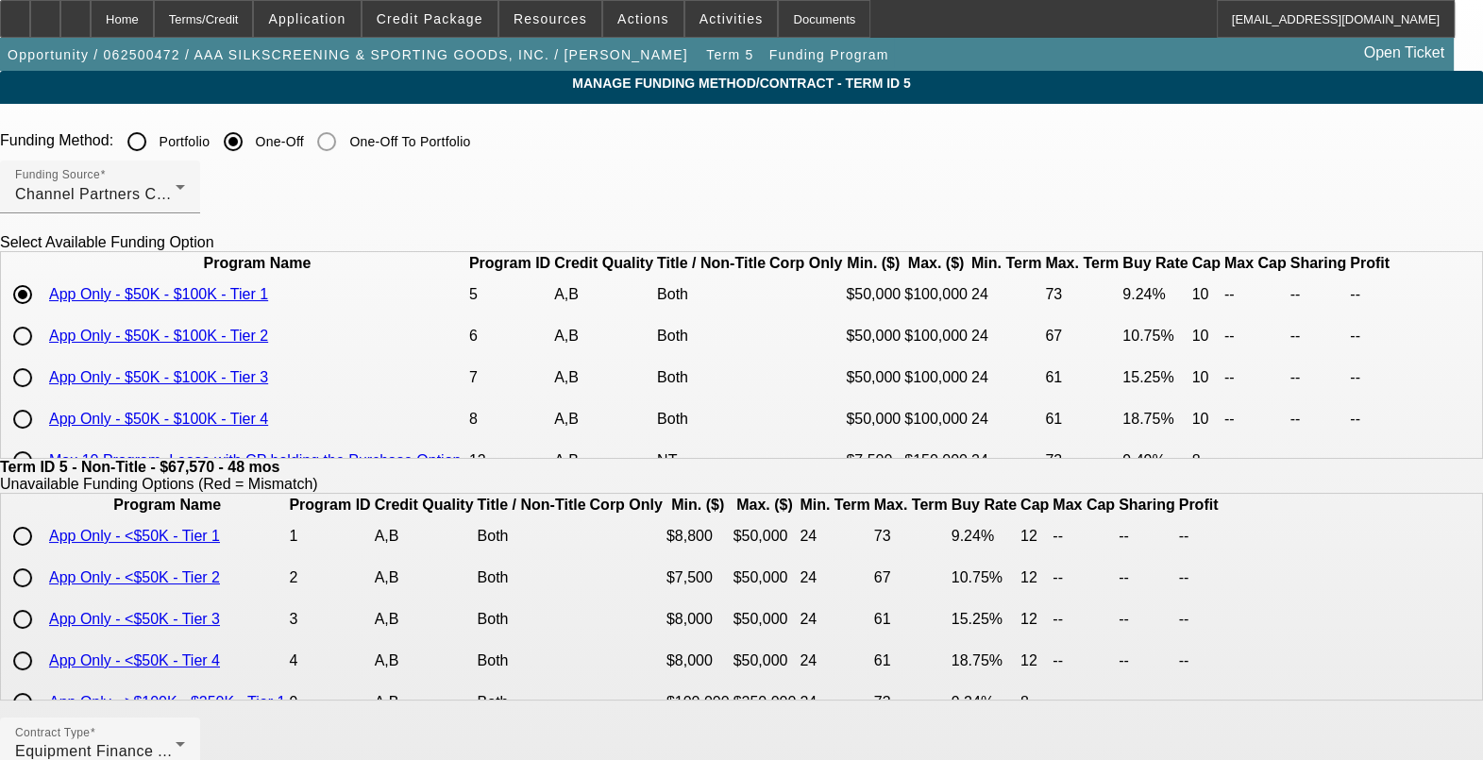
drag, startPoint x: 666, startPoint y: 303, endPoint x: 963, endPoint y: 149, distance: 334.9
click at [963, 149] on div "Funding Method: Portfolio One-Off One-Off To Portfolio" at bounding box center [741, 142] width 1483 height 38
click at [42, 313] on input "radio" at bounding box center [23, 295] width 38 height 38
click at [42, 355] on input "radio" at bounding box center [23, 336] width 38 height 38
radio input "true"
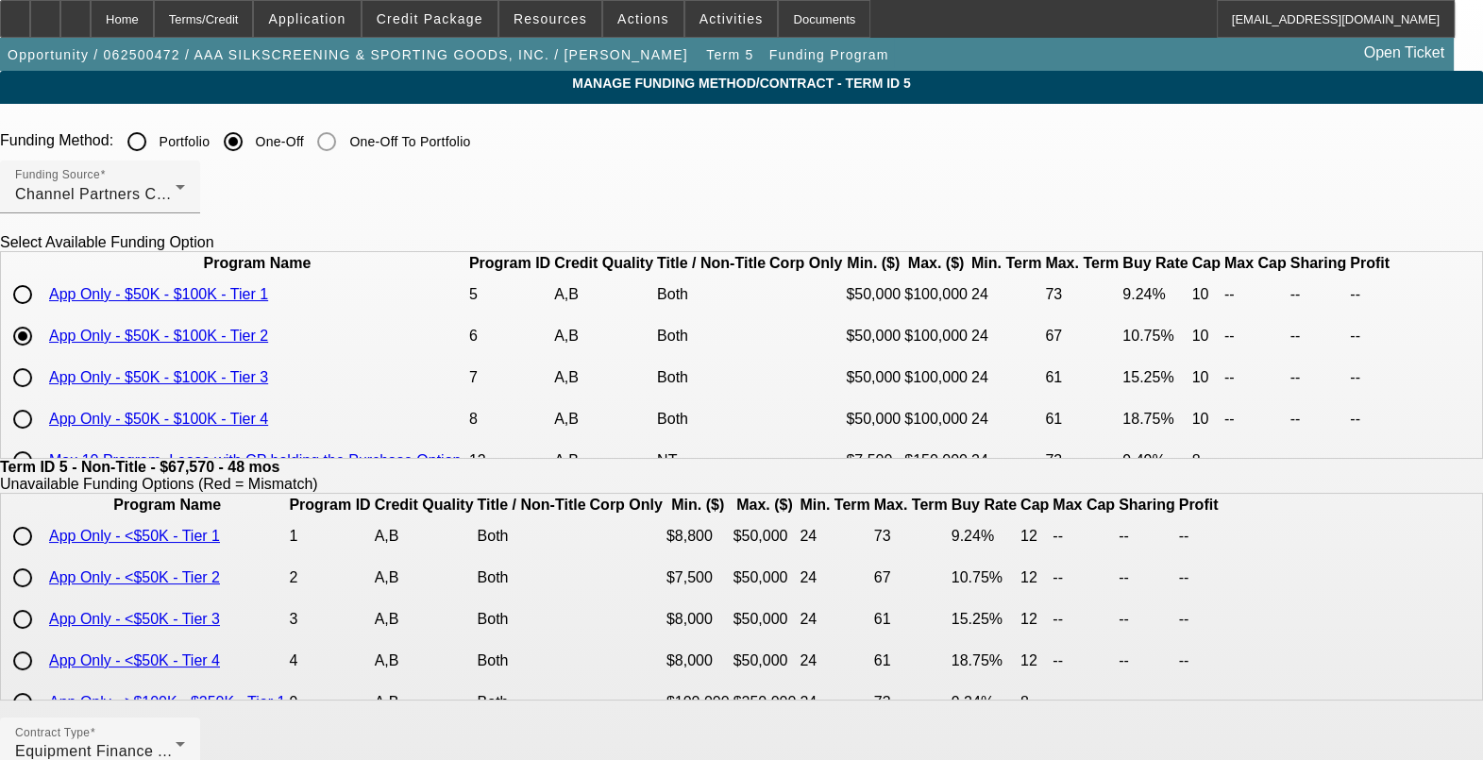
type input "10.75"
click at [42, 397] on input "radio" at bounding box center [23, 378] width 38 height 38
radio input "true"
type input "15.25"
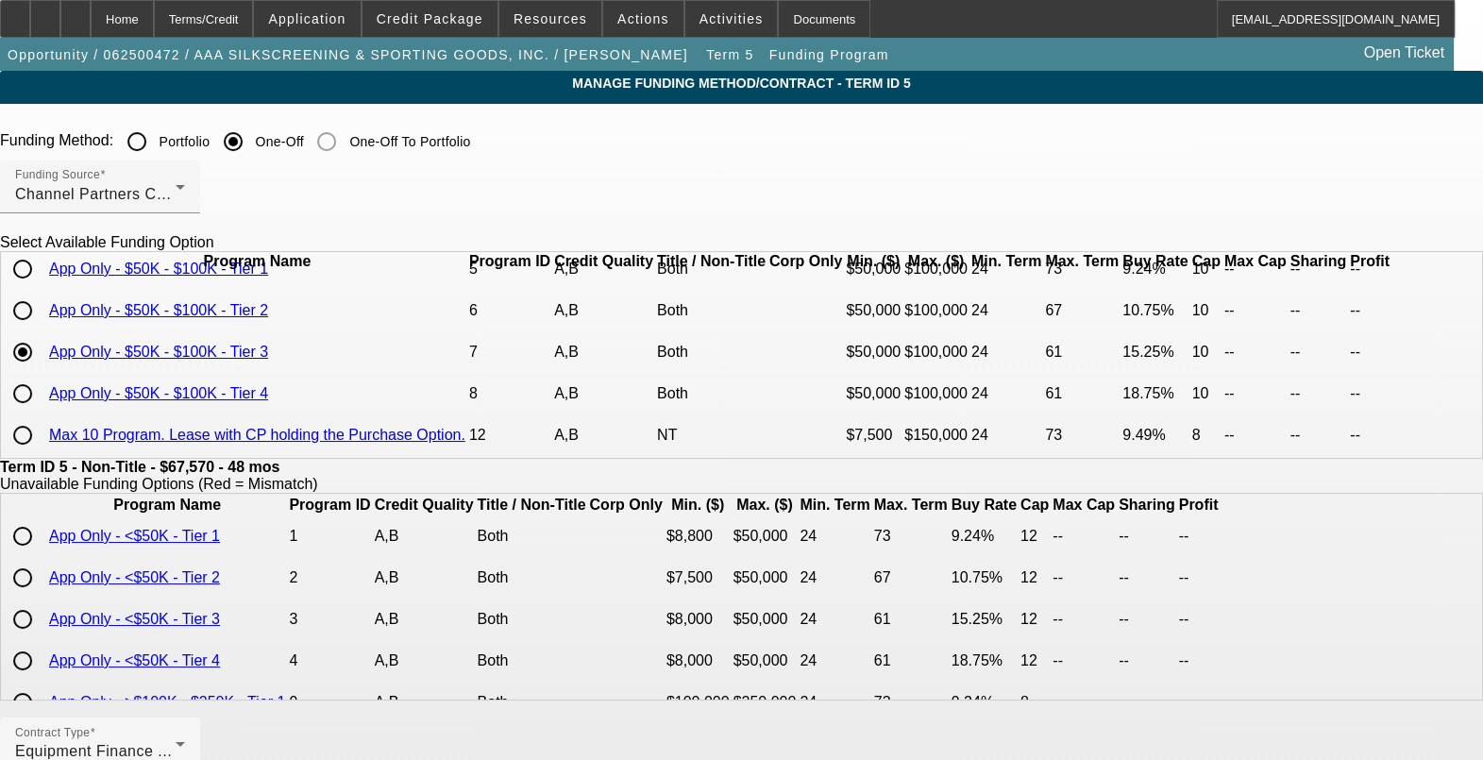
scroll to position [80, 0]
click at [42, 384] on input "radio" at bounding box center [23, 394] width 38 height 38
radio input "true"
type input "18.75"
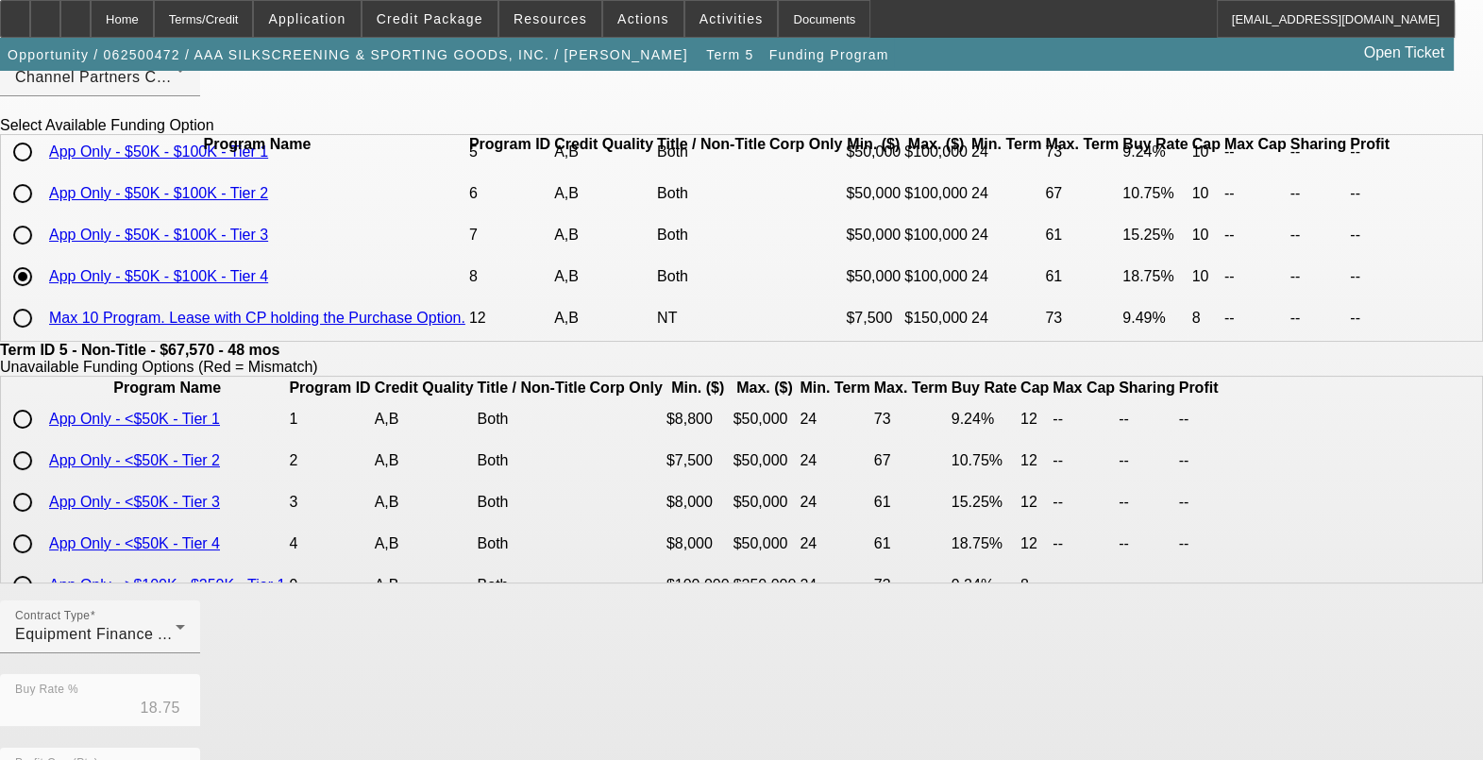
scroll to position [0, 0]
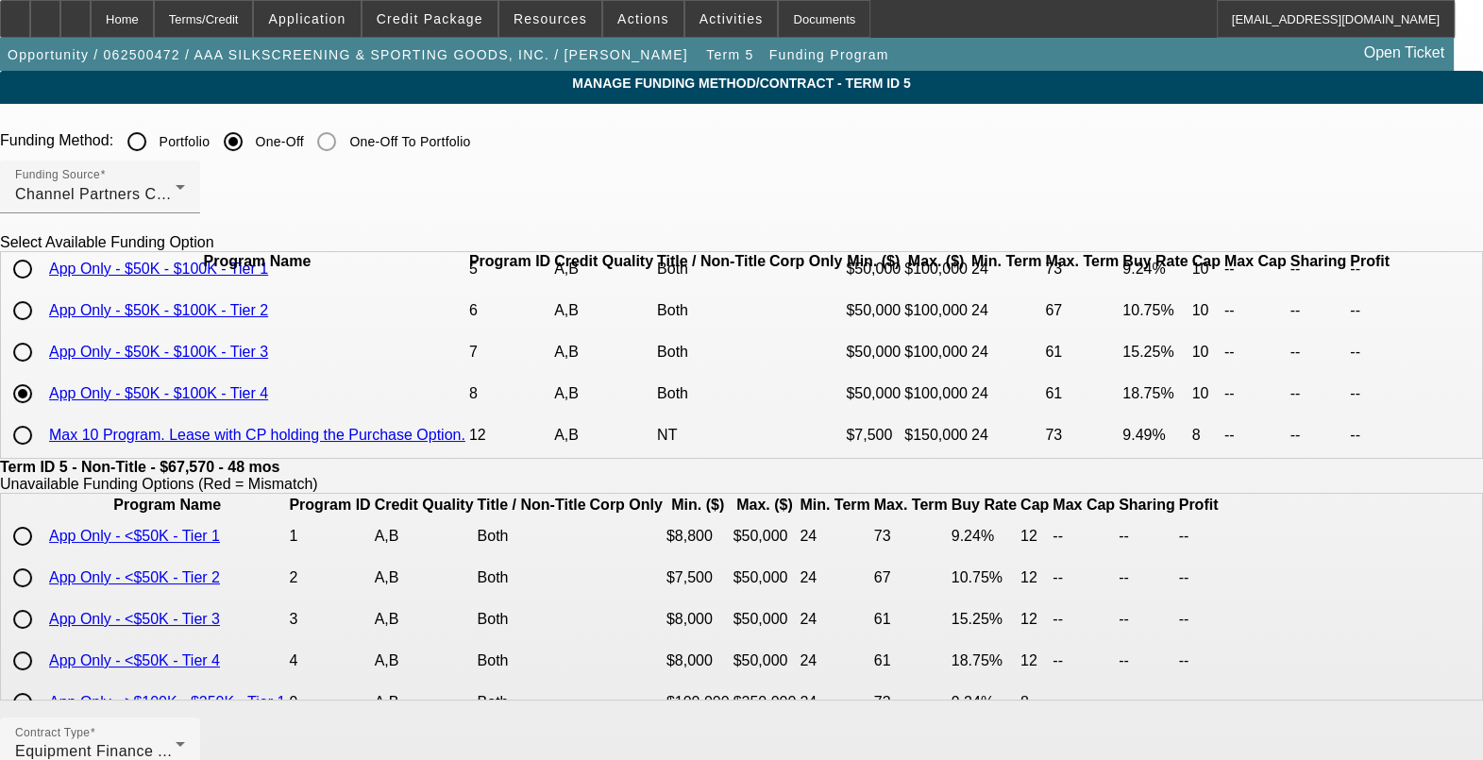
drag, startPoint x: 230, startPoint y: 441, endPoint x: 788, endPoint y: 590, distance: 577.6
click at [42, 441] on input "radio" at bounding box center [23, 435] width 38 height 38
radio input "true"
type input "9.49"
type input "8"
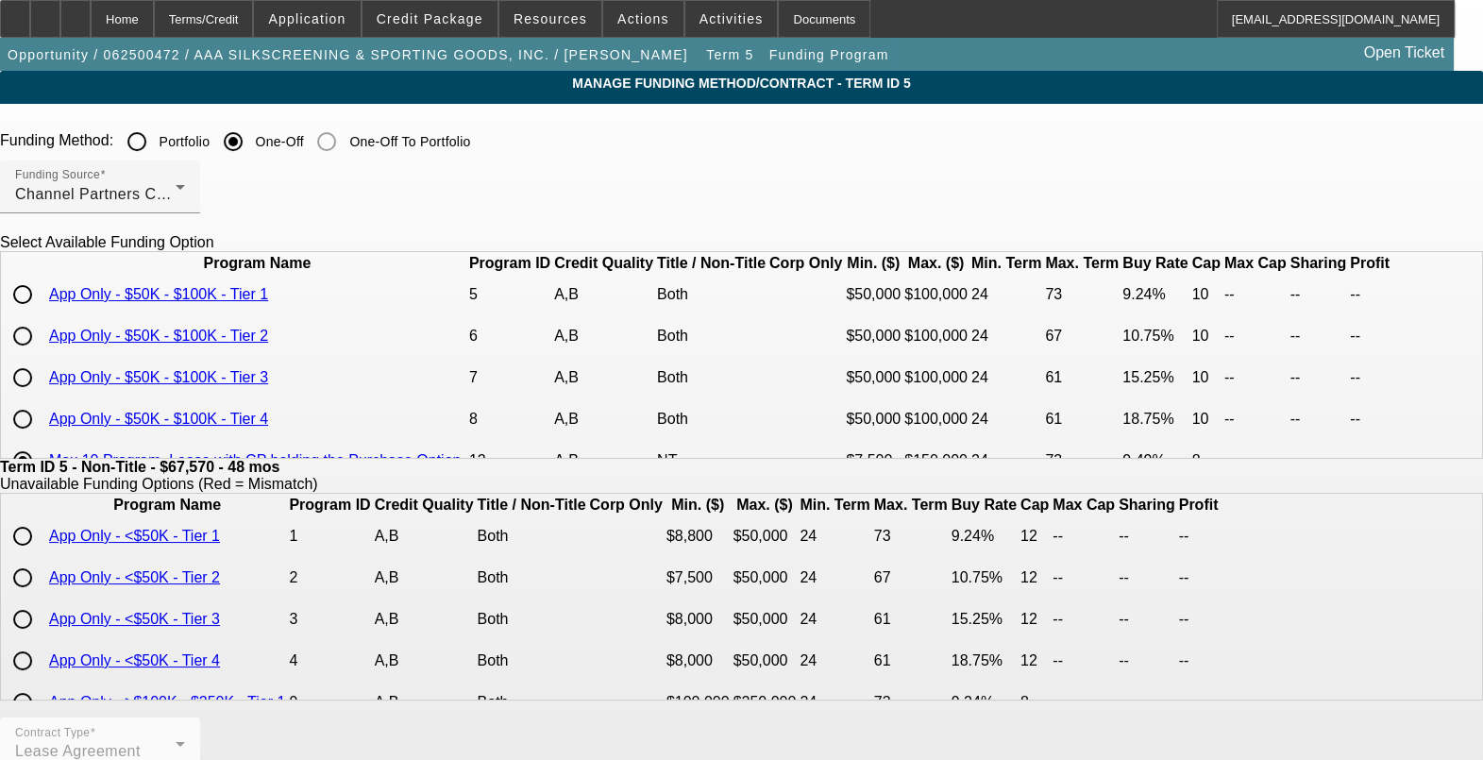
click at [42, 313] on input "radio" at bounding box center [23, 295] width 38 height 38
radio input "true"
type input "9.24"
type input "10"
drag, startPoint x: 1005, startPoint y: 321, endPoint x: 1039, endPoint y: 312, distance: 35.3
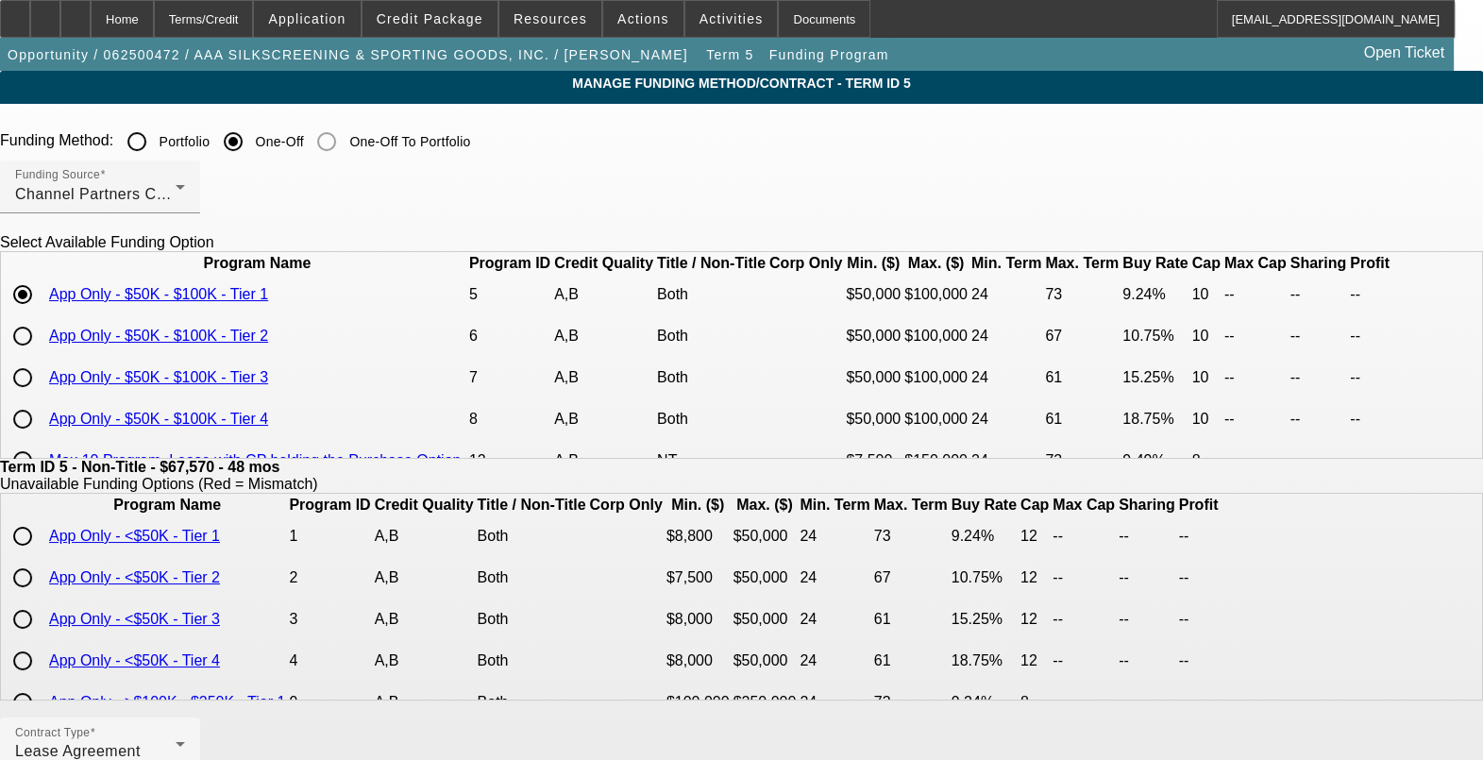
click at [1122, 312] on td "9.24%" at bounding box center [1155, 295] width 67 height 40
click at [42, 355] on input "radio" at bounding box center [23, 336] width 38 height 38
radio input "true"
type input "10.75"
click at [1122, 356] on td "10.75%" at bounding box center [1155, 336] width 67 height 40
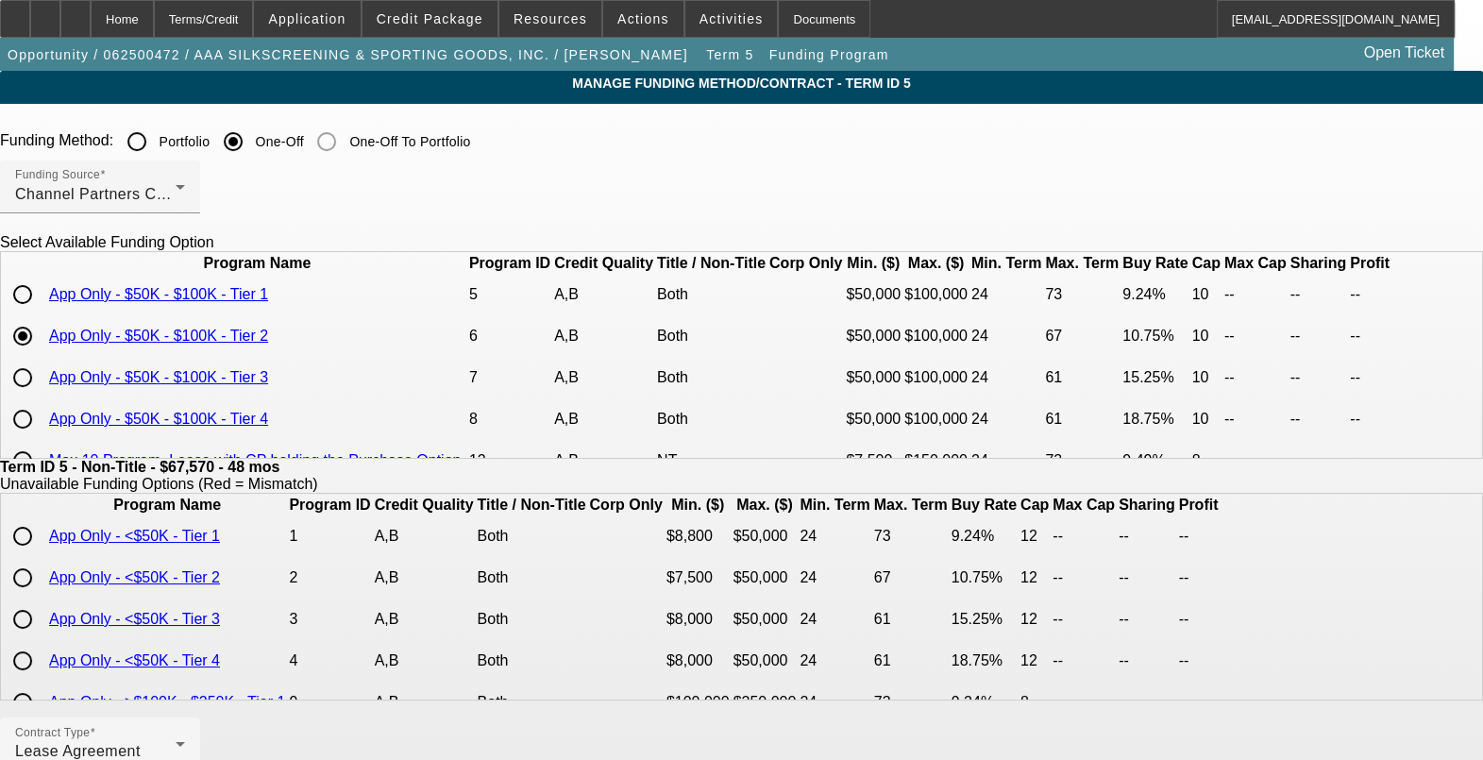
drag, startPoint x: 1007, startPoint y: 362, endPoint x: 1085, endPoint y: 367, distance: 77.6
click at [1085, 356] on tr "App Only - $50K - $100K - Tier 2 6 A,B Both $50,000 $100,000 24 67 10.75% 10 --…" at bounding box center [699, 336] width 1392 height 40
click at [1122, 356] on td "10.75%" at bounding box center [1155, 336] width 67 height 40
drag, startPoint x: 1018, startPoint y: 372, endPoint x: 1053, endPoint y: 364, distance: 35.7
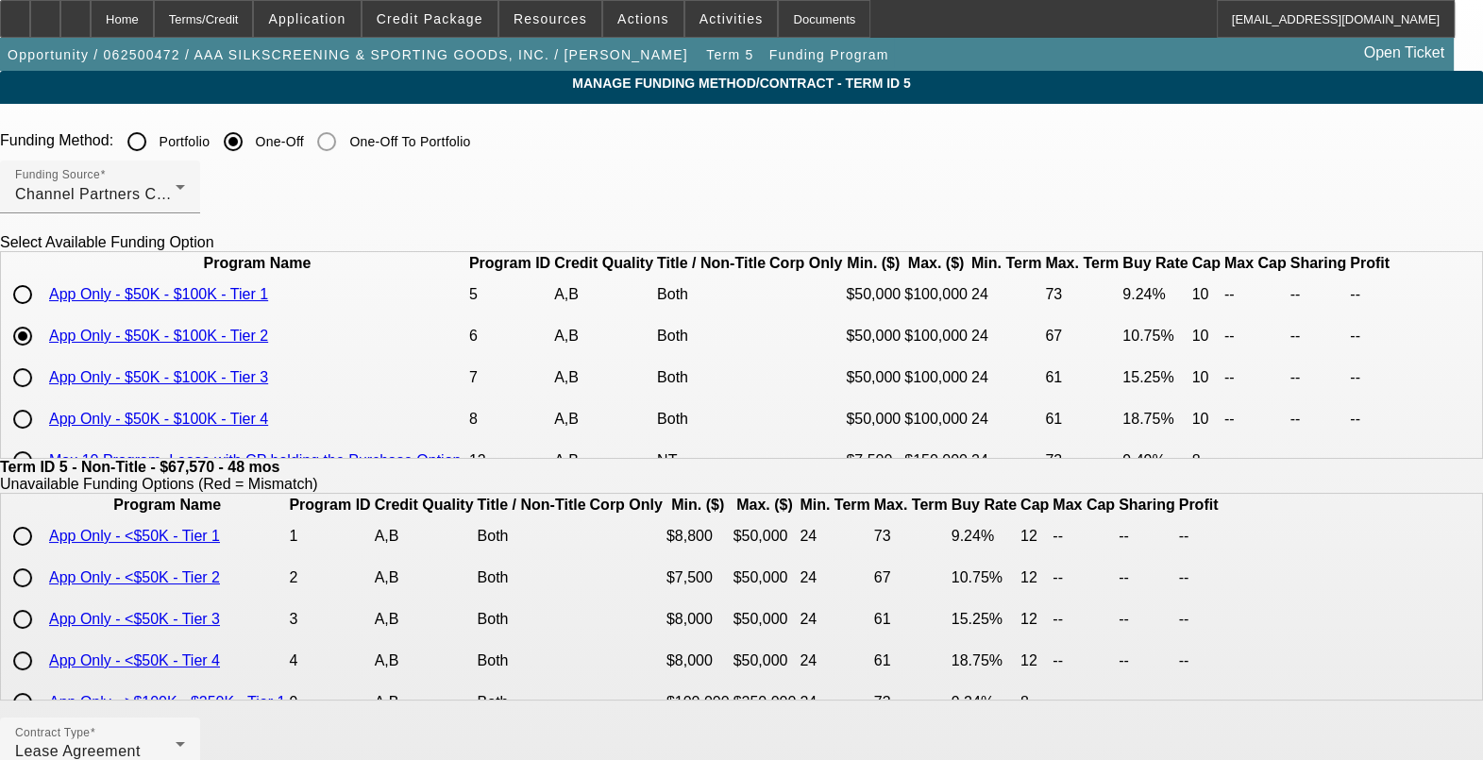
click at [1122, 356] on td "10.75%" at bounding box center [1155, 336] width 67 height 40
drag, startPoint x: 998, startPoint y: 353, endPoint x: 1007, endPoint y: 360, distance: 11.5
click at [1122, 314] on td "9.24%" at bounding box center [1155, 295] width 67 height 40
drag, startPoint x: 1007, startPoint y: 360, endPoint x: 1055, endPoint y: 368, distance: 48.0
click at [1122, 356] on td "10.75%" at bounding box center [1155, 336] width 67 height 40
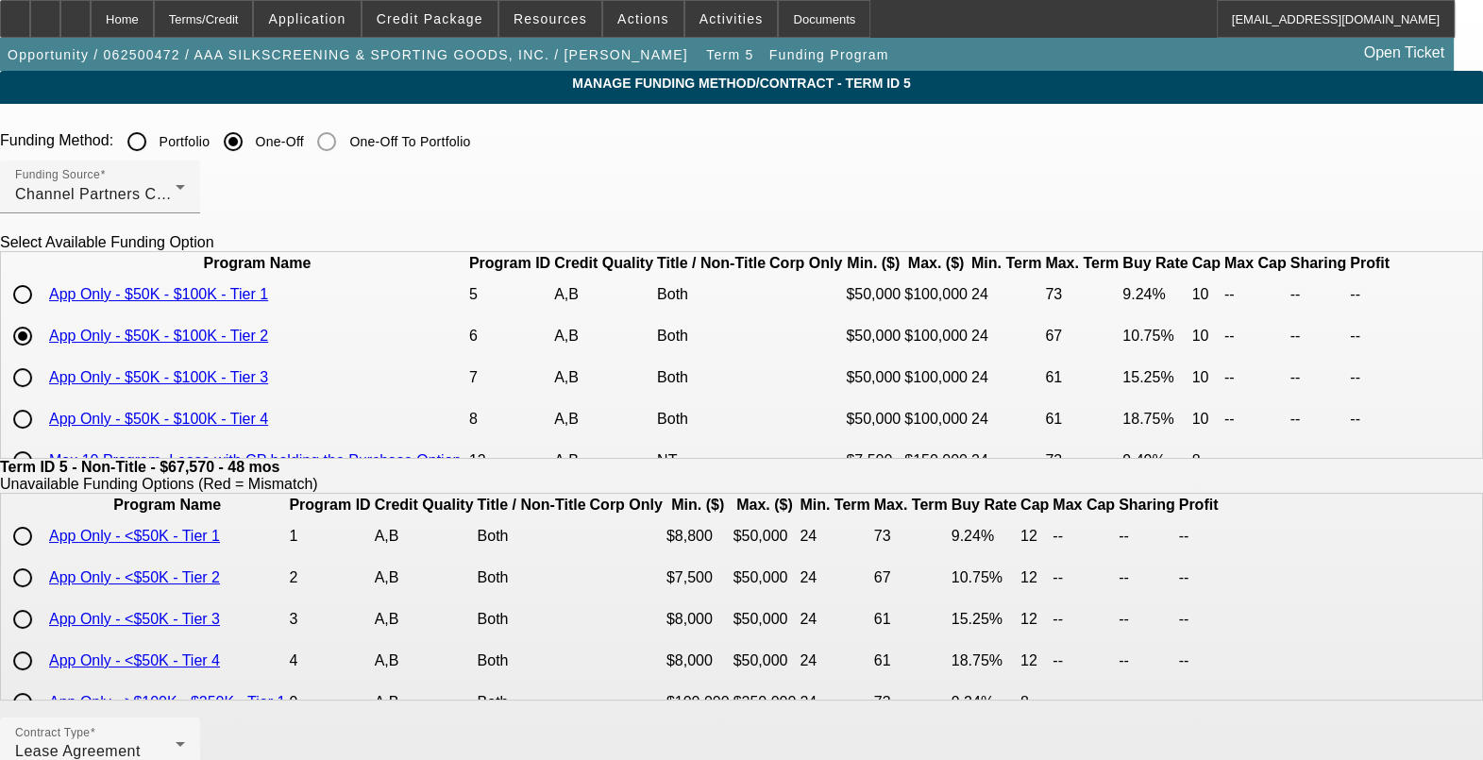
drag, startPoint x: 1055, startPoint y: 368, endPoint x: 1044, endPoint y: 414, distance: 46.5
click at [1122, 397] on td "15.25%" at bounding box center [1155, 378] width 67 height 40
drag, startPoint x: 1044, startPoint y: 414, endPoint x: 1012, endPoint y: 352, distance: 69.3
click at [1122, 314] on td "9.24%" at bounding box center [1155, 295] width 67 height 40
drag, startPoint x: 1012, startPoint y: 363, endPoint x: 1074, endPoint y: 382, distance: 64.5
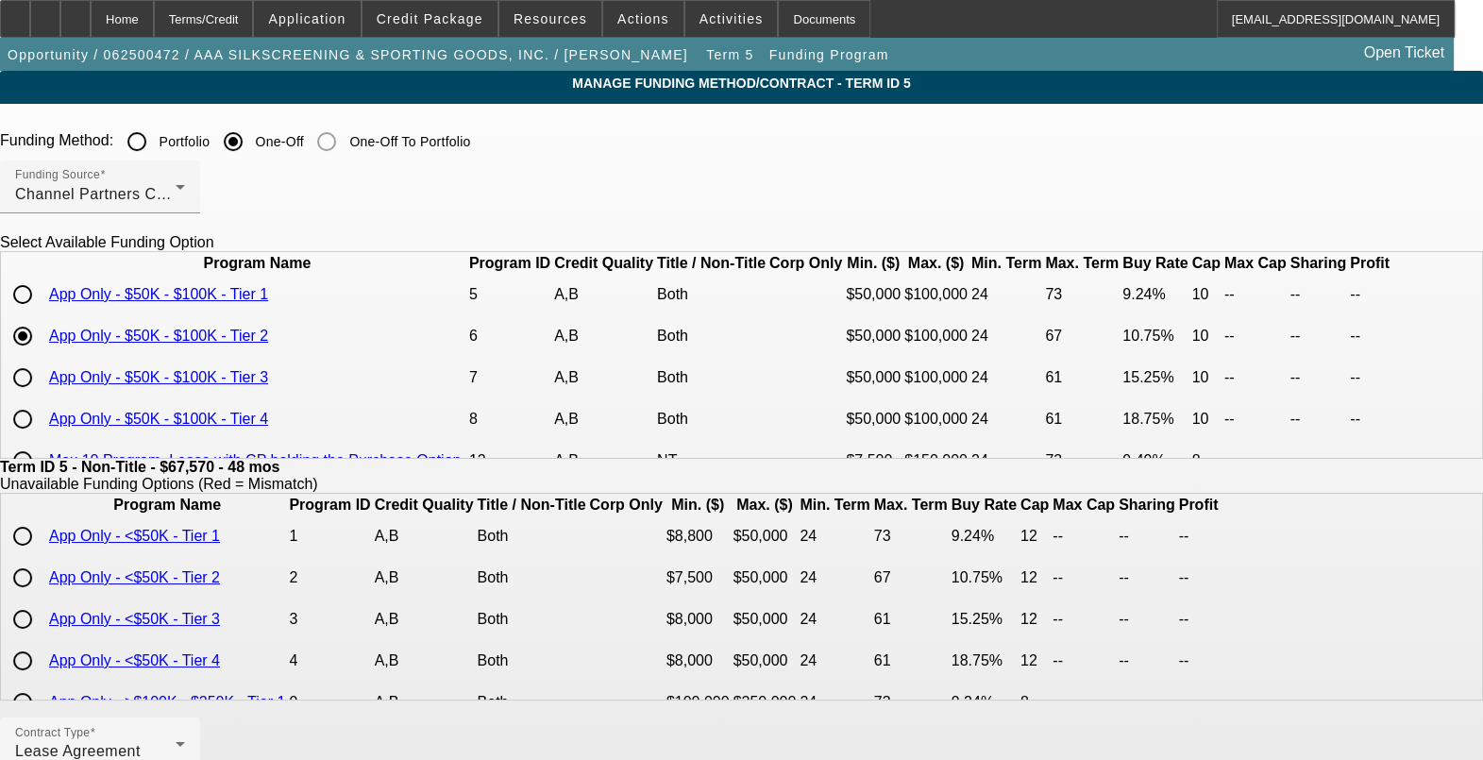
click at [1074, 356] on tr "App Only - $50K - $100K - Tier 2 6 A,B Both $50,000 $100,000 24 67 10.75% 10 --…" at bounding box center [699, 336] width 1392 height 40
drag, startPoint x: 1074, startPoint y: 382, endPoint x: 1082, endPoint y: 397, distance: 16.5
click at [1192, 356] on td "10" at bounding box center [1207, 336] width 30 height 40
drag, startPoint x: 1049, startPoint y: 368, endPoint x: 988, endPoint y: 368, distance: 61.4
click at [988, 356] on tr "App Only - $50K - $100K - Tier 2 6 A,B Both $50,000 $100,000 24 67 10.75% 10 --…" at bounding box center [699, 336] width 1392 height 40
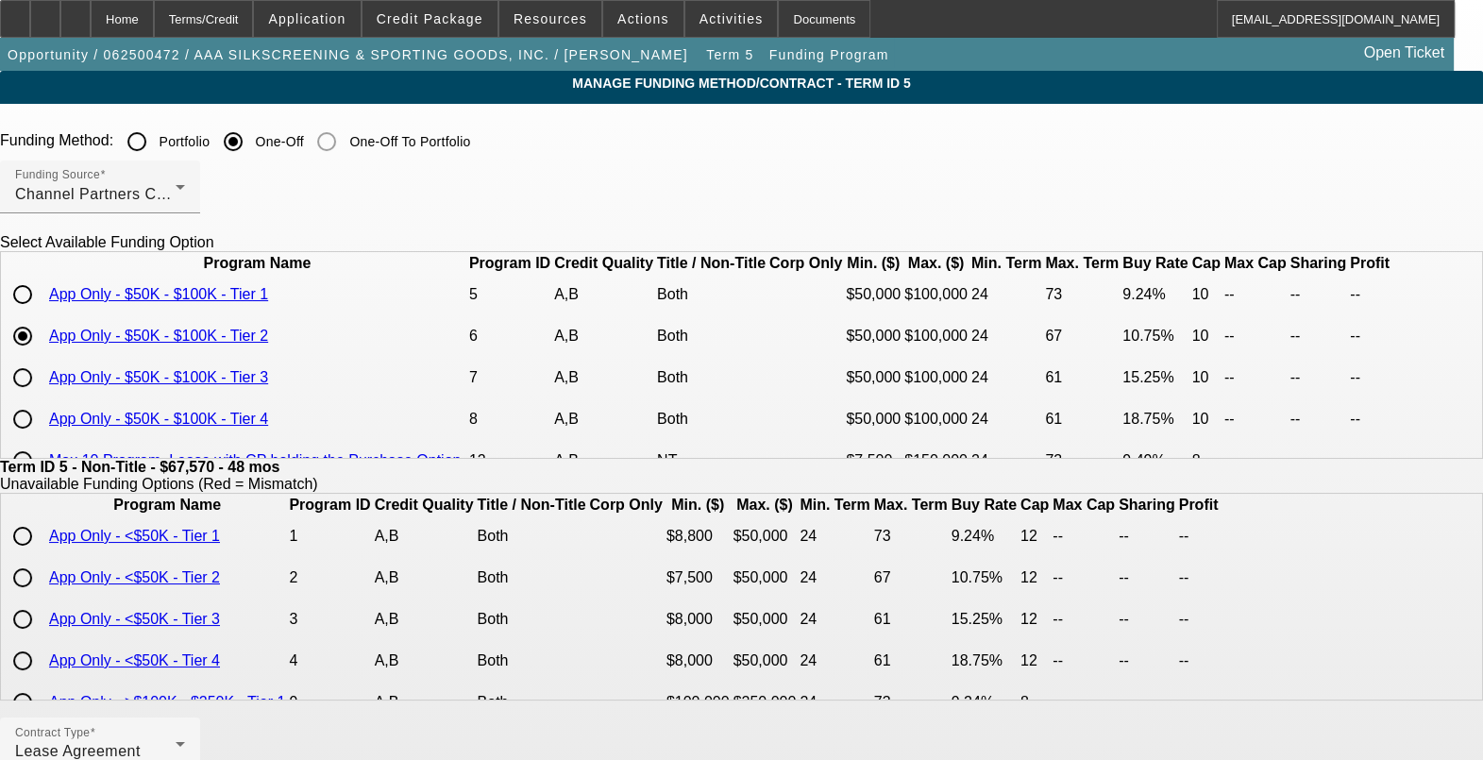
drag, startPoint x: 988, startPoint y: 368, endPoint x: 1190, endPoint y: 404, distance: 205.2
click at [1290, 397] on td "--" at bounding box center [1319, 378] width 59 height 40
drag, startPoint x: 1190, startPoint y: 404, endPoint x: 1011, endPoint y: 424, distance: 179.5
click at [1122, 397] on td "15.25%" at bounding box center [1155, 378] width 67 height 40
drag, startPoint x: 1030, startPoint y: 416, endPoint x: 1053, endPoint y: 420, distance: 23.0
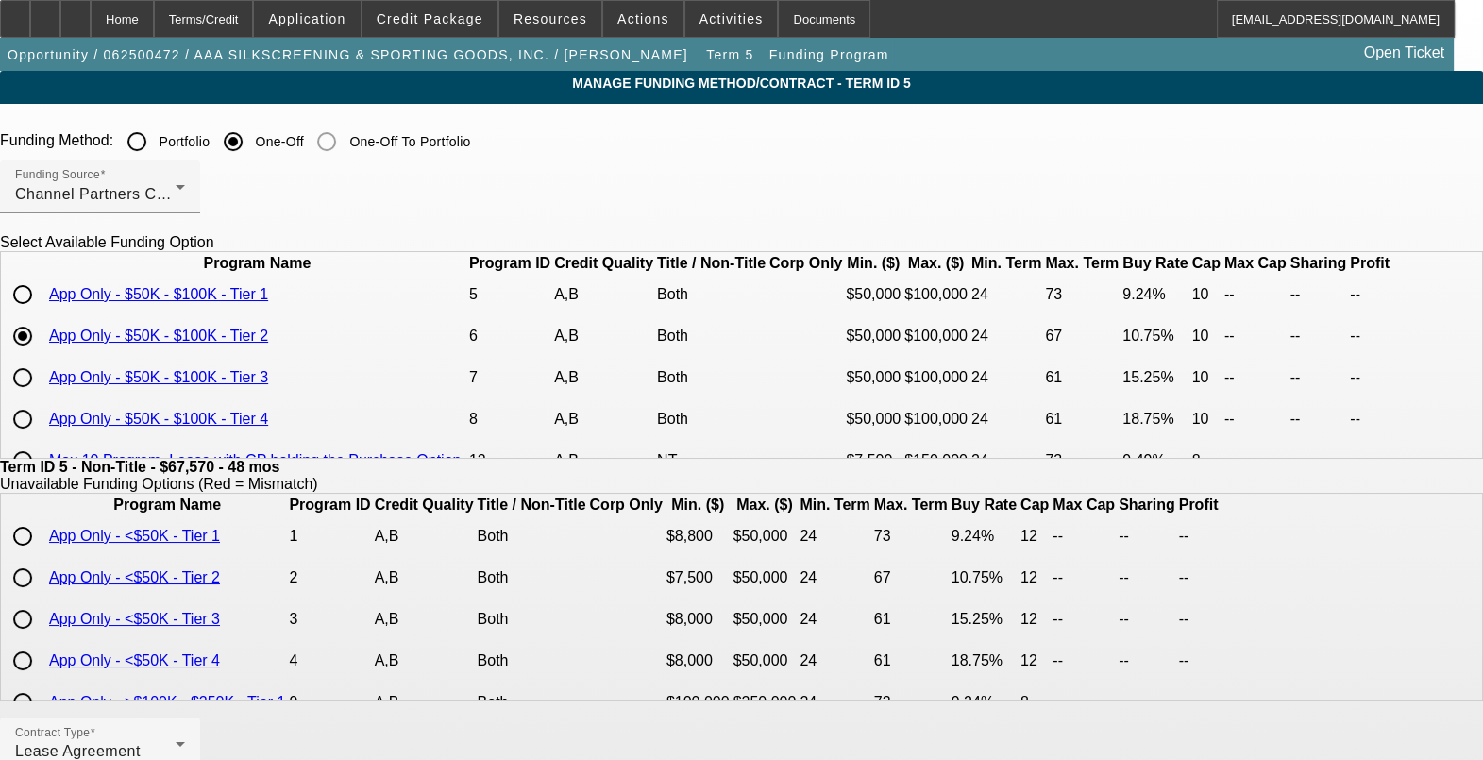
click at [1122, 397] on td "15.25%" at bounding box center [1155, 378] width 67 height 40
drag, startPoint x: 1053, startPoint y: 420, endPoint x: 1071, endPoint y: 425, distance: 18.5
click at [1192, 397] on td "10" at bounding box center [1207, 378] width 30 height 40
drag, startPoint x: 1071, startPoint y: 425, endPoint x: 1083, endPoint y: 407, distance: 21.7
click at [1122, 397] on td "15.25%" at bounding box center [1155, 378] width 67 height 40
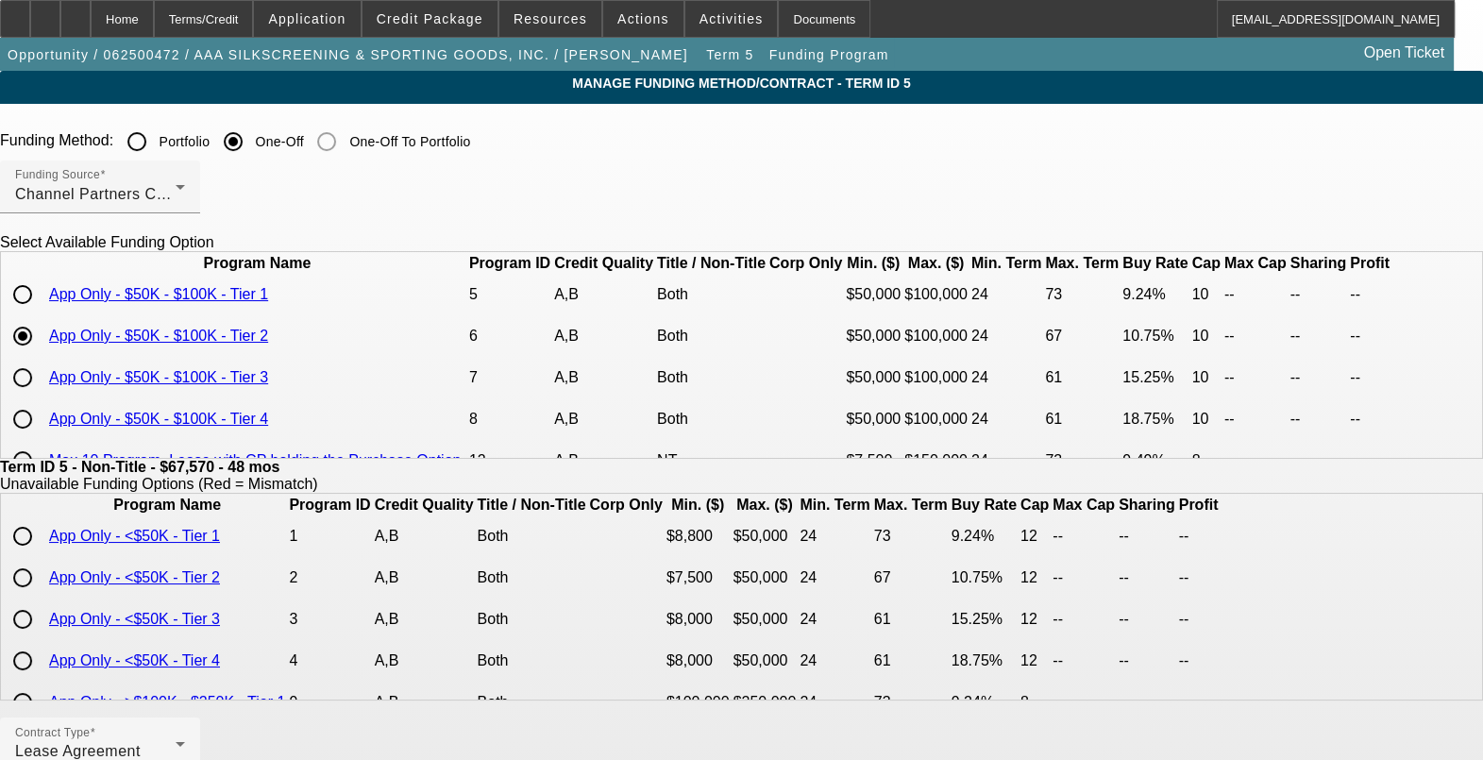
click at [1192, 397] on td "10" at bounding box center [1207, 378] width 30 height 40
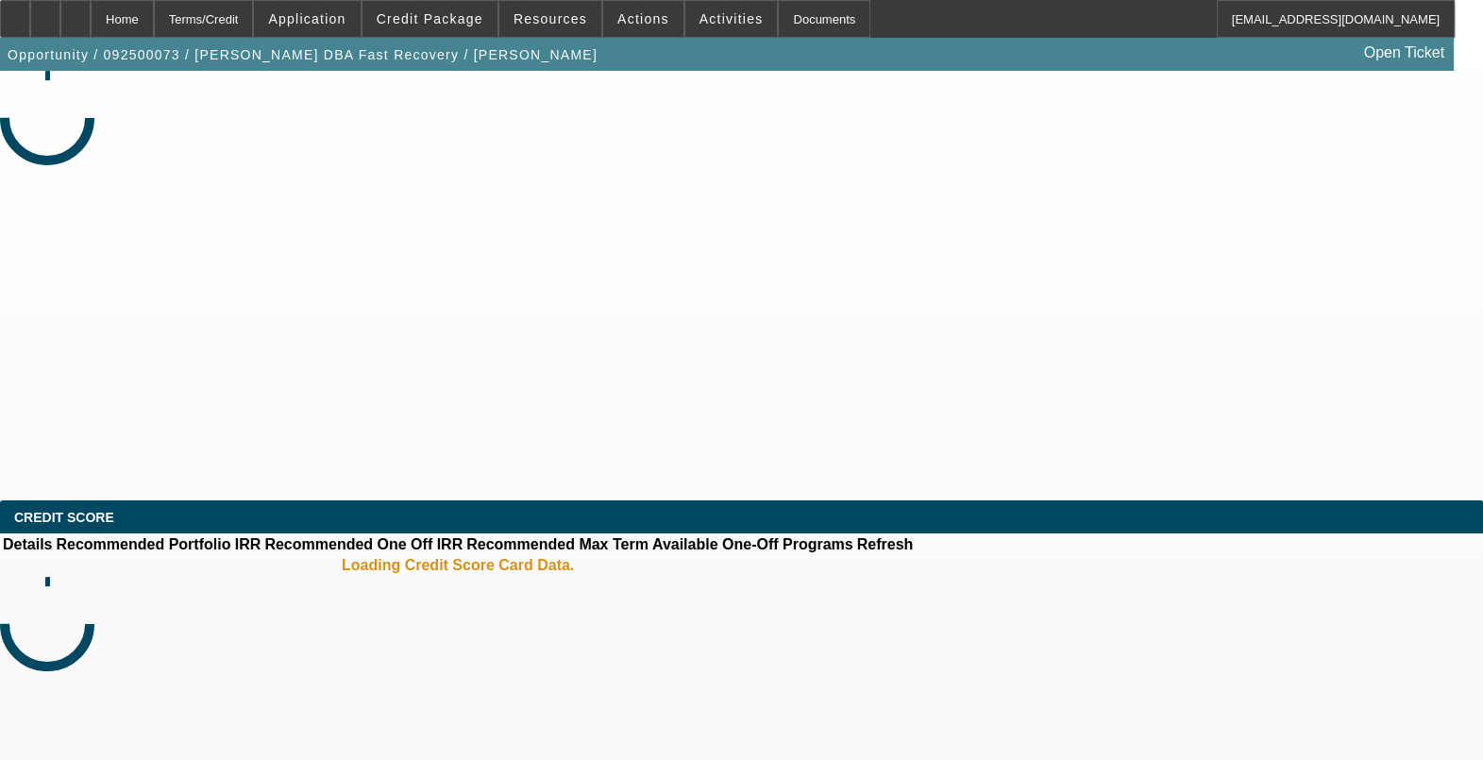
select select "0"
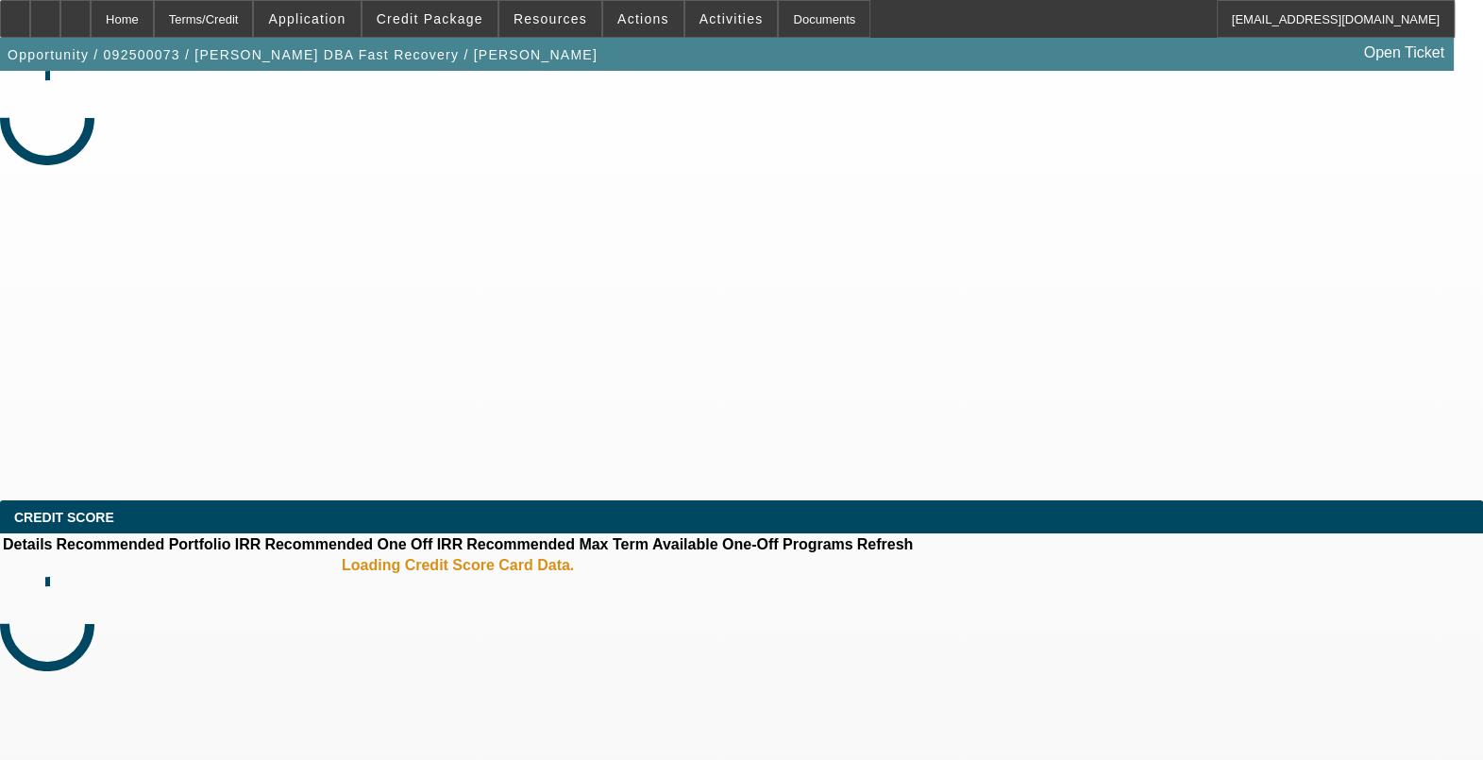
select select "0.1"
select select "0"
select select "0.1"
select select "1"
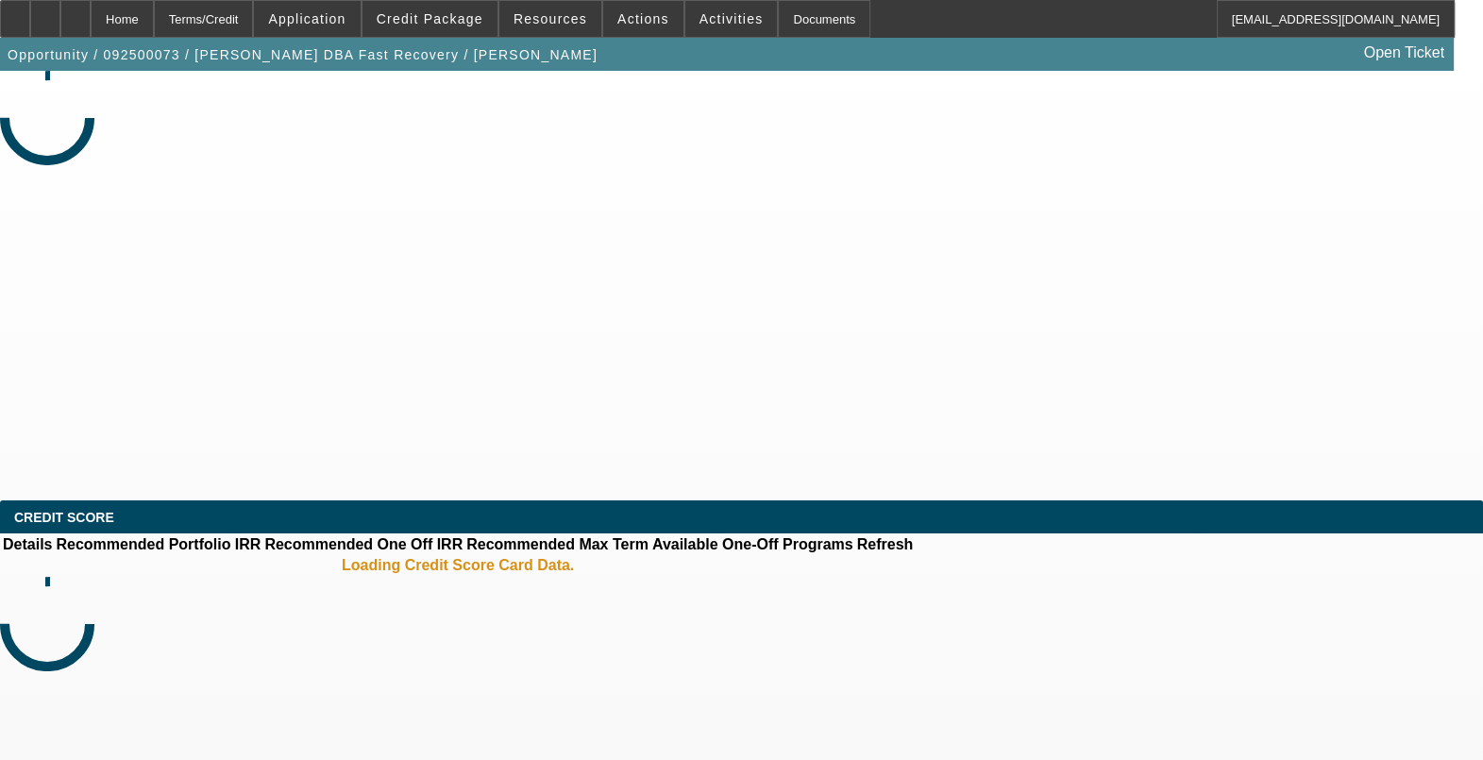
select select "1"
select select "6"
select select "1"
select select "4"
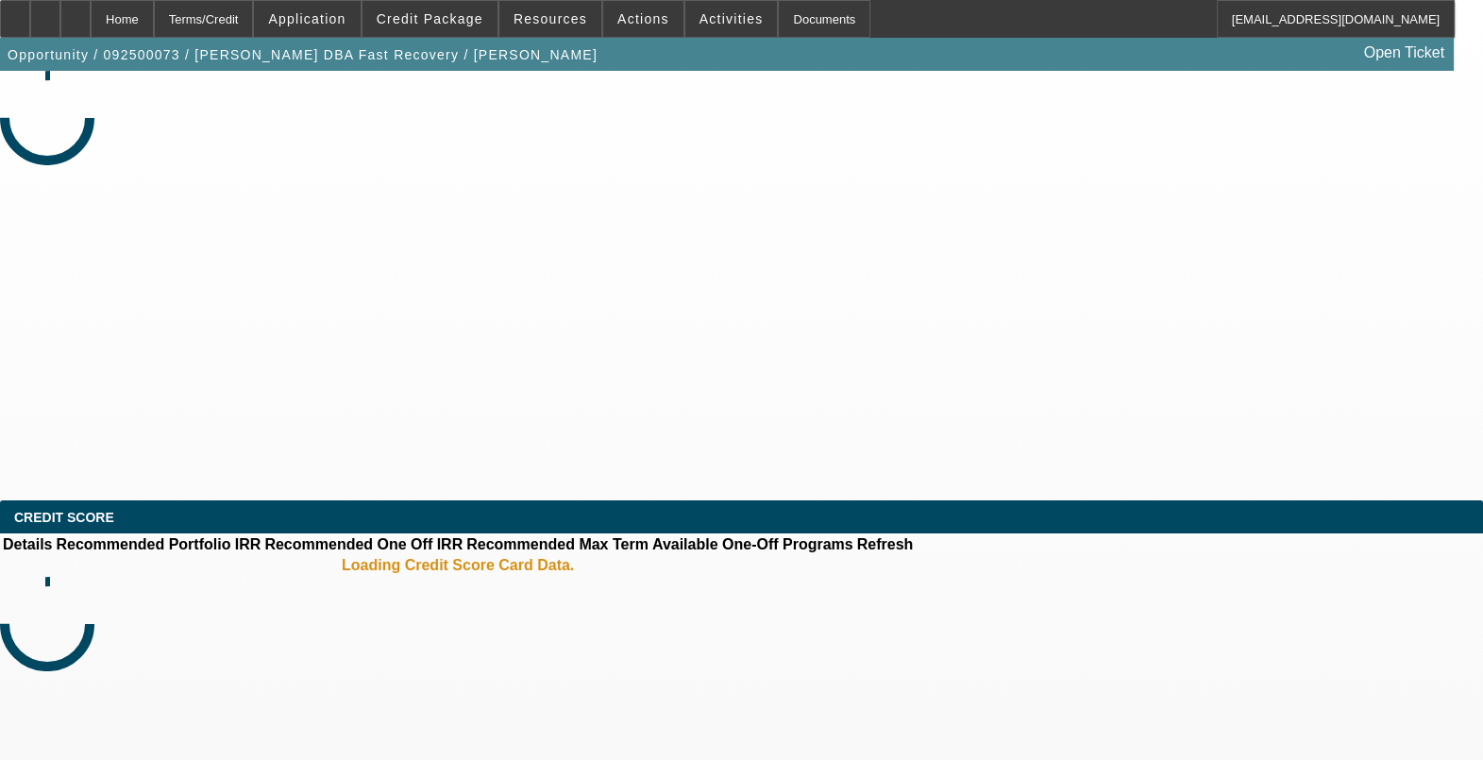
select select "1"
select select "4"
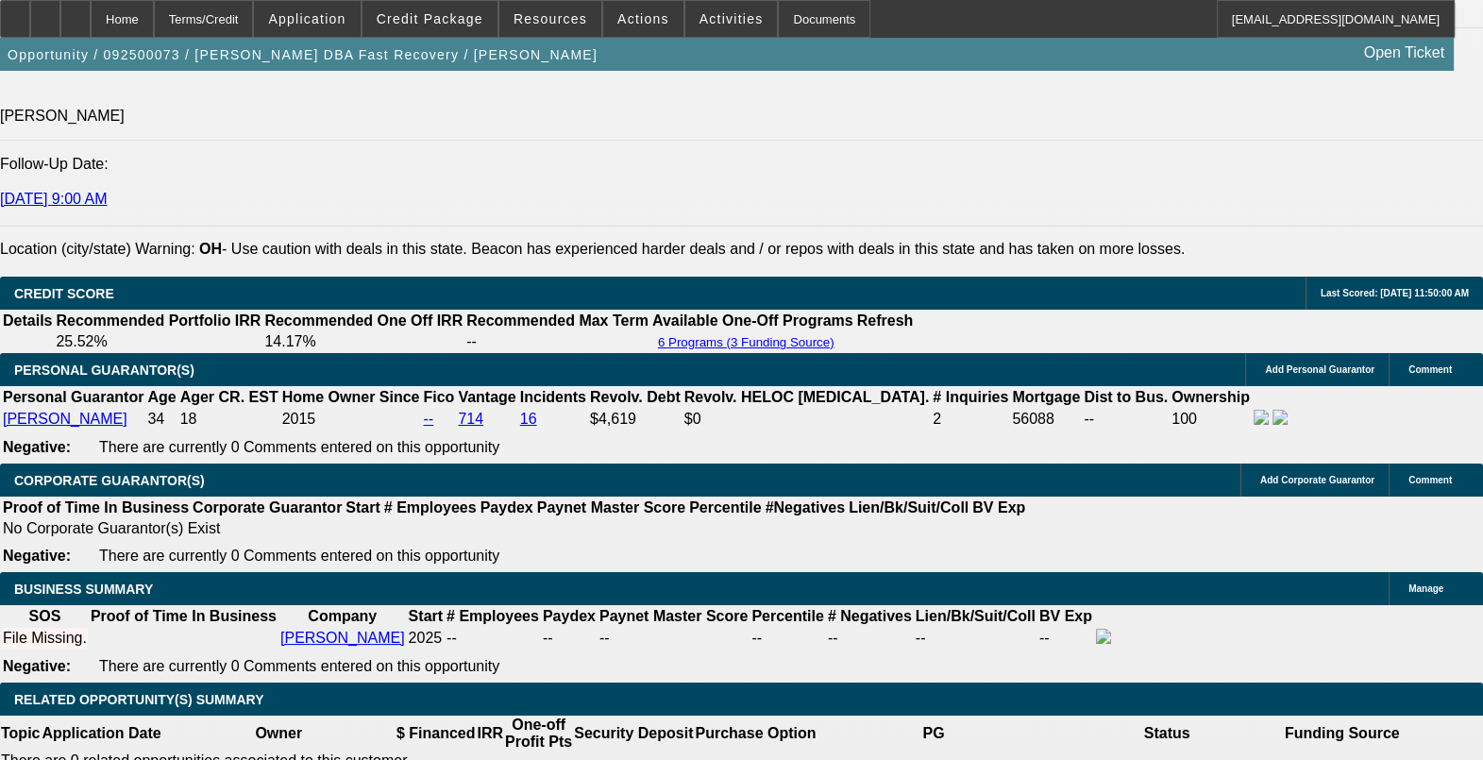
scroll to position [2714, 0]
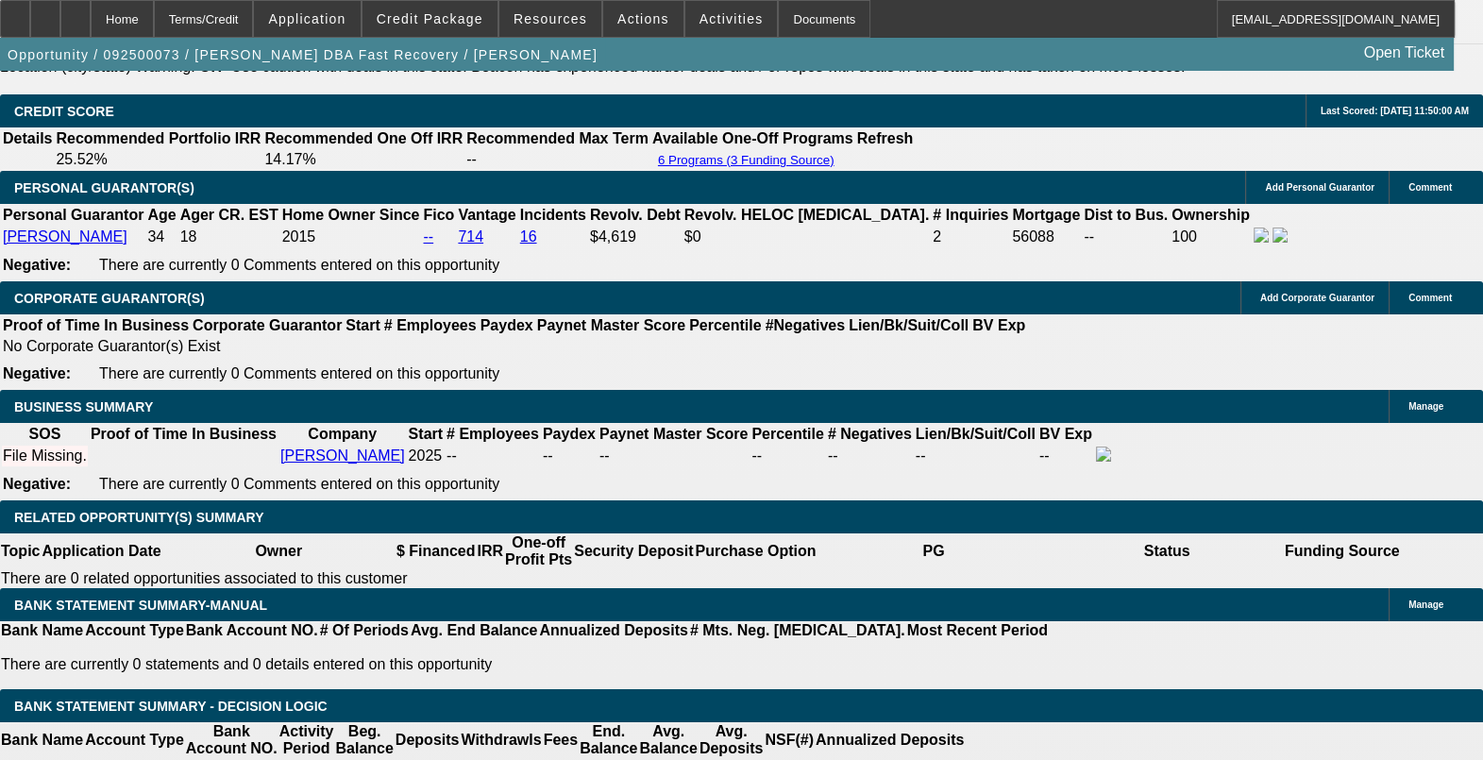
drag, startPoint x: 553, startPoint y: 453, endPoint x: 573, endPoint y: 452, distance: 19.8
drag, startPoint x: 562, startPoint y: 452, endPoint x: 584, endPoint y: 454, distance: 22.7
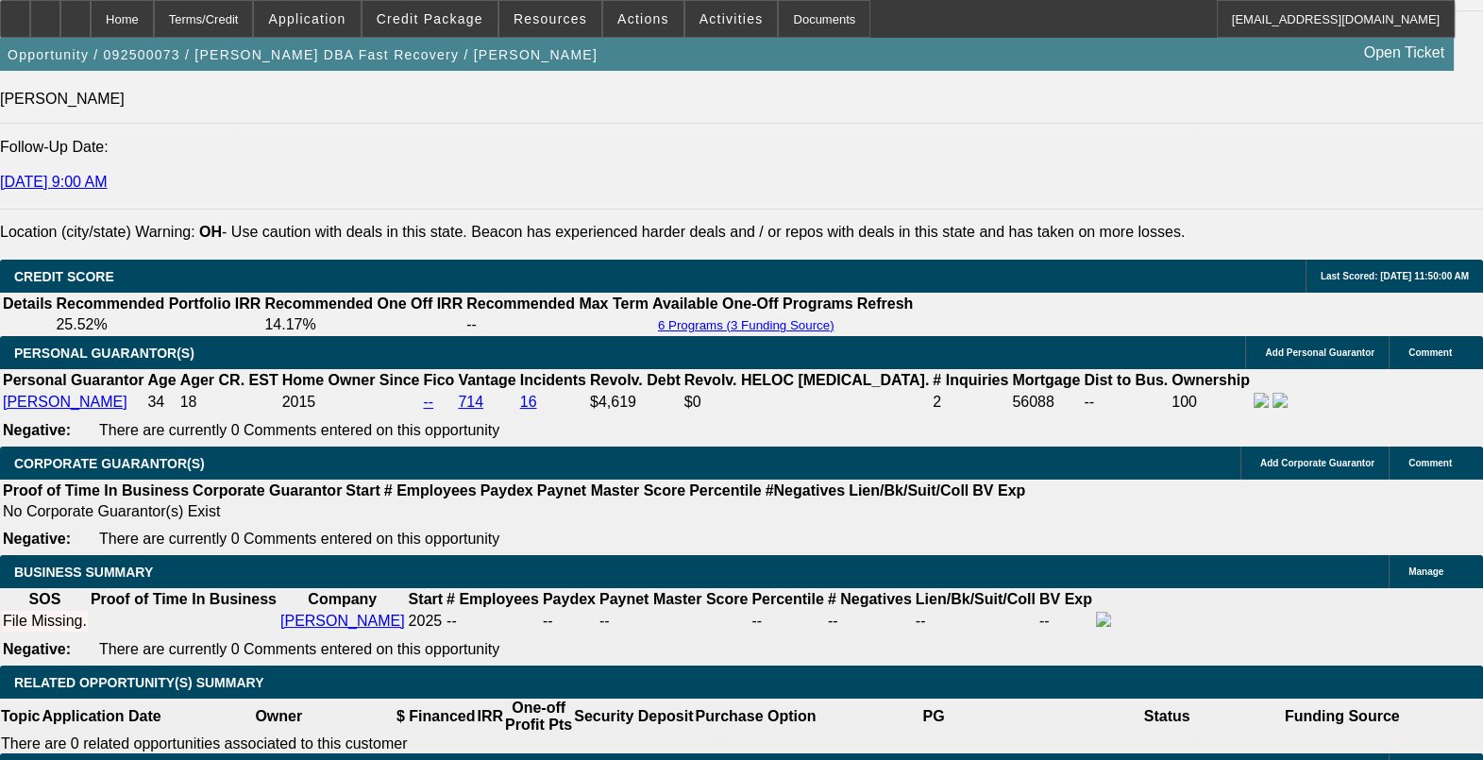
scroll to position [2596, 0]
